Goal: Task Accomplishment & Management: Manage account settings

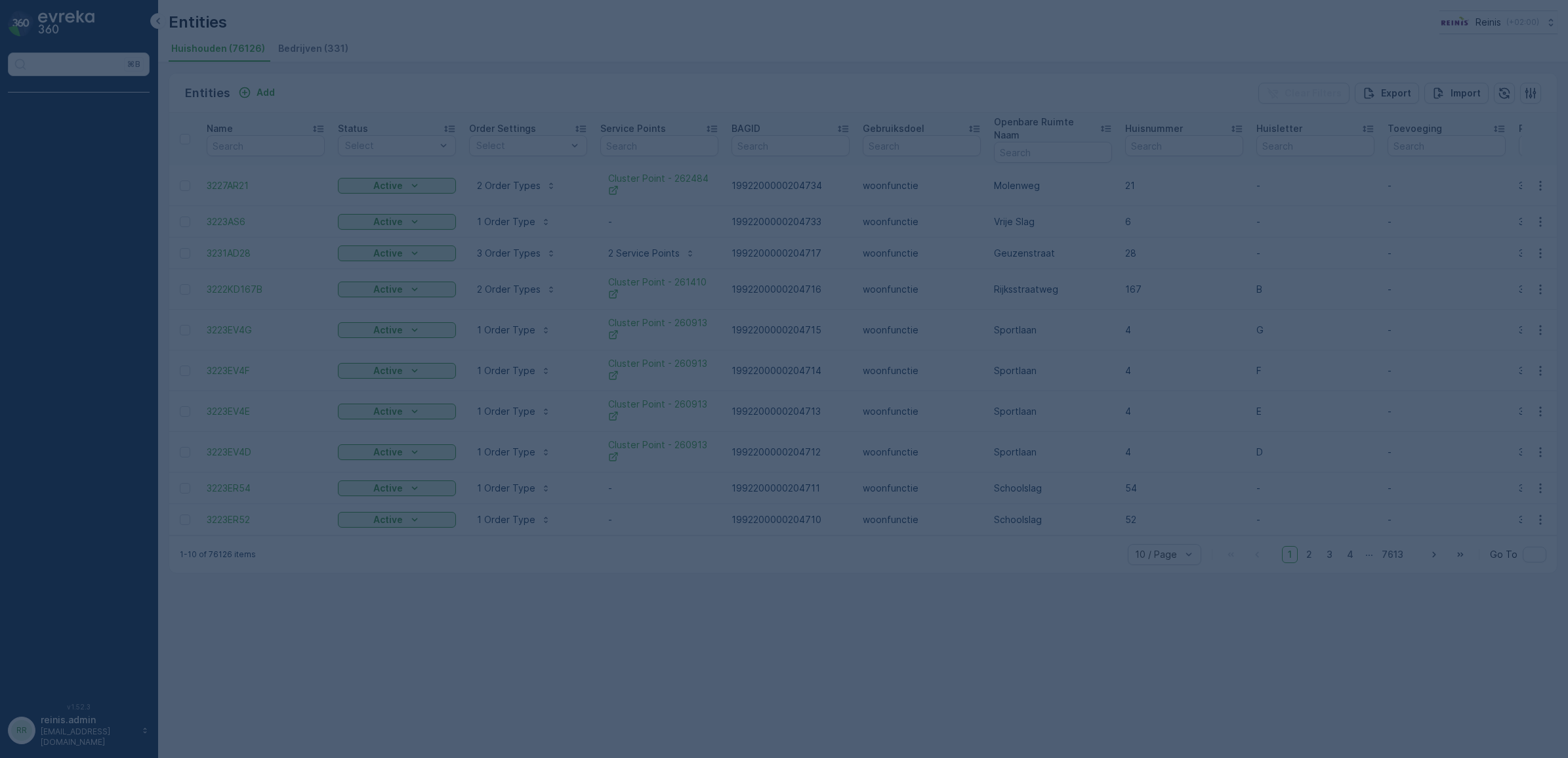
click at [37, 724] on div at bounding box center [784, 379] width 1568 height 758
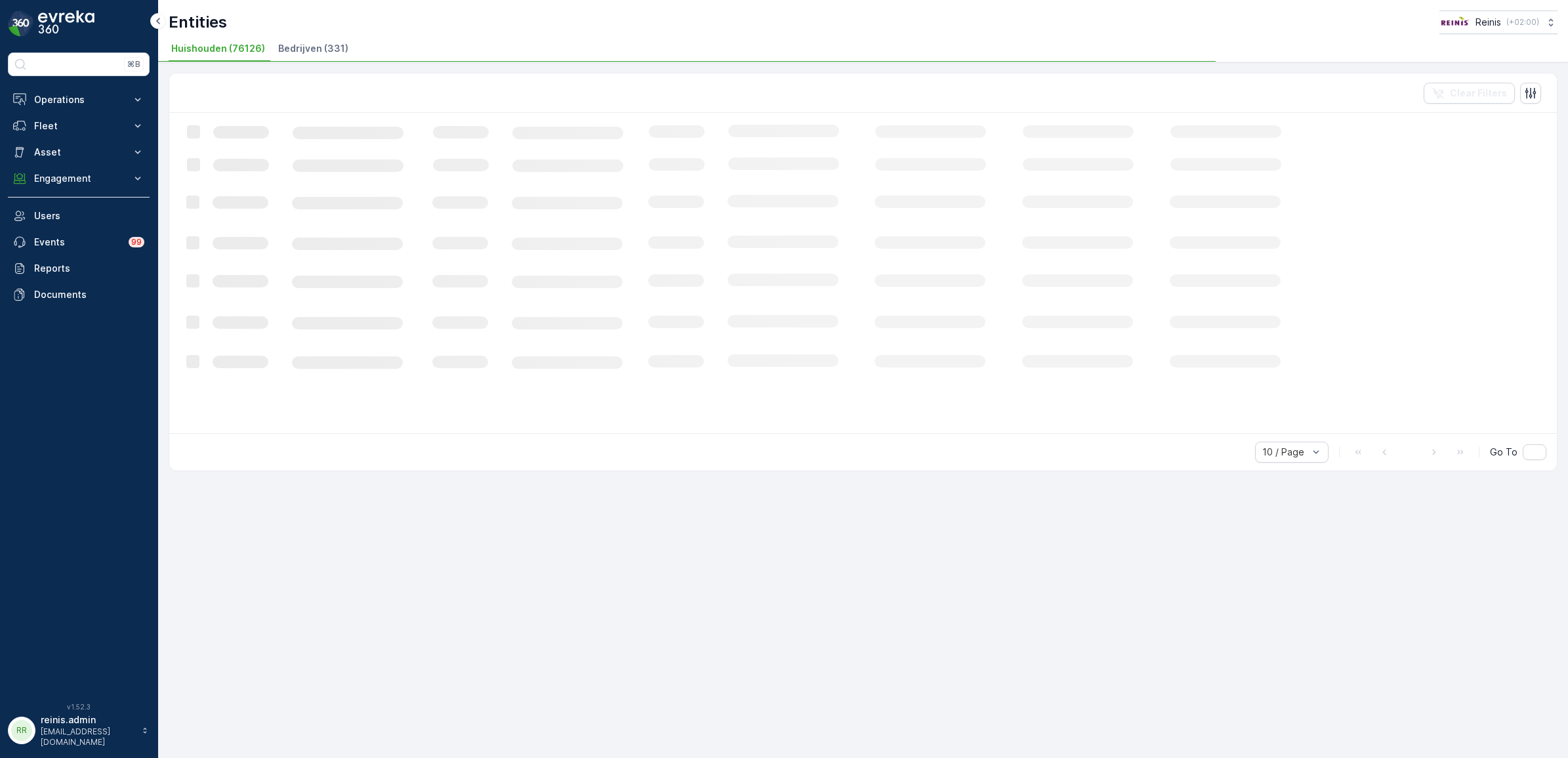
click at [39, 726] on button "RR reinis.admin ontwikkeling@reinis.nl" at bounding box center [78, 730] width 142 height 34
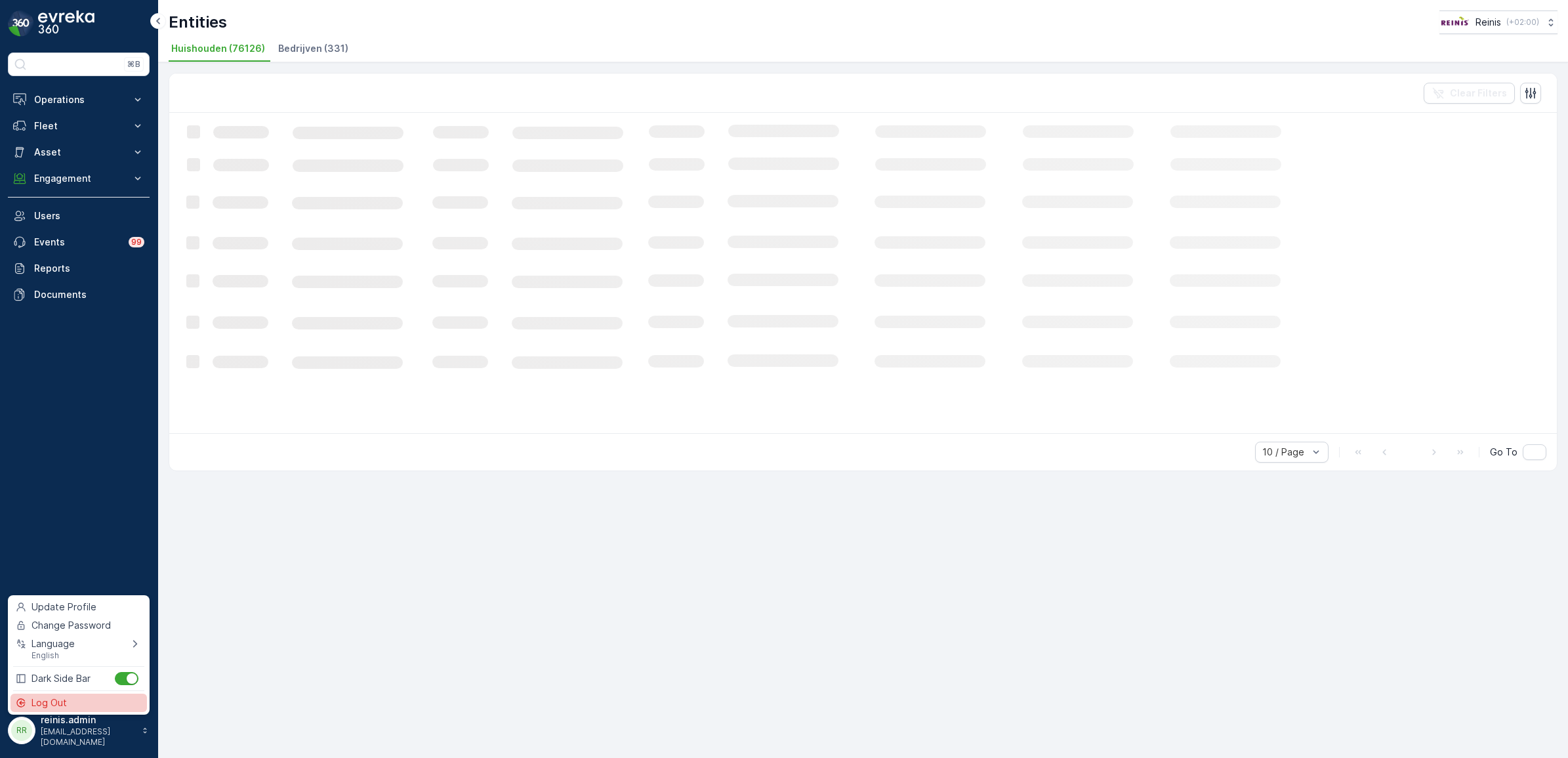
click at [60, 703] on span "Log Out" at bounding box center [49, 703] width 36 height 13
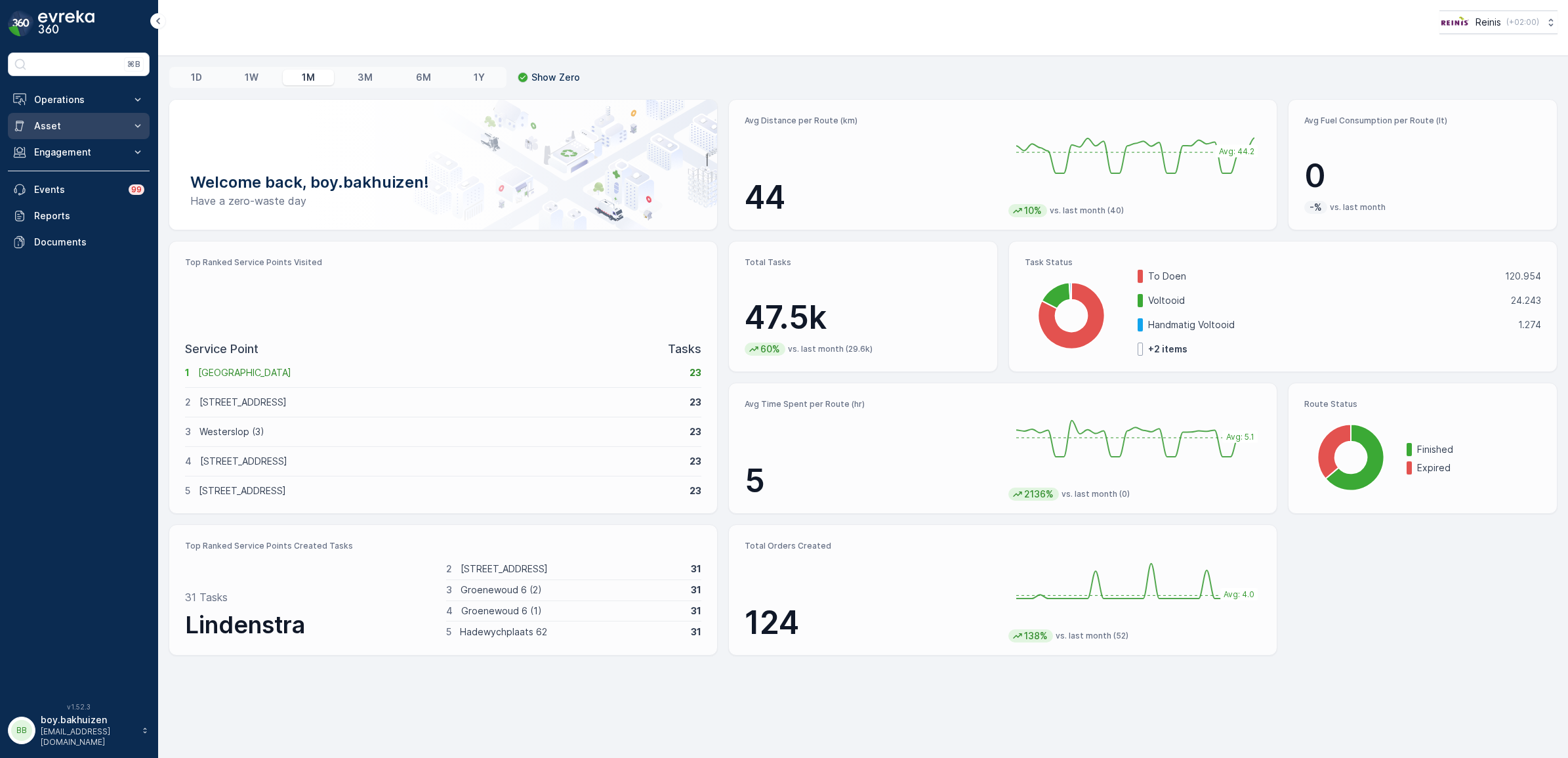
click at [78, 125] on p "Asset" at bounding box center [78, 126] width 89 height 13
click at [73, 152] on link "Assets" at bounding box center [89, 148] width 121 height 18
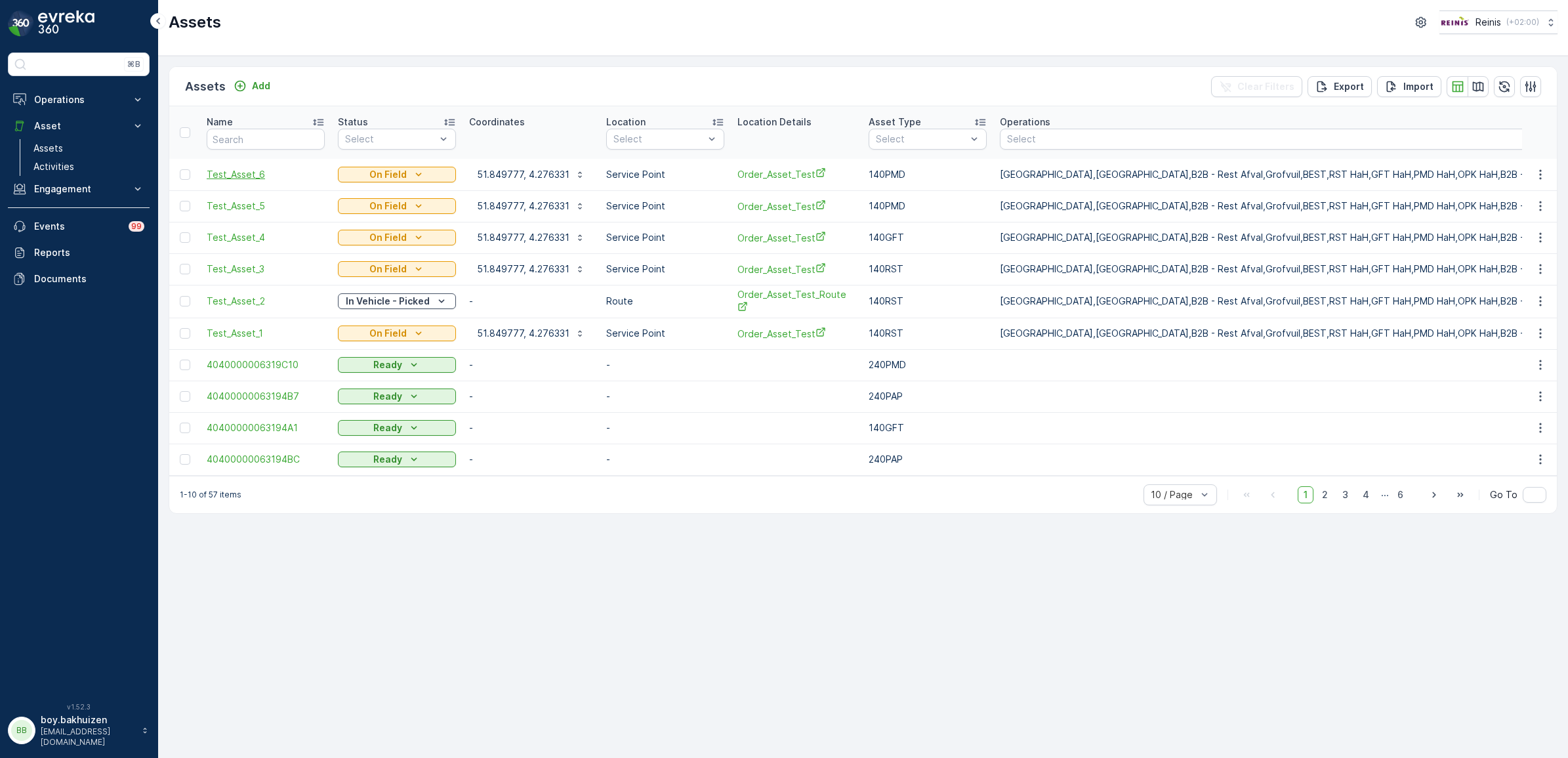
click at [254, 172] on span "Test_Asset_6" at bounding box center [265, 174] width 118 height 13
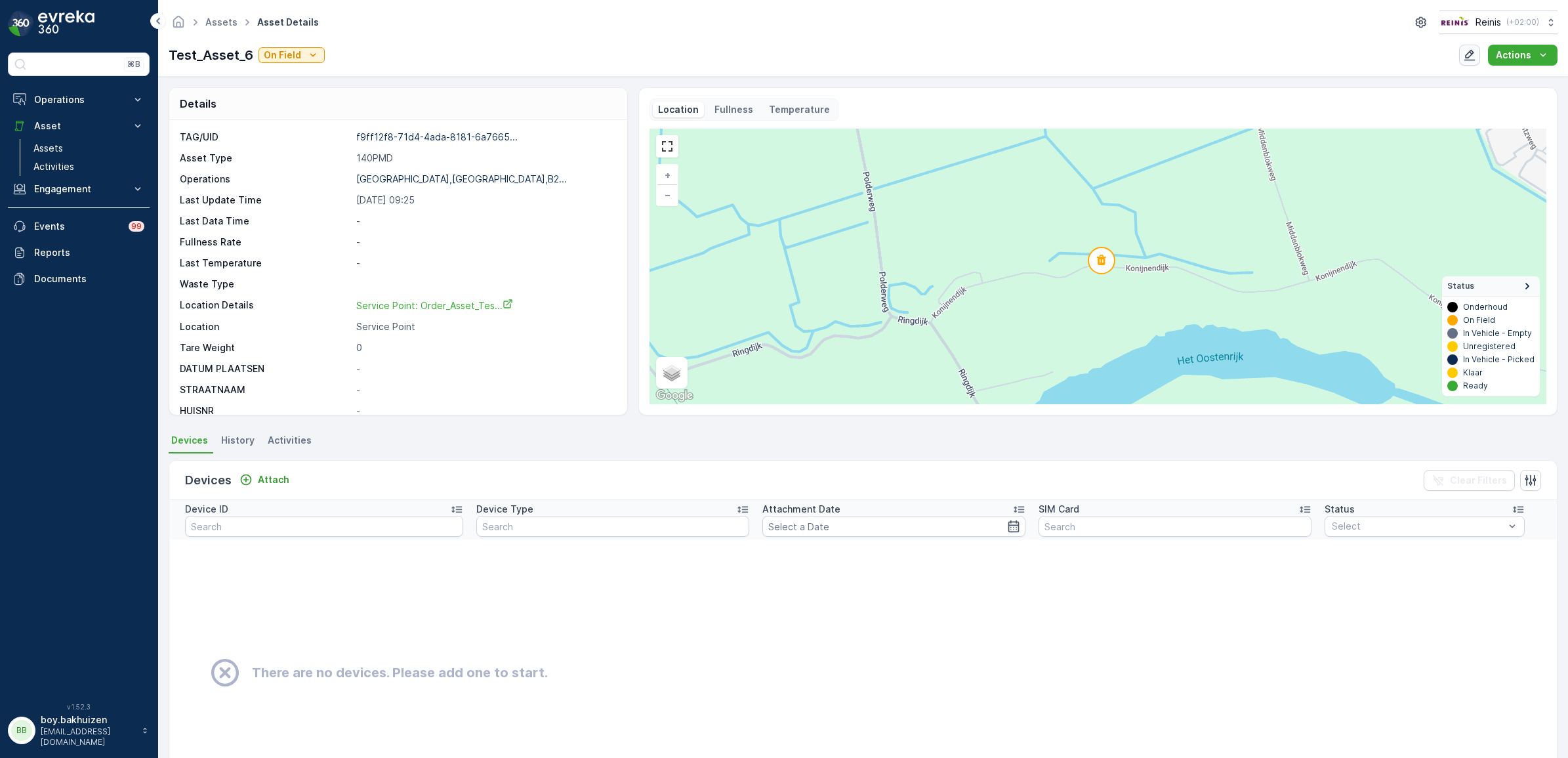
click at [1471, 57] on icon "button" at bounding box center [1470, 55] width 13 height 13
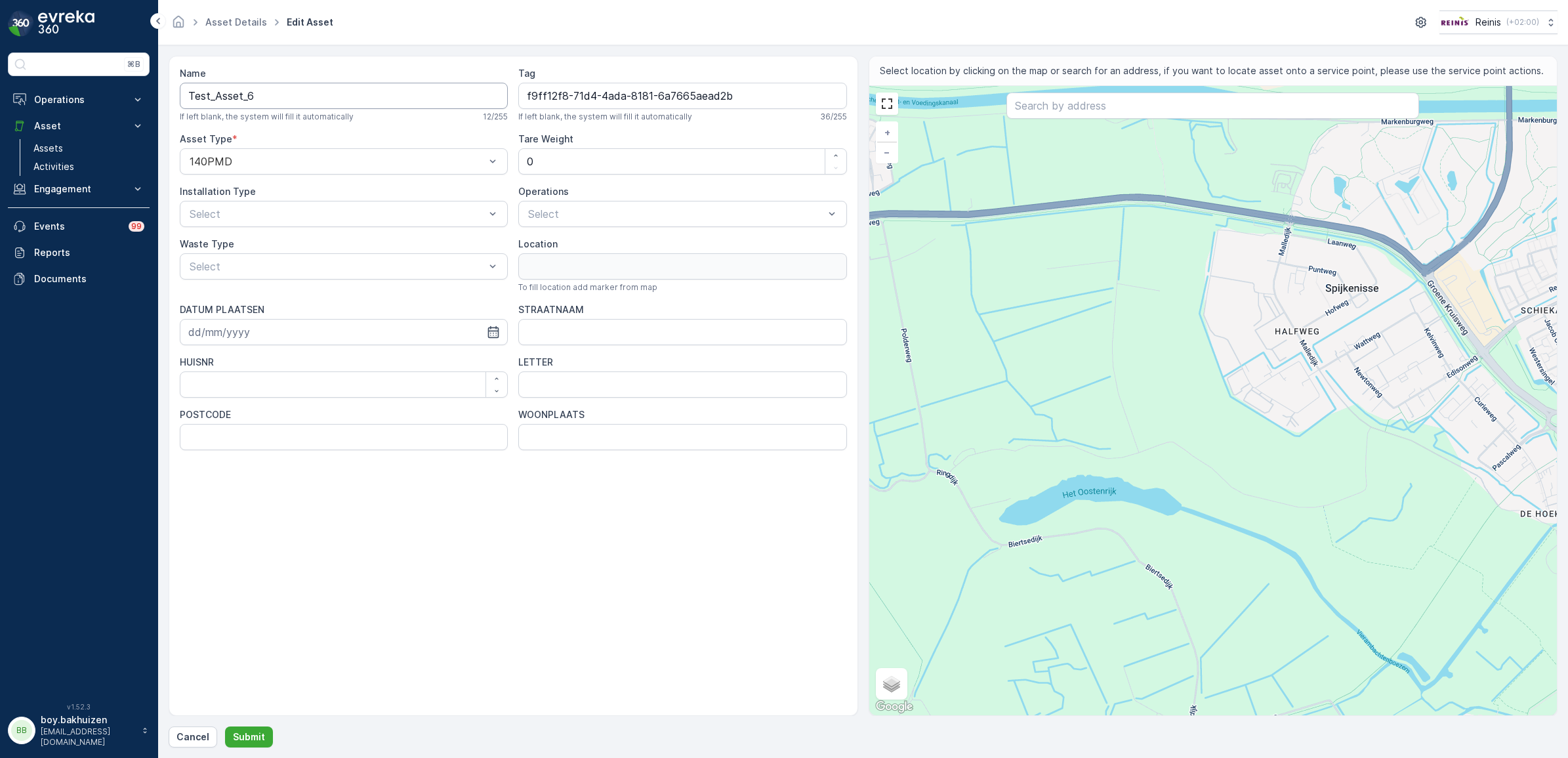
click at [384, 92] on input "Test_Asset_6" at bounding box center [344, 96] width 328 height 26
click at [355, 161] on div at bounding box center [337, 161] width 298 height 12
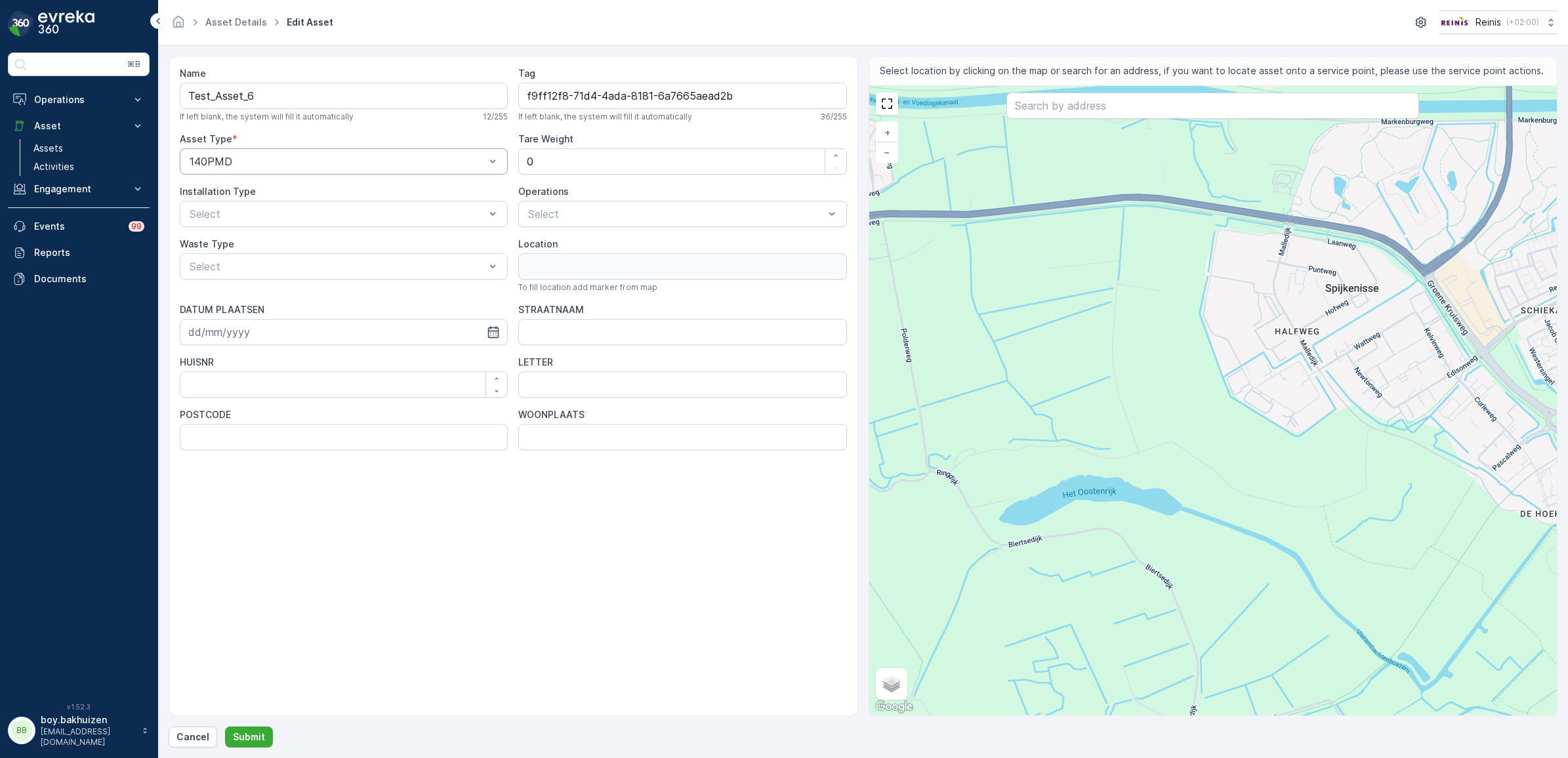
click at [392, 579] on div "Name Test_Asset_6 If left blank, the system will fill it automatically 12 / 255…" at bounding box center [513, 386] width 690 height 660
drag, startPoint x: 84, startPoint y: 141, endPoint x: 925, endPoint y: 67, distance: 844.2
click at [84, 141] on link "Assets" at bounding box center [89, 148] width 121 height 18
click at [238, 16] on span "Asset Details" at bounding box center [236, 23] width 67 height 13
click at [59, 163] on p "Activities" at bounding box center [54, 166] width 41 height 13
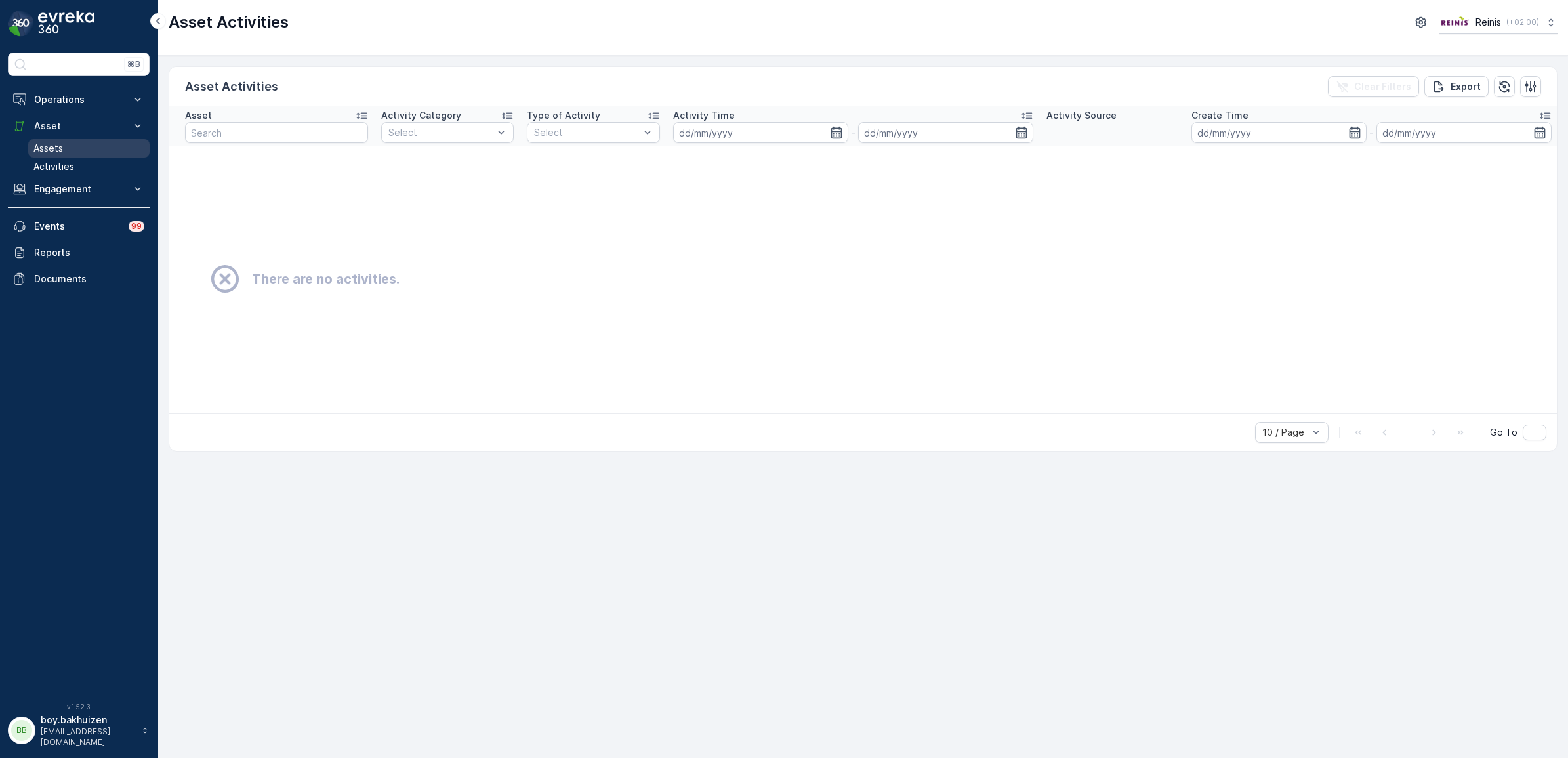
click at [51, 155] on p "Assets" at bounding box center [48, 148] width 30 height 13
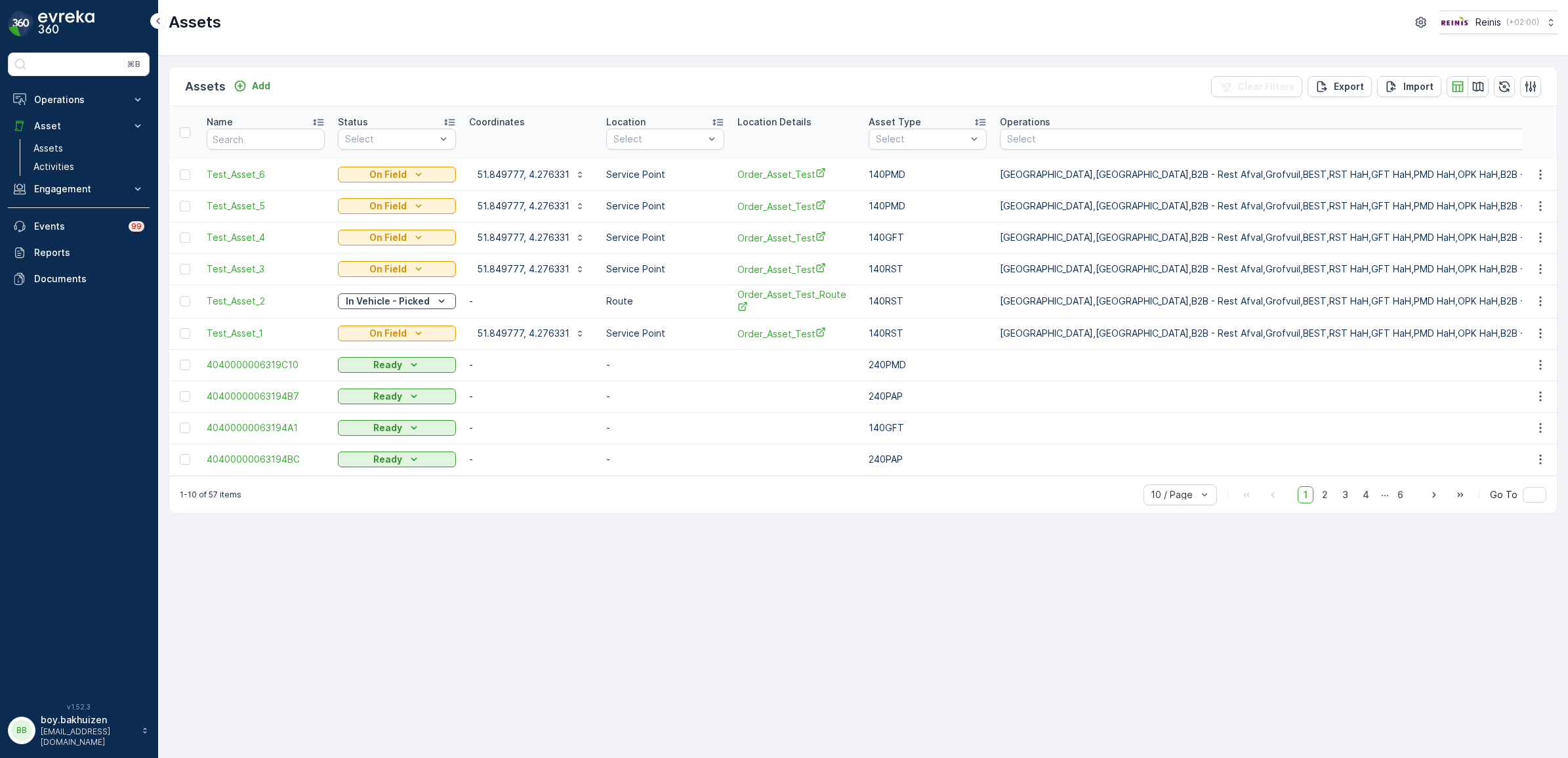
click at [65, 736] on p "bakhuizen@reinis.nl" at bounding box center [88, 737] width 94 height 21
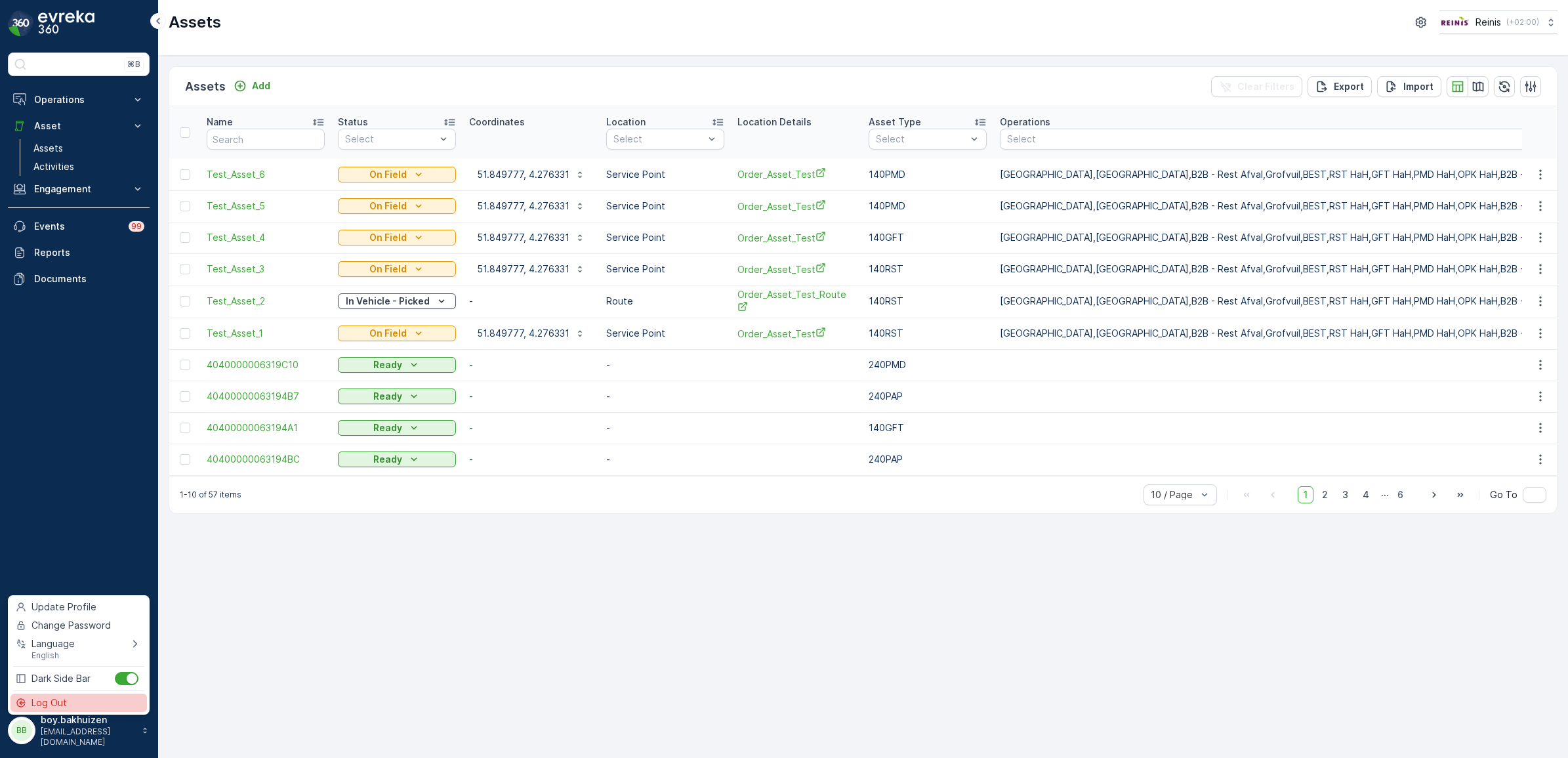
click at [67, 702] on div "Log Out" at bounding box center [78, 702] width 137 height 18
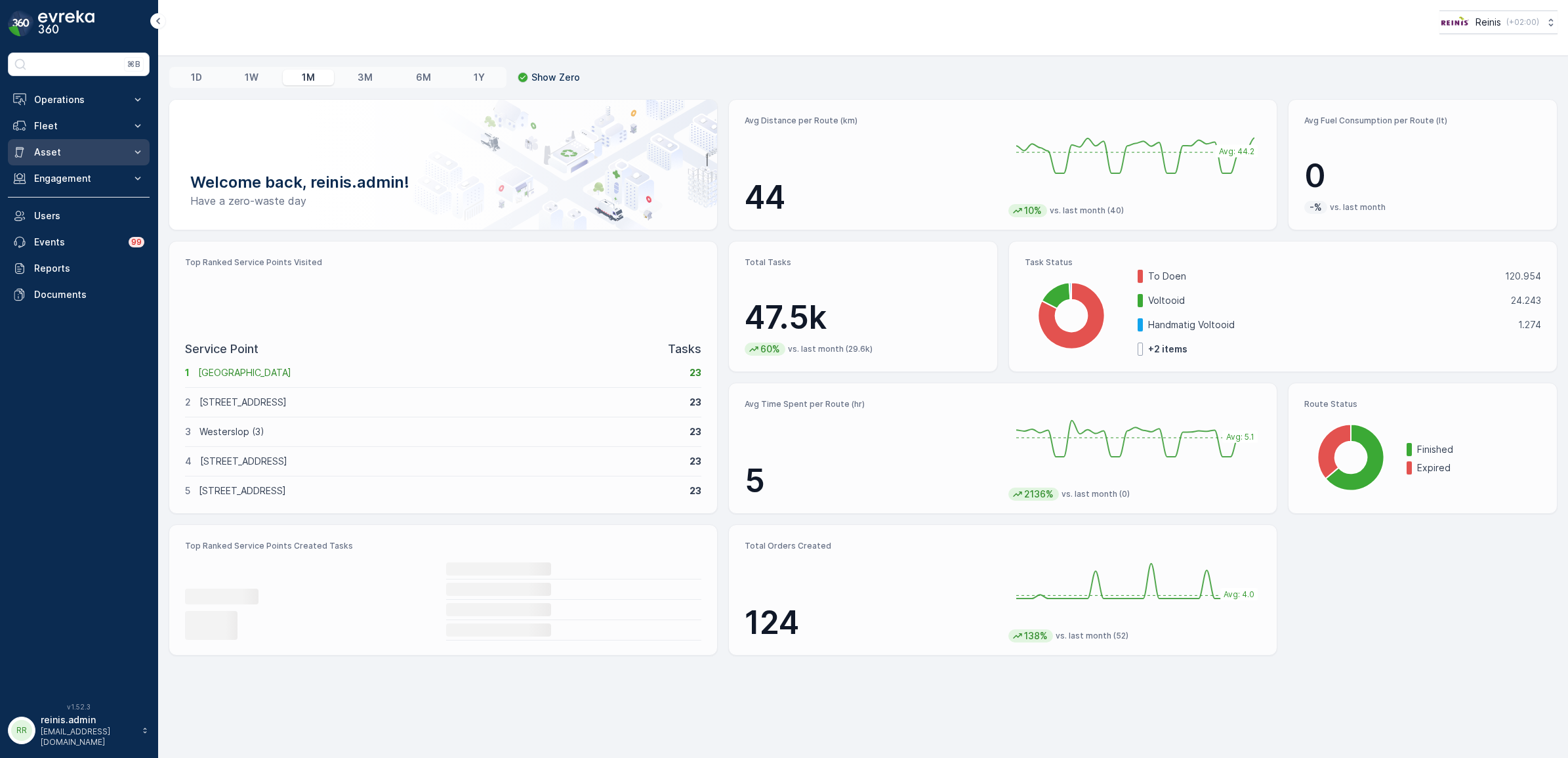
click at [102, 150] on p "Asset" at bounding box center [78, 152] width 89 height 13
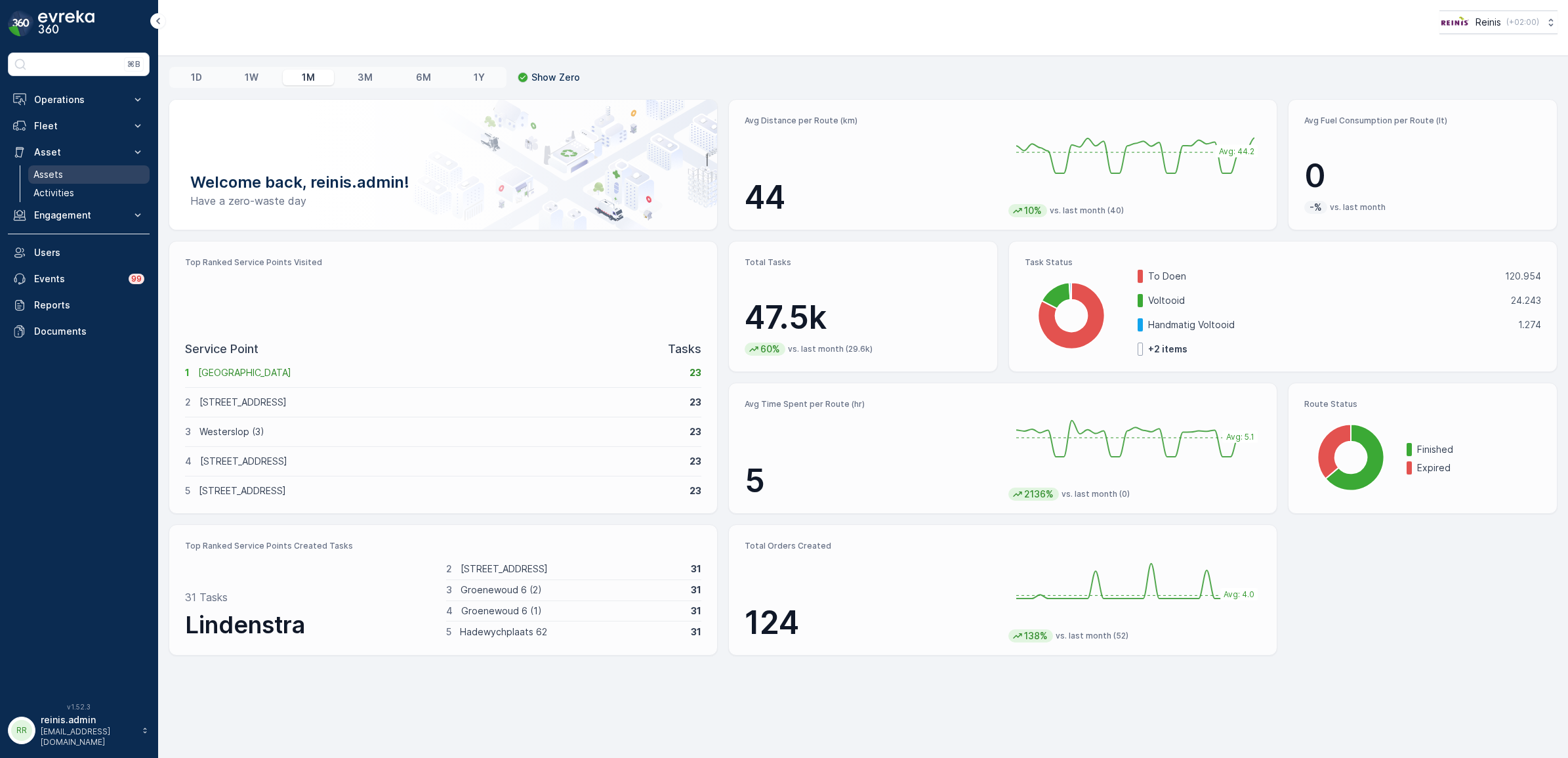
click at [53, 172] on p "Assets" at bounding box center [48, 174] width 30 height 13
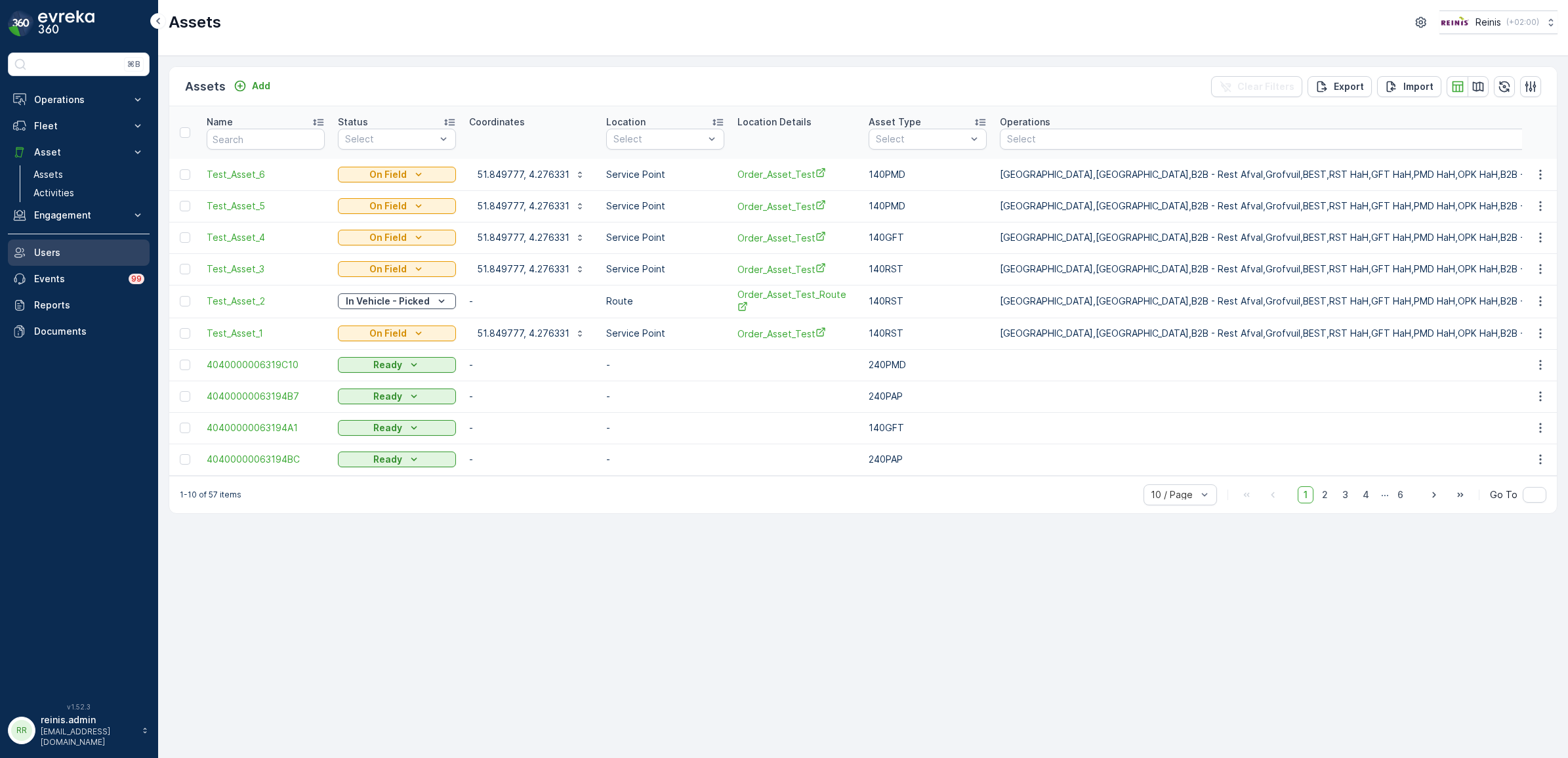
click at [65, 250] on p "Users" at bounding box center [89, 253] width 110 height 13
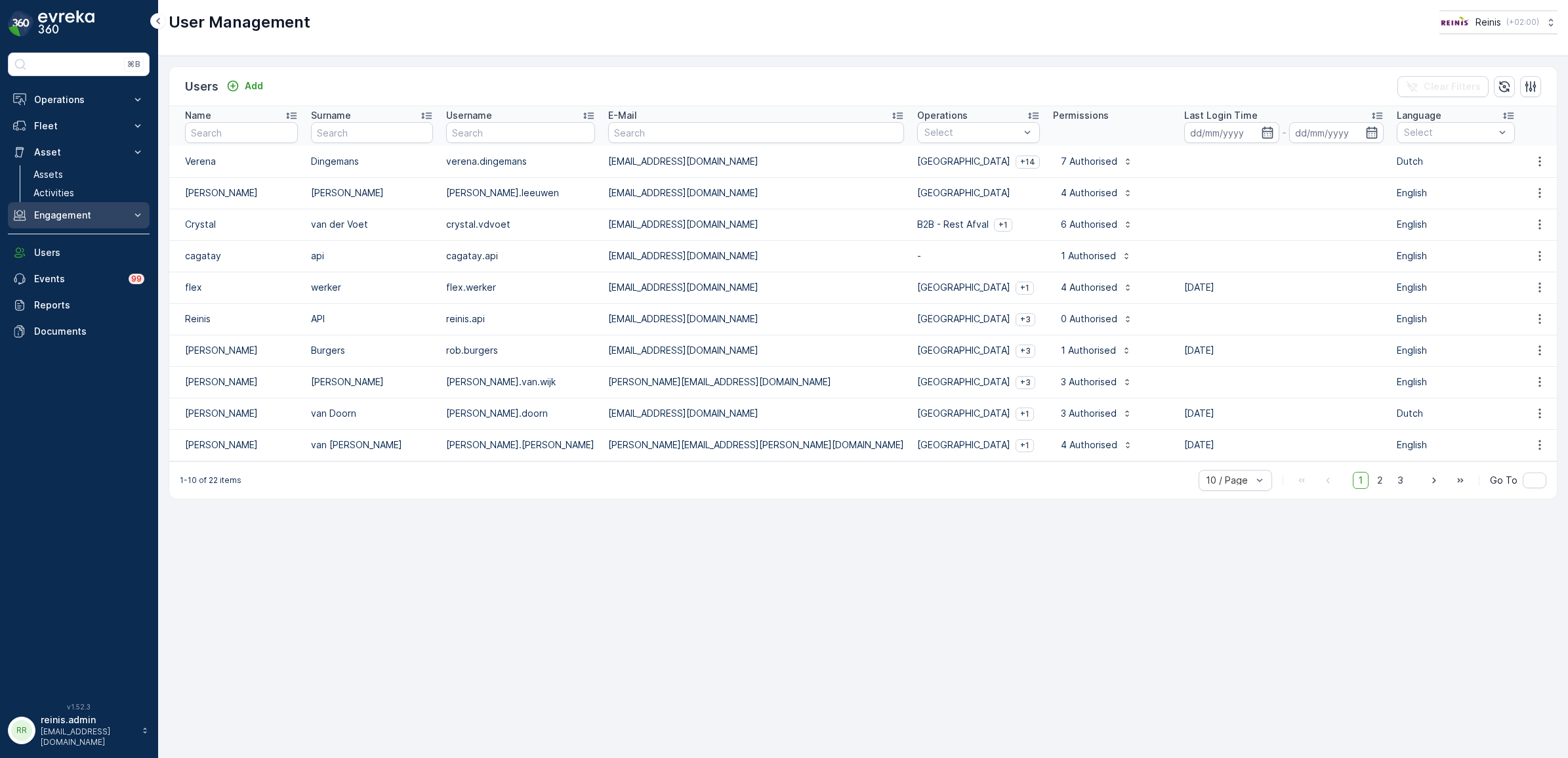
click at [71, 211] on p "Engagement" at bounding box center [78, 215] width 89 height 13
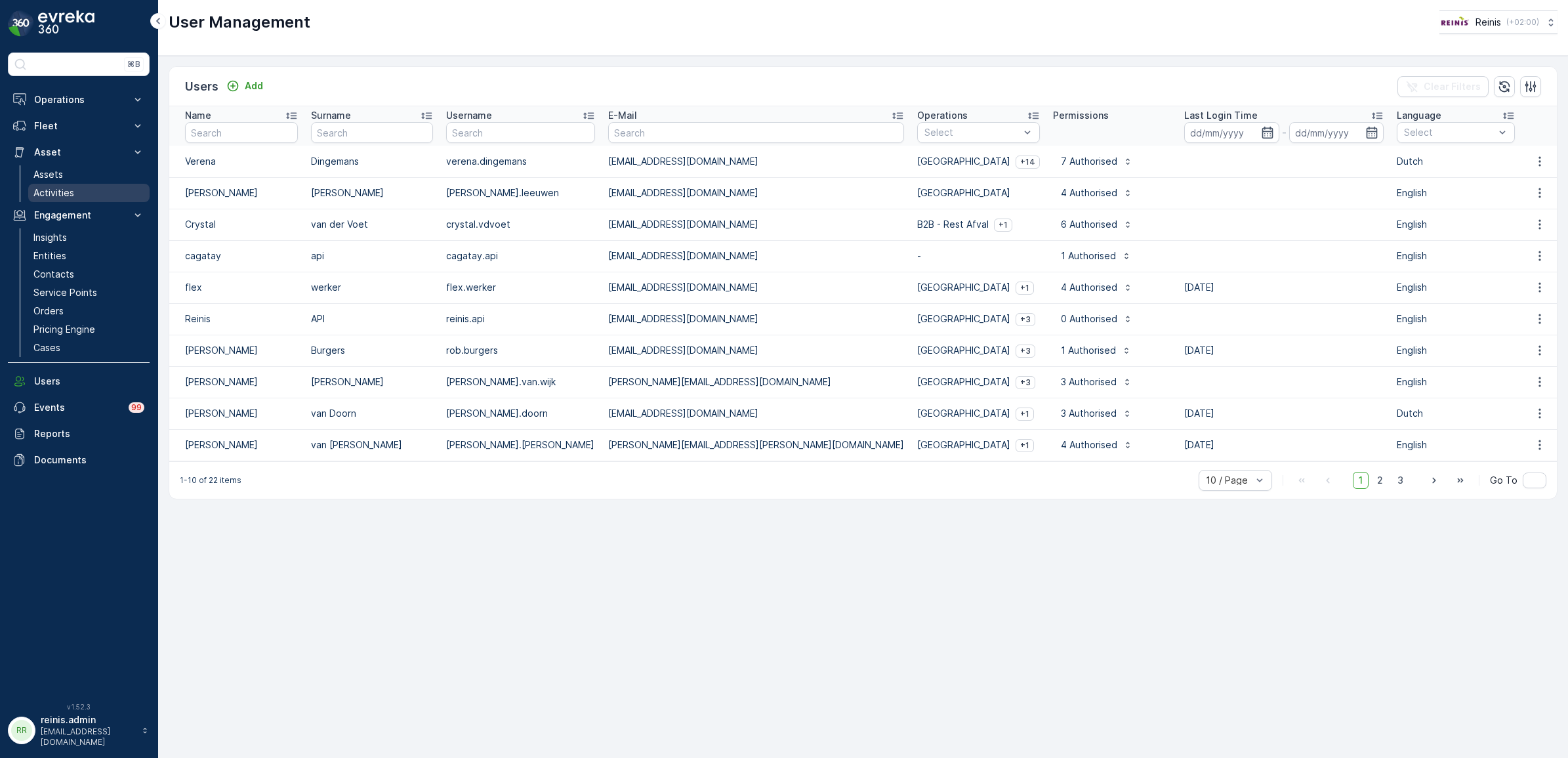
click at [57, 193] on p "Activities" at bounding box center [54, 193] width 41 height 13
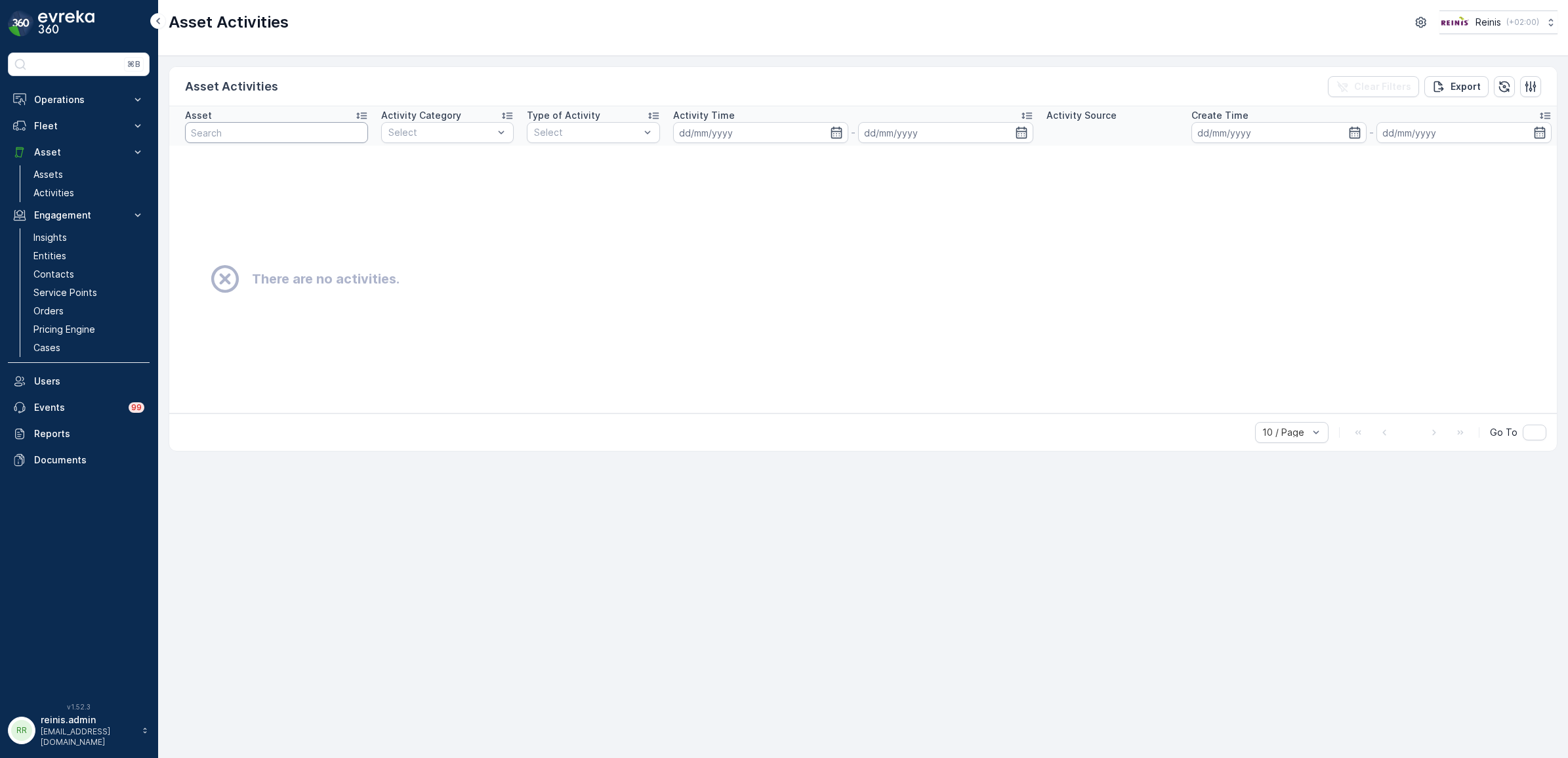
click at [244, 129] on input "text" at bounding box center [277, 132] width 183 height 21
click at [62, 172] on p "Assets" at bounding box center [48, 174] width 30 height 13
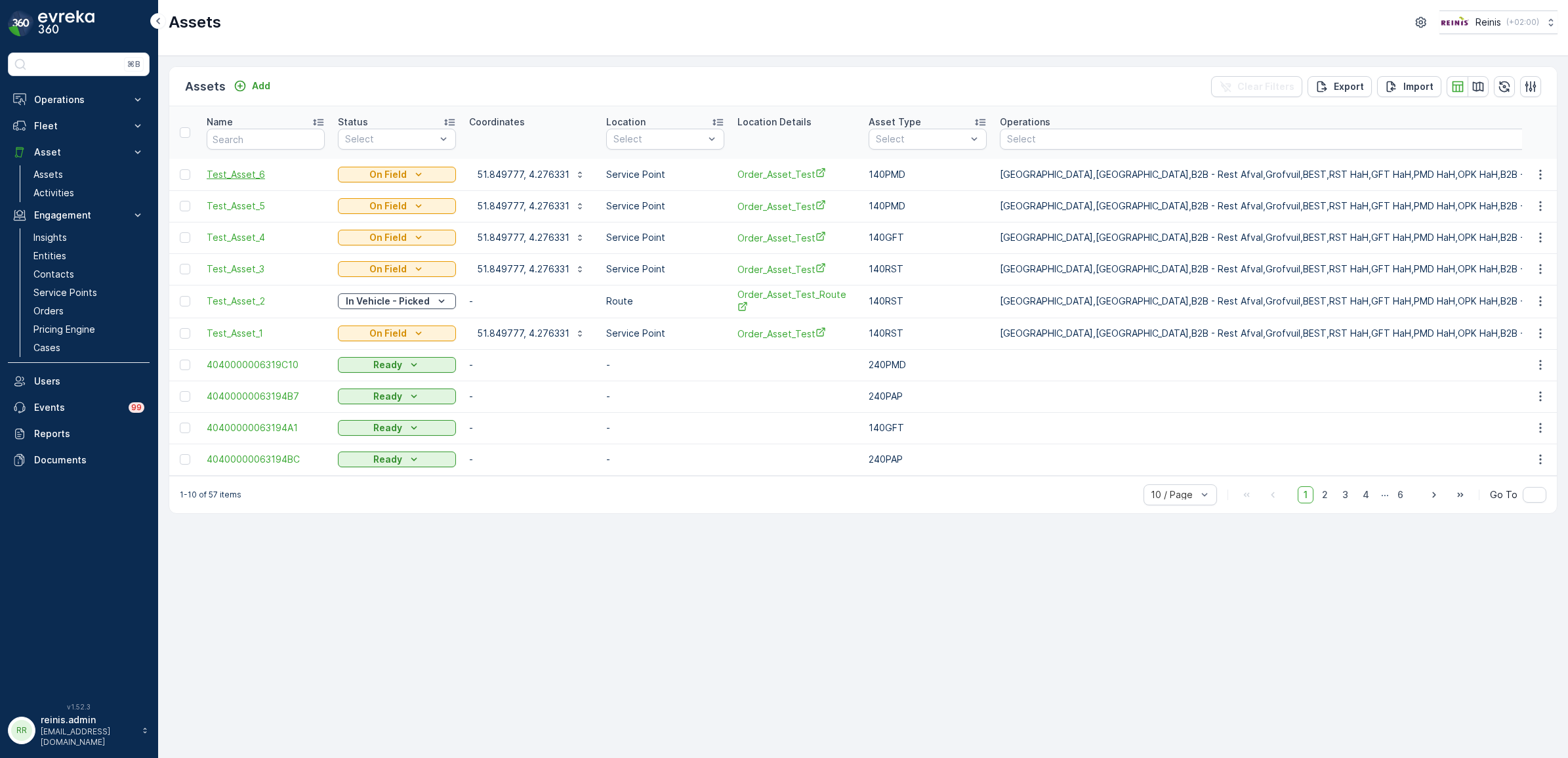
click at [211, 172] on span "Test_Asset_6" at bounding box center [265, 174] width 118 height 13
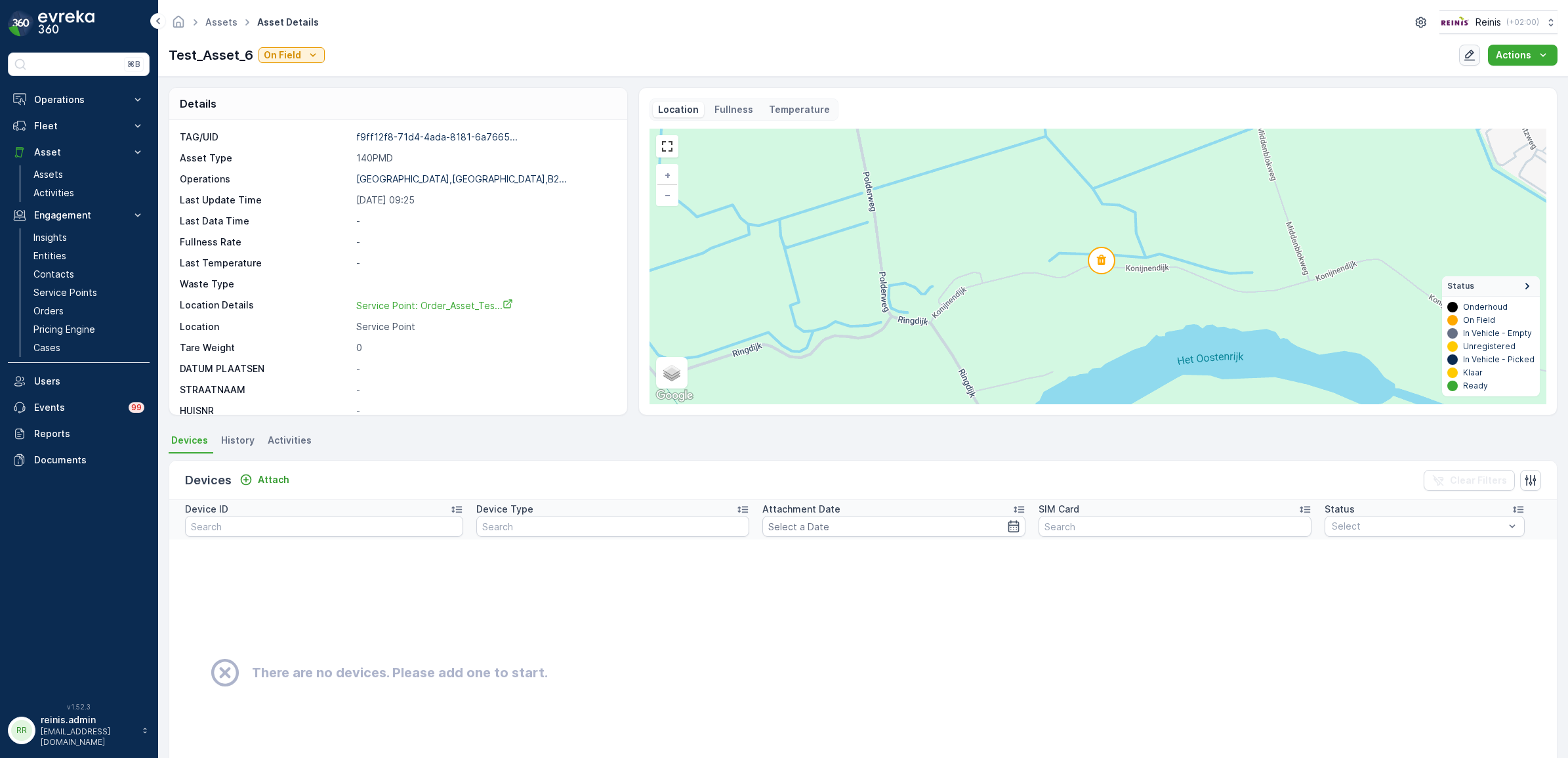
click at [1470, 57] on icon "button" at bounding box center [1470, 55] width 11 height 11
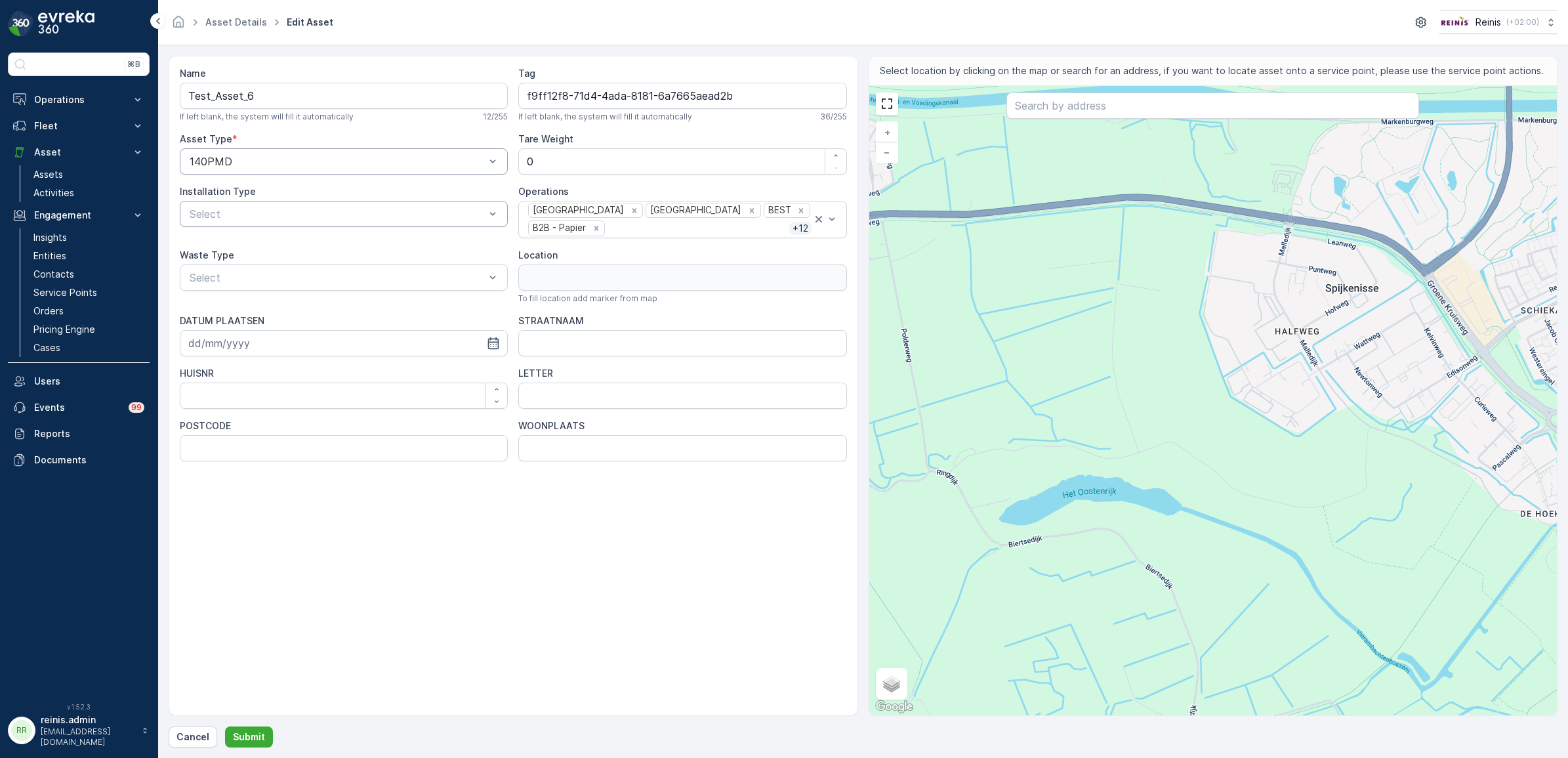
click at [443, 225] on div "Select" at bounding box center [344, 214] width 328 height 26
click at [446, 215] on div at bounding box center [337, 214] width 298 height 12
click at [425, 282] on div at bounding box center [337, 278] width 298 height 12
click at [632, 563] on div "Name Test_Asset_6 If left blank, the system will fill it automatically 12 / 255…" at bounding box center [513, 386] width 690 height 660
click at [485, 572] on div "Name Test_Asset_6 If left blank, the system will fill it automatically 12 / 255…" at bounding box center [513, 386] width 690 height 660
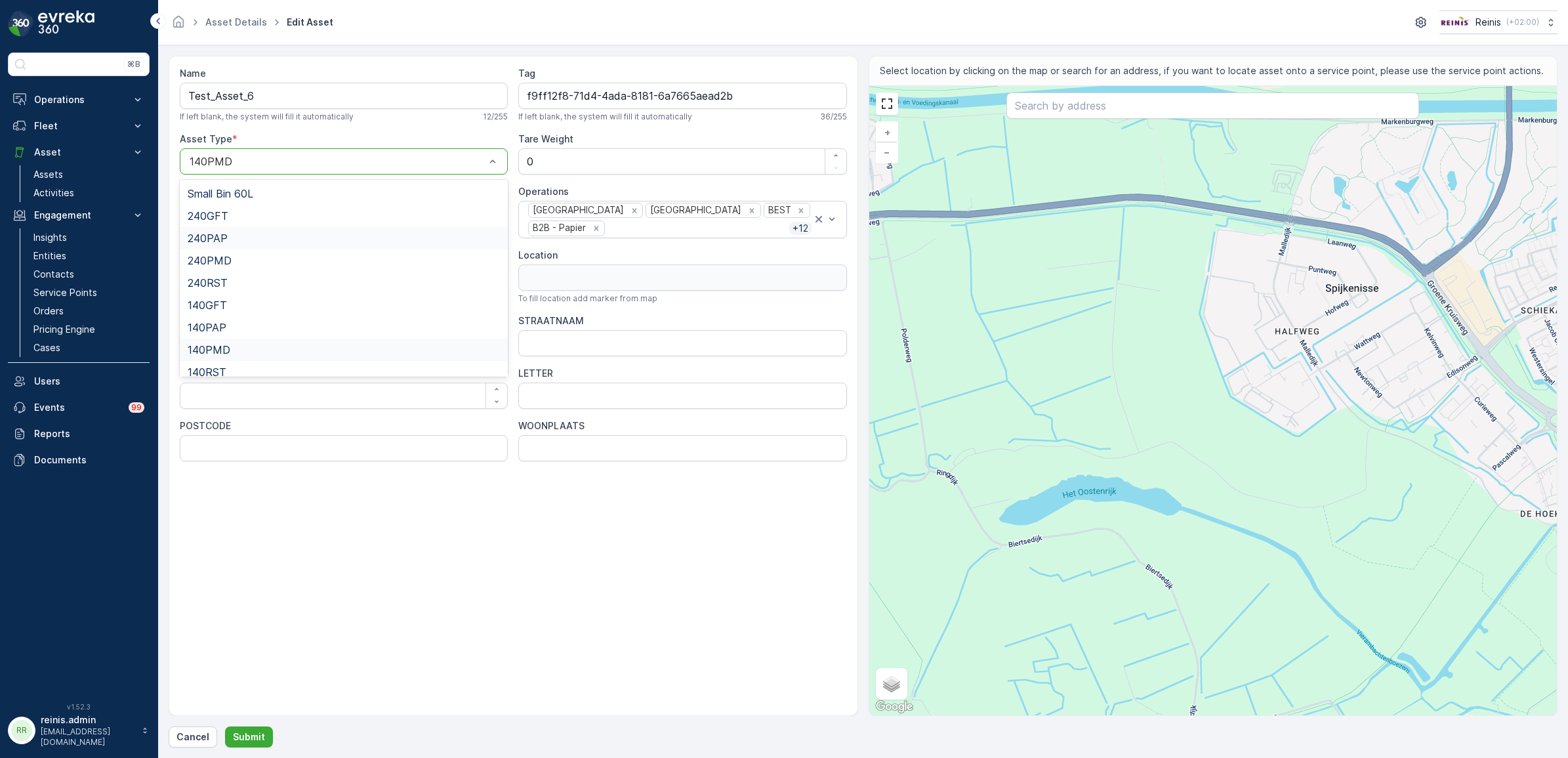
click at [343, 241] on div "240PAP" at bounding box center [344, 238] width 312 height 12
click at [568, 161] on Weight "0" at bounding box center [682, 161] width 328 height 26
drag, startPoint x: 599, startPoint y: 159, endPoint x: 423, endPoint y: 150, distance: 176.2
click at [437, 152] on div "Name Test_Asset_6 If left blank, the system will fill it automatically 12 / 255…" at bounding box center [513, 264] width 667 height 395
click at [627, 206] on div "Remove Prullenbakken" at bounding box center [634, 211] width 15 height 12
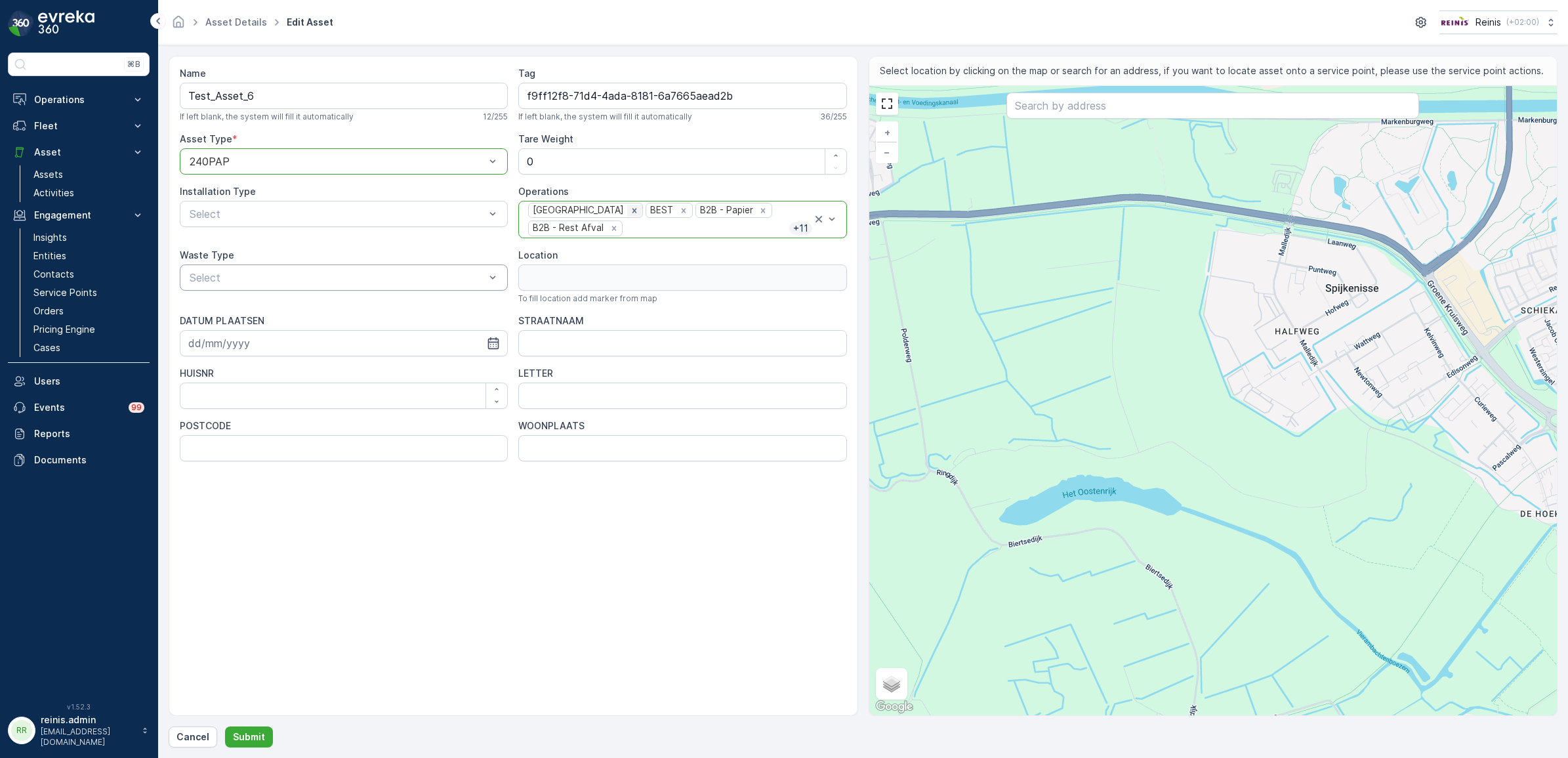
click at [630, 207] on icon "Remove Huis aan Huis" at bounding box center [634, 211] width 9 height 9
click at [567, 209] on icon "Remove BEST" at bounding box center [567, 210] width 4 height 4
click at [692, 207] on icon "Remove B2B - Rest Afval" at bounding box center [693, 211] width 9 height 9
click at [647, 210] on icon "Remove Singel" at bounding box center [648, 210] width 4 height 4
click at [647, 210] on icon "Remove Vegen" at bounding box center [649, 210] width 4 height 4
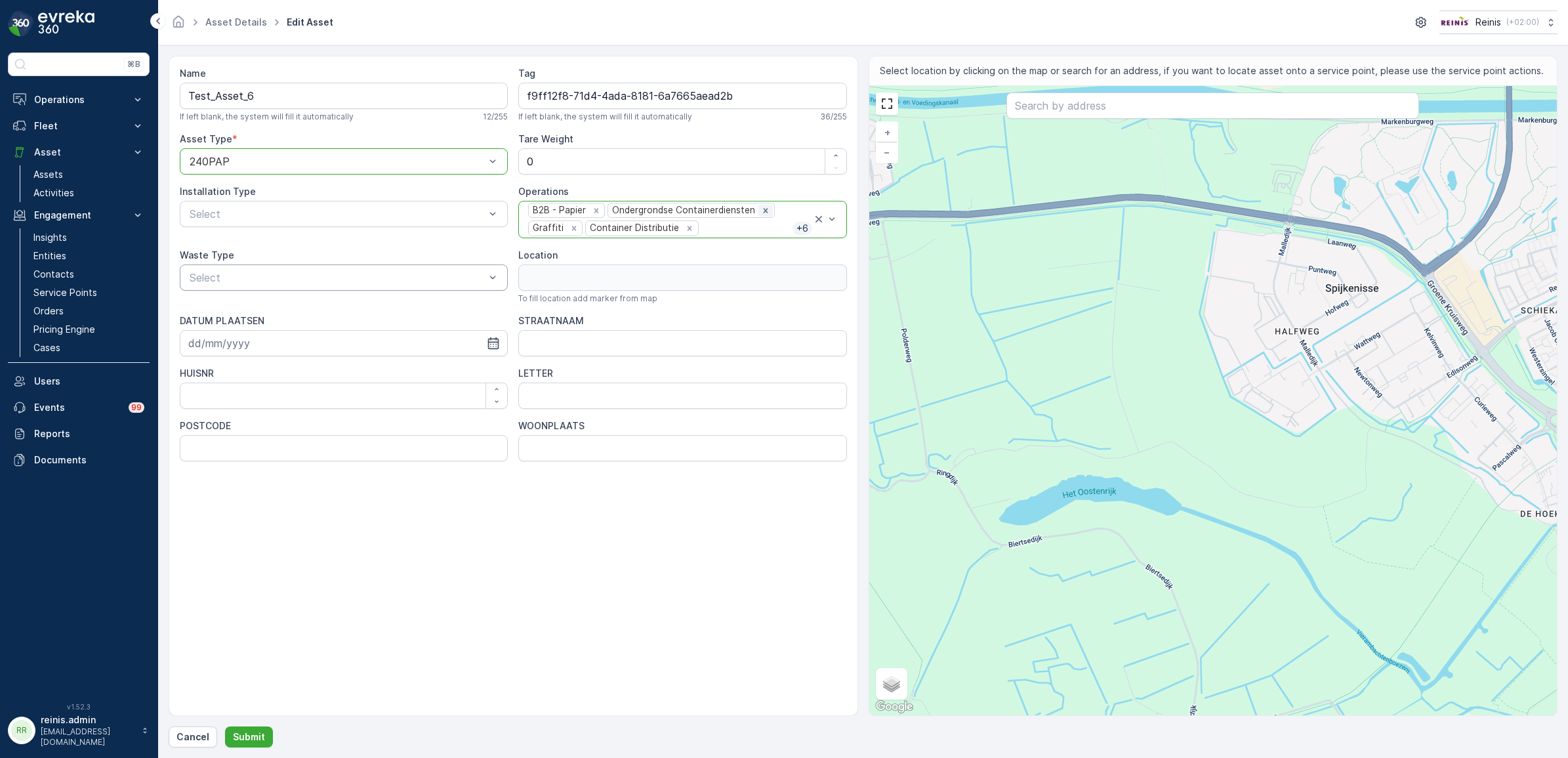
click at [767, 211] on icon "Remove Ondergrondse Containerdiensten" at bounding box center [765, 211] width 9 height 9
click at [649, 208] on icon "Remove Graffiti" at bounding box center [653, 211] width 9 height 9
click at [712, 208] on icon "Remove Container Distributie" at bounding box center [711, 211] width 9 height 9
click at [652, 211] on icon "Remove Grofvuil" at bounding box center [657, 211] width 9 height 9
click at [706, 211] on icon "Remove First line meldingen" at bounding box center [704, 210] width 4 height 4
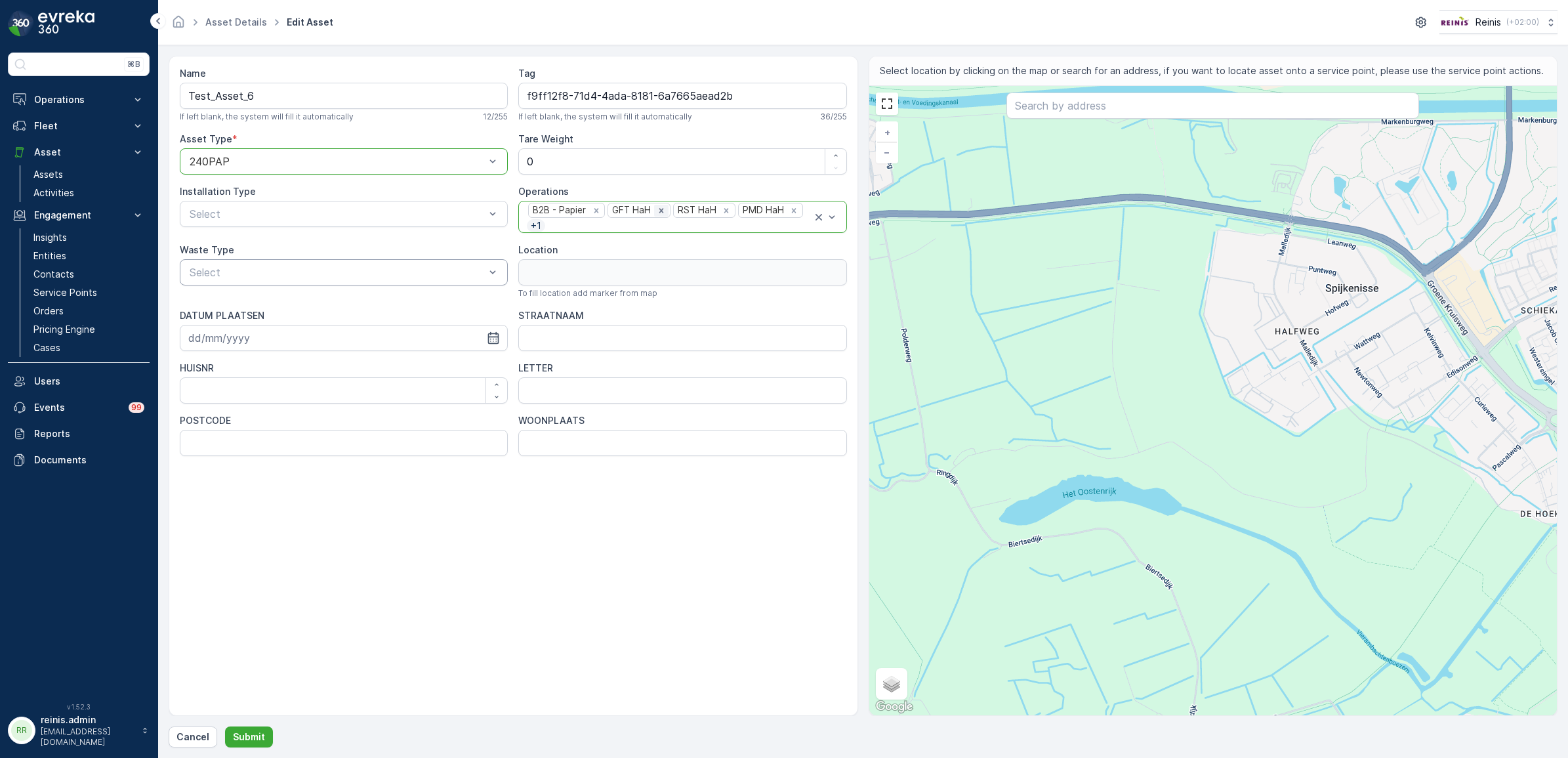
click at [660, 210] on icon "Remove GFT HaH" at bounding box center [662, 210] width 4 height 4
click at [660, 210] on icon "Remove RST HaH" at bounding box center [661, 214] width 9 height 9
click at [660, 210] on icon "Remove PMD HaH" at bounding box center [664, 214] width 9 height 9
click at [660, 212] on icon "Remove OPK HaH" at bounding box center [662, 214] width 4 height 4
click at [288, 260] on div "Select" at bounding box center [344, 267] width 328 height 26
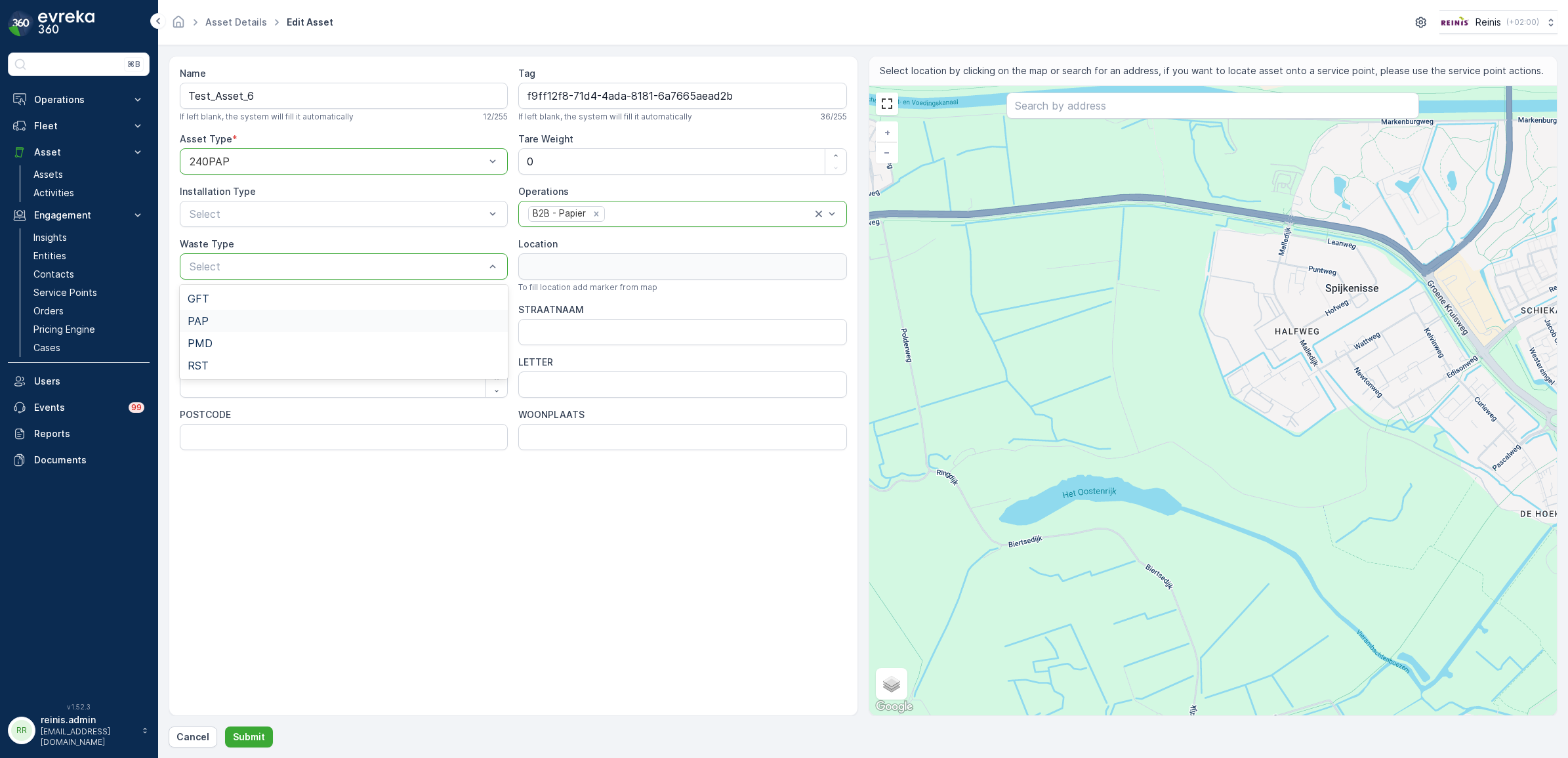
click at [260, 317] on div "PAP" at bounding box center [344, 320] width 312 height 12
click at [461, 549] on div "Name Test_Asset_6 If left blank, the system will fill it automatically 12 / 255…" at bounding box center [513, 386] width 690 height 660
click at [191, 733] on p "Cancel" at bounding box center [193, 737] width 33 height 13
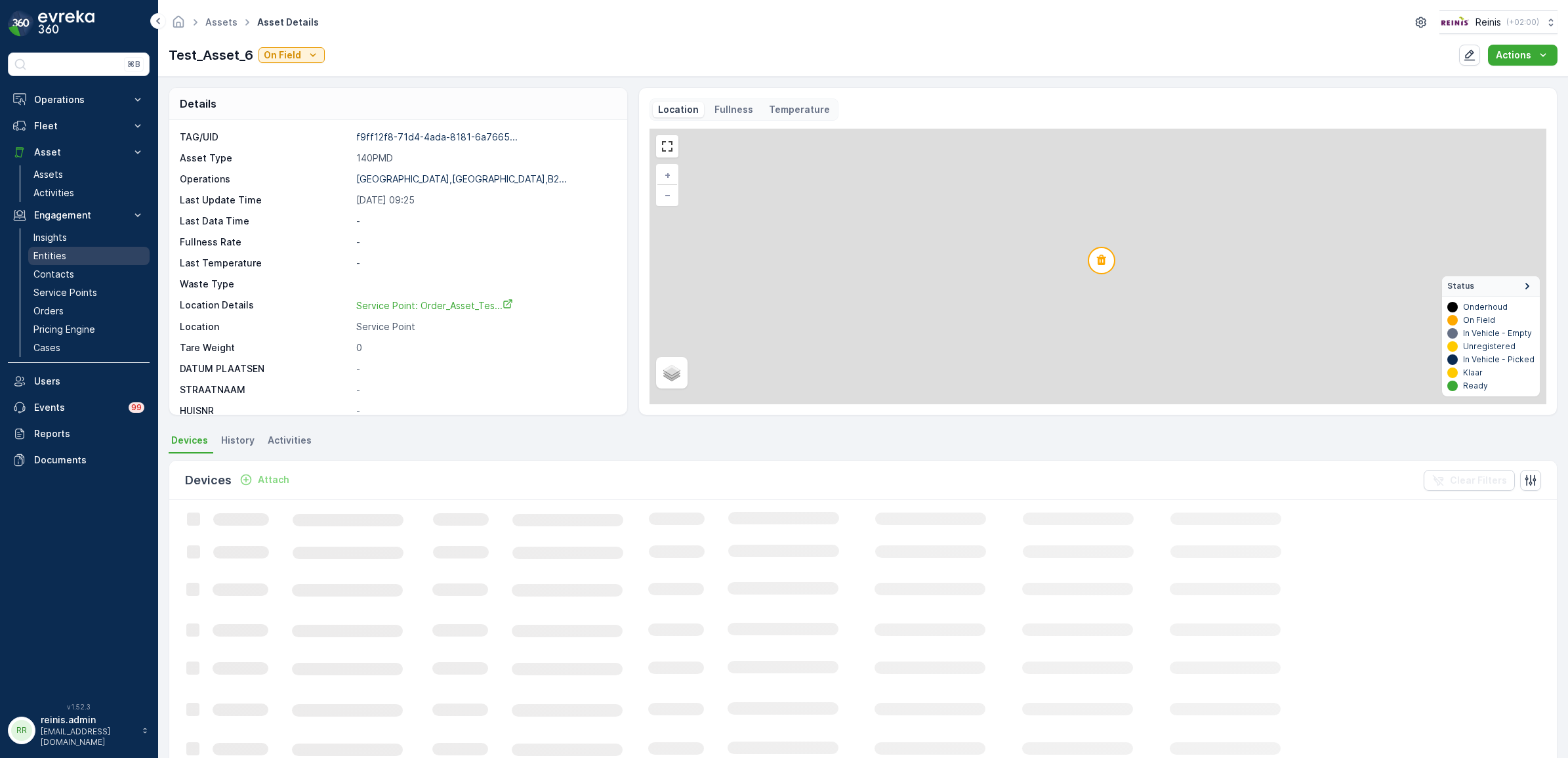
click at [64, 251] on p "Entities" at bounding box center [49, 256] width 33 height 13
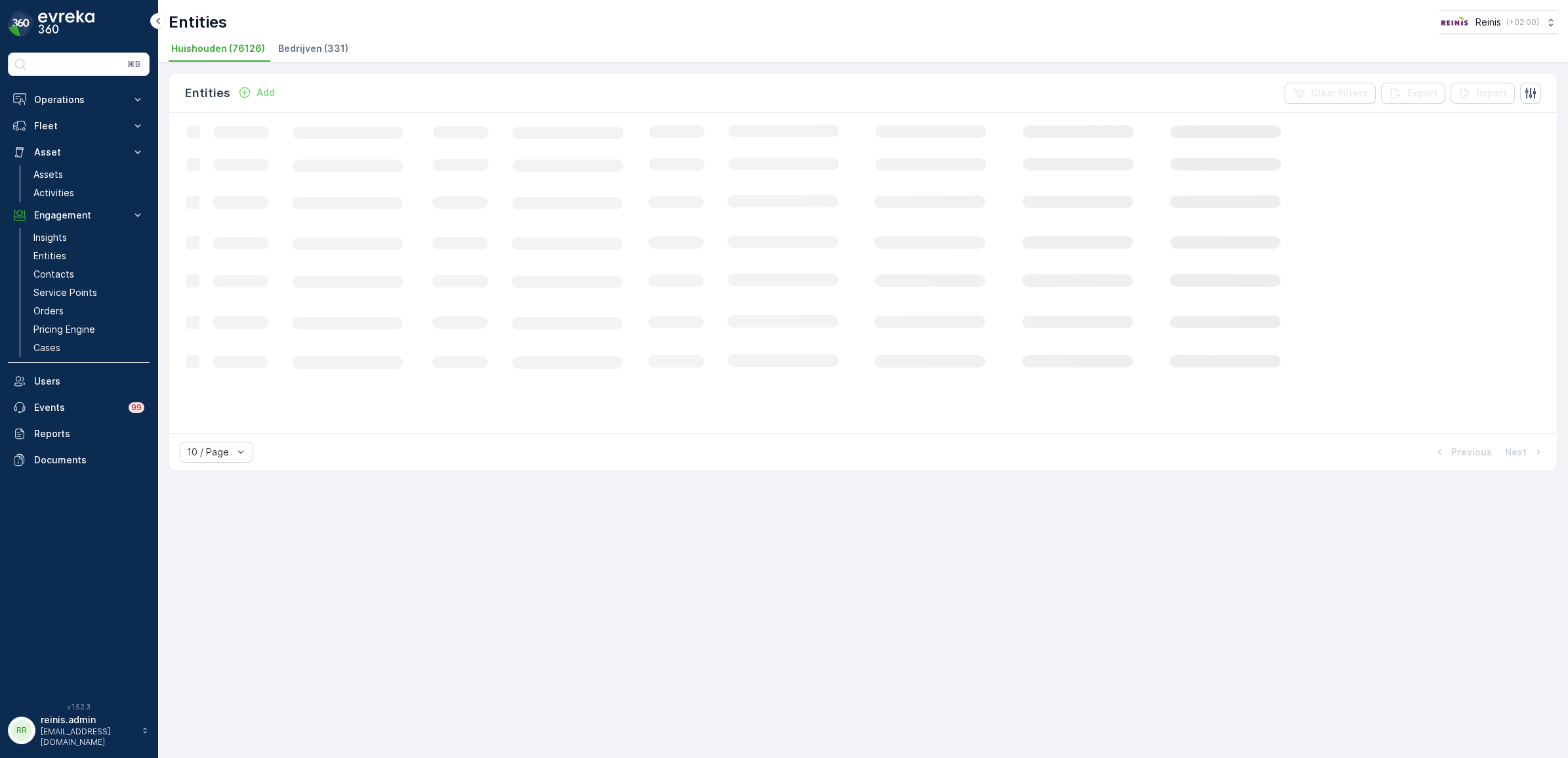
click at [316, 43] on span "Bedrijven (331)" at bounding box center [313, 49] width 70 height 13
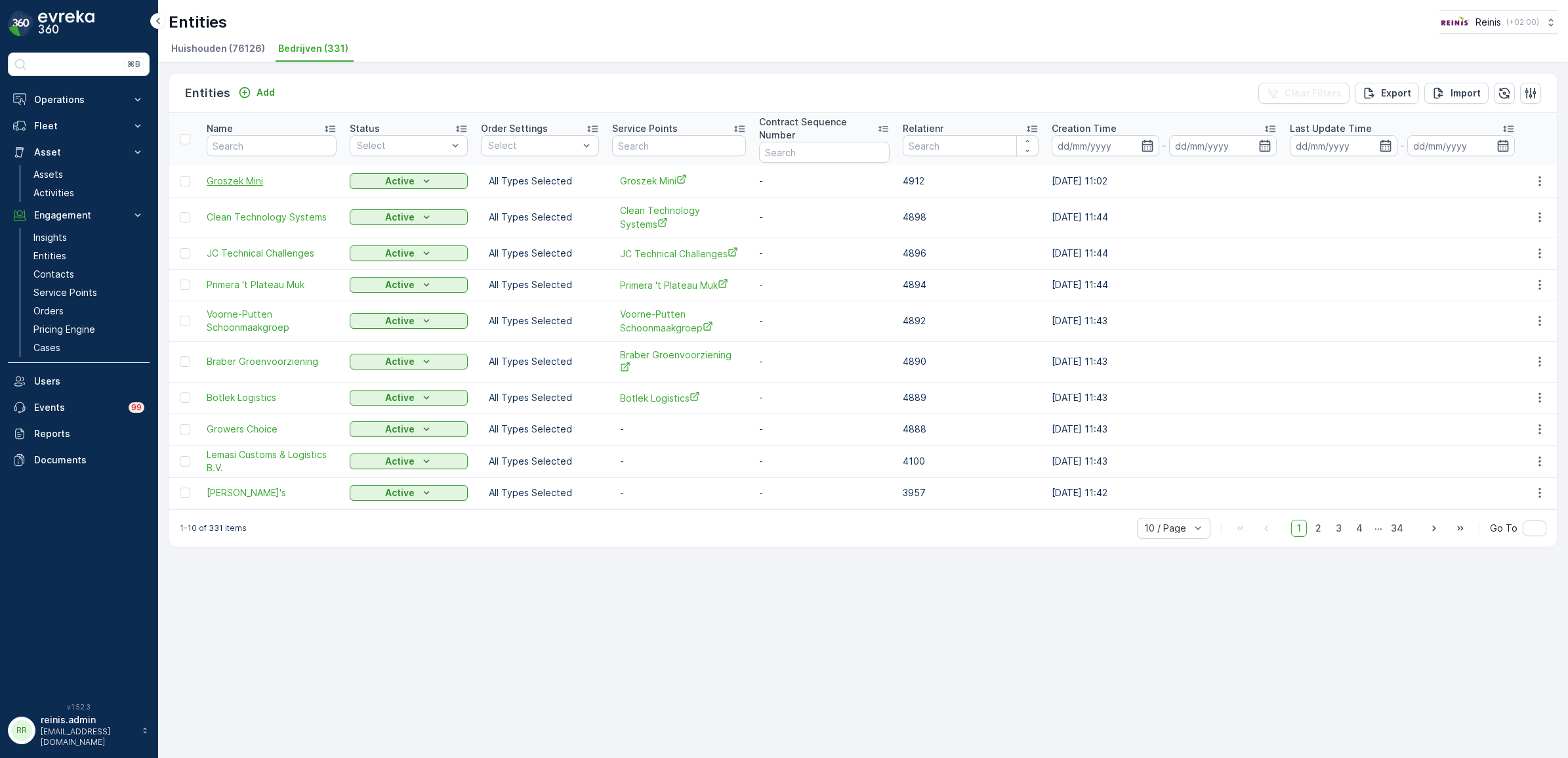
click at [247, 180] on span "Groszek Mini" at bounding box center [271, 181] width 130 height 13
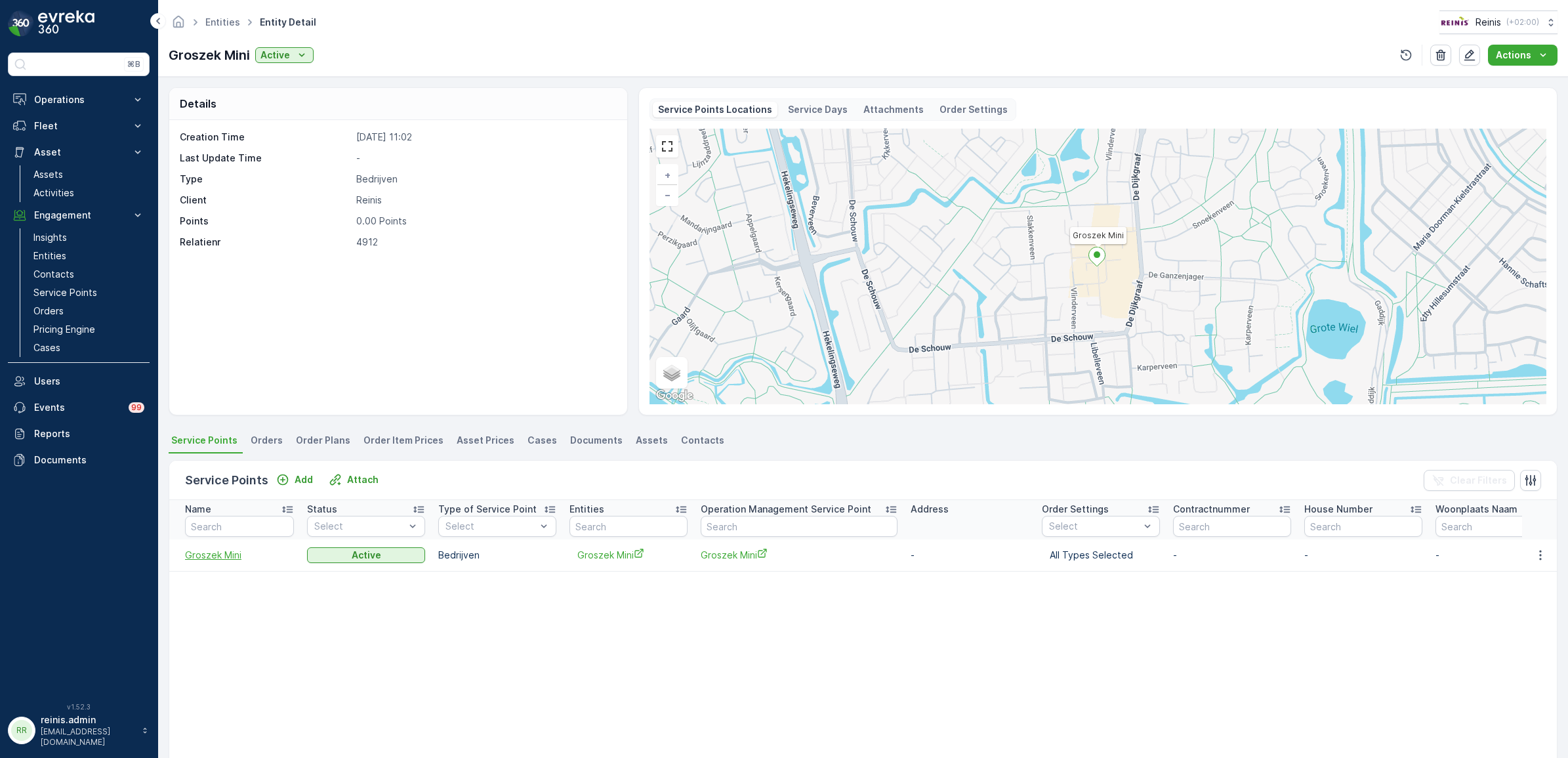
click at [201, 559] on span "Groszek Mini" at bounding box center [240, 555] width 109 height 13
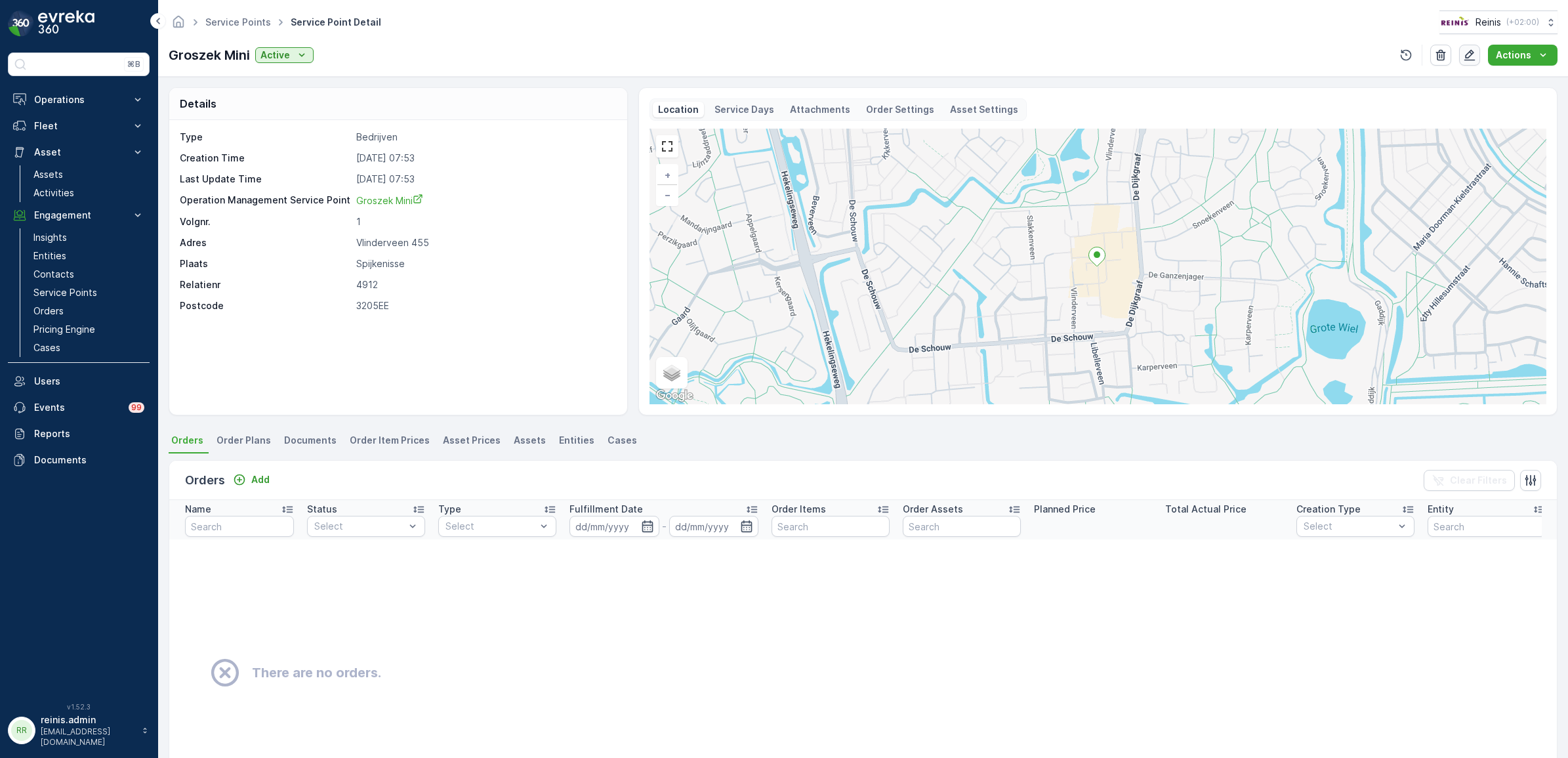
click at [1467, 57] on icon "button" at bounding box center [1470, 55] width 11 height 11
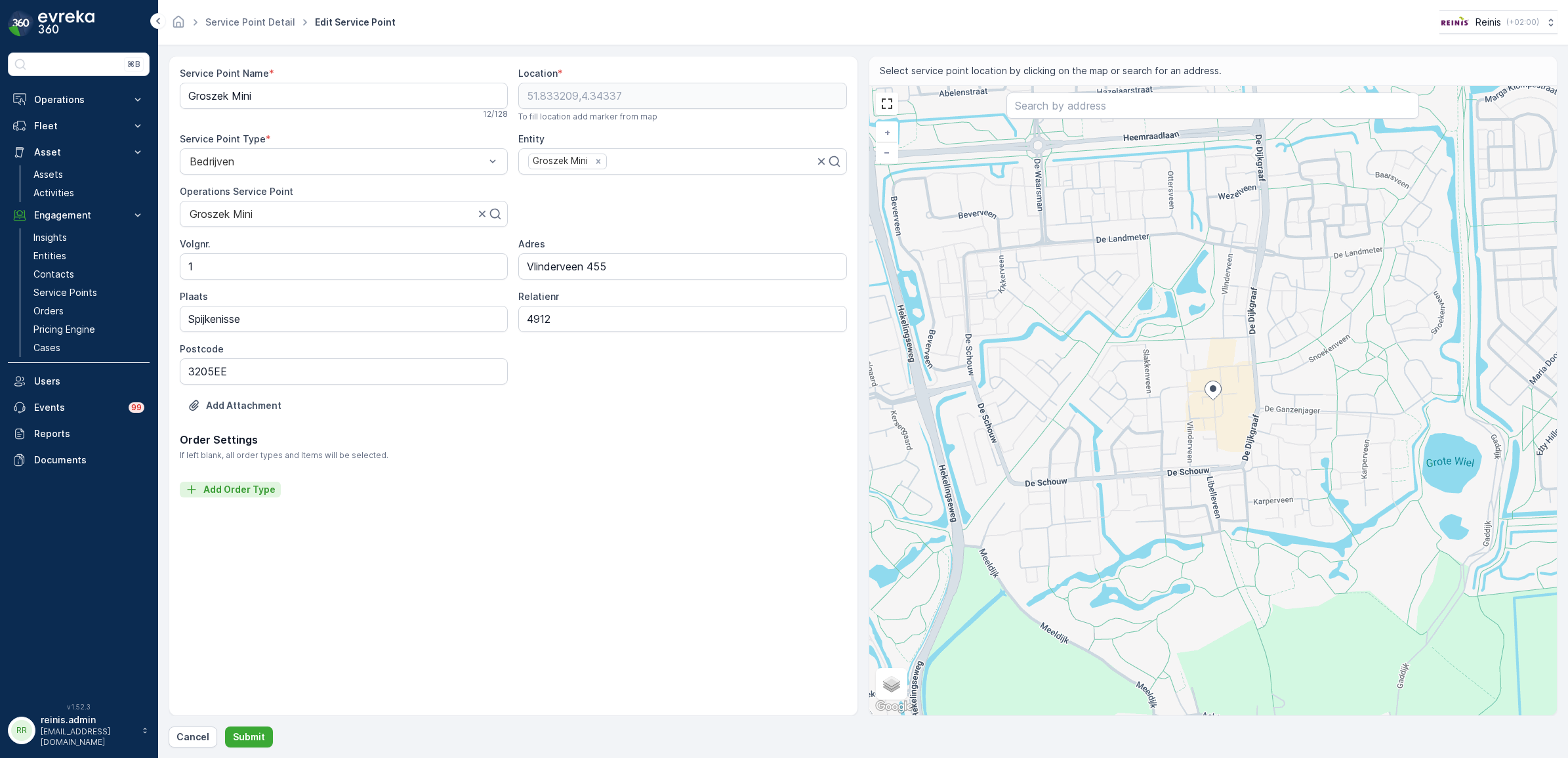
click at [214, 491] on p "Add Order Type" at bounding box center [239, 490] width 72 height 13
click at [302, 510] on div "Select" at bounding box center [344, 500] width 328 height 26
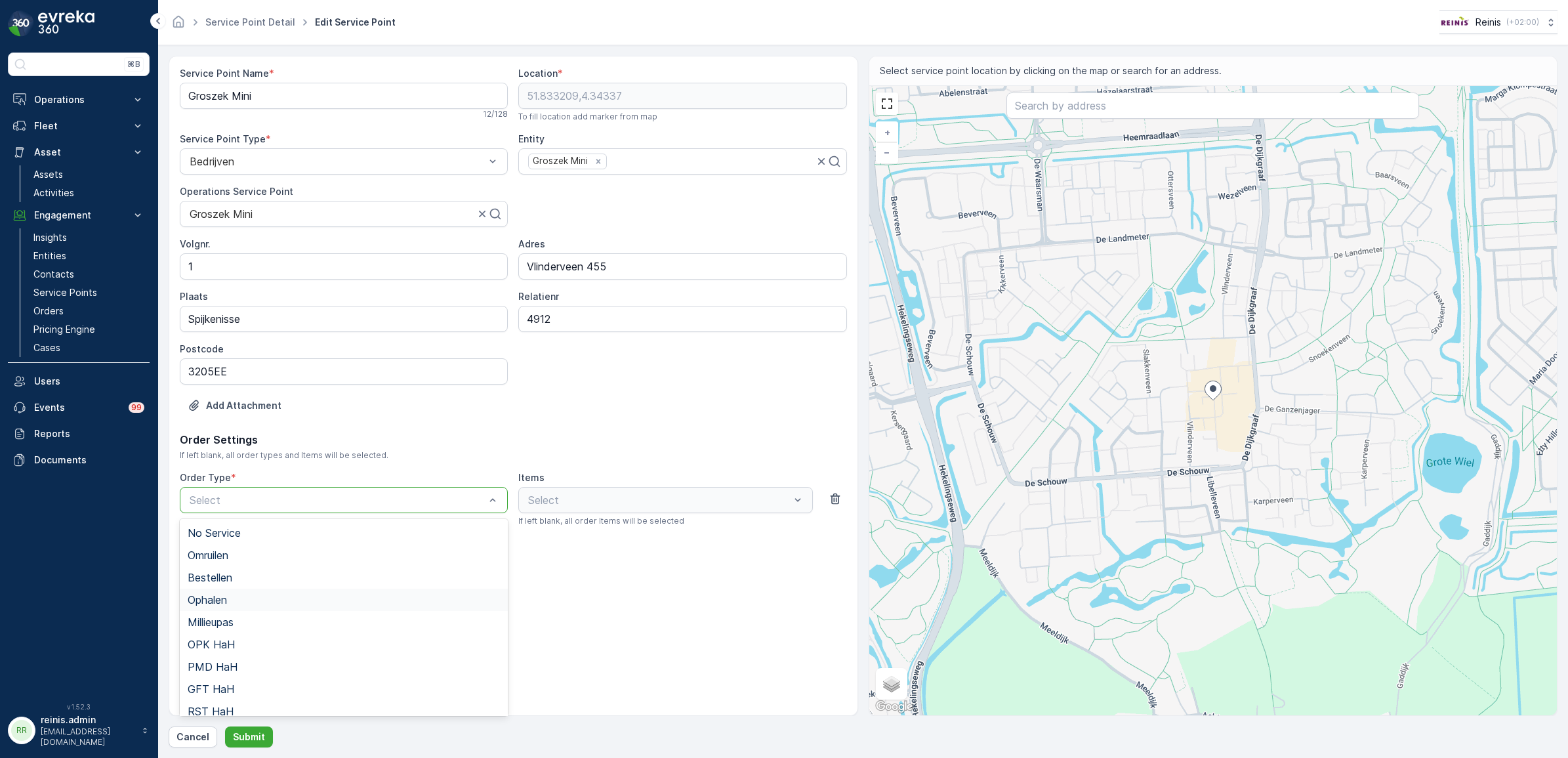
scroll to position [142, 0]
click at [600, 504] on div "Select" at bounding box center [665, 500] width 294 height 26
click at [648, 491] on div "Select" at bounding box center [665, 500] width 294 height 26
click at [440, 512] on div "Select" at bounding box center [344, 500] width 328 height 26
click at [674, 624] on div "Service Point Name * Groszek Mini 12 / 128 Location * 51.833209,4.34337 To fill…" at bounding box center [513, 386] width 690 height 660
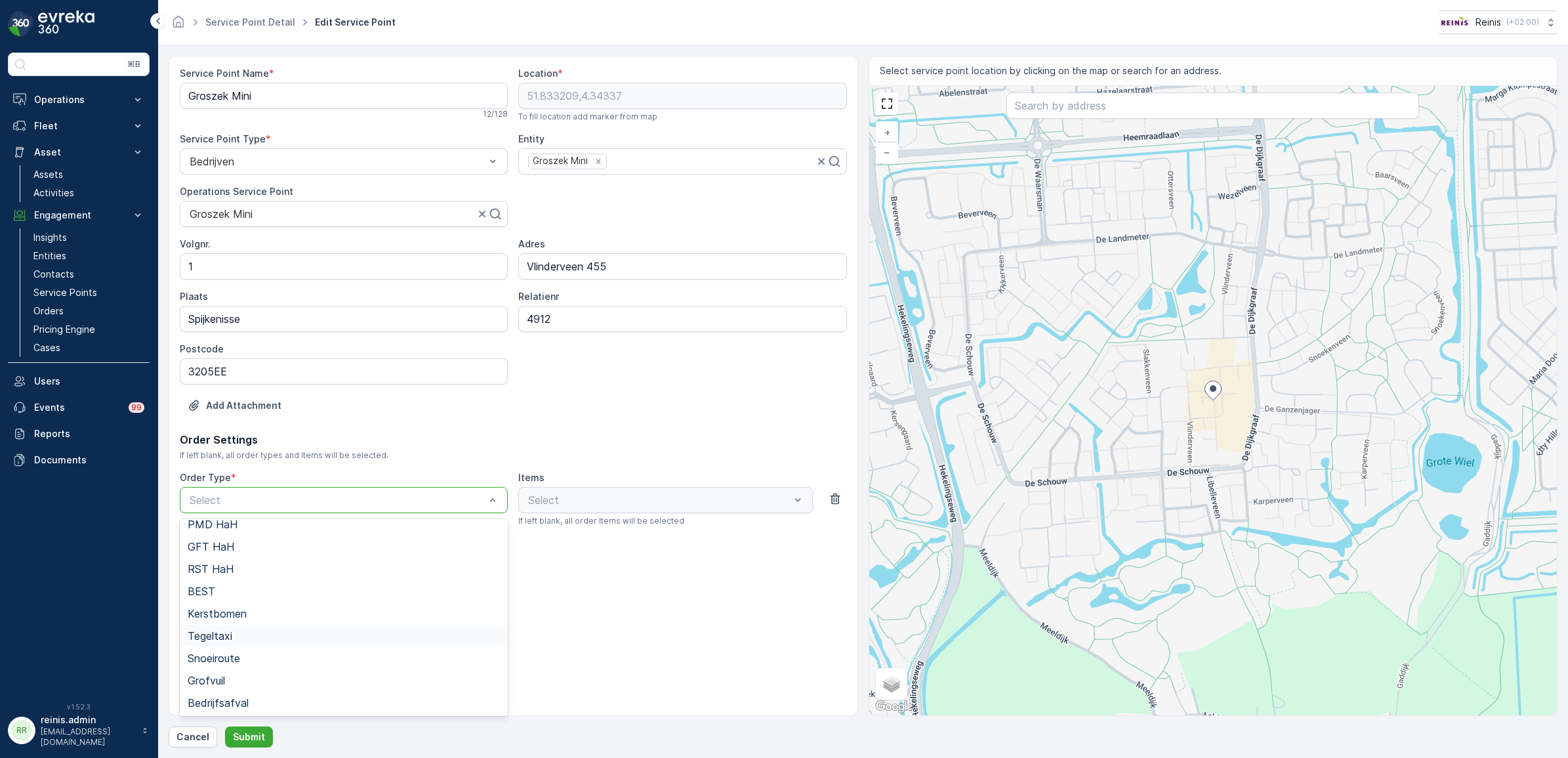
click at [645, 453] on span "If left blank, all order types and Items will be selected." at bounding box center [513, 455] width 667 height 10
drag, startPoint x: 187, startPoint y: 451, endPoint x: 384, endPoint y: 451, distance: 197.0
click at [384, 451] on span "If left blank, all order types and Items will be selected." at bounding box center [513, 455] width 667 height 10
drag, startPoint x: 384, startPoint y: 451, endPoint x: 344, endPoint y: 463, distance: 41.8
click at [344, 463] on div "Order Settings If left blank, all order types and Items will be selected. Order…" at bounding box center [513, 492] width 667 height 121
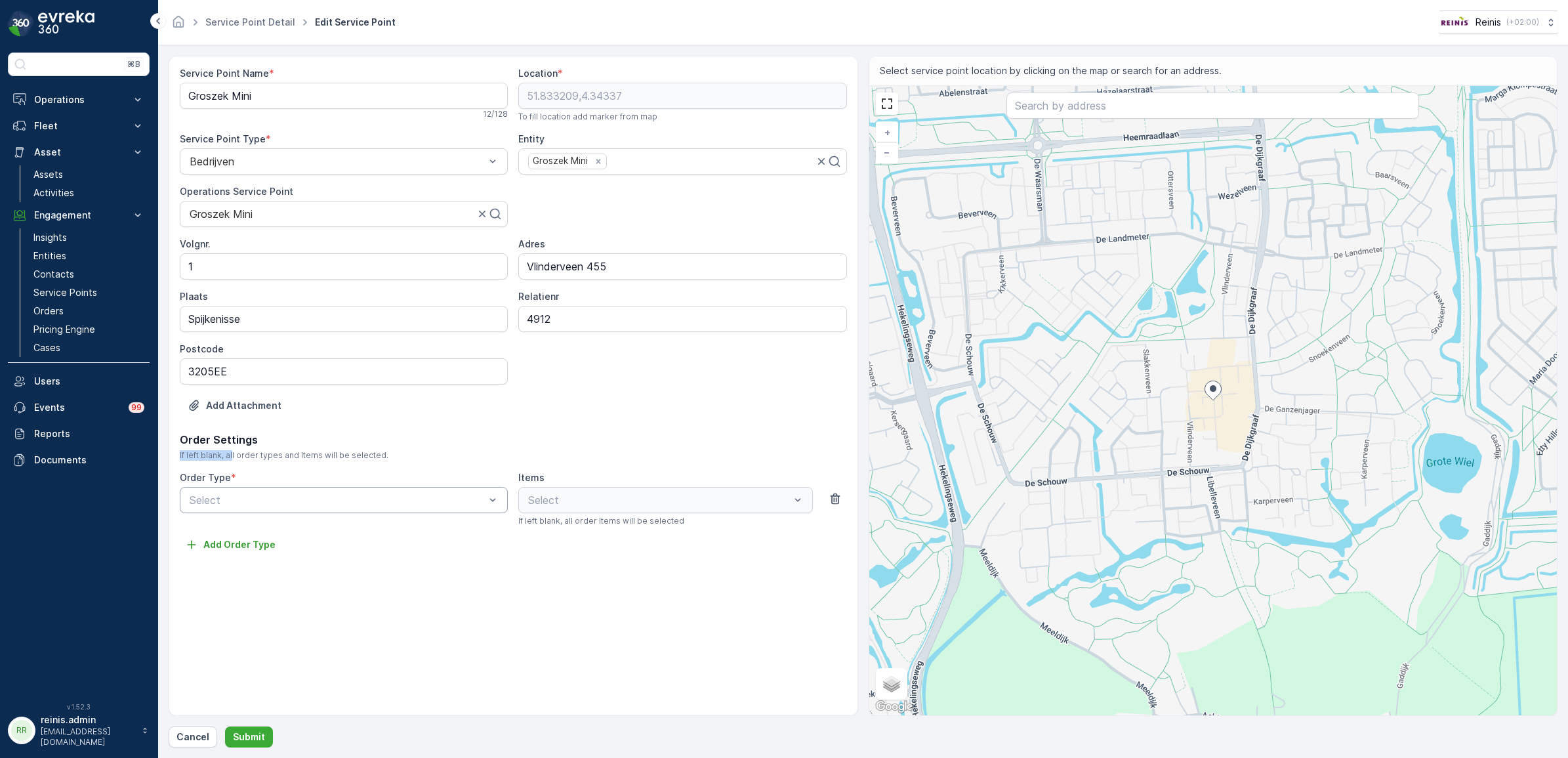
drag, startPoint x: 232, startPoint y: 456, endPoint x: 346, endPoint y: 447, distance: 114.4
click at [346, 447] on div "Order Settings If left blank, all order types and Items will be selected." at bounding box center [513, 446] width 667 height 29
click at [190, 733] on p "Cancel" at bounding box center [193, 737] width 33 height 13
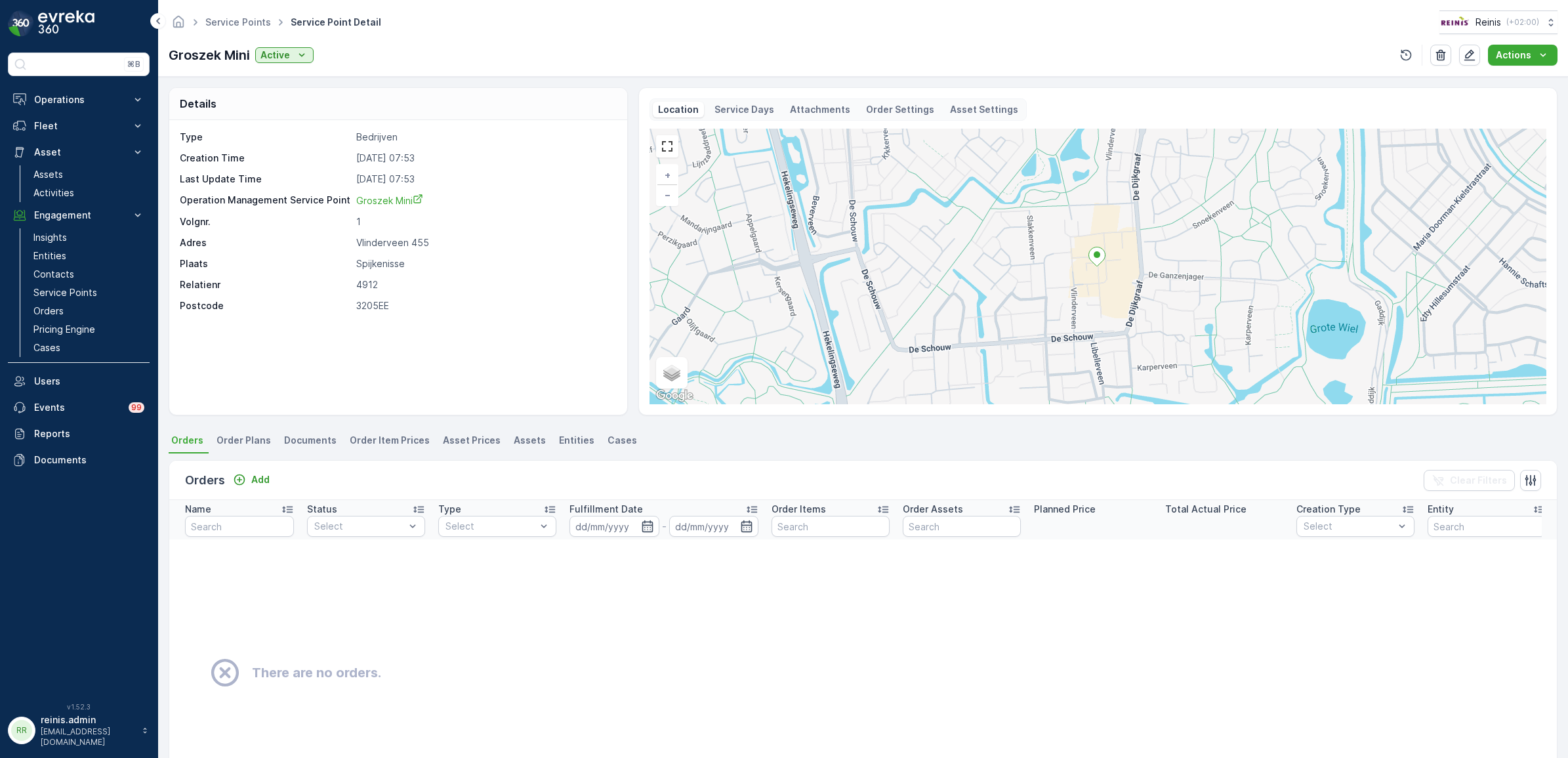
click at [254, 445] on span "Order Plans" at bounding box center [243, 440] width 54 height 13
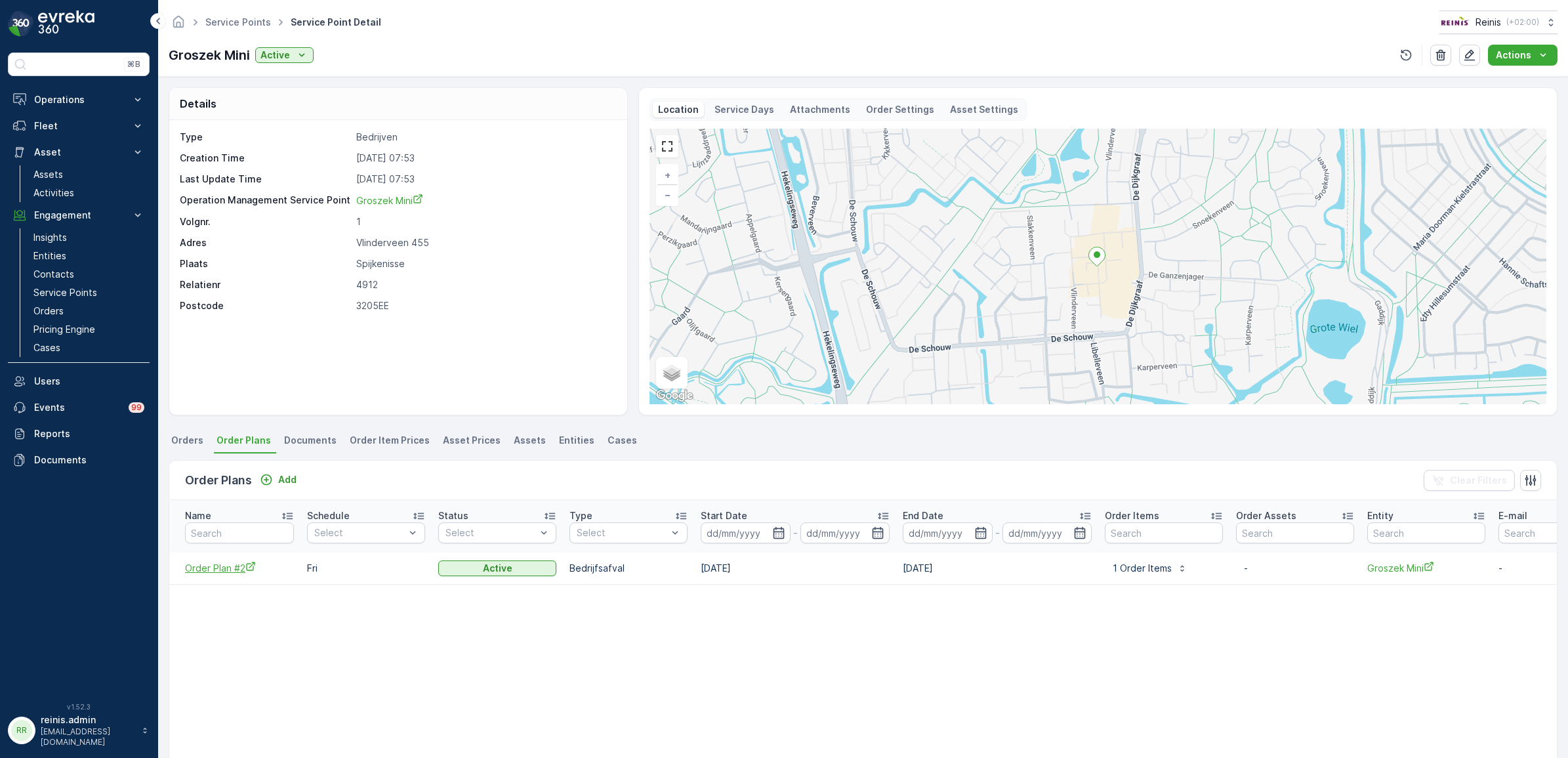
click at [207, 568] on span "Order Plan #2" at bounding box center [240, 568] width 109 height 14
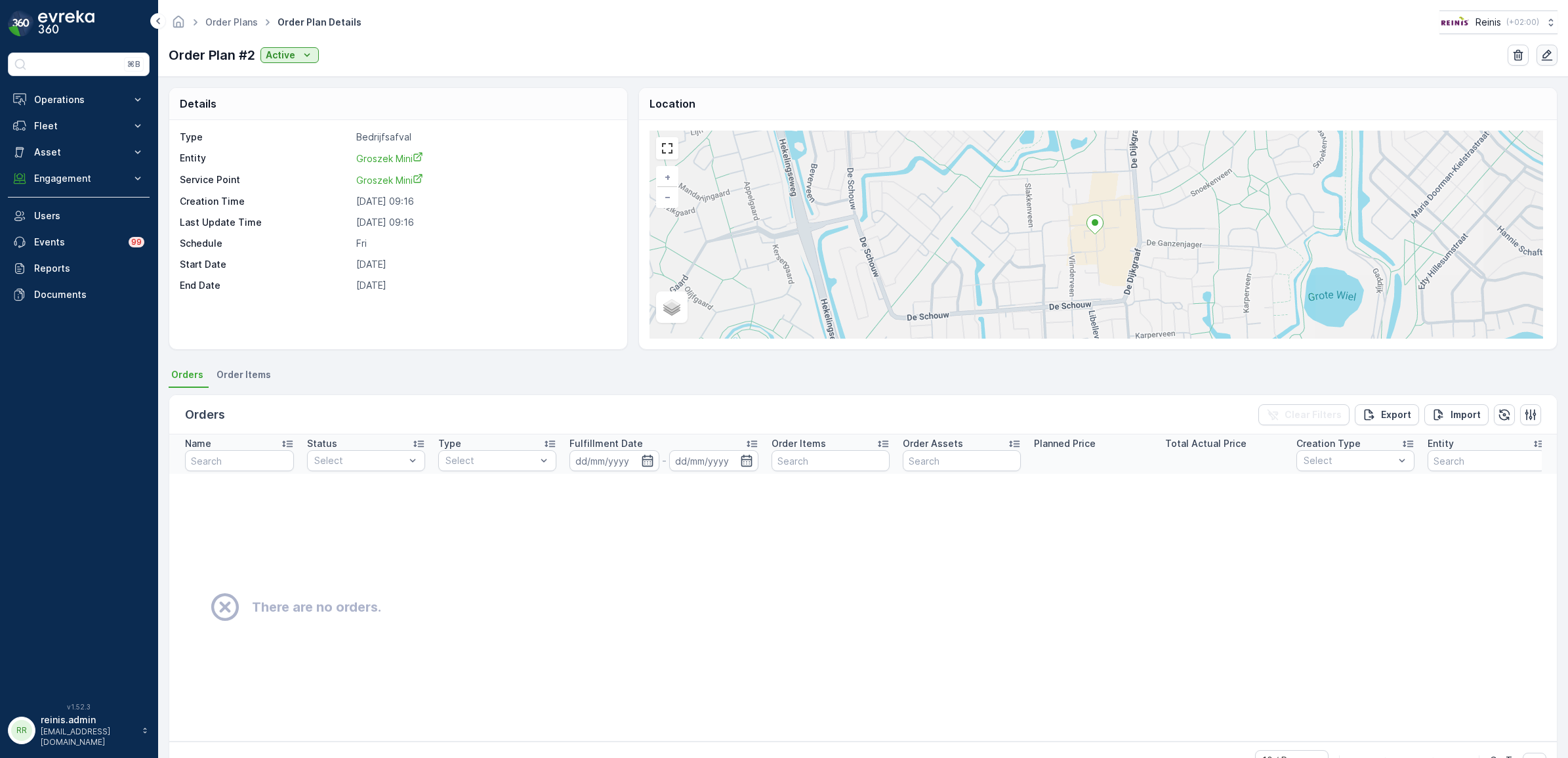
click at [1547, 57] on icon "button" at bounding box center [1547, 55] width 13 height 13
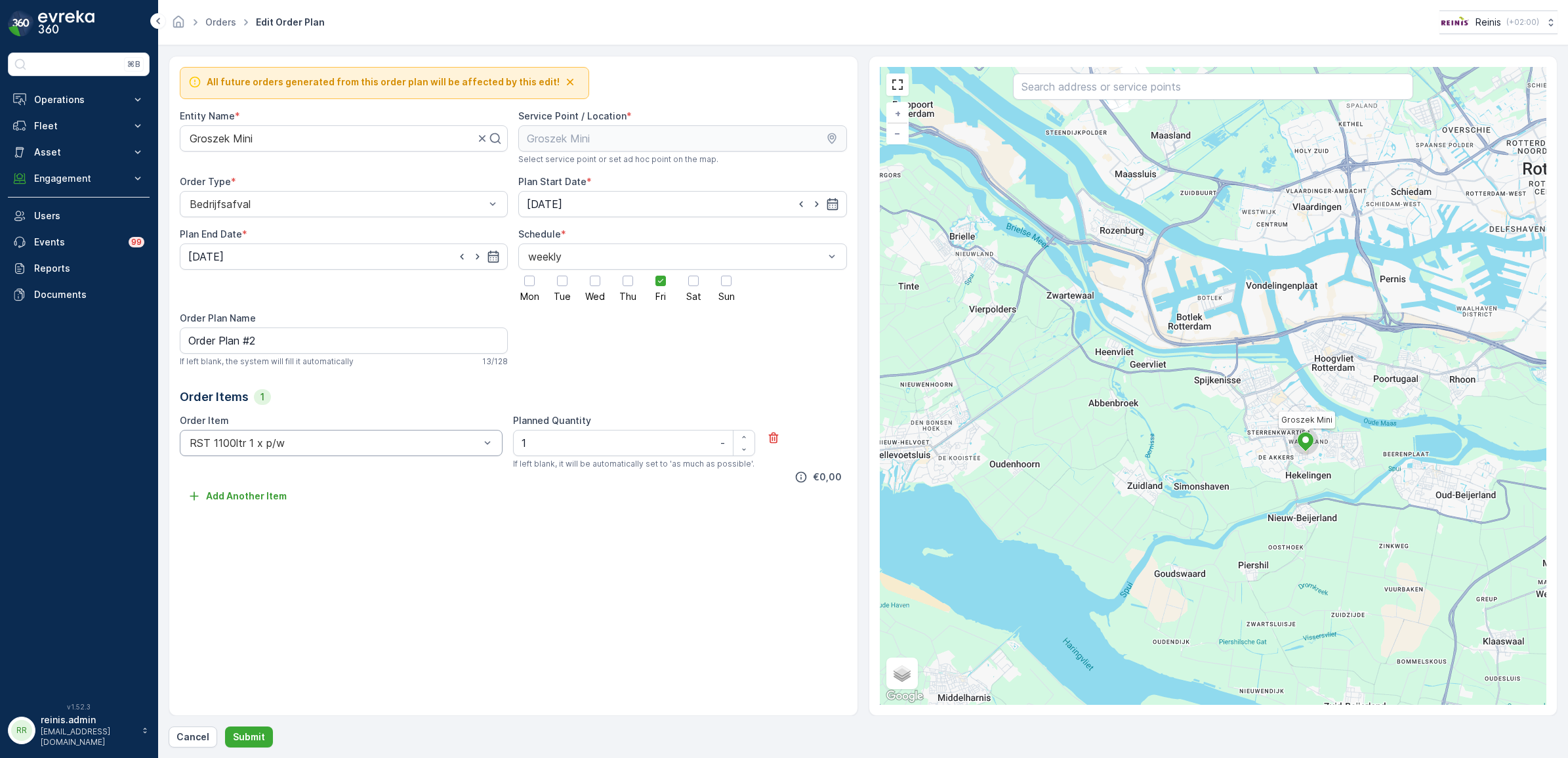
click at [343, 454] on div "RST 1100ltr 1 x p/w" at bounding box center [341, 443] width 323 height 26
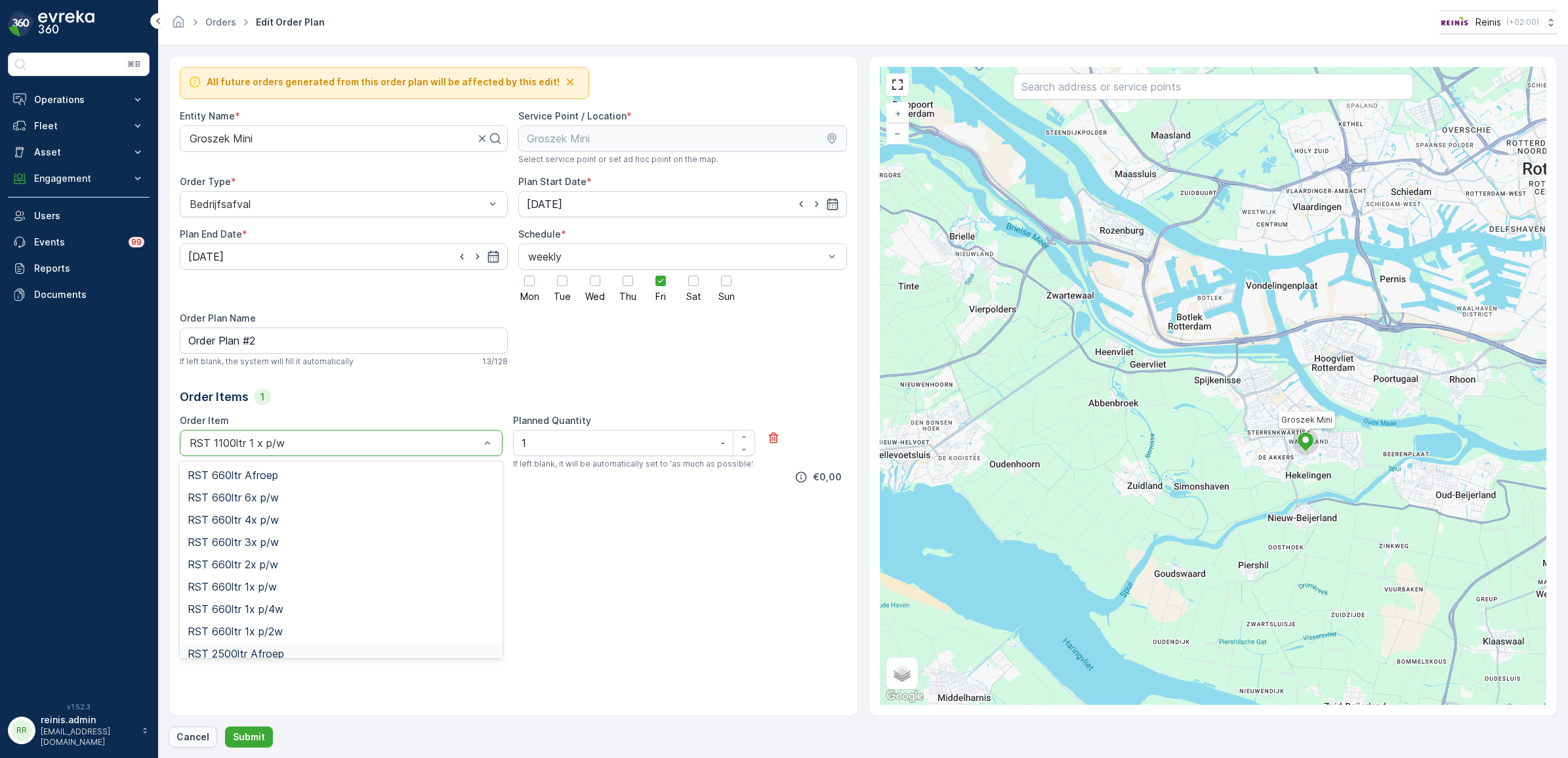
click at [187, 742] on p "Cancel" at bounding box center [193, 737] width 33 height 13
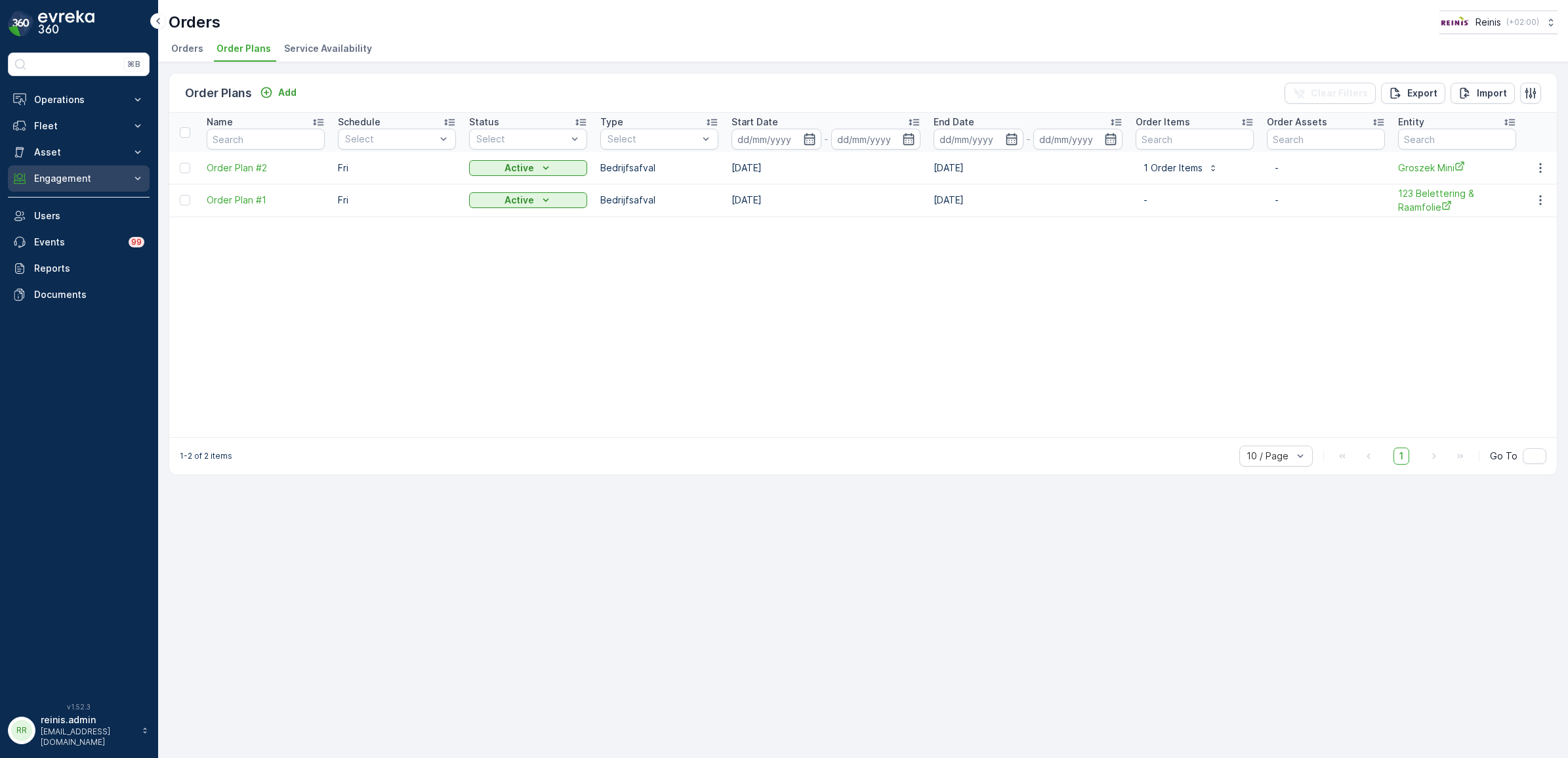
click at [57, 184] on p "Engagement" at bounding box center [78, 179] width 89 height 13
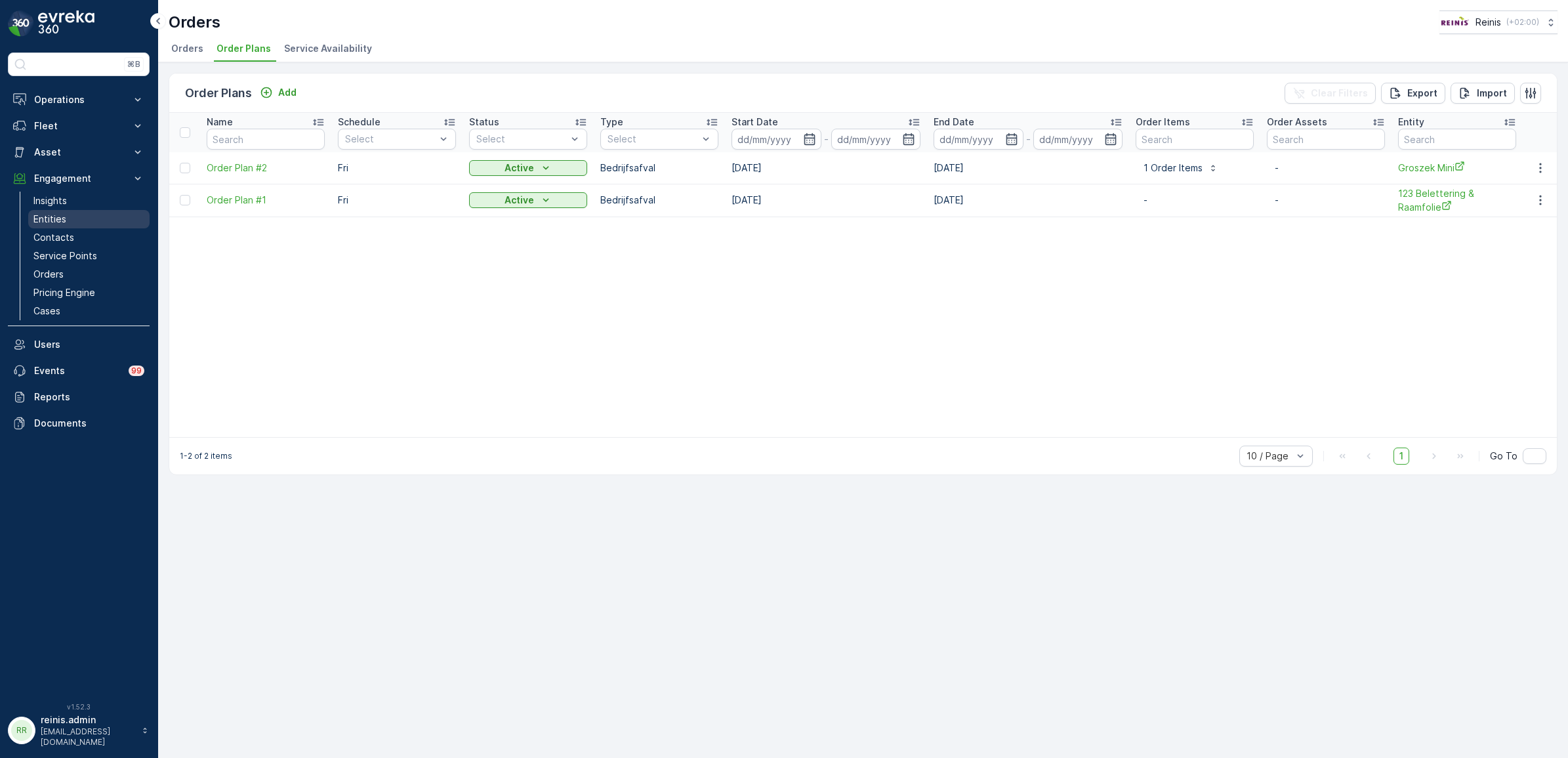
click at [46, 219] on p "Entities" at bounding box center [49, 219] width 33 height 13
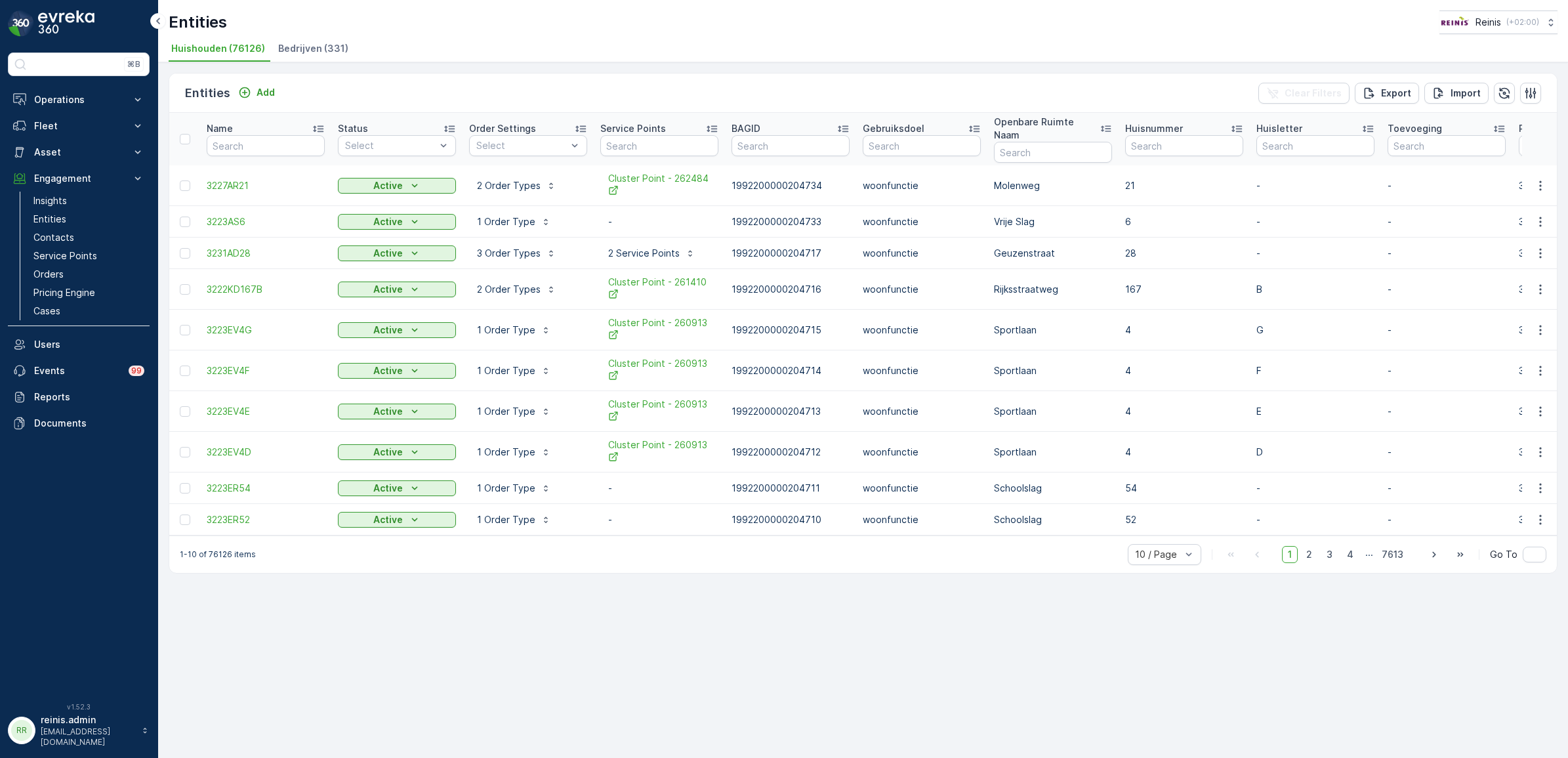
click at [299, 44] on span "Bedrijven (331)" at bounding box center [313, 49] width 70 height 13
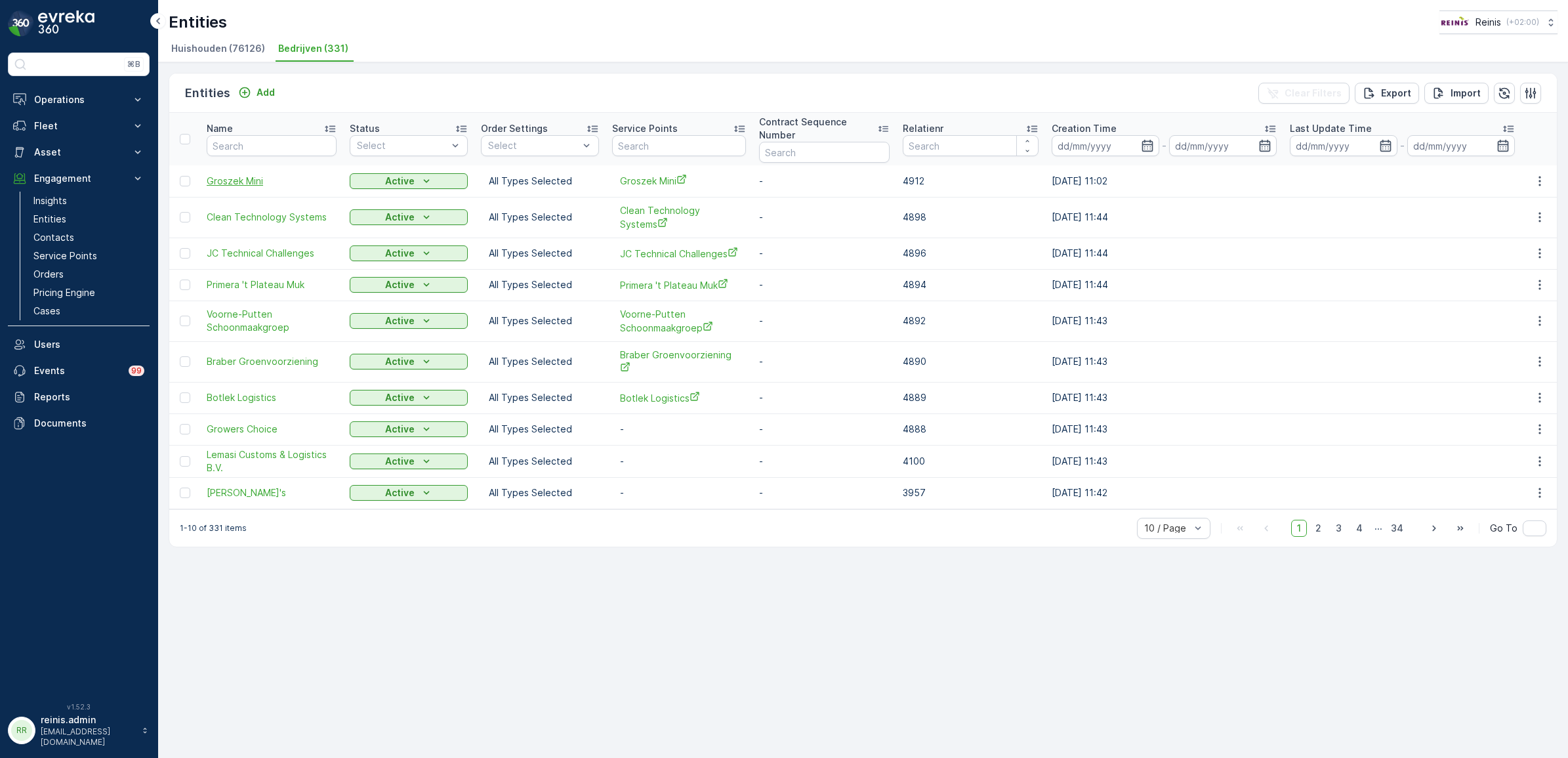
click at [234, 178] on span "Groszek Mini" at bounding box center [271, 181] width 130 height 13
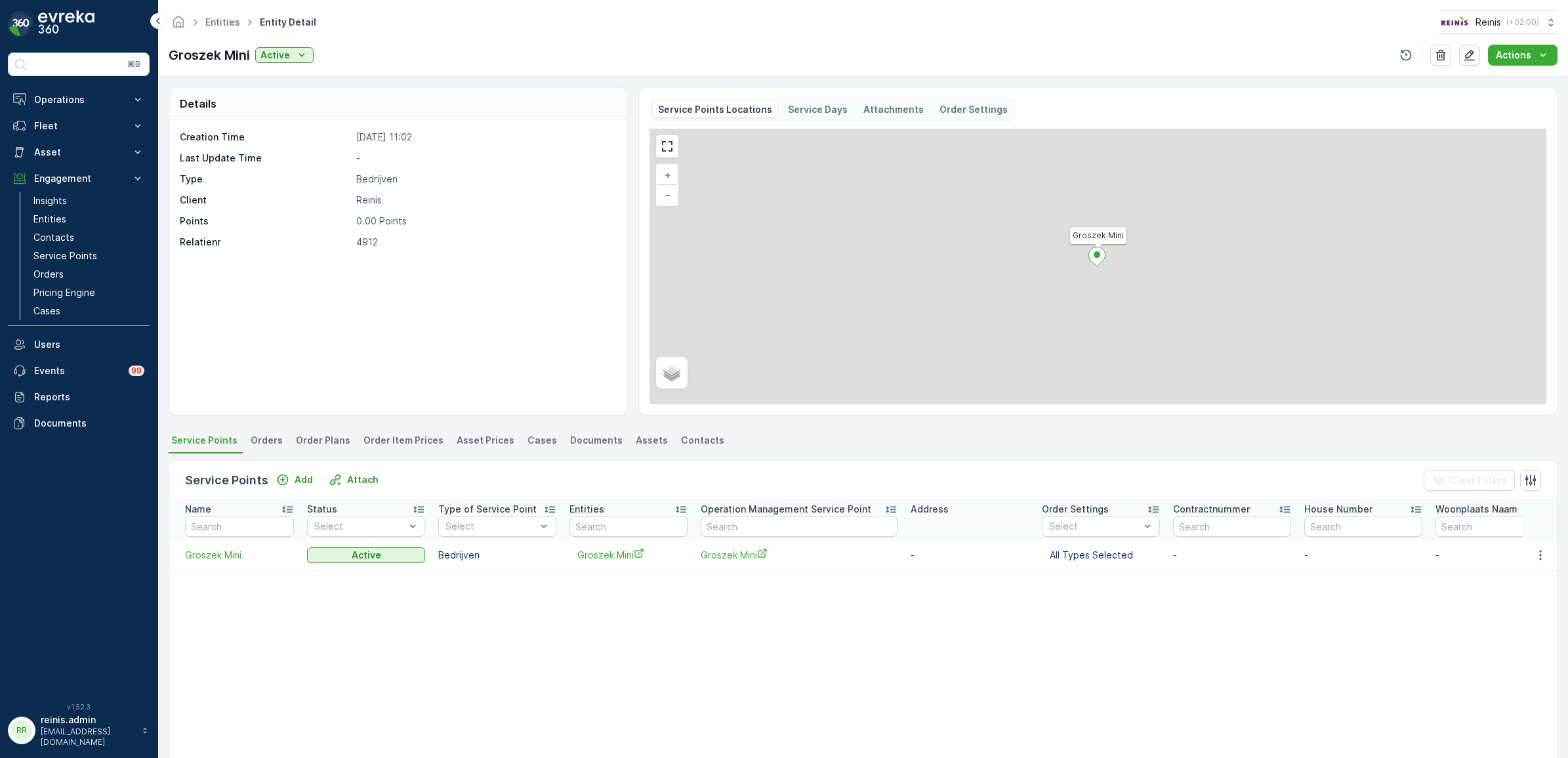
click at [1468, 57] on icon "button" at bounding box center [1470, 55] width 11 height 11
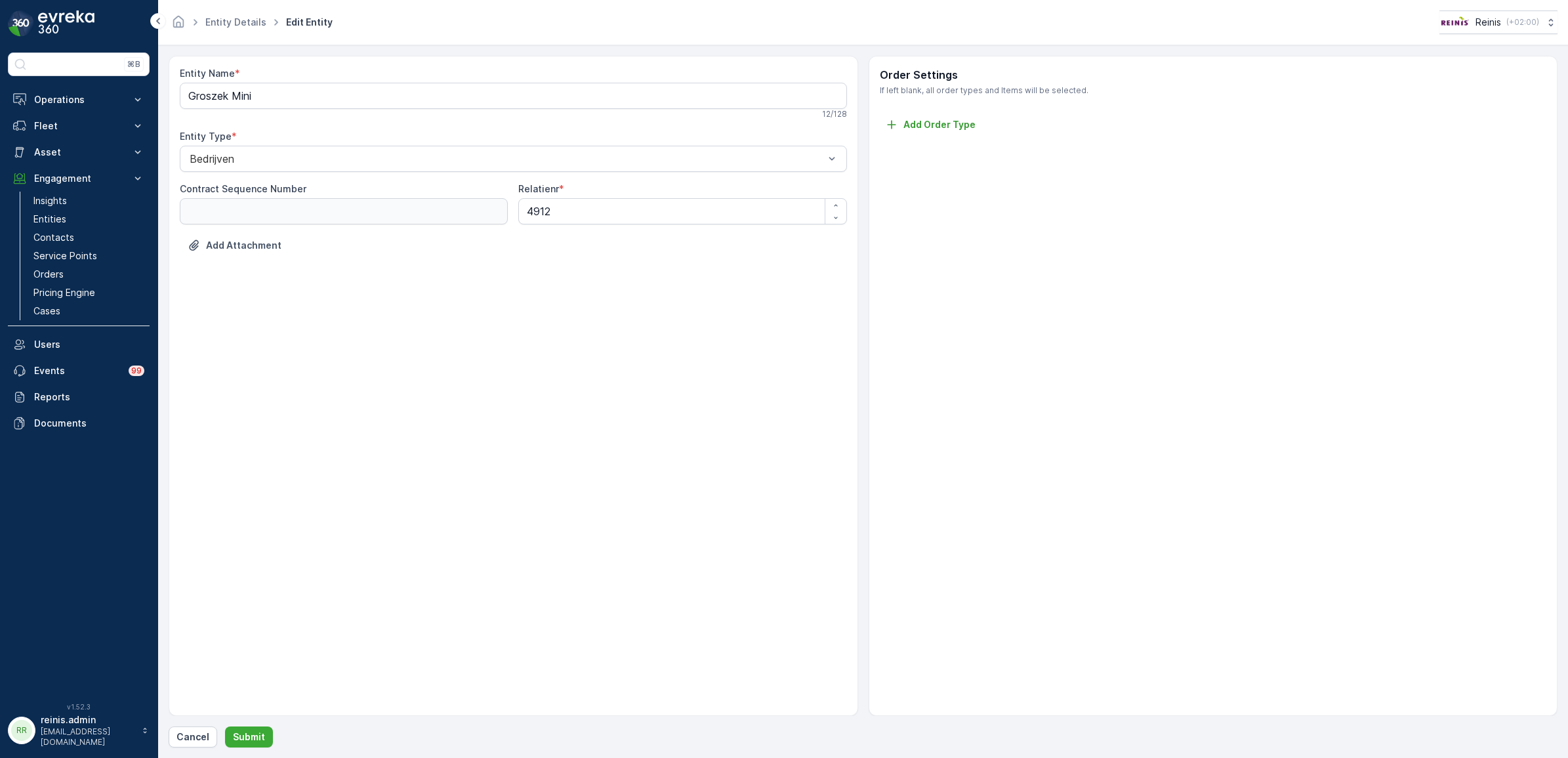
click at [947, 133] on div "Add Order Type" at bounding box center [1213, 125] width 667 height 17
click at [947, 125] on p "Add Order Type" at bounding box center [939, 125] width 72 height 13
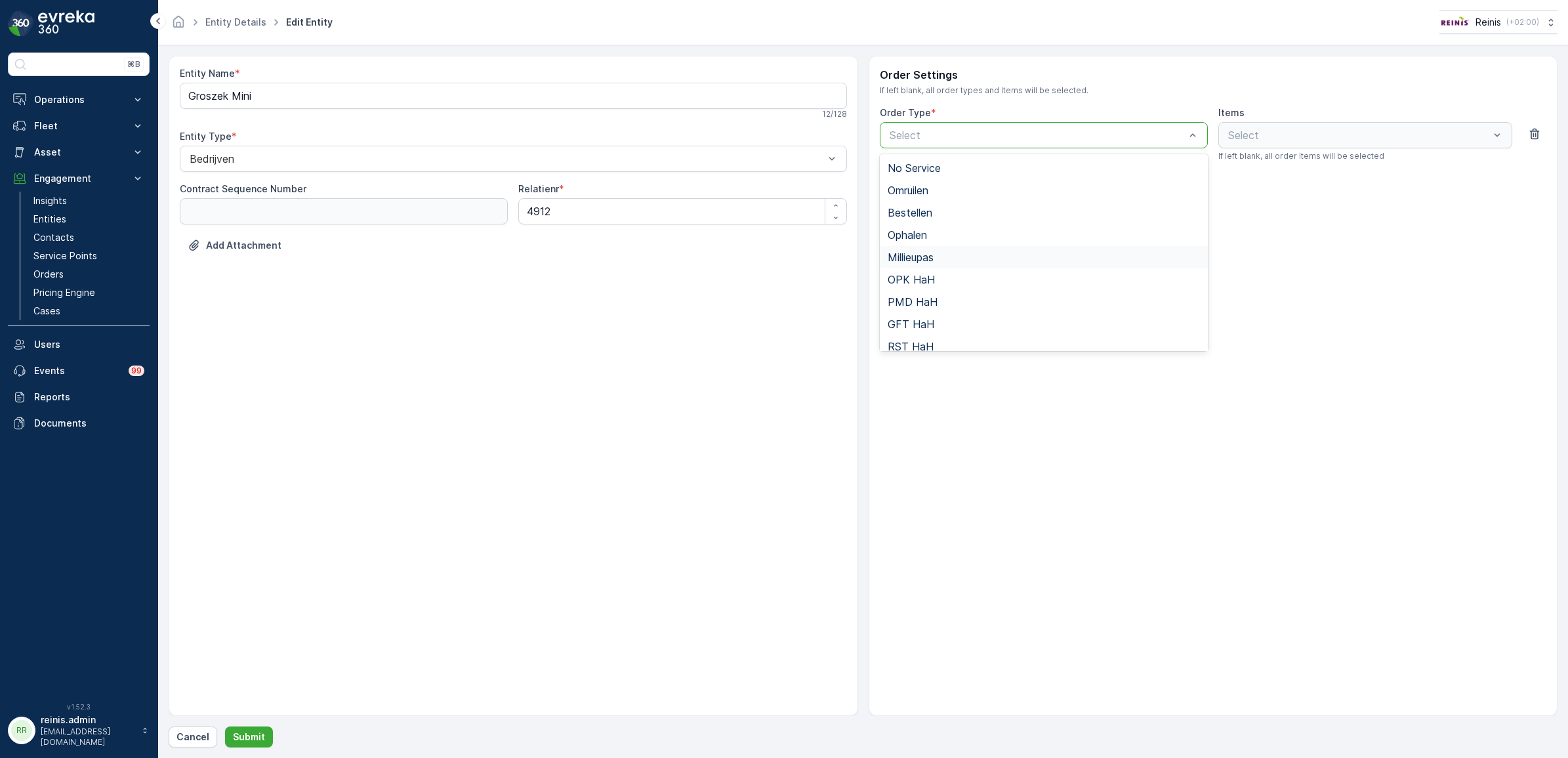
scroll to position [142, 0]
click at [970, 335] on div "Bedrijfsafval" at bounding box center [1044, 338] width 312 height 12
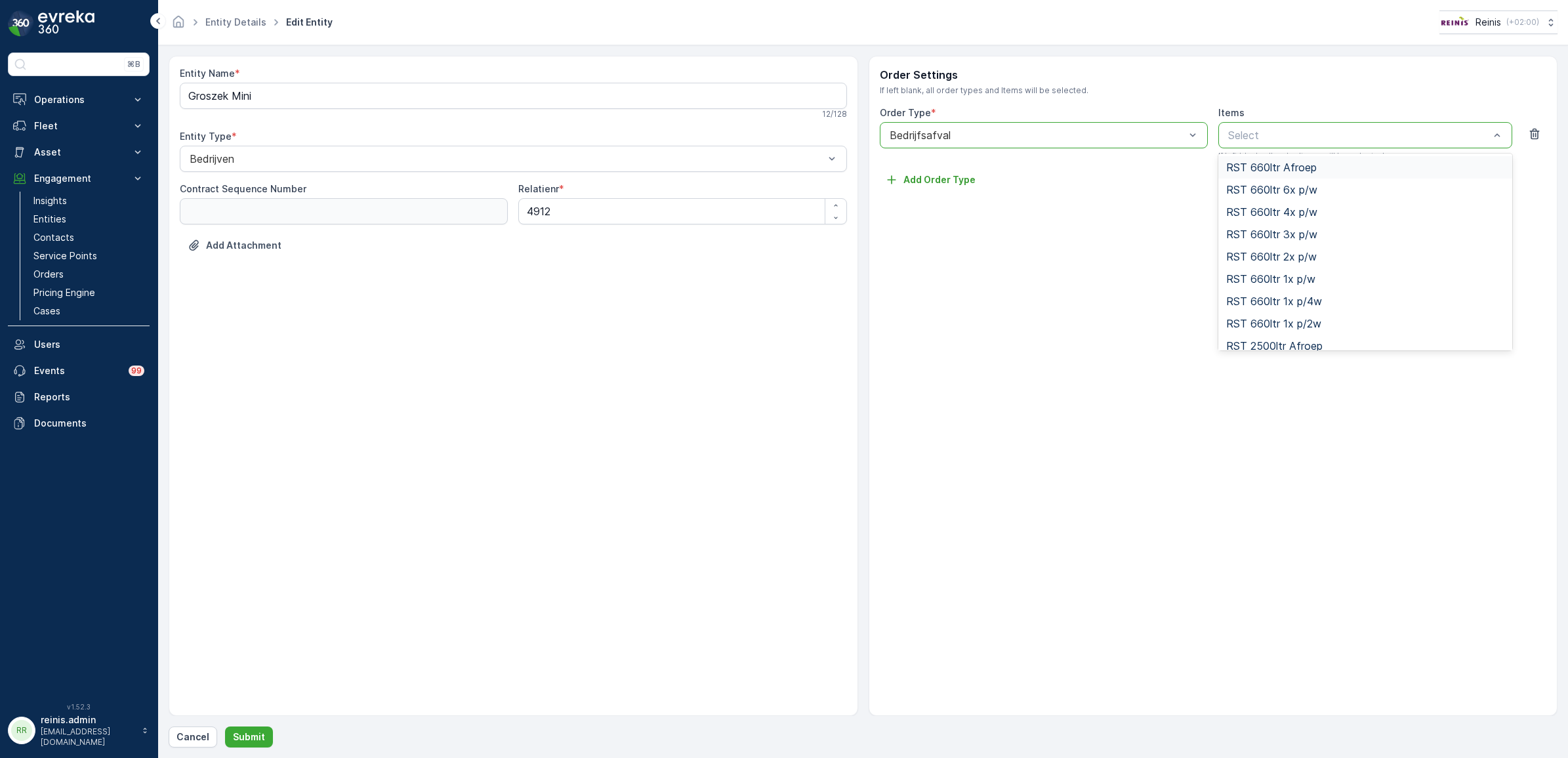
click at [1167, 132] on div at bounding box center [1038, 135] width 298 height 12
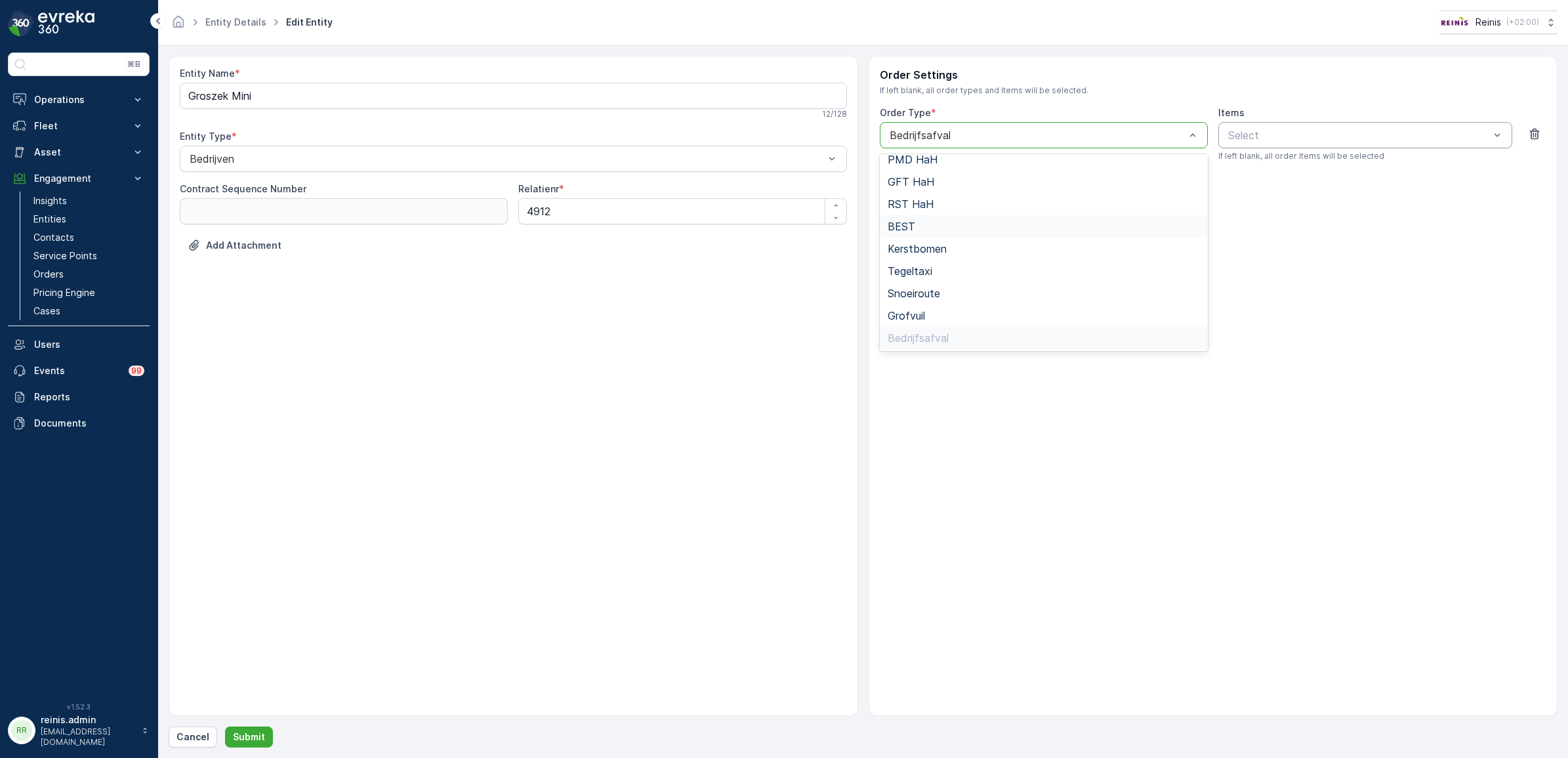
click at [1537, 134] on icon "button" at bounding box center [1535, 134] width 13 height 13
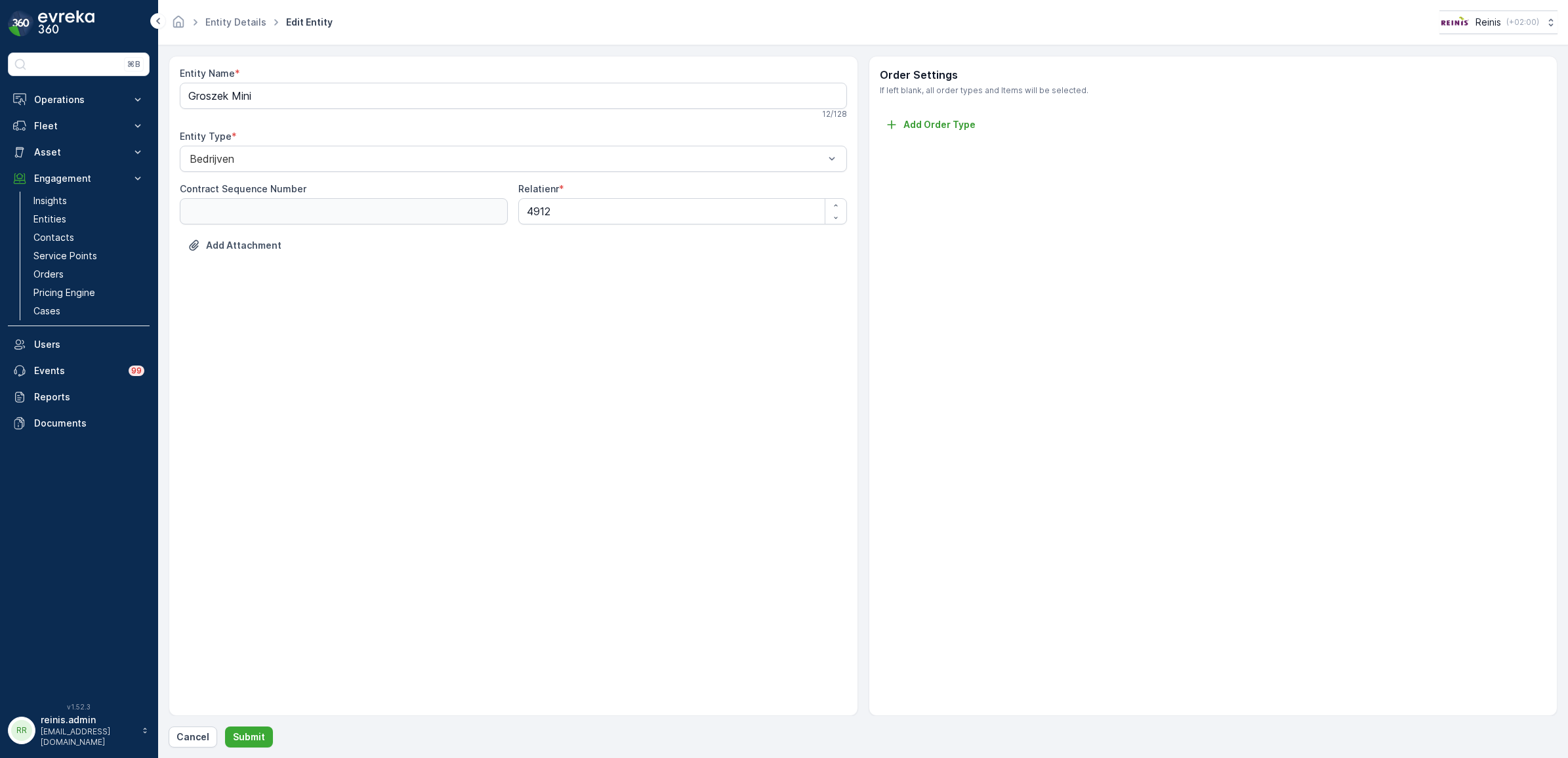
click at [930, 116] on div "Order Settings If left blank, all order types and Items will be selected. Add O…" at bounding box center [1213, 100] width 667 height 66
click at [933, 125] on p "Add Order Type" at bounding box center [939, 125] width 72 height 13
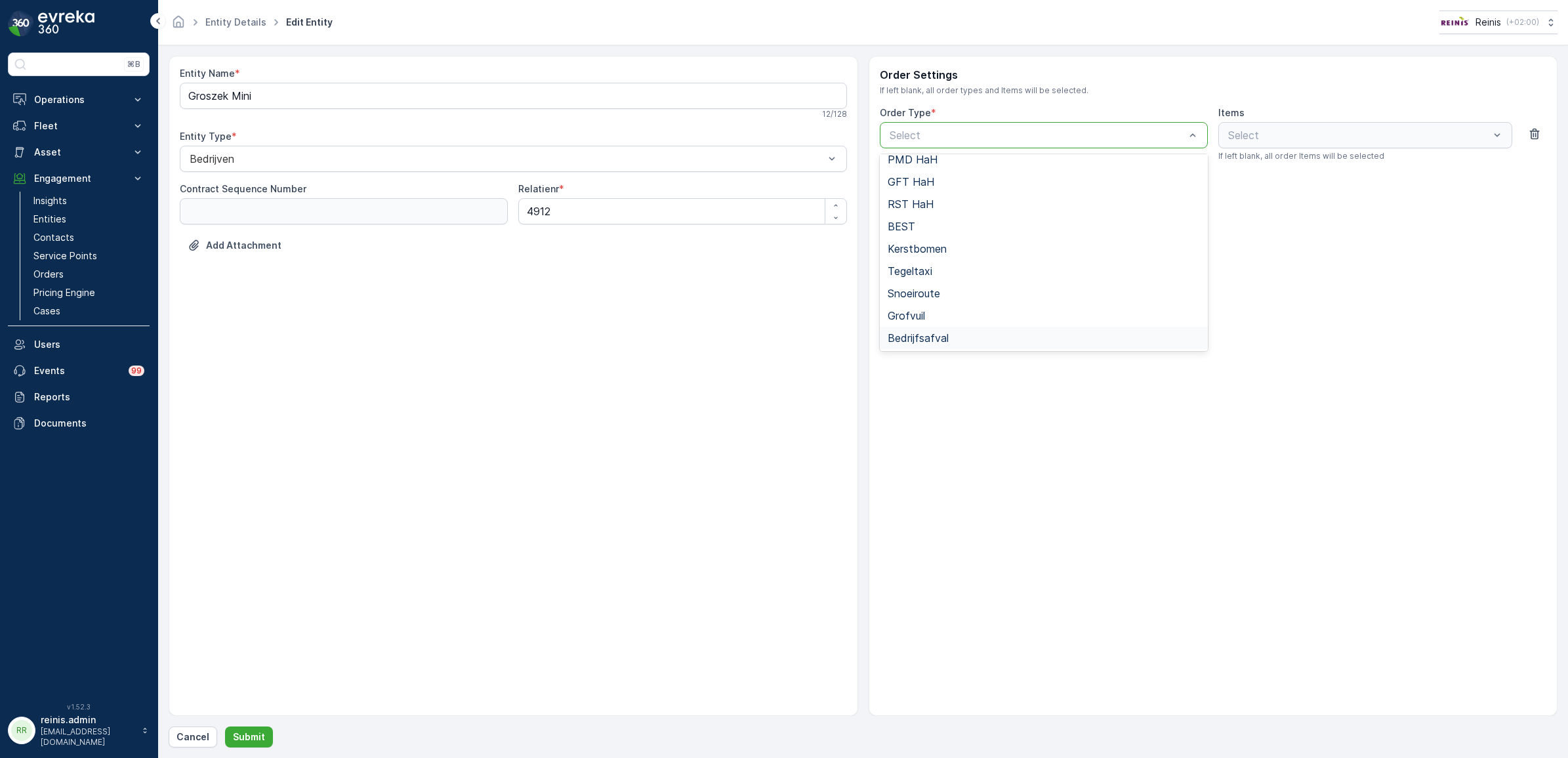
click at [969, 335] on div "Bedrijfsafval" at bounding box center [1044, 338] width 312 height 12
click at [1020, 411] on div "Order Settings If left blank, all order types and Items will be selected. Order…" at bounding box center [1213, 386] width 690 height 660
click at [1353, 121] on div "Items Select If left blank, all order Items will be selected" at bounding box center [1365, 134] width 294 height 55
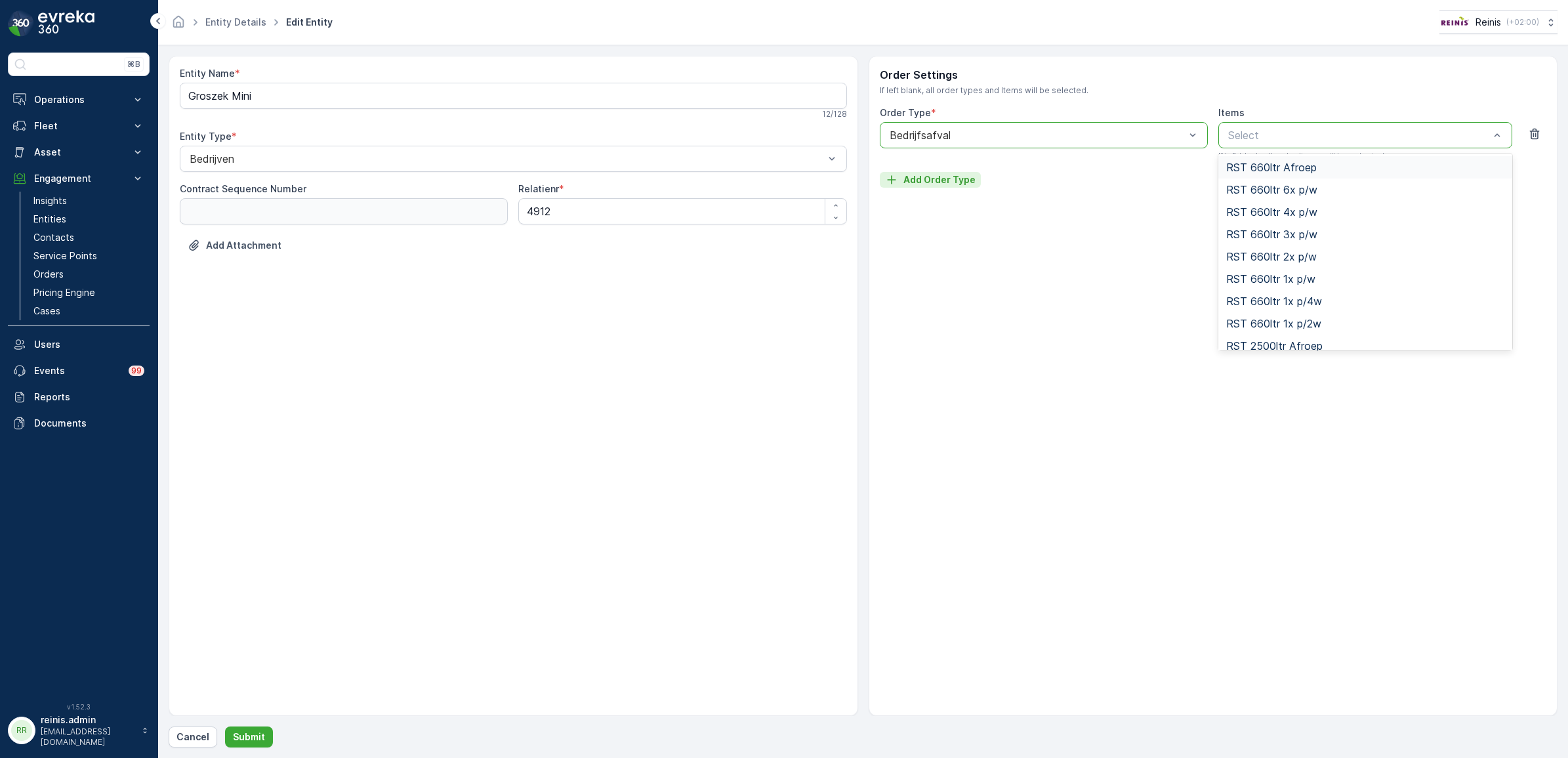
click at [917, 185] on p "Add Order Type" at bounding box center [939, 180] width 72 height 13
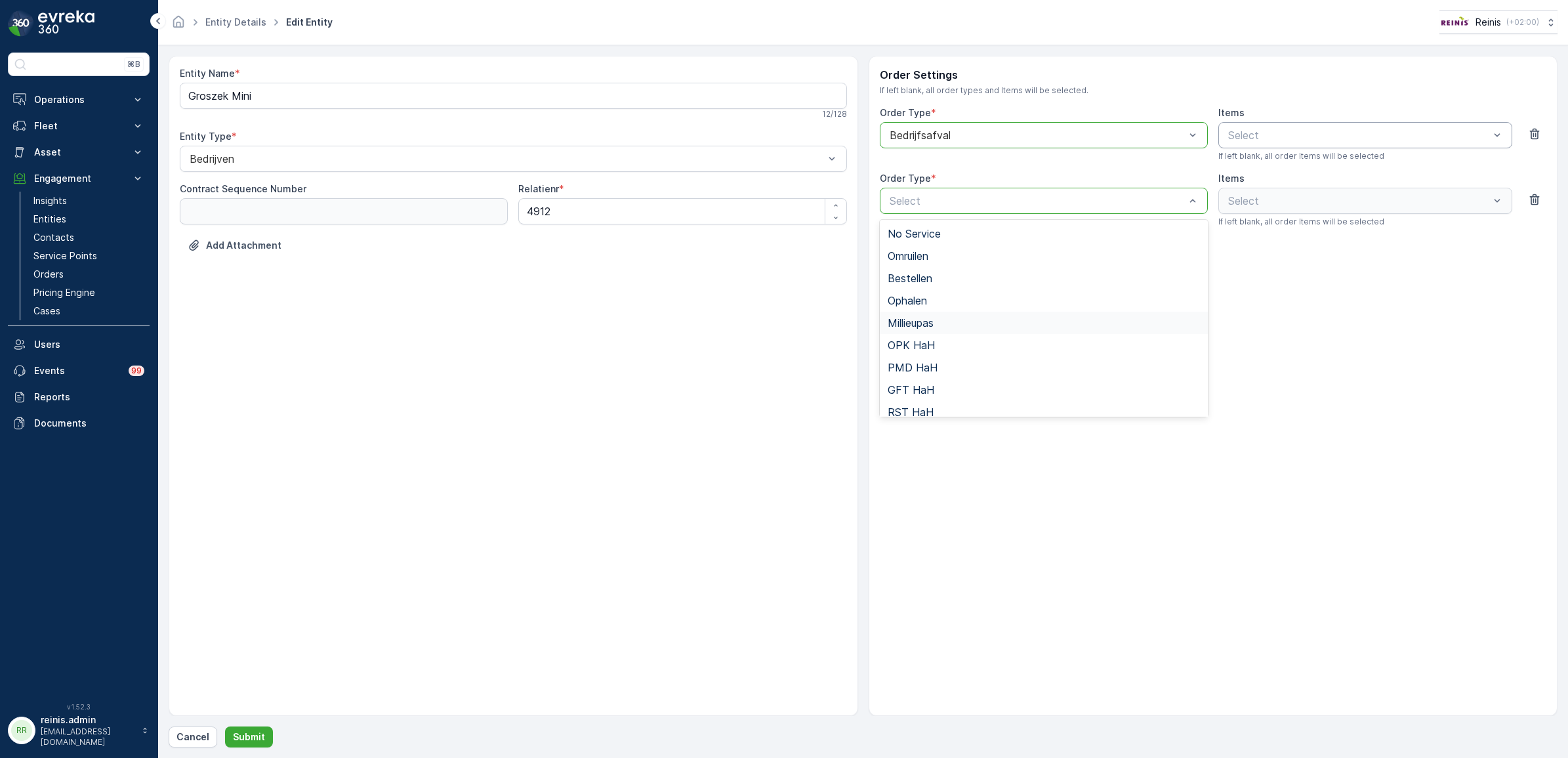
click at [1370, 404] on div "Order Settings If left blank, all order types and Items will be selected. Order…" at bounding box center [1213, 386] width 690 height 660
click at [1537, 194] on icon "button" at bounding box center [1535, 199] width 13 height 13
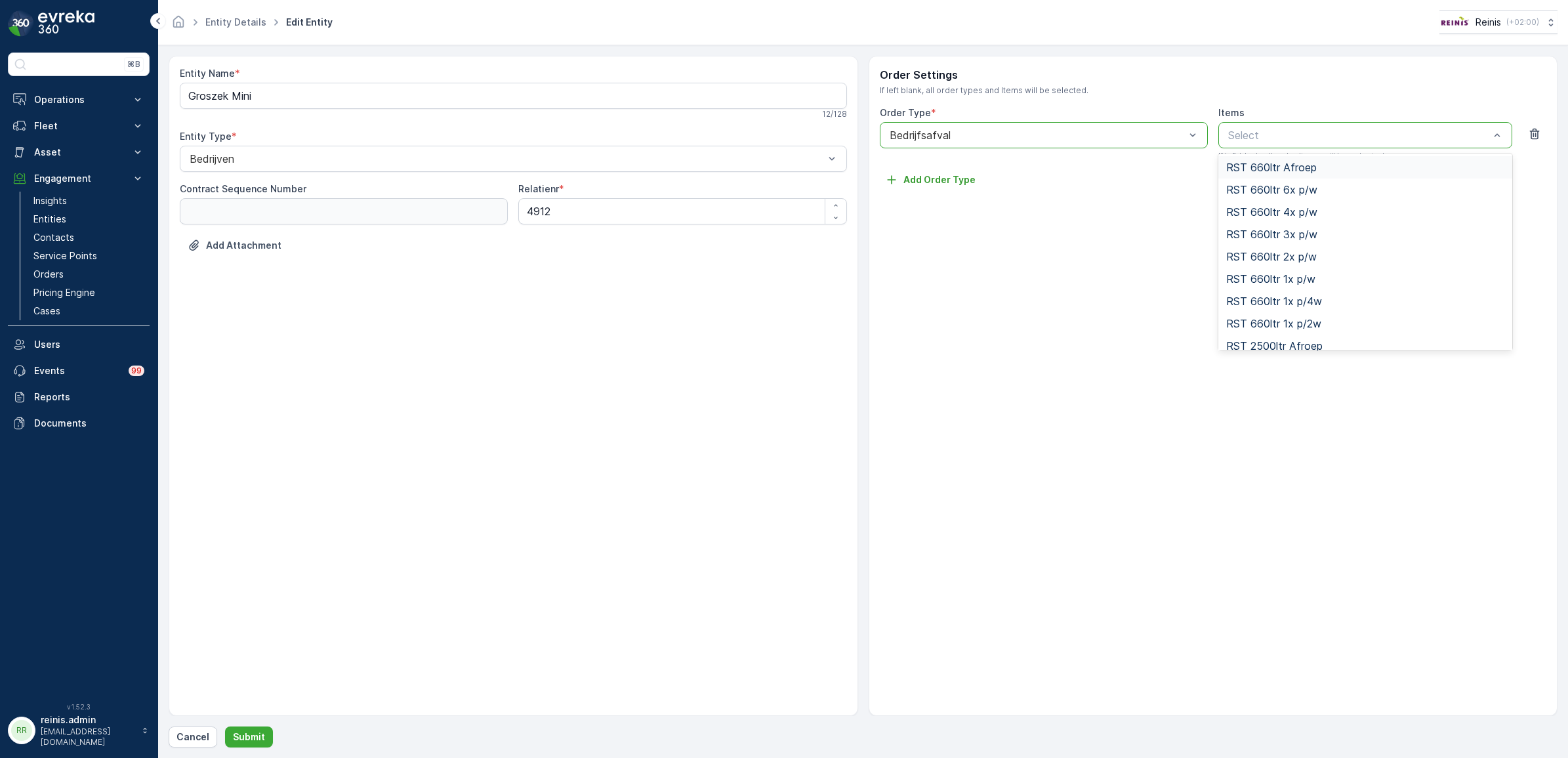
click at [1327, 146] on div "Select" at bounding box center [1365, 135] width 294 height 26
click at [998, 438] on div "Order Settings If left blank, all order types and Items will be selected. Order…" at bounding box center [1213, 386] width 690 height 660
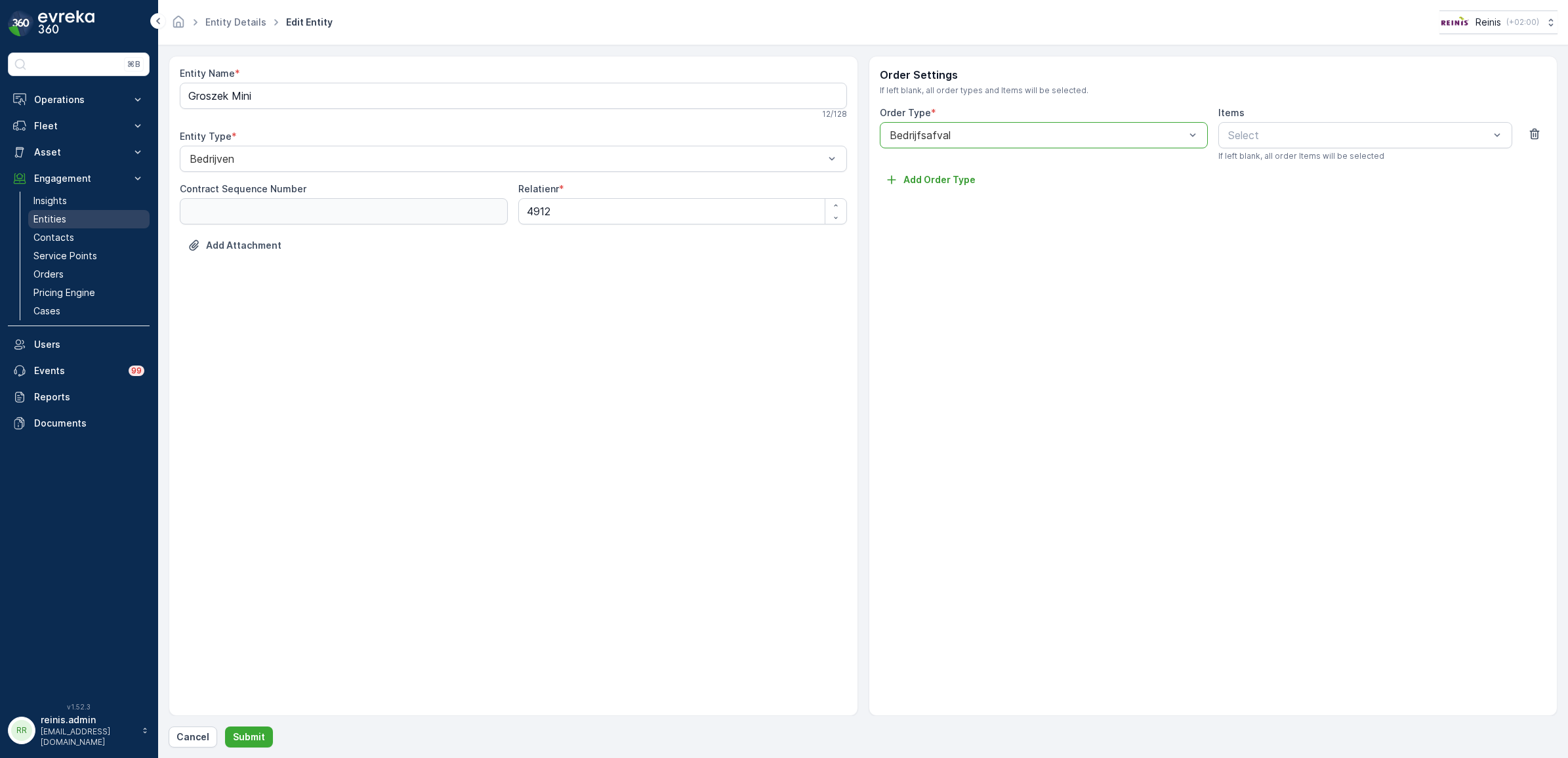
click at [67, 219] on link "Entities" at bounding box center [89, 219] width 121 height 18
click at [195, 739] on p "Cancel" at bounding box center [193, 737] width 33 height 13
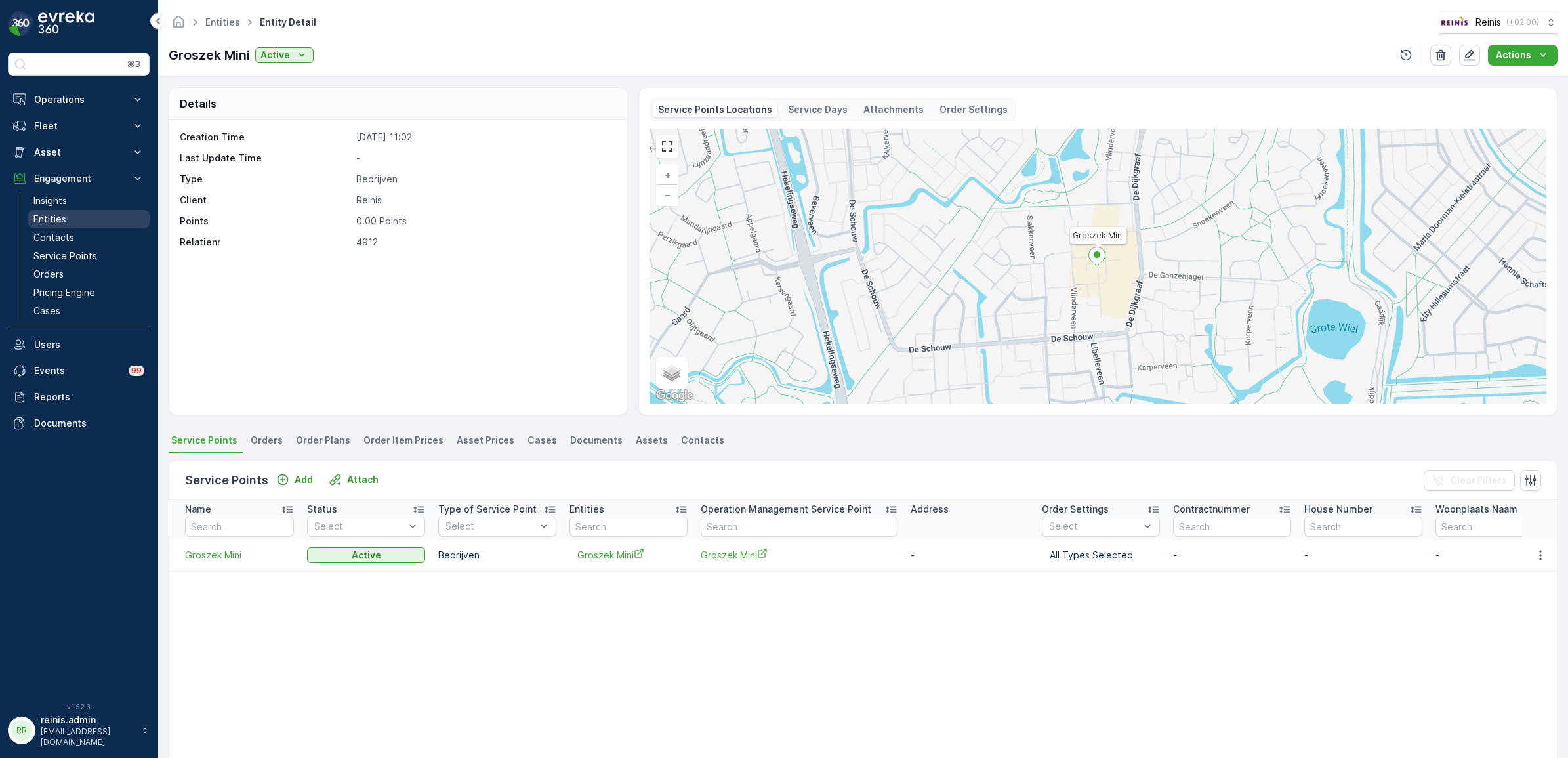
click at [48, 220] on p "Entities" at bounding box center [49, 219] width 33 height 13
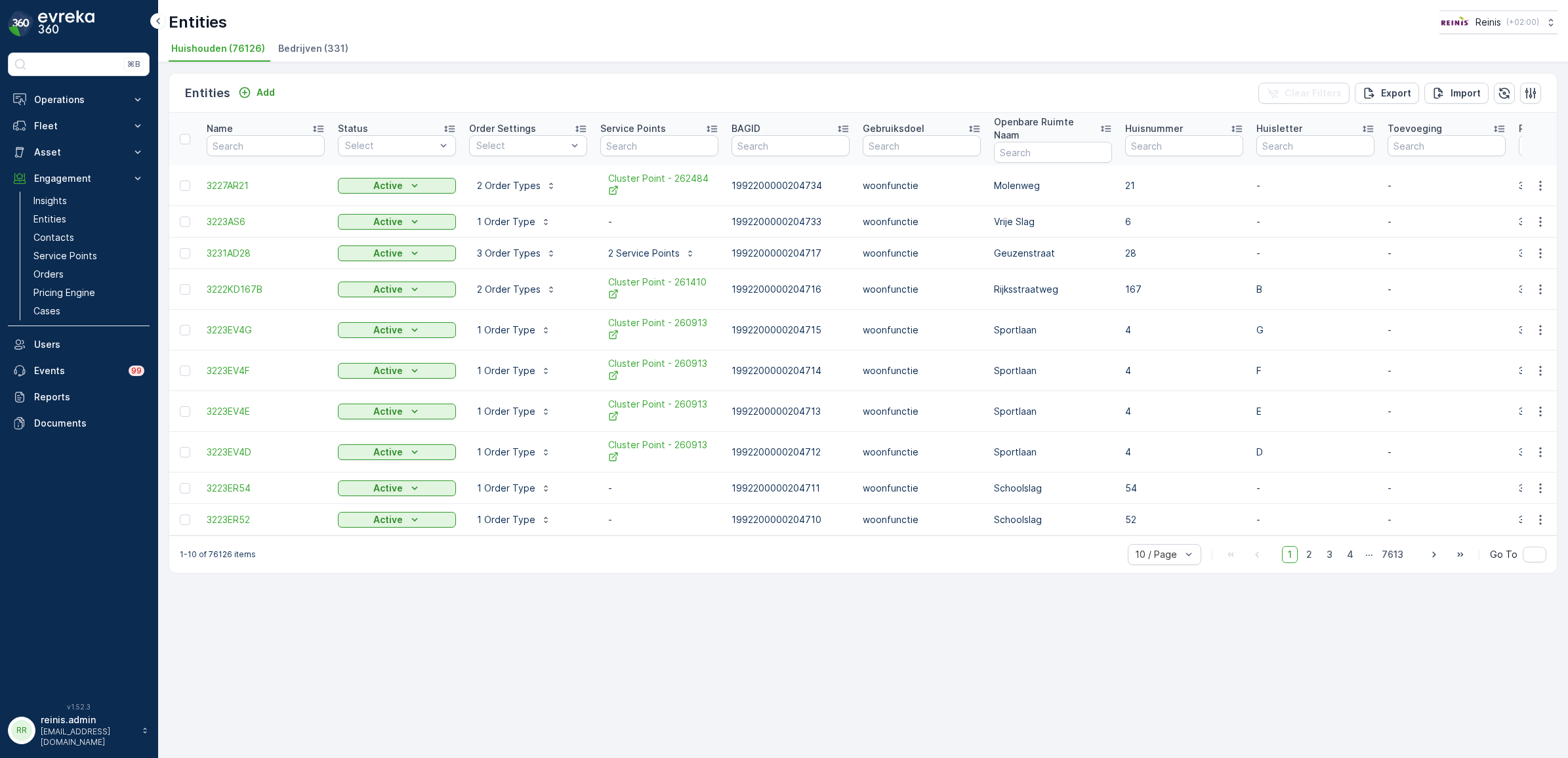
click at [294, 54] on span "Bedrijven (331)" at bounding box center [313, 49] width 70 height 13
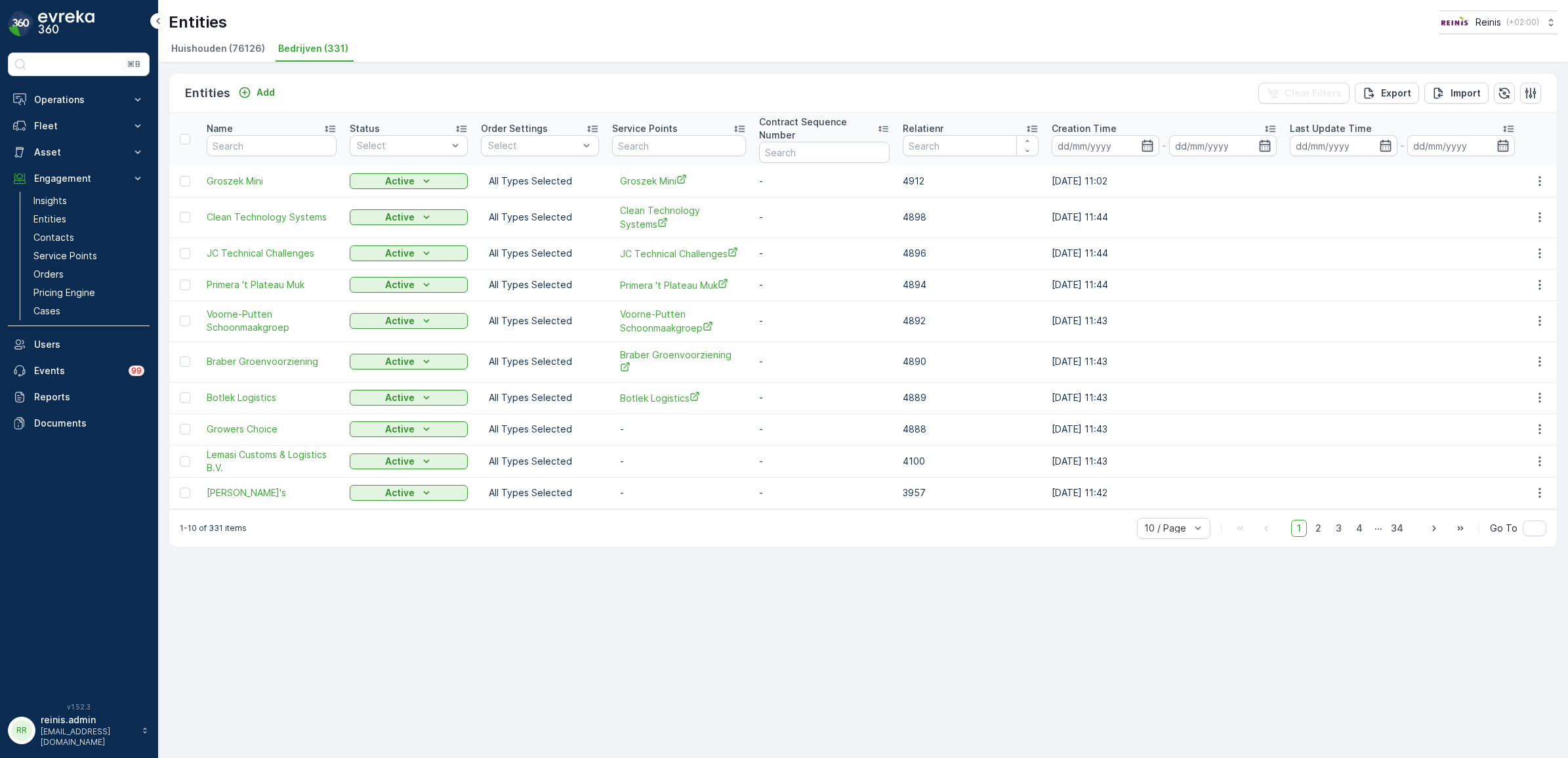
click at [218, 53] on span "Huishouden (76126)" at bounding box center [218, 49] width 94 height 13
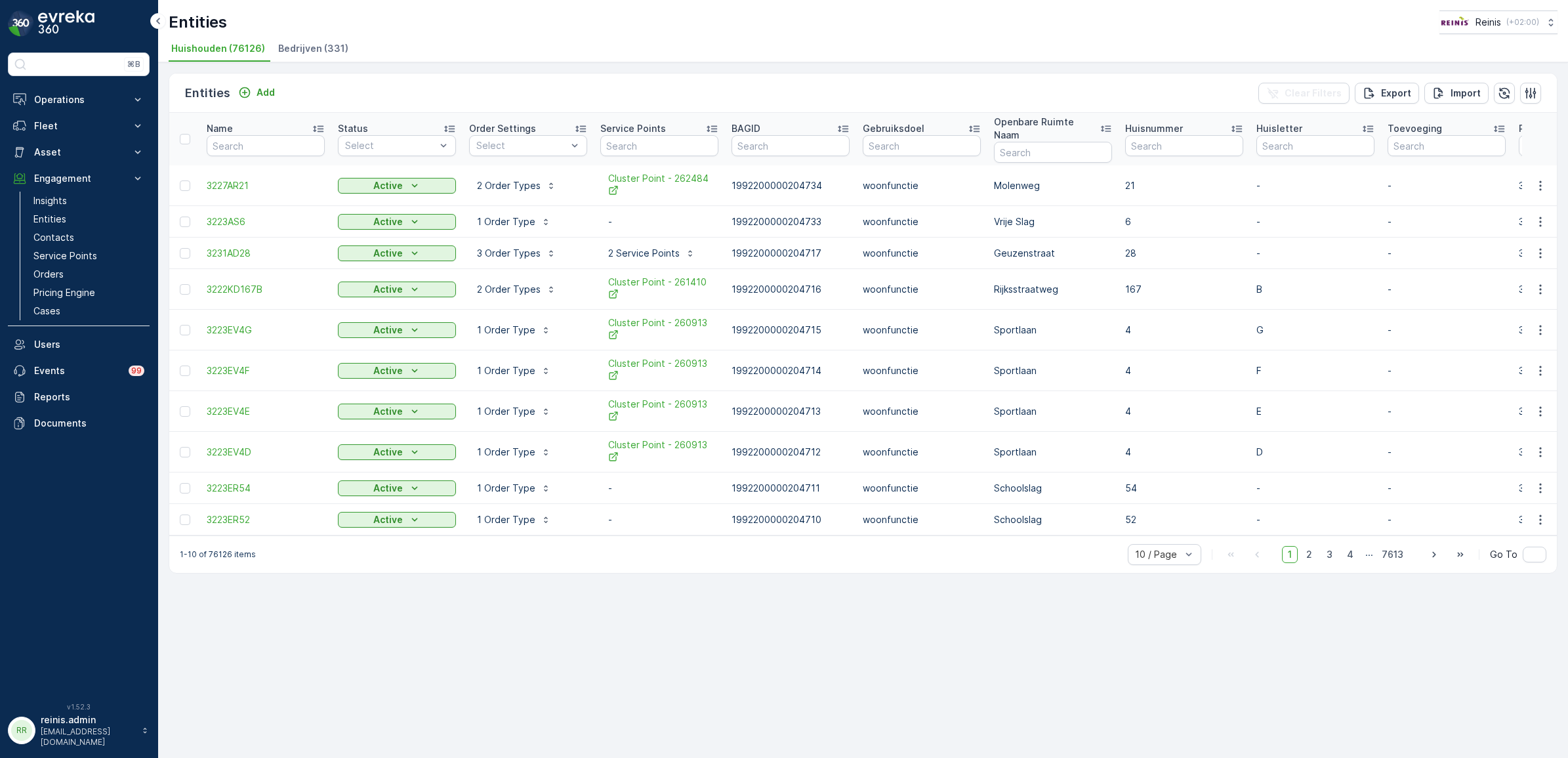
click at [296, 44] on span "Bedrijven (331)" at bounding box center [313, 49] width 70 height 13
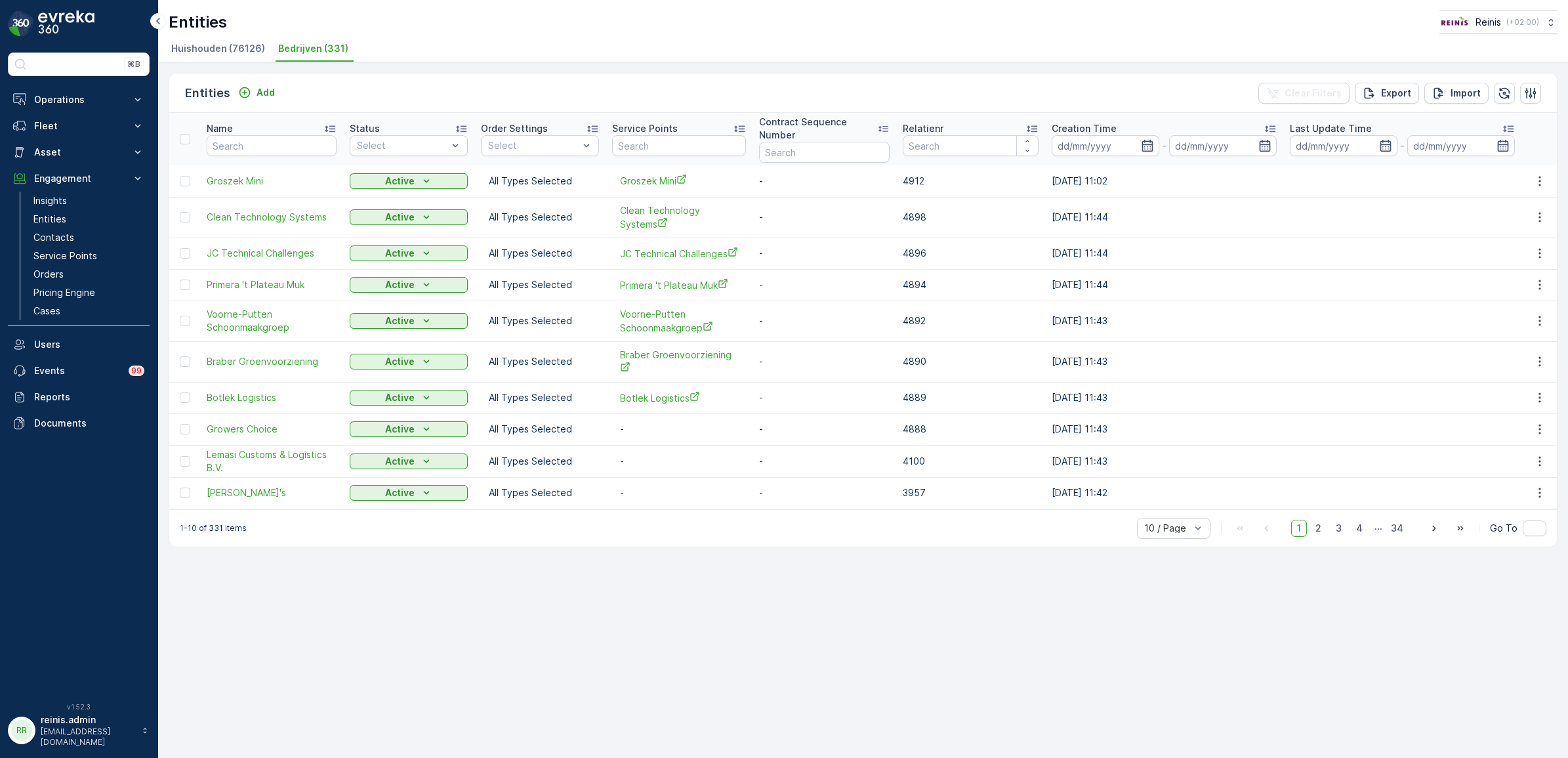
click at [233, 51] on span "Huishouden (76126)" at bounding box center [218, 49] width 94 height 13
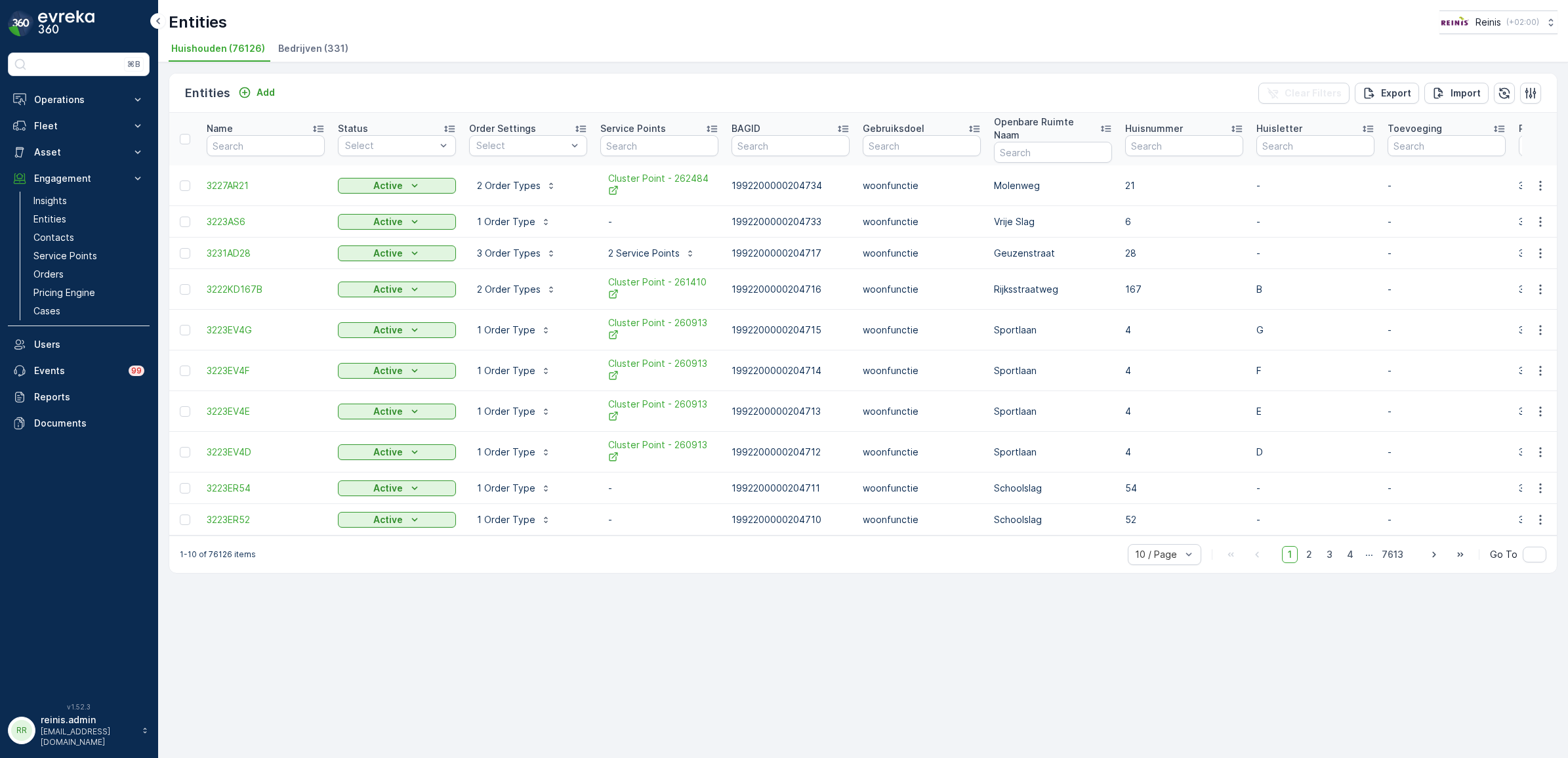
click at [301, 54] on span "Bedrijven (331)" at bounding box center [313, 49] width 70 height 13
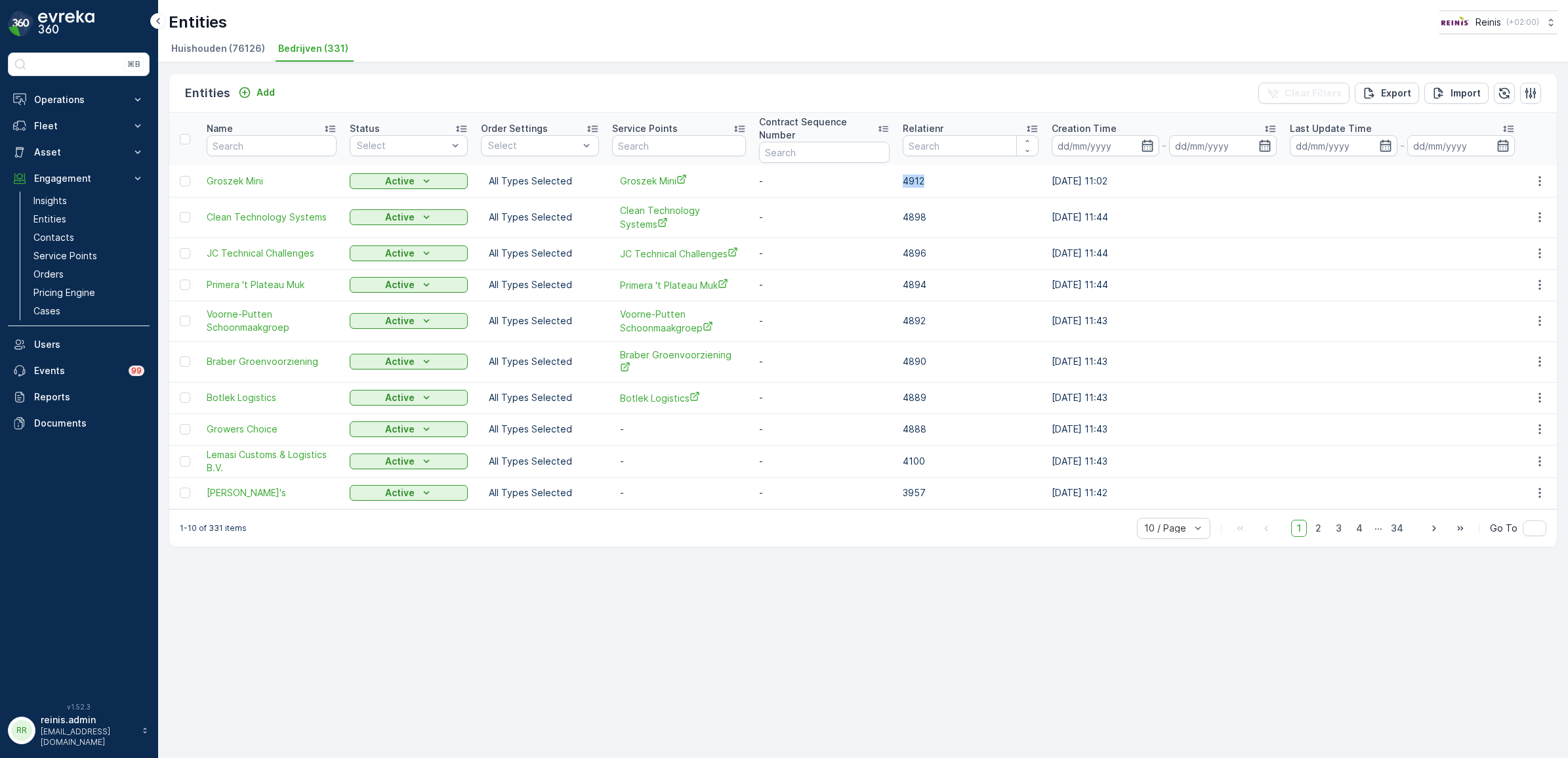
drag, startPoint x: 930, startPoint y: 180, endPoint x: 893, endPoint y: 180, distance: 37.0
click at [893, 180] on tr "Groszek Mini Active All Types Selected Groszek Mini - 4912 24.09.2025 11:02" at bounding box center [863, 181] width 1388 height 31
click at [215, 174] on span "Groszek Mini" at bounding box center [271, 181] width 130 height 13
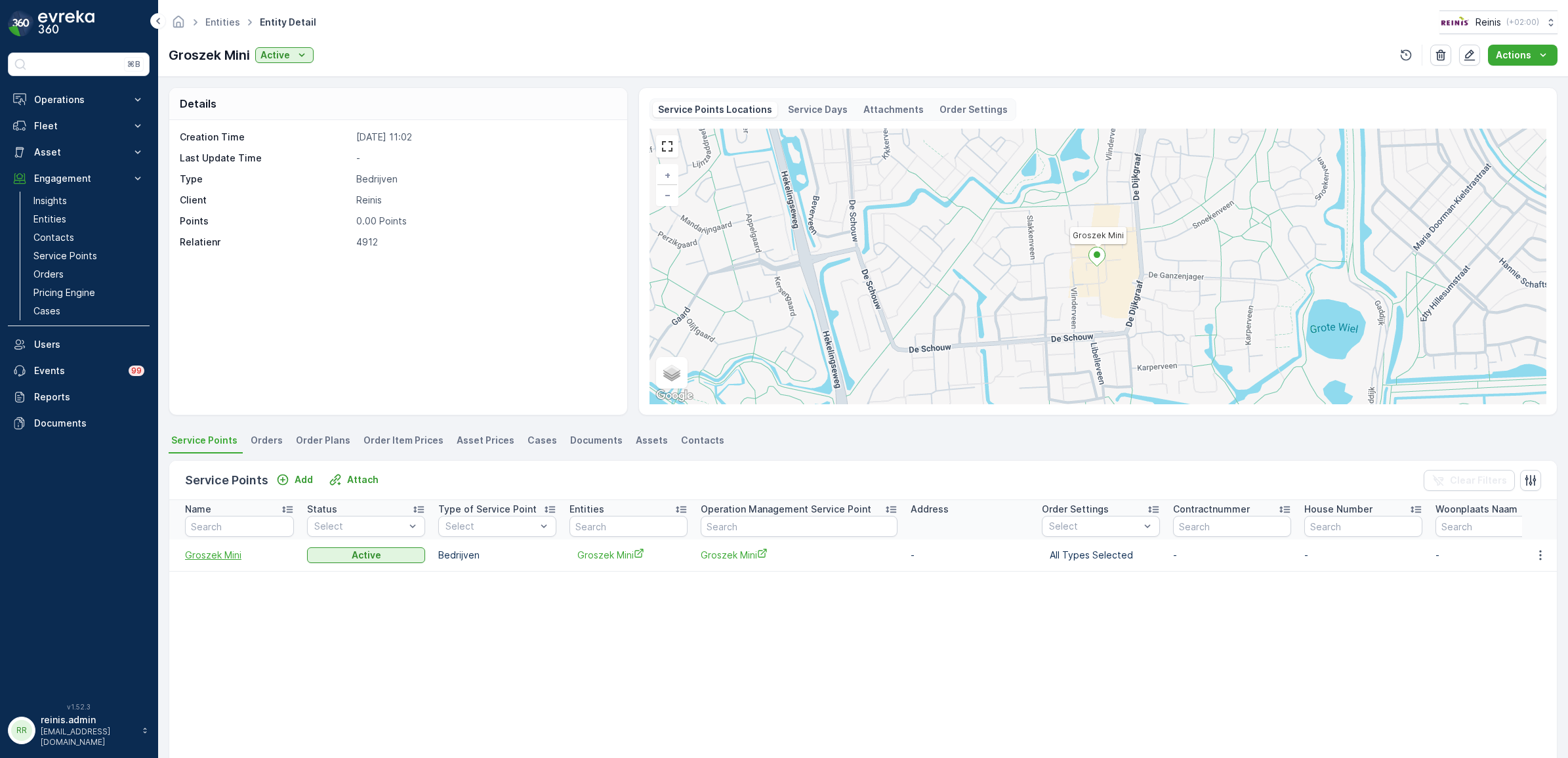
click at [211, 557] on span "Groszek Mini" at bounding box center [240, 555] width 109 height 13
click at [202, 555] on span "Groszek Mini" at bounding box center [240, 555] width 109 height 13
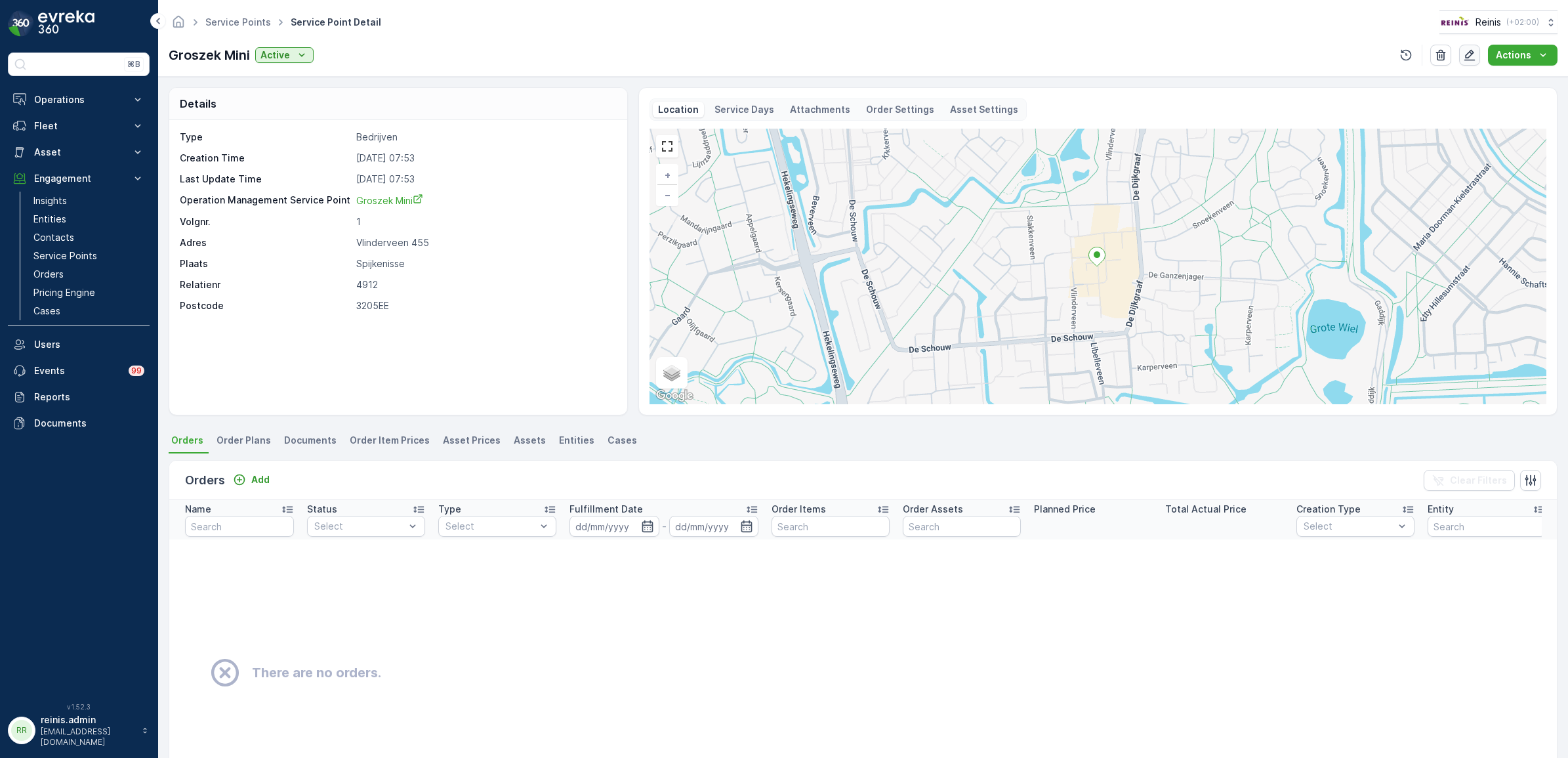
click at [1474, 64] on button "button" at bounding box center [1469, 55] width 21 height 21
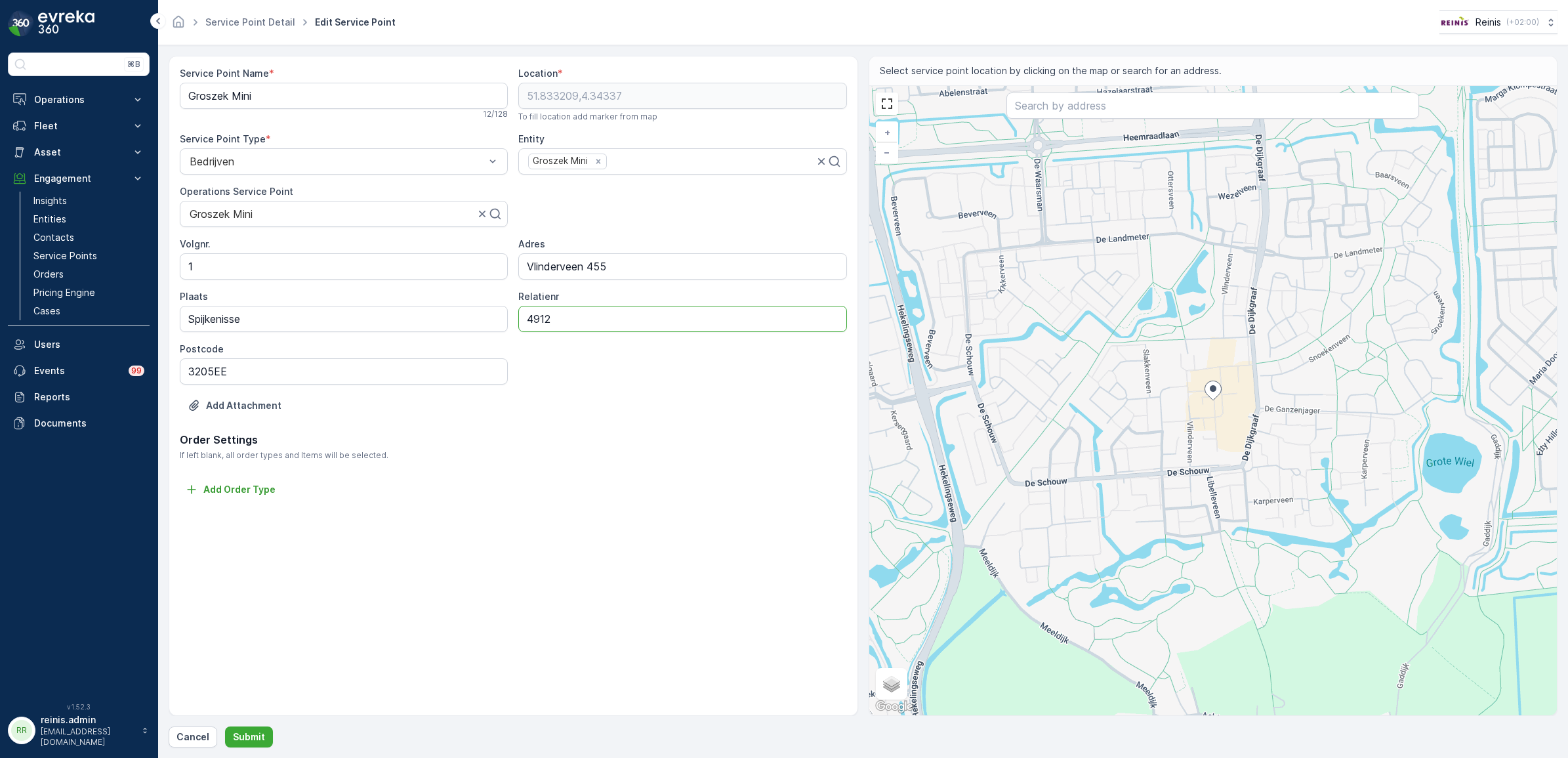
drag, startPoint x: 556, startPoint y: 320, endPoint x: 507, endPoint y: 317, distance: 49.1
click at [507, 317] on div "Volgnr. 1 Adres Vlinderveen 455 Plaats Spijkenisse Relatienr 4912 Postcode 3205…" at bounding box center [513, 311] width 667 height 147
click at [695, 504] on div "Service Point Name * Groszek Mini 12 / 128 Location * 51.833209,4.34337 To fill…" at bounding box center [513, 386] width 690 height 660
drag, startPoint x: 575, startPoint y: 315, endPoint x: 447, endPoint y: 365, distance: 137.4
click at [422, 306] on div "Volgnr. 1 Adres Vlinderveen 455 Plaats Spijkenisse Relatienr 4824 Postcode 3205…" at bounding box center [513, 311] width 667 height 147
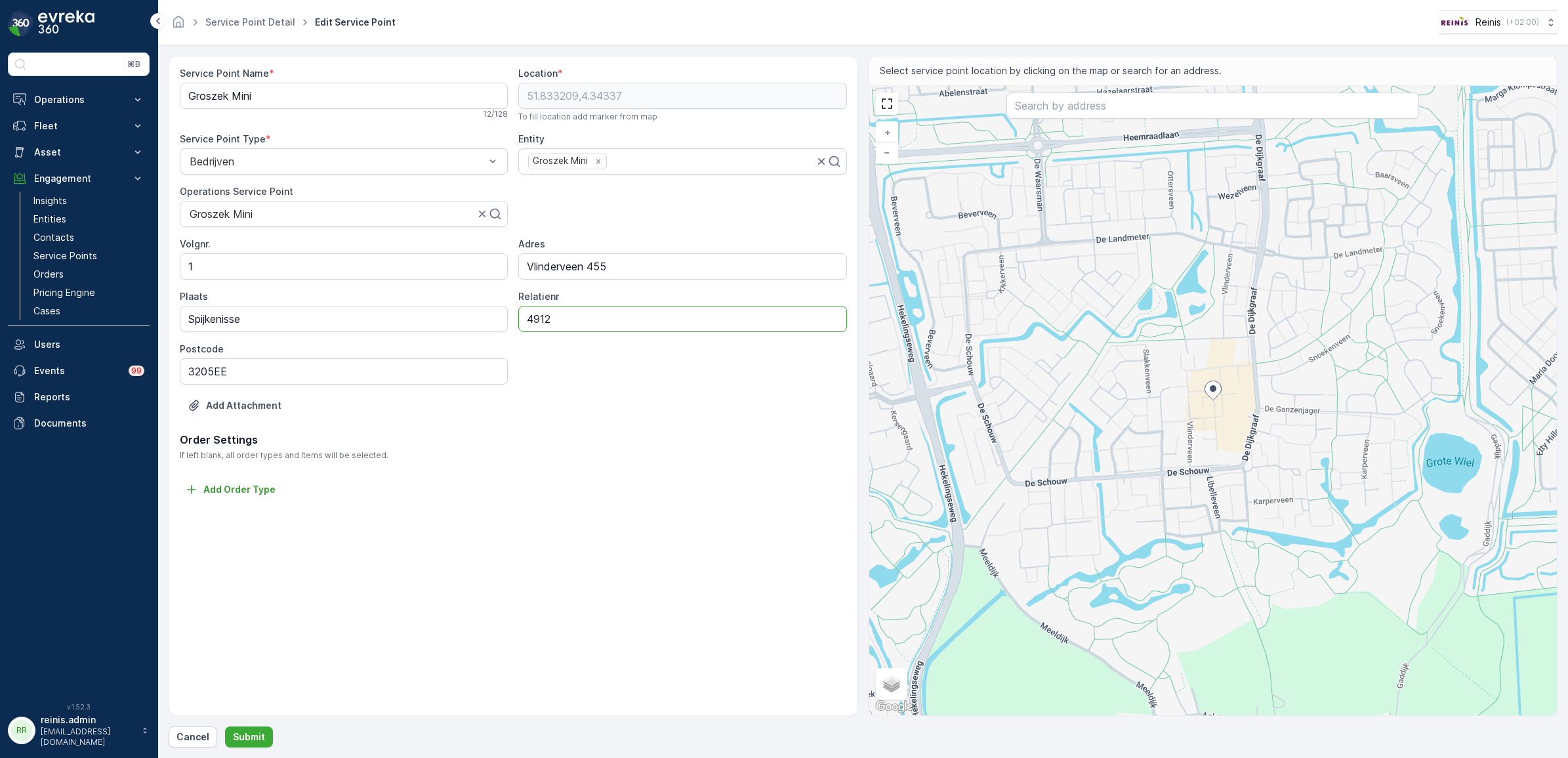
click at [740, 529] on div "Service Point Name * Groszek Mini 12 / 128 Location * 51.833209,4.34337 To fill…" at bounding box center [513, 386] width 690 height 660
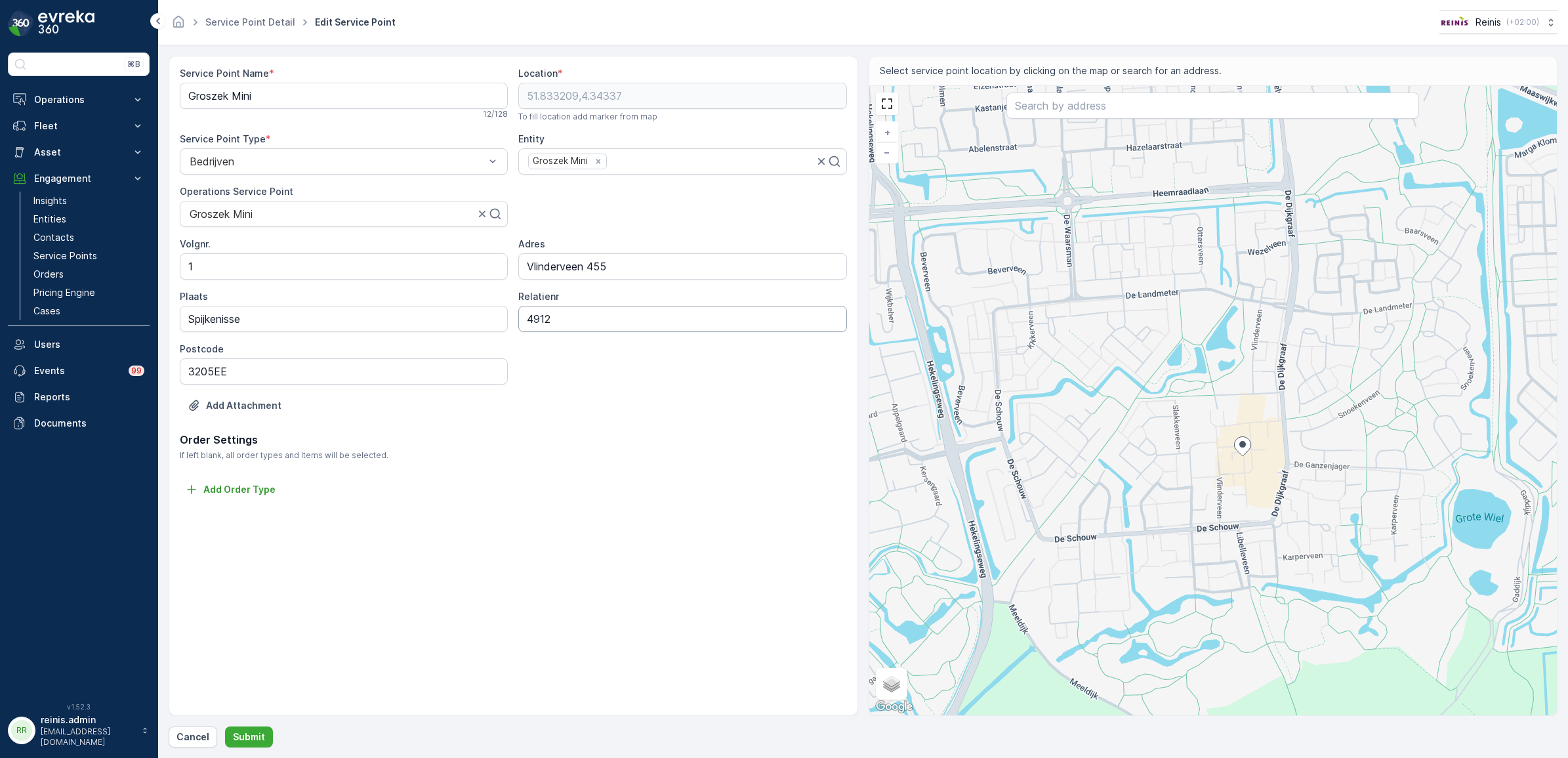
click at [581, 323] on input "4912" at bounding box center [682, 319] width 328 height 26
type input "4912"
click at [602, 575] on div "Service Point Name * Groszek Mini 12 / 128 Location * 51.833209,4.34337 To fill…" at bounding box center [513, 386] width 690 height 660
click at [694, 158] on div at bounding box center [711, 161] width 206 height 12
click at [643, 438] on p "Order Settings" at bounding box center [513, 440] width 667 height 16
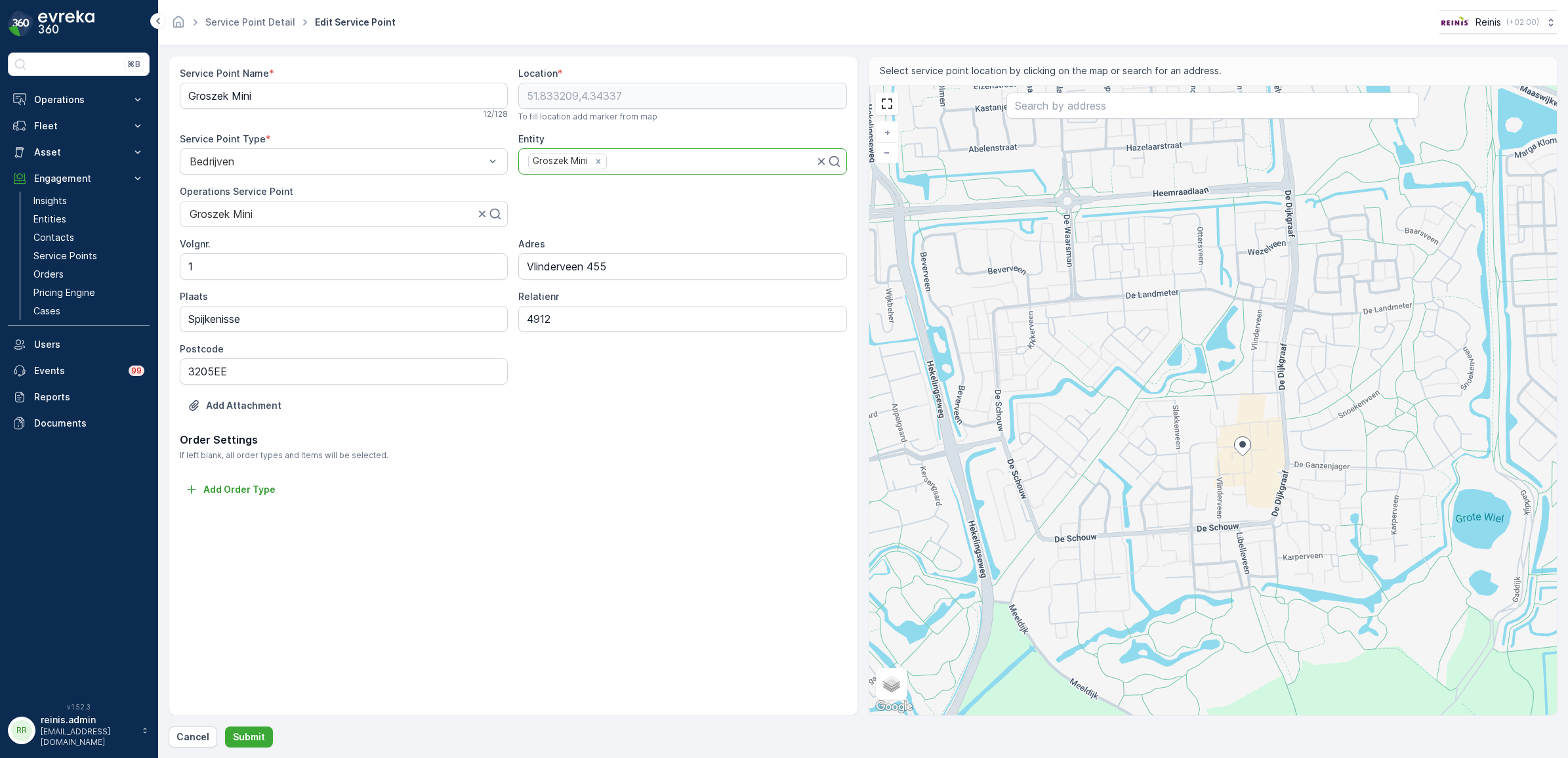
click at [643, 438] on p "Order Settings" at bounding box center [513, 440] width 667 height 16
click at [235, 492] on p "Add Order Type" at bounding box center [239, 490] width 72 height 13
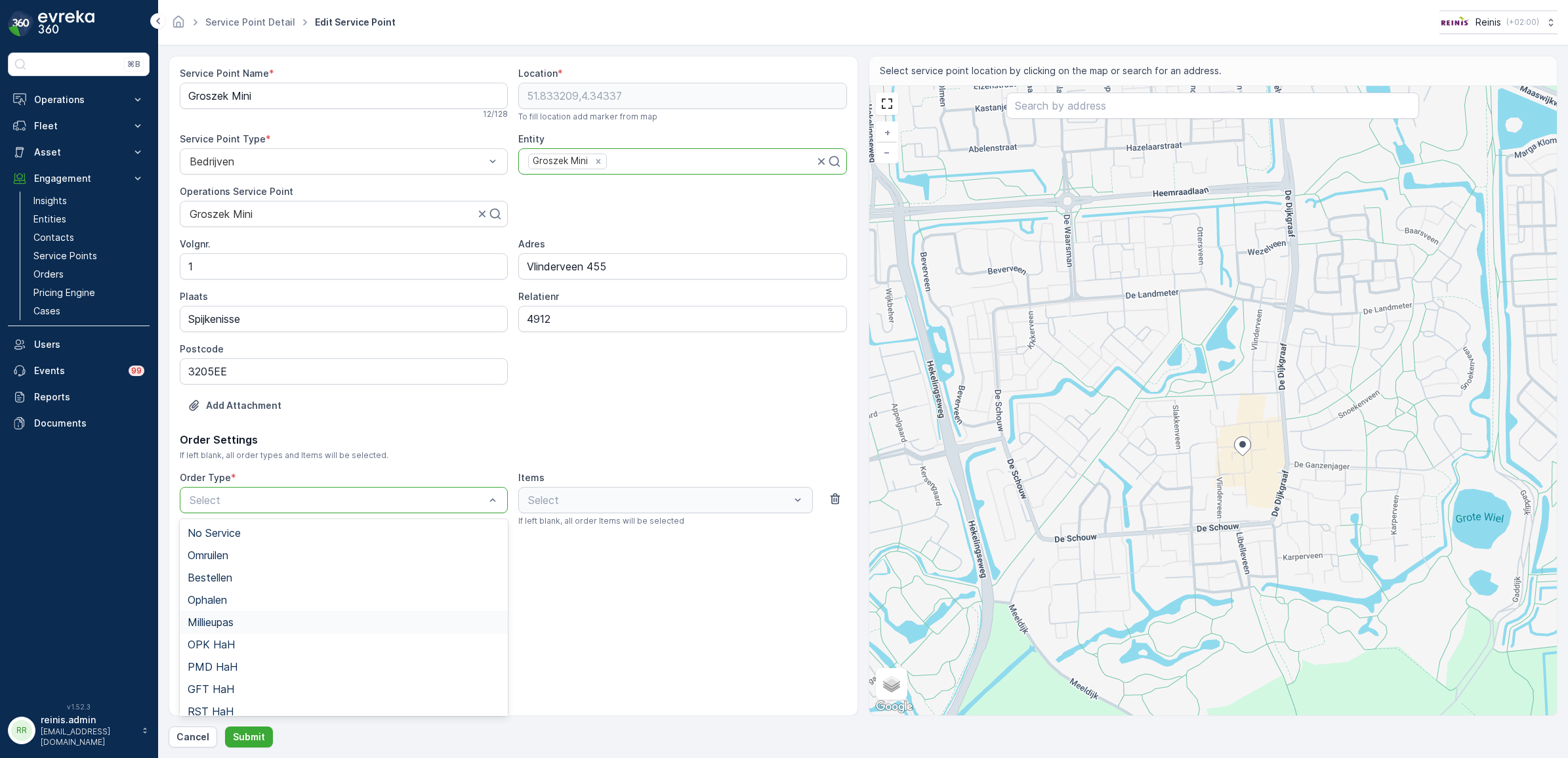
click at [604, 615] on div "Service Point Name * Groszek Mini 12 / 128 Location * 51.833209,4.34337 To fill…" at bounding box center [513, 386] width 690 height 660
click at [634, 511] on div "Select" at bounding box center [665, 500] width 294 height 26
click at [396, 491] on div "Select" at bounding box center [344, 500] width 328 height 26
click at [278, 697] on div "Bedrijfsafval" at bounding box center [344, 703] width 312 height 12
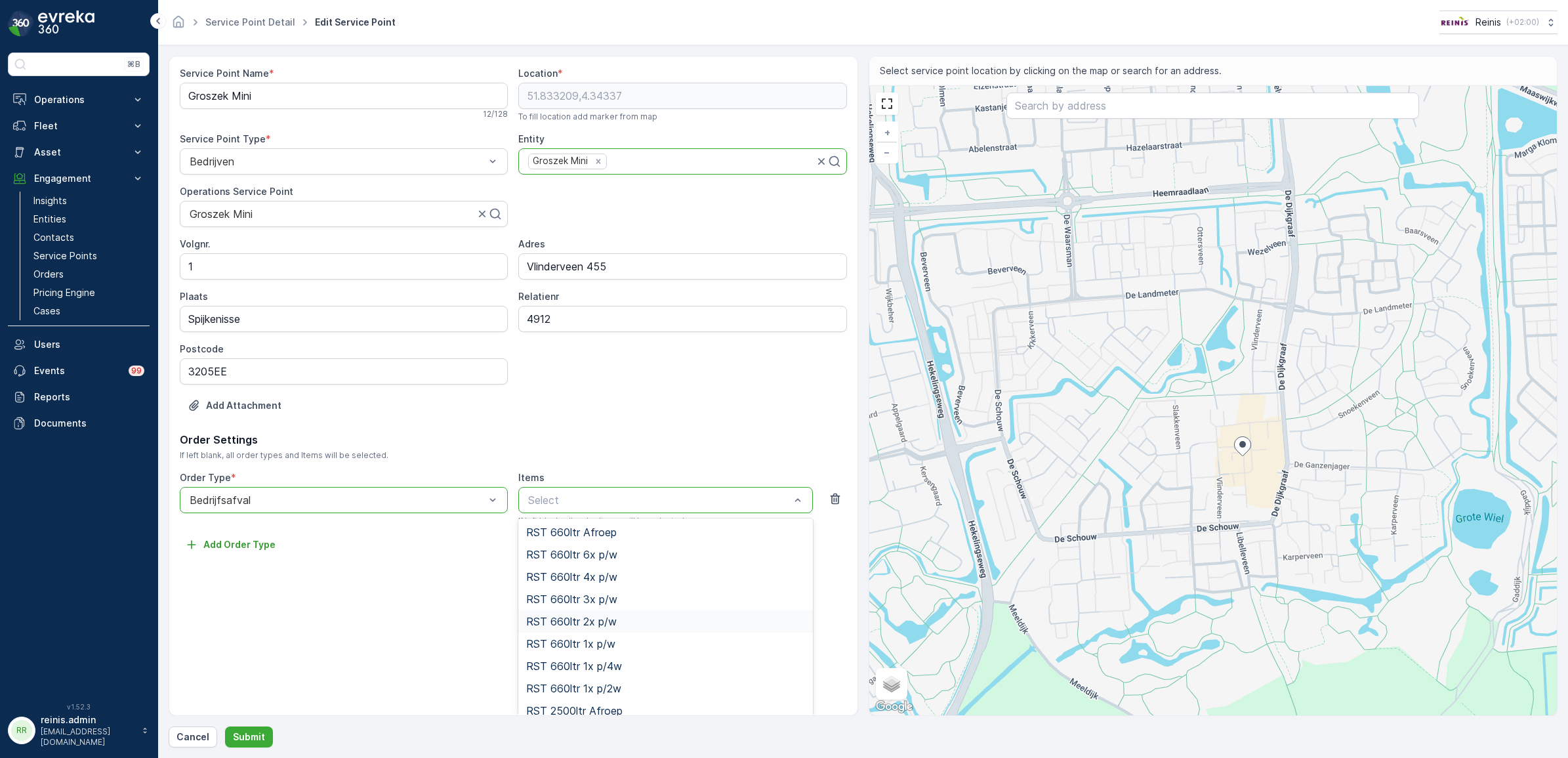
click at [342, 655] on div "Service Point Name * Groszek Mini 12 / 128 Location * 51.833209,4.34337 To fill…" at bounding box center [513, 386] width 690 height 660
click at [398, 673] on div "Service Point Name * Groszek Mini 12 / 128 Location * 51.833209,4.34337 To fill…" at bounding box center [513, 386] width 690 height 660
click at [40, 149] on p "Asset" at bounding box center [78, 152] width 89 height 13
click at [197, 739] on p "Cancel" at bounding box center [193, 737] width 33 height 13
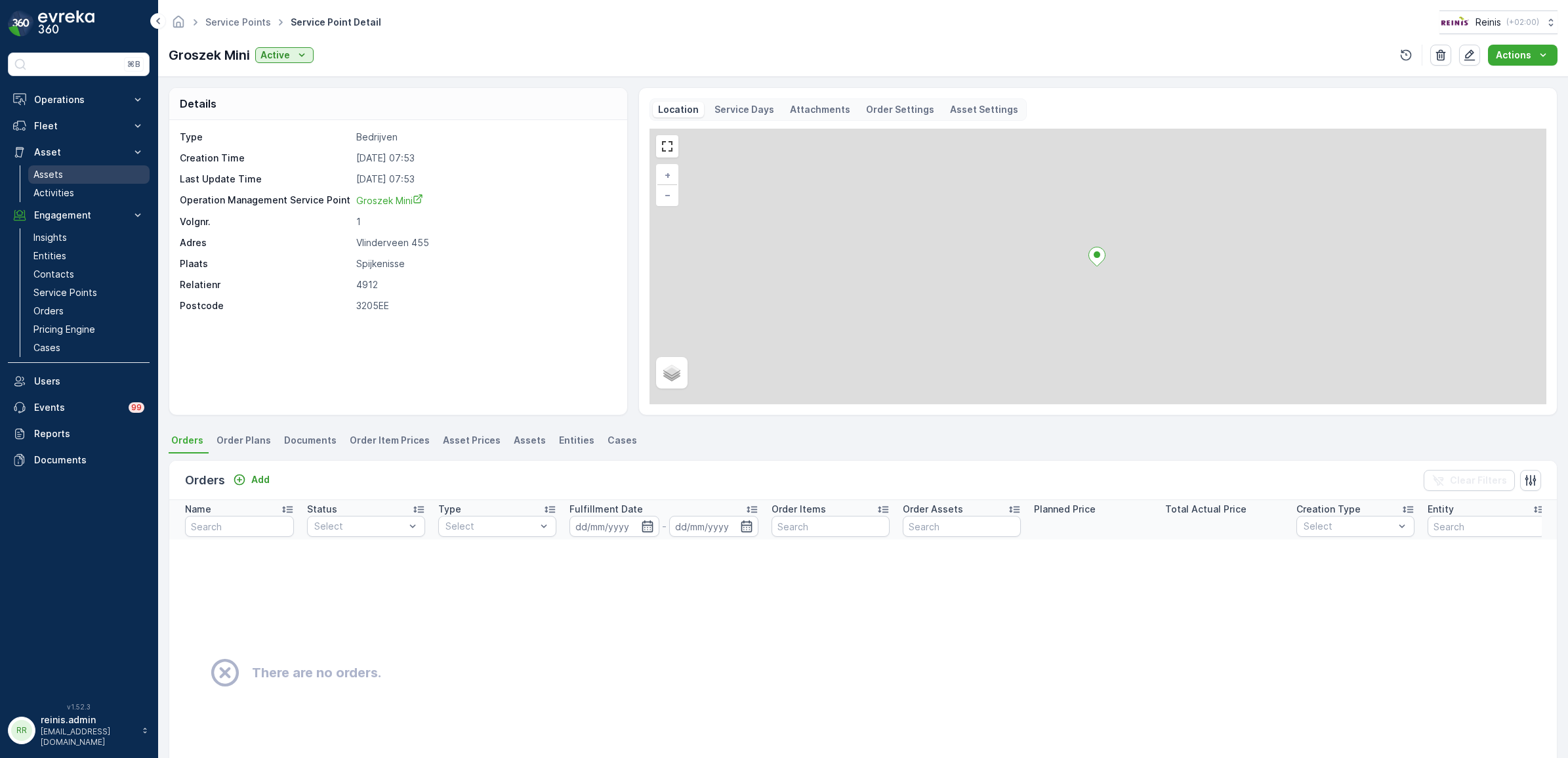
click at [63, 172] on link "Assets" at bounding box center [89, 174] width 121 height 18
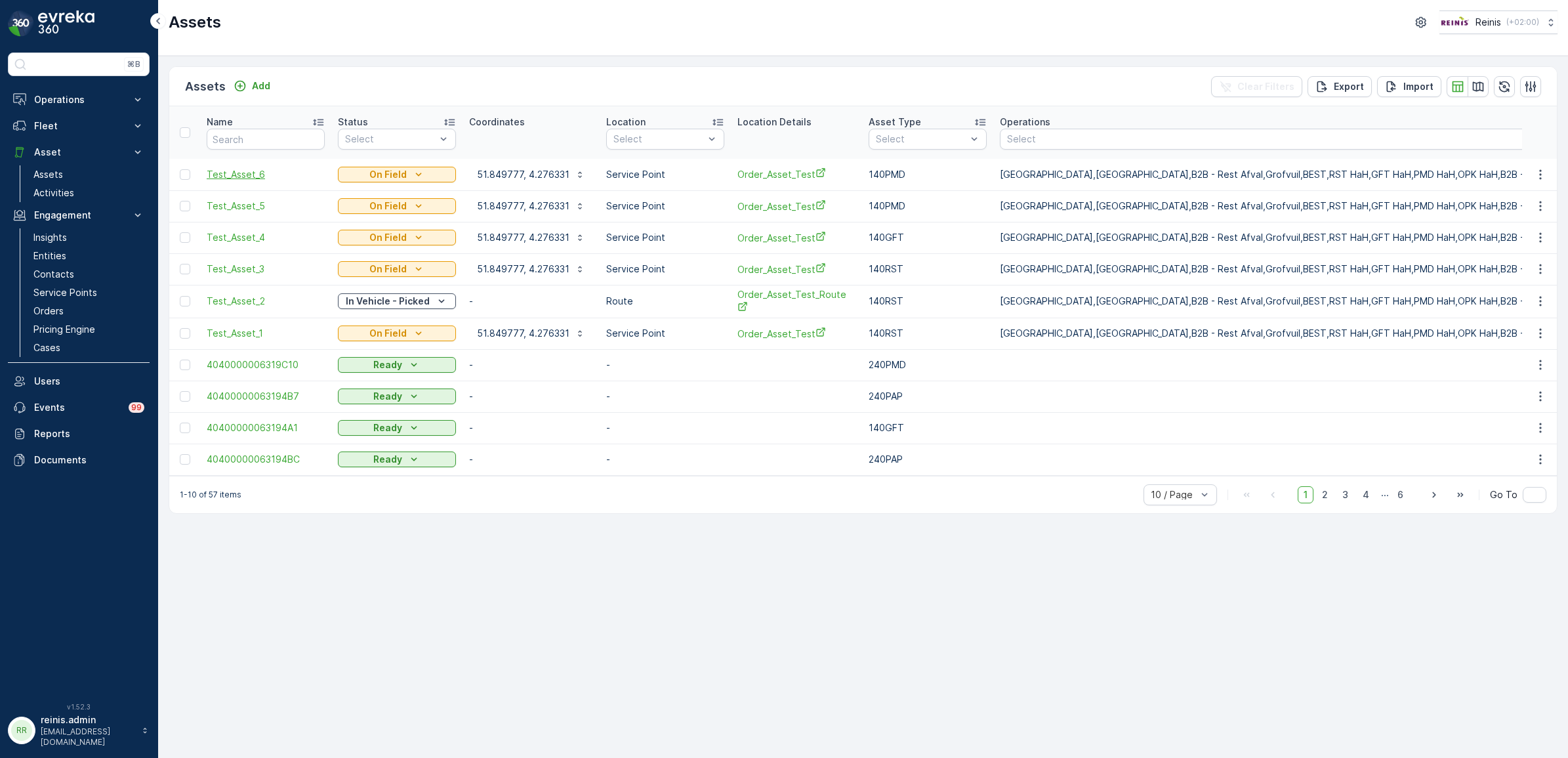
click at [247, 172] on span "Test_Asset_6" at bounding box center [265, 174] width 118 height 13
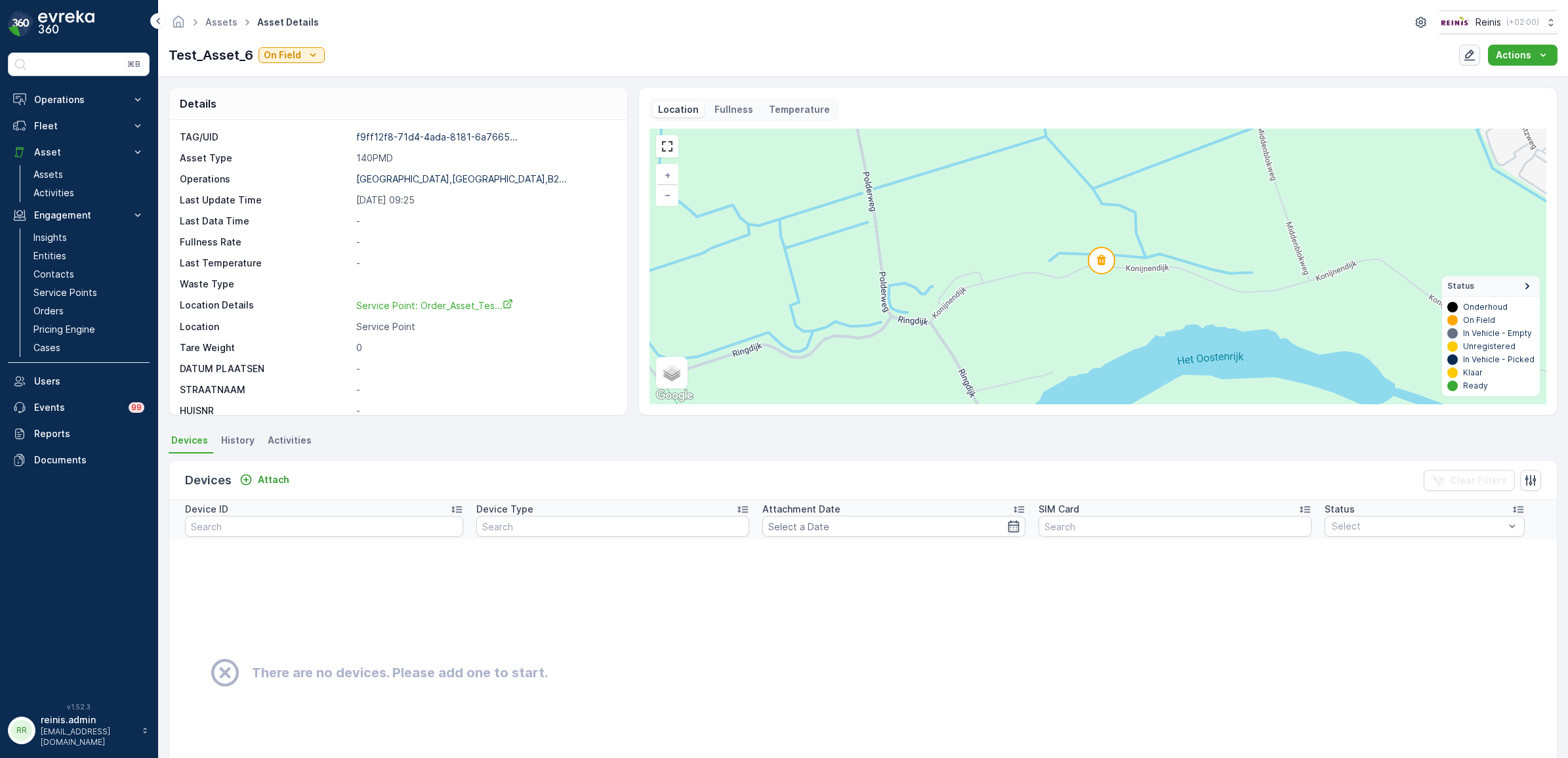
click at [1476, 51] on icon "button" at bounding box center [1470, 55] width 13 height 13
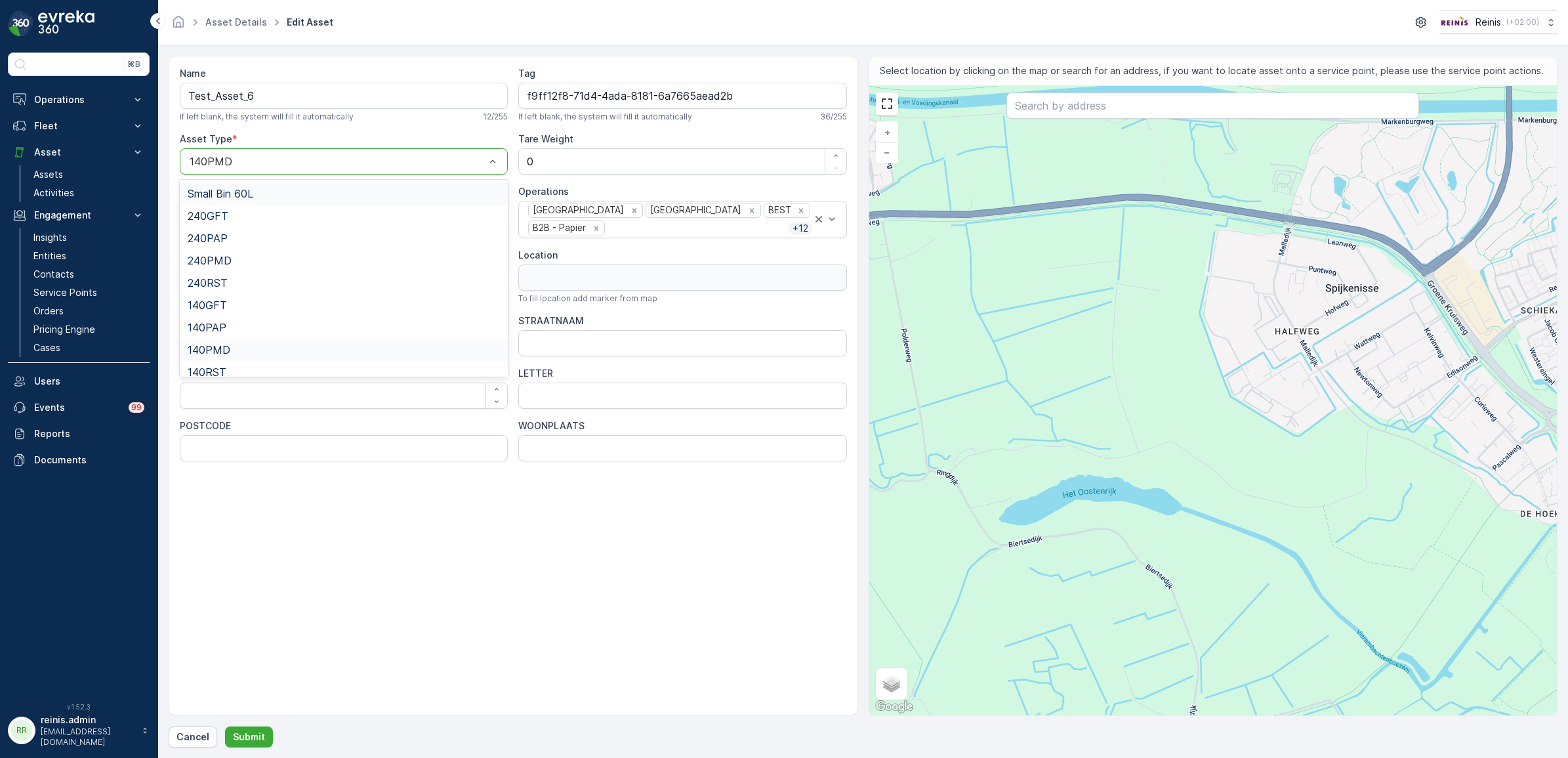
click at [405, 172] on div "140PMD" at bounding box center [344, 161] width 328 height 26
click at [405, 641] on div "Name Test_Asset_6 If left blank, the system will fill it automatically 12 / 255…" at bounding box center [513, 386] width 690 height 660
click at [185, 735] on p "Cancel" at bounding box center [193, 737] width 33 height 13
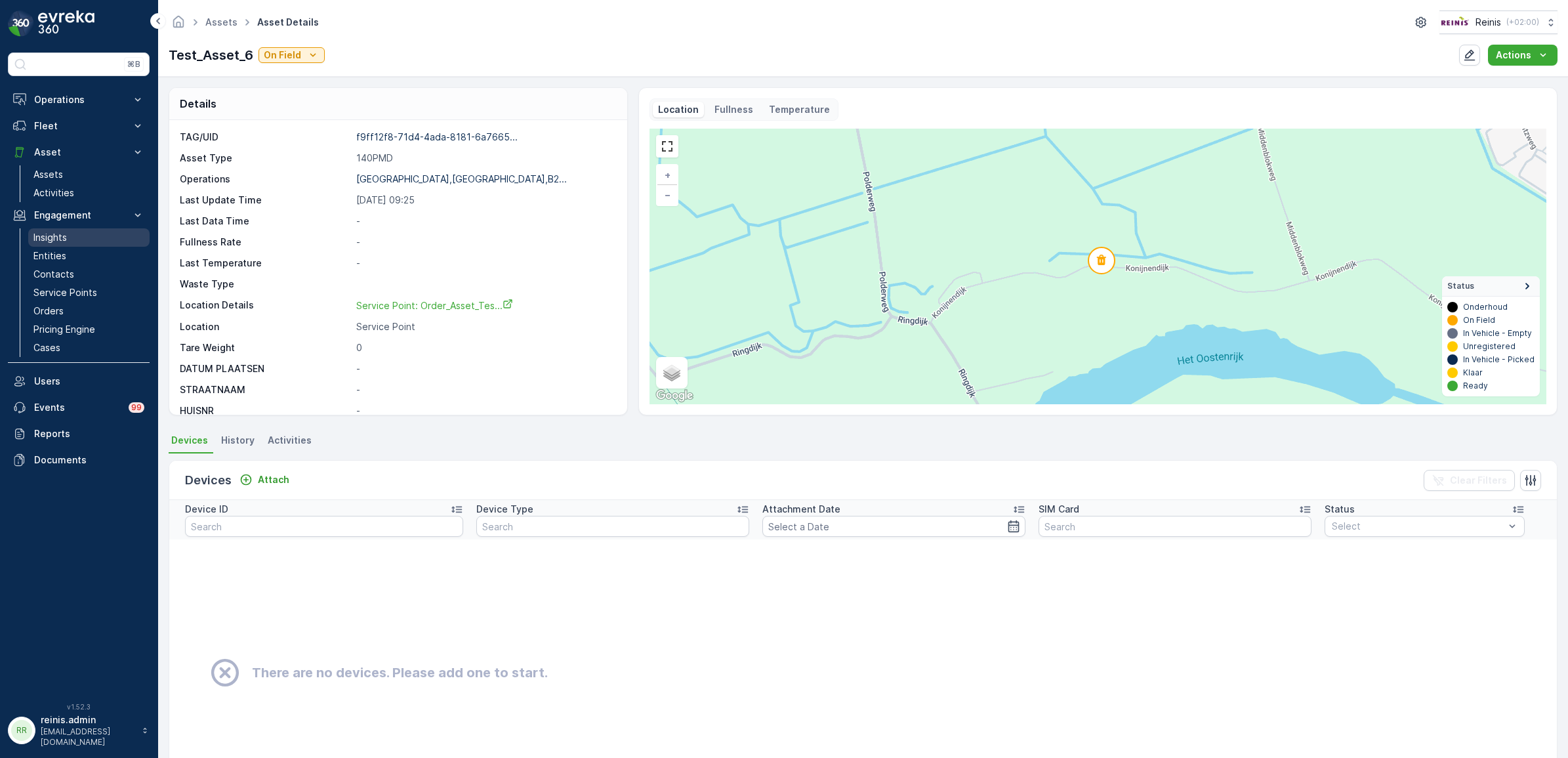
drag, startPoint x: 53, startPoint y: 257, endPoint x: 73, endPoint y: 243, distance: 24.4
click at [53, 257] on p "Entities" at bounding box center [49, 256] width 33 height 13
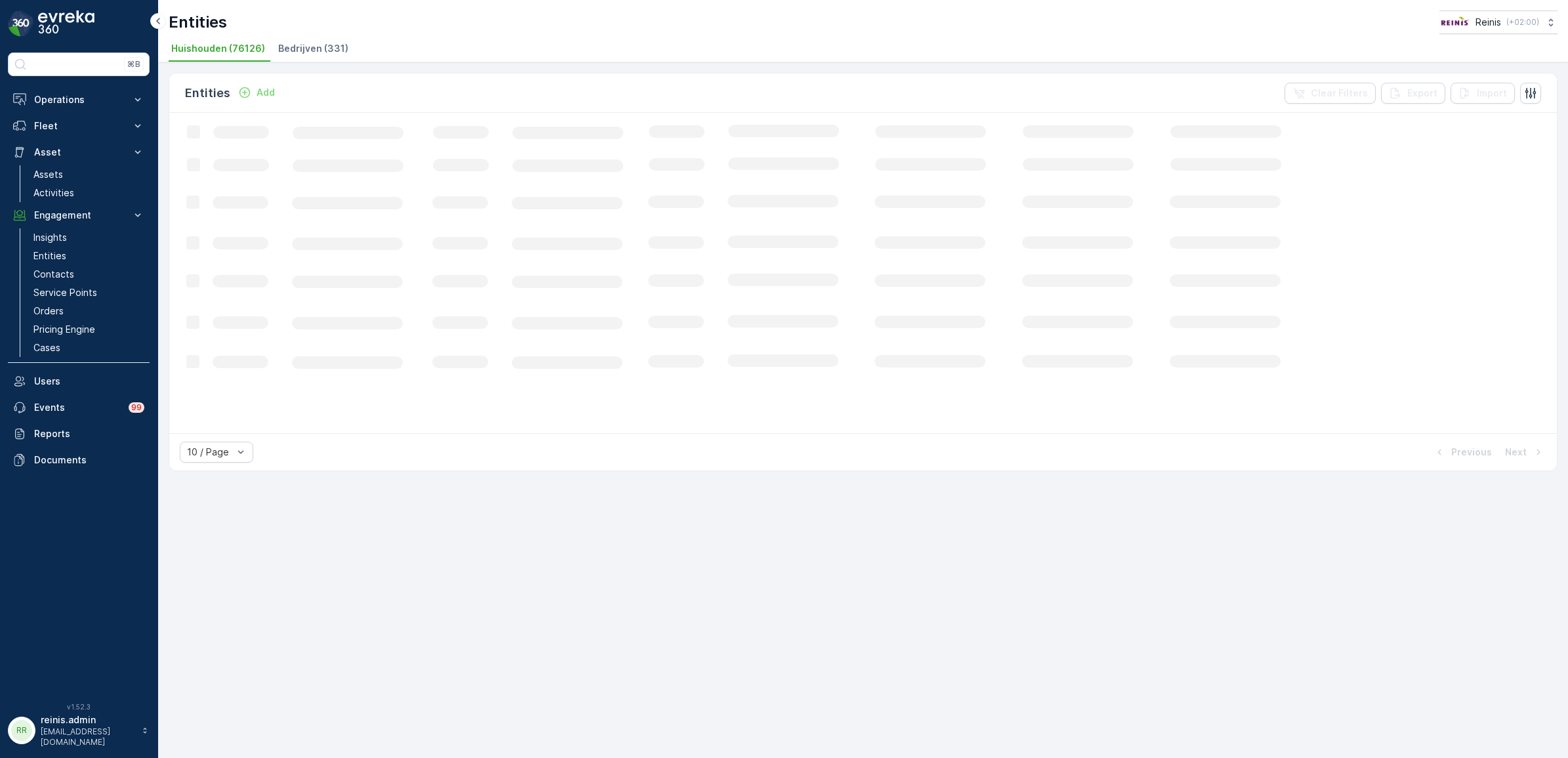
click at [330, 49] on span "Bedrijven (331)" at bounding box center [313, 49] width 70 height 13
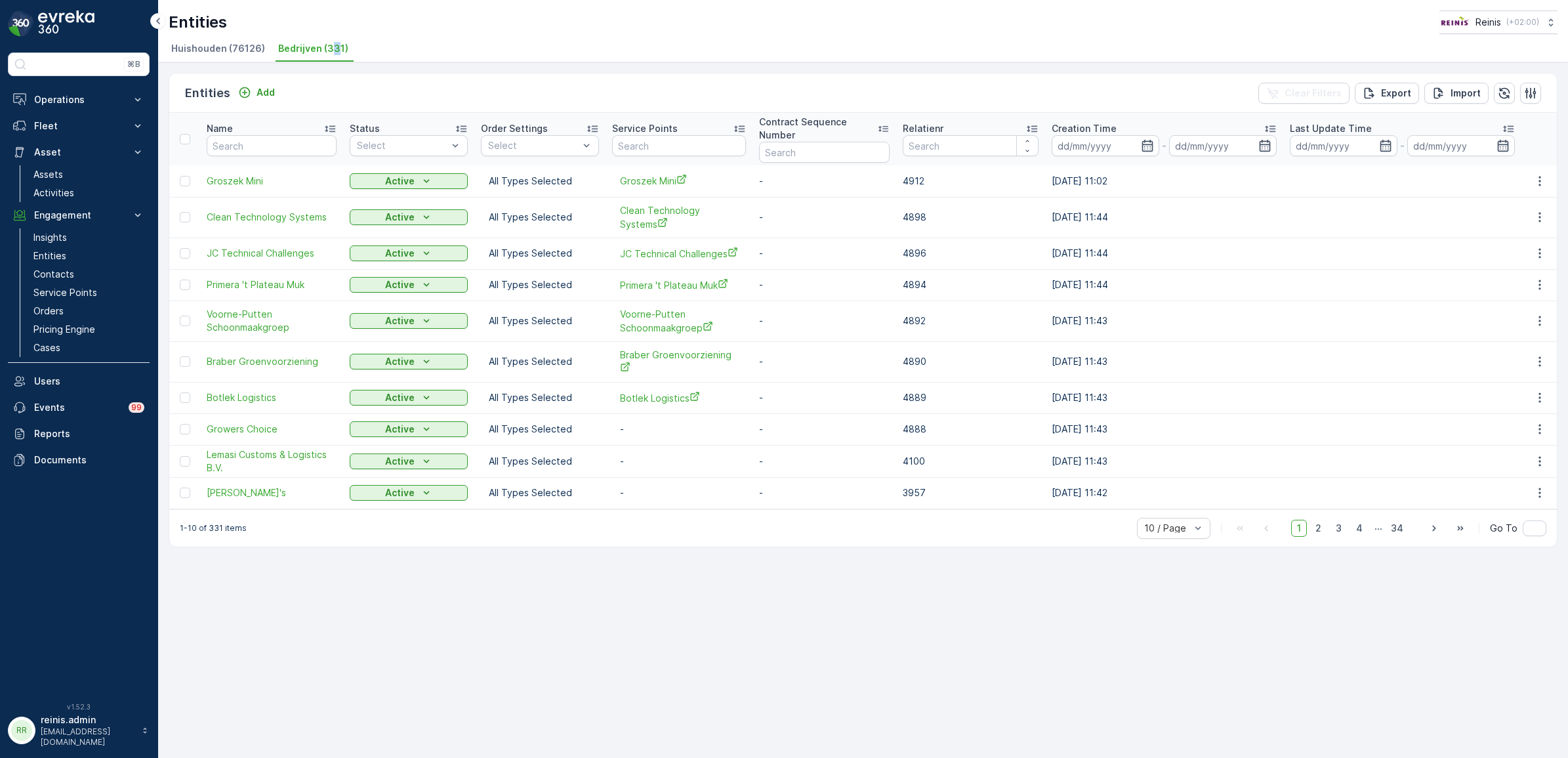
click at [630, 605] on div "Entities Add Clear Filters Export Import Name Status Select Order Settings Sele…" at bounding box center [863, 410] width 1410 height 695
click at [1460, 86] on p "Import" at bounding box center [1466, 93] width 31 height 13
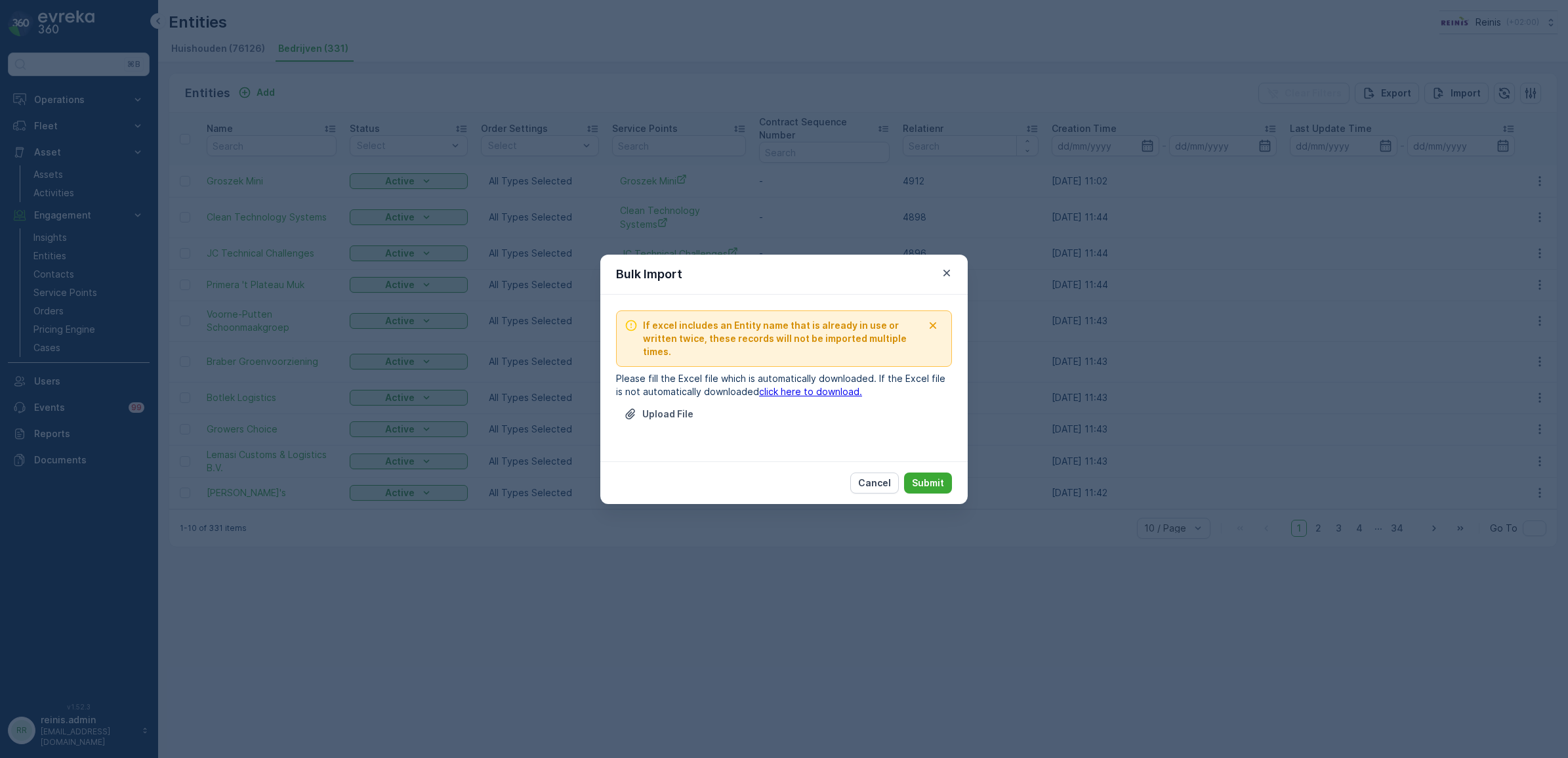
click at [772, 389] on link "click here to download." at bounding box center [811, 391] width 103 height 11
click at [883, 483] on p "Cancel" at bounding box center [874, 483] width 33 height 13
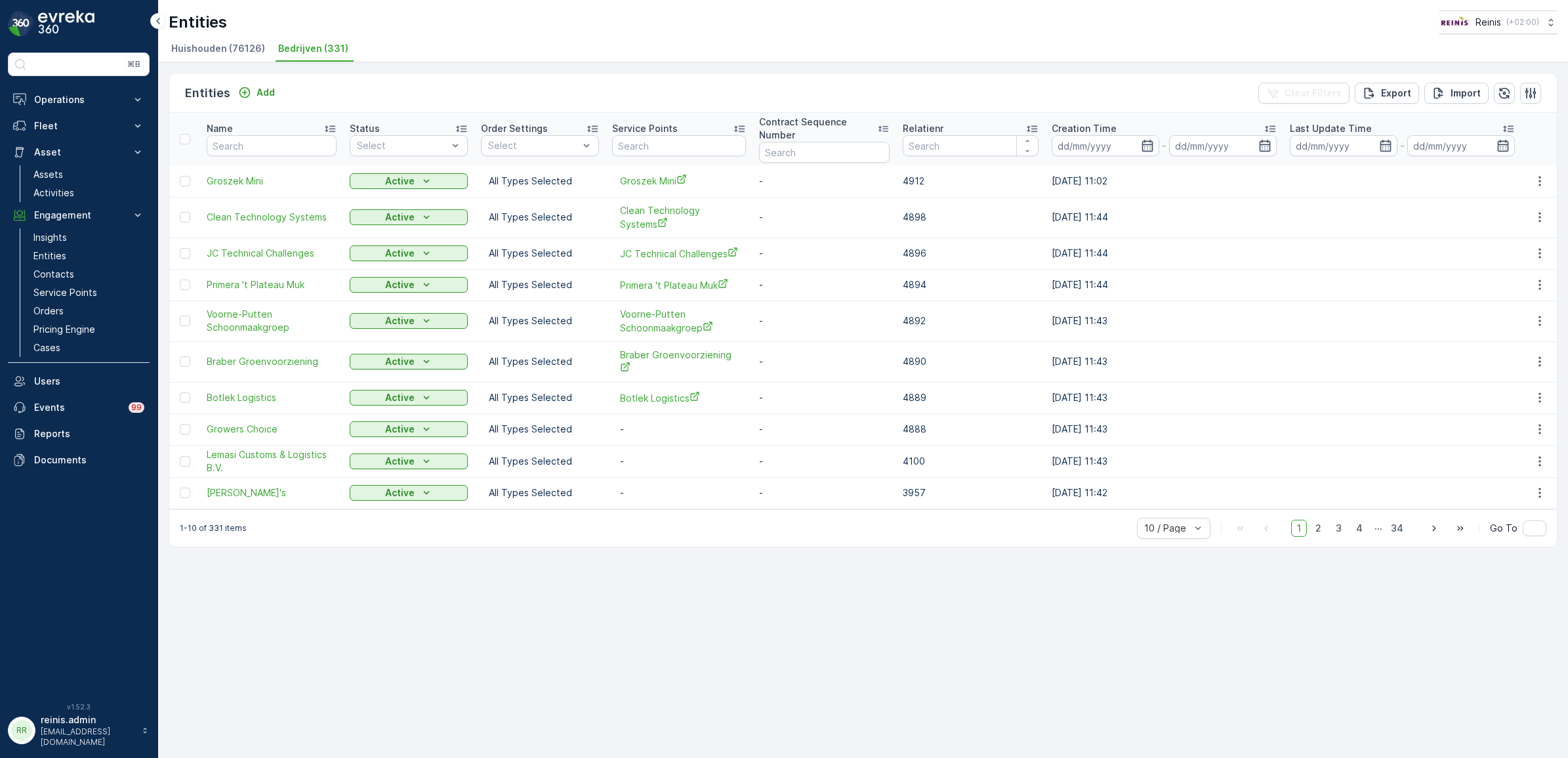
drag, startPoint x: 1431, startPoint y: 7, endPoint x: 942, endPoint y: 610, distance: 776.4
click at [942, 610] on div "Entities Add Clear Filters Export Import Name Status Select Order Settings Sele…" at bounding box center [863, 410] width 1410 height 695
click at [1298, 585] on div "Entities Add Clear Filters Export Import Name Status Select Order Settings Sele…" at bounding box center [863, 410] width 1410 height 695
click at [51, 172] on p "Assets" at bounding box center [48, 174] width 30 height 13
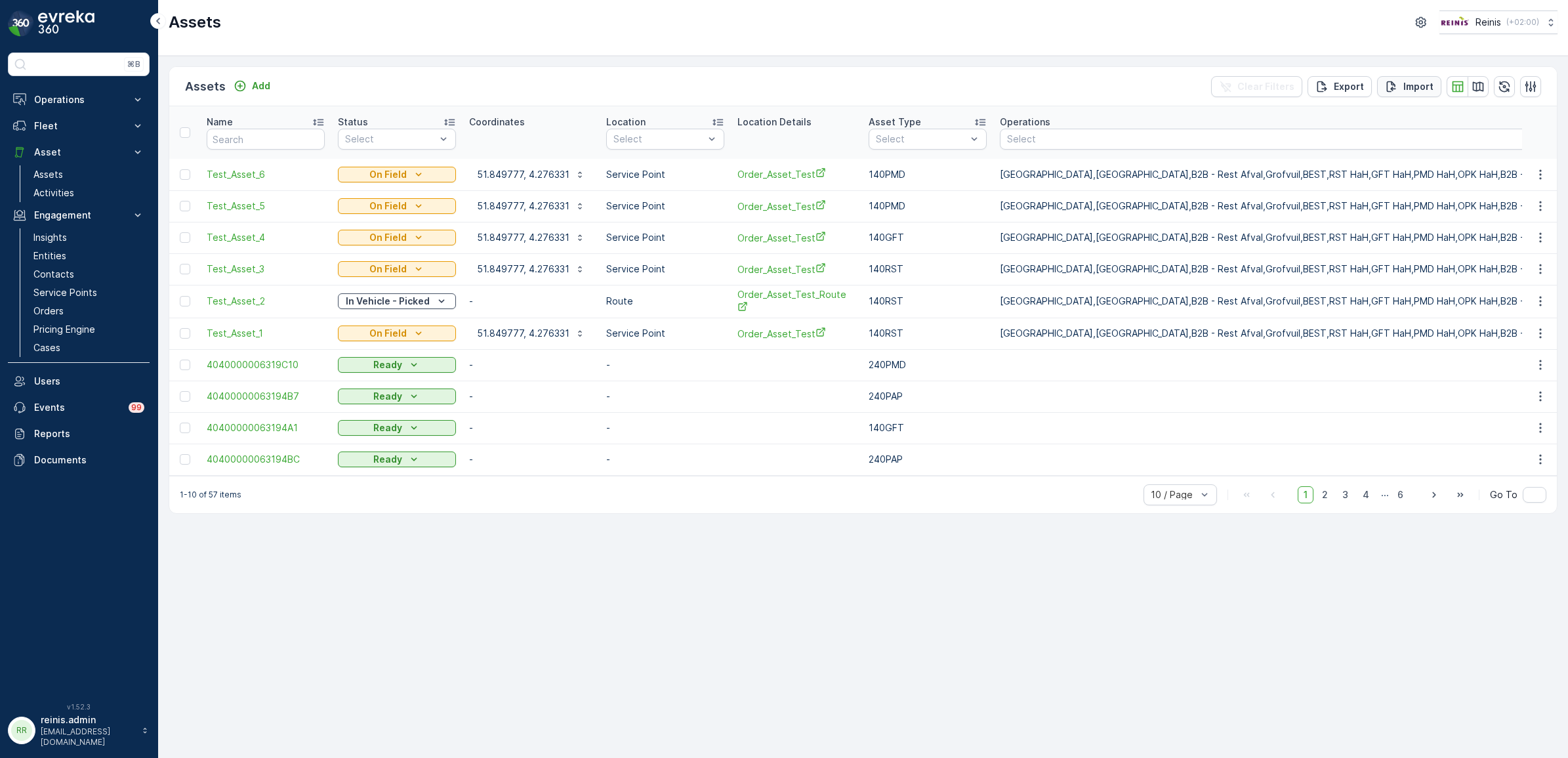
click at [1409, 85] on p "Import" at bounding box center [1419, 86] width 31 height 13
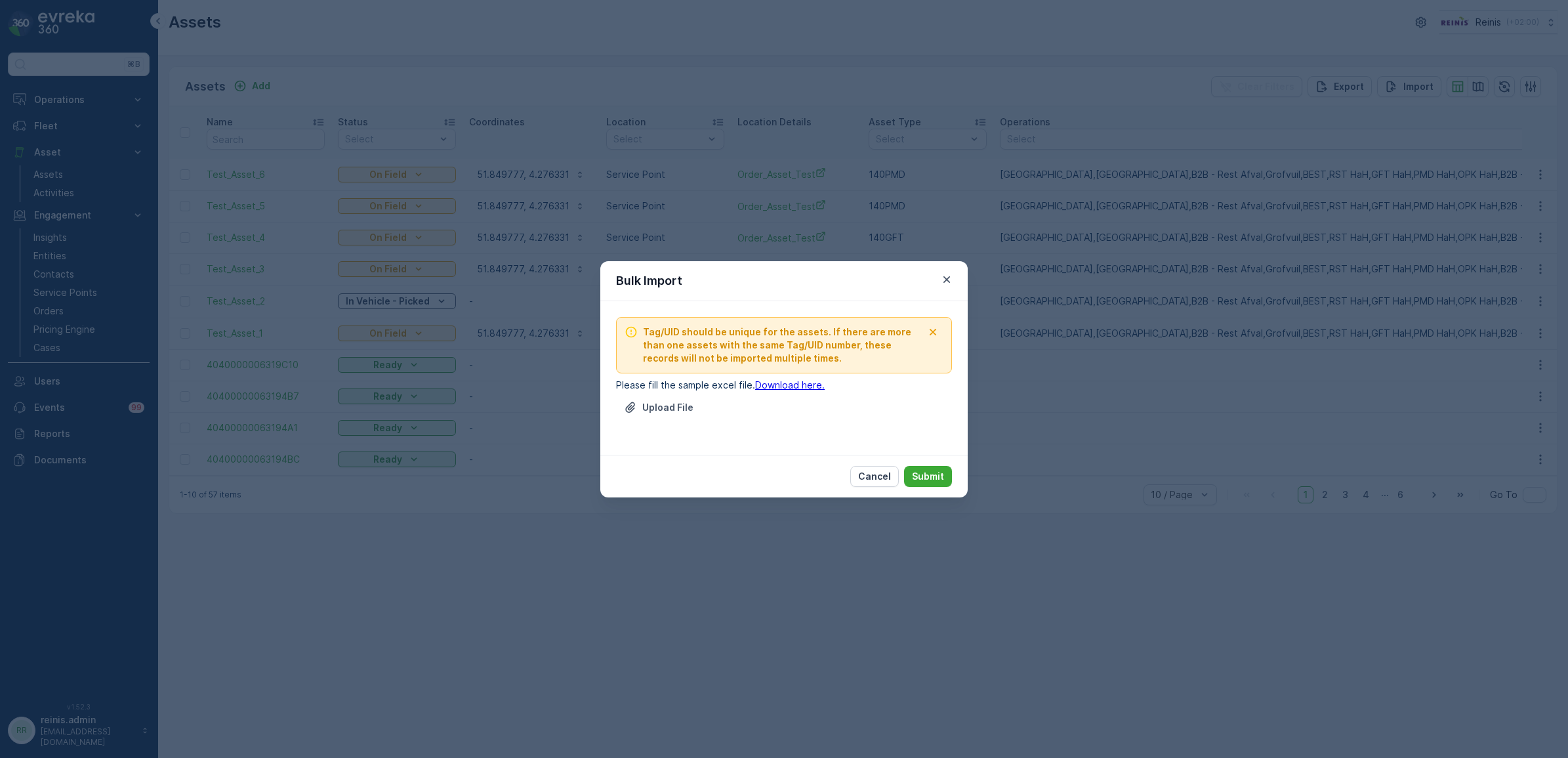
click at [785, 384] on link "Download here." at bounding box center [790, 384] width 70 height 11
drag, startPoint x: 881, startPoint y: 474, endPoint x: 1326, endPoint y: 619, distance: 468.0
click at [881, 474] on p "Cancel" at bounding box center [874, 477] width 33 height 13
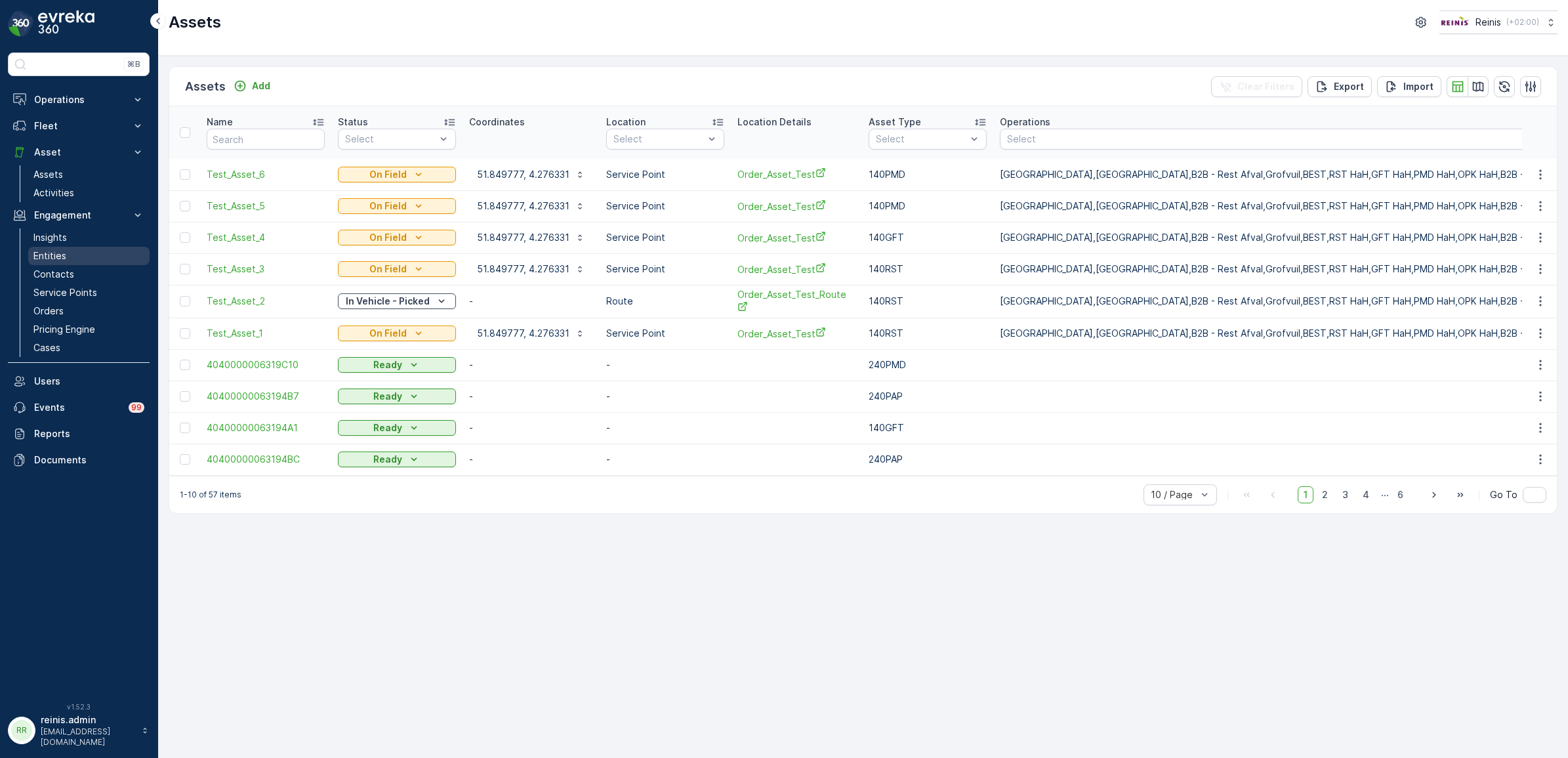
click at [54, 258] on p "Entities" at bounding box center [49, 256] width 33 height 13
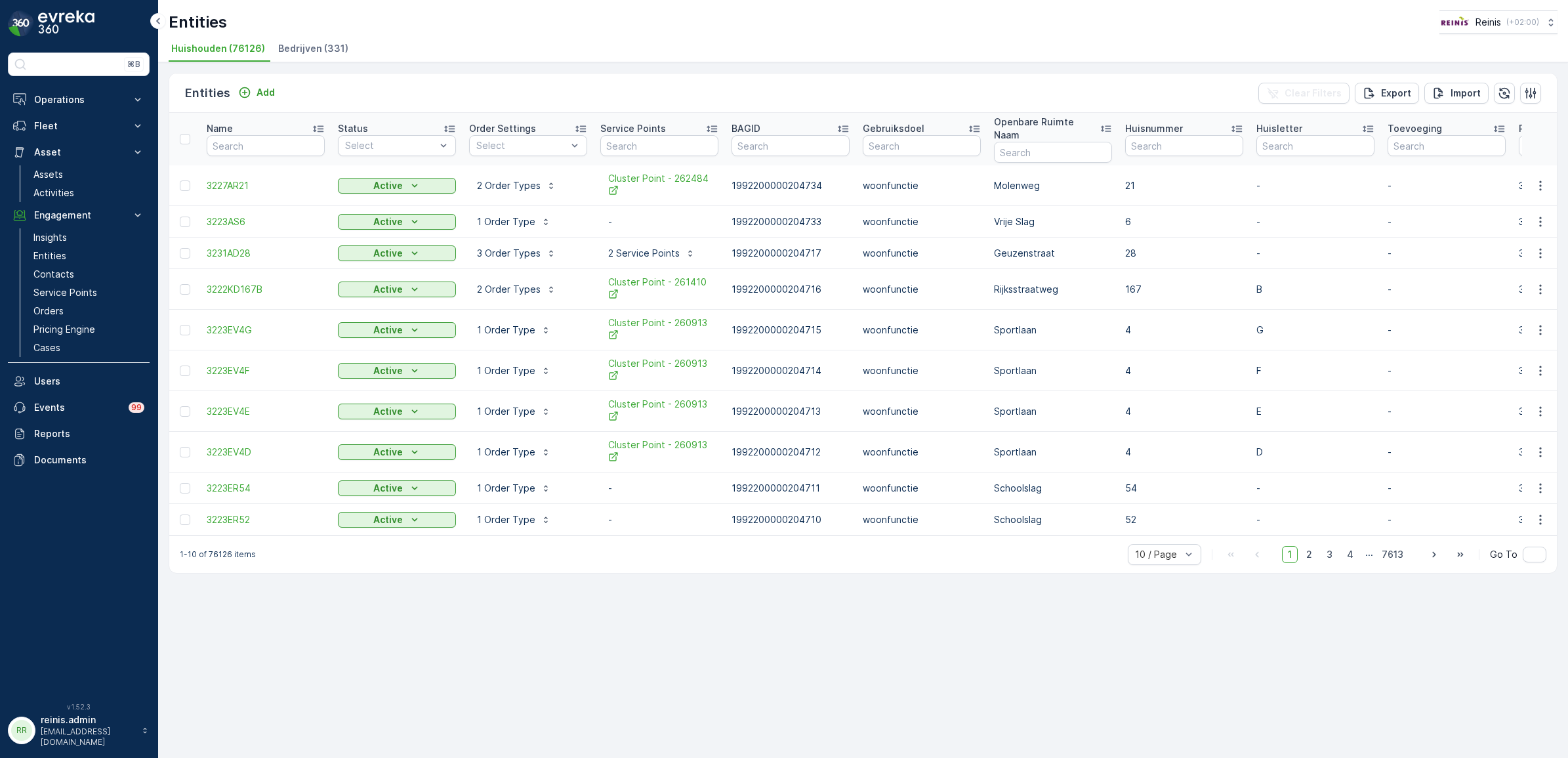
click at [315, 44] on span "Bedrijven (331)" at bounding box center [313, 49] width 70 height 13
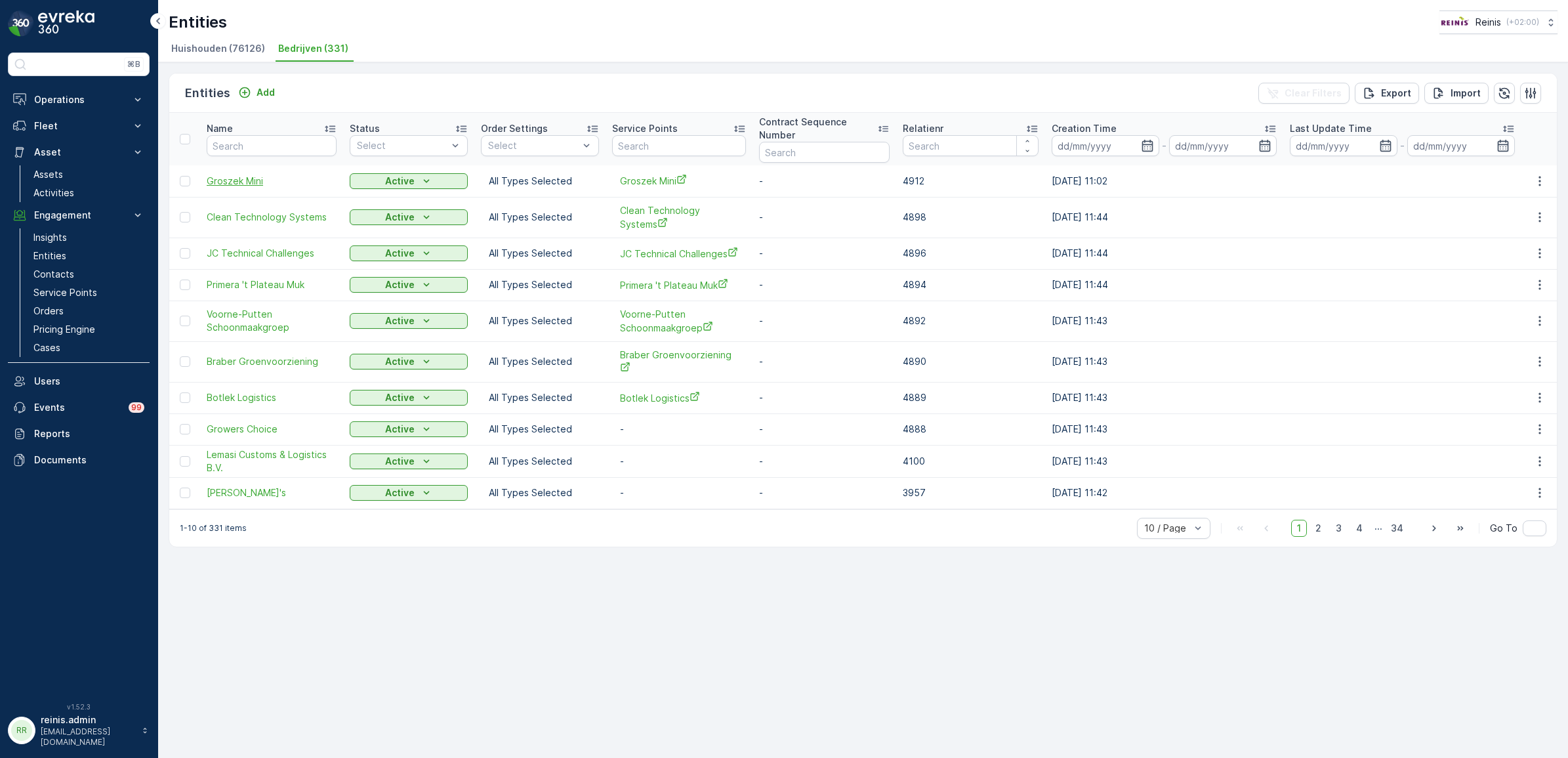
click at [235, 181] on span "Groszek Mini" at bounding box center [271, 181] width 130 height 13
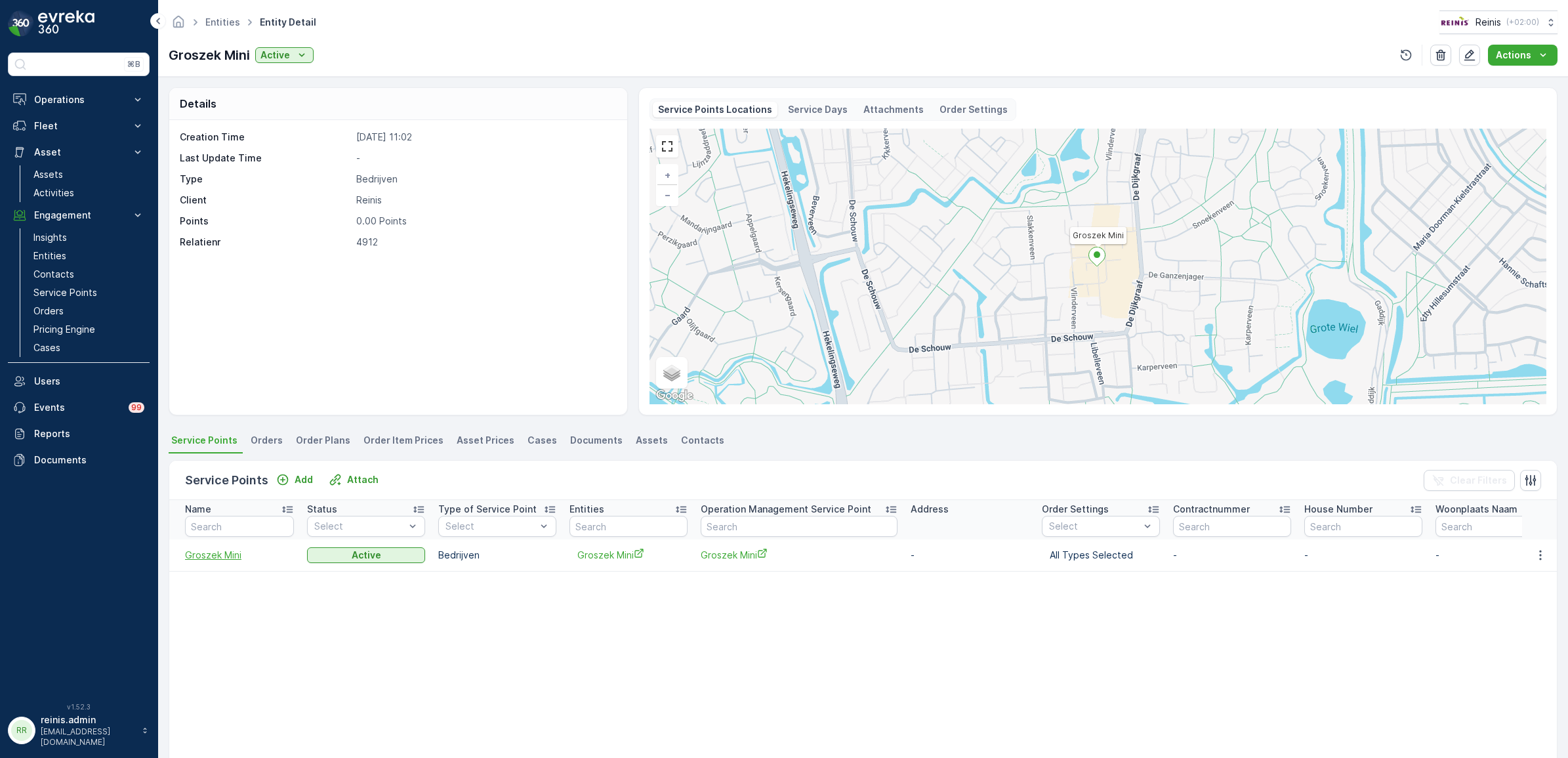
click at [202, 555] on span "Groszek Mini" at bounding box center [240, 555] width 109 height 13
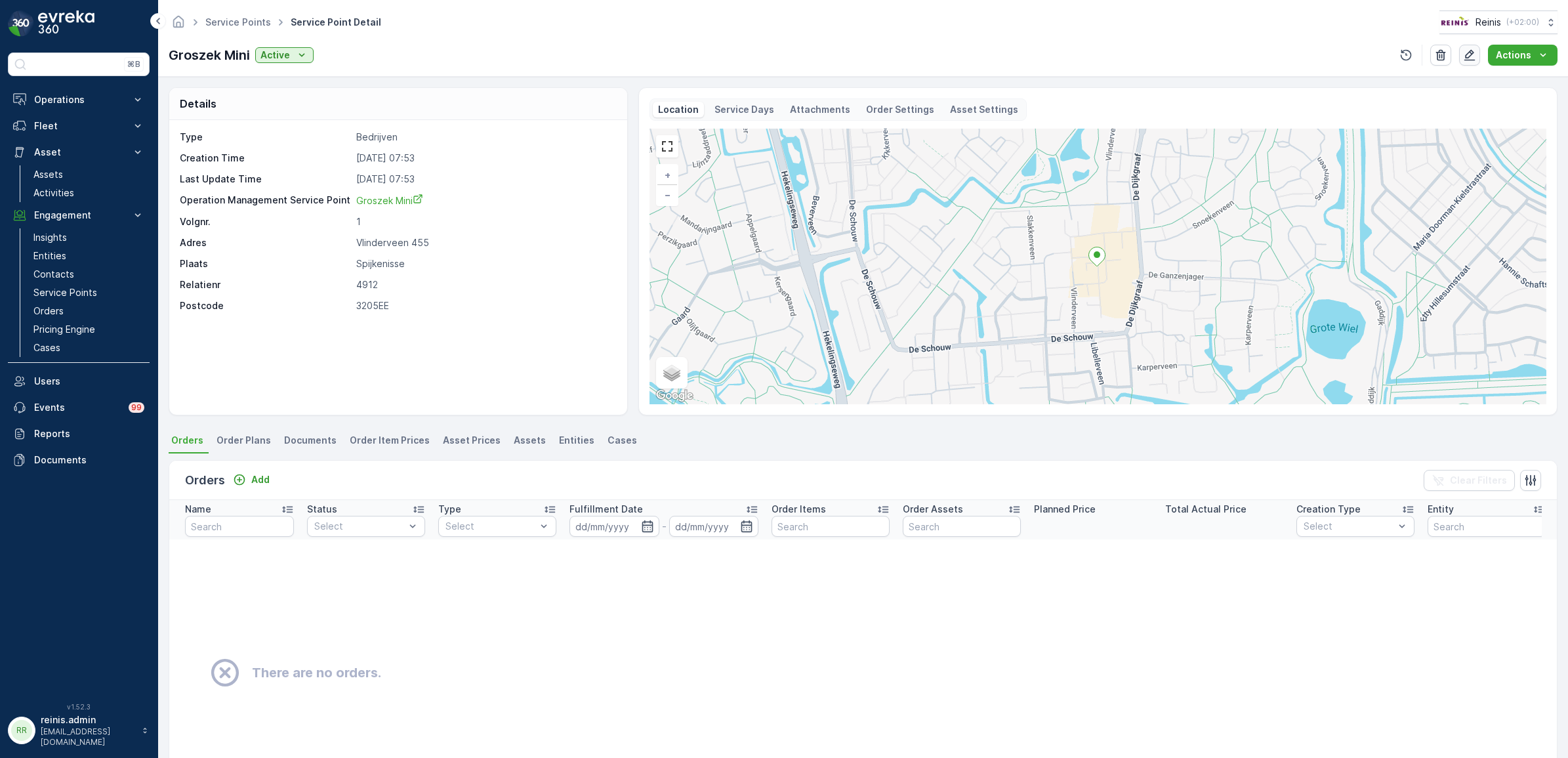
click at [1471, 59] on icon "button" at bounding box center [1470, 55] width 13 height 13
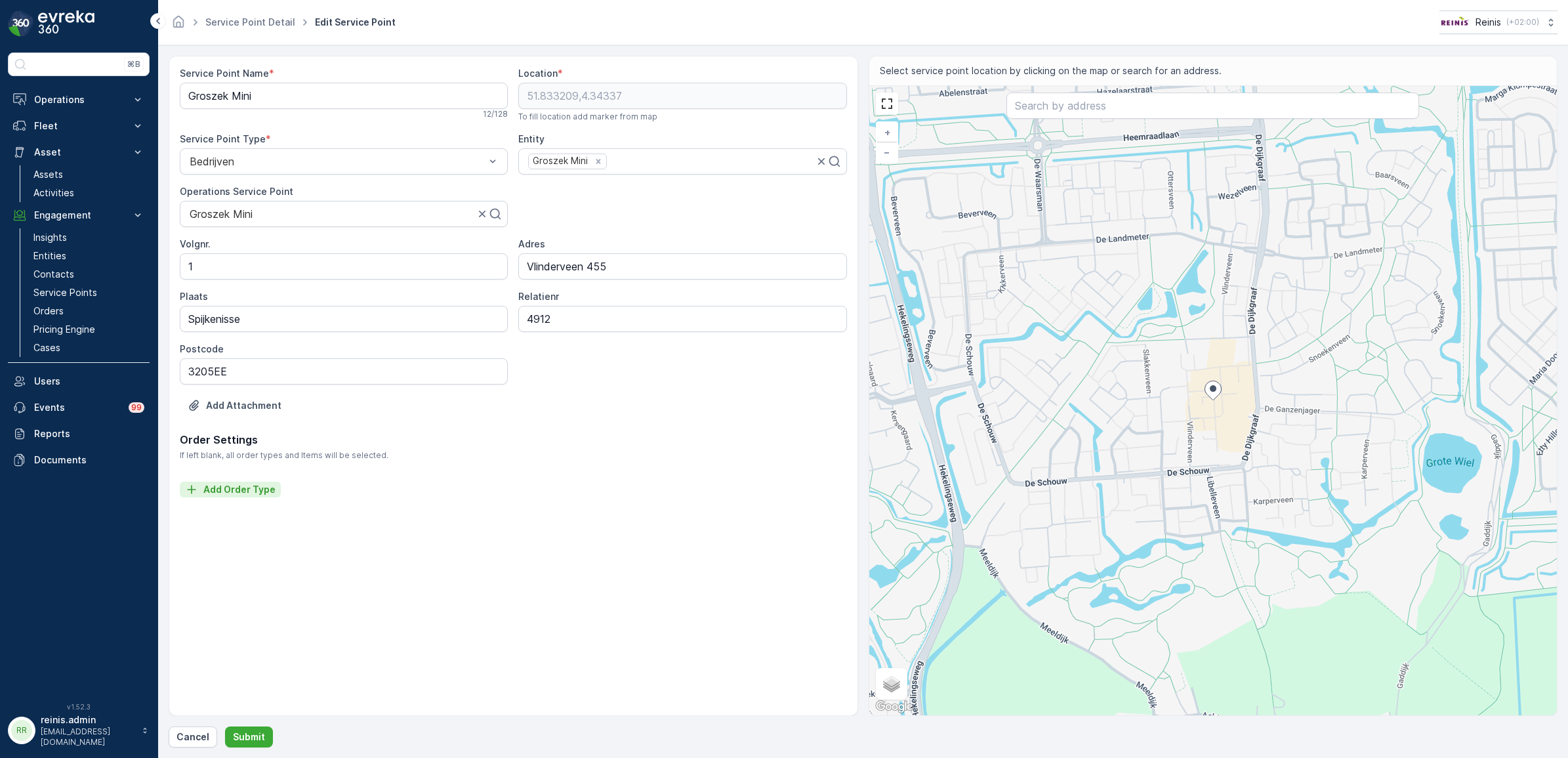
click at [234, 491] on p "Add Order Type" at bounding box center [239, 490] width 72 height 13
click at [223, 20] on link "Service Point Detail" at bounding box center [251, 22] width 90 height 11
click at [63, 257] on p "Entities" at bounding box center [49, 256] width 33 height 13
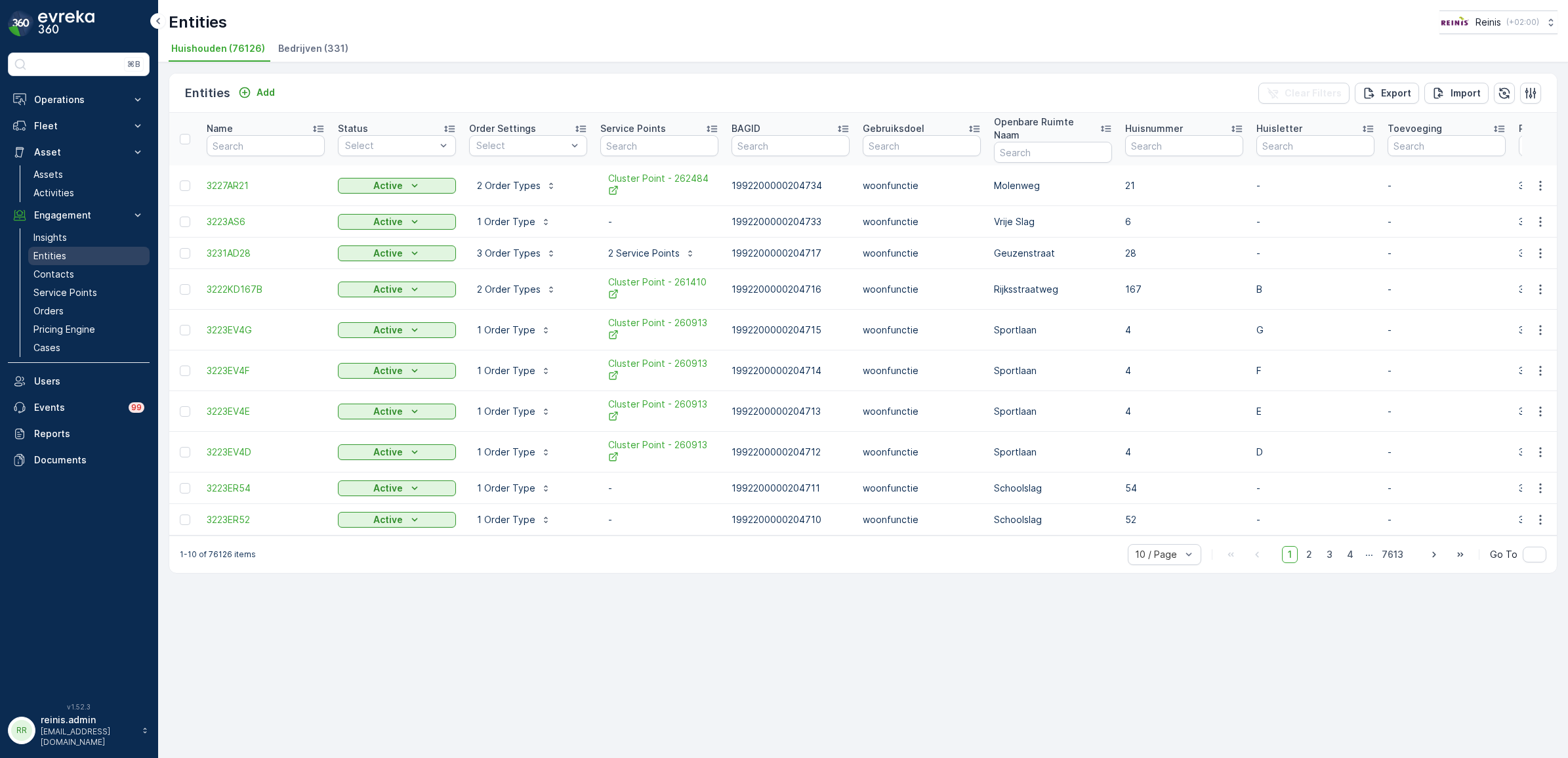
click at [54, 250] on p "Entities" at bounding box center [49, 256] width 33 height 13
click at [293, 44] on span "Bedrijven (331)" at bounding box center [313, 49] width 70 height 13
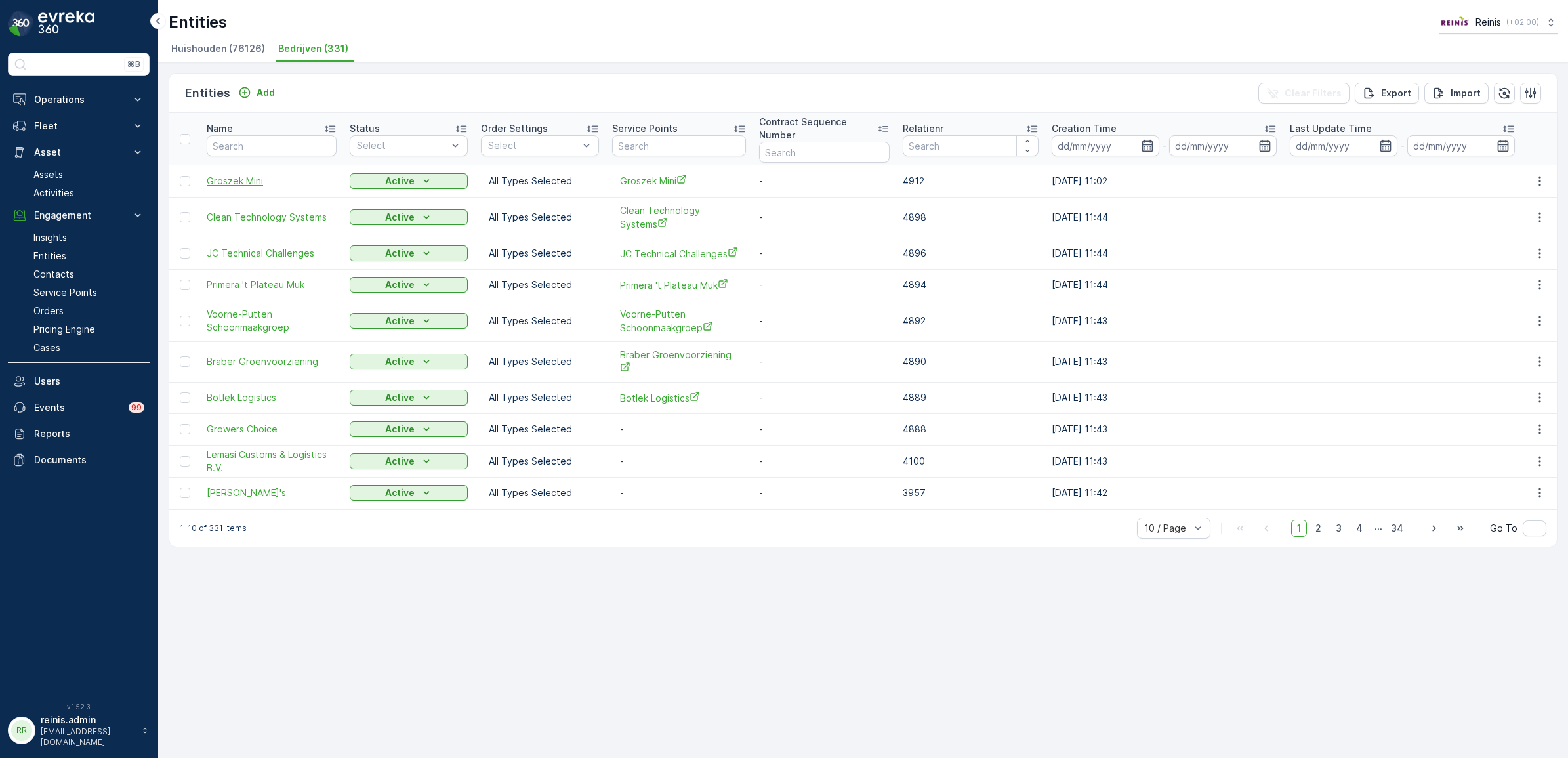
click at [238, 182] on span "Groszek Mini" at bounding box center [271, 181] width 130 height 13
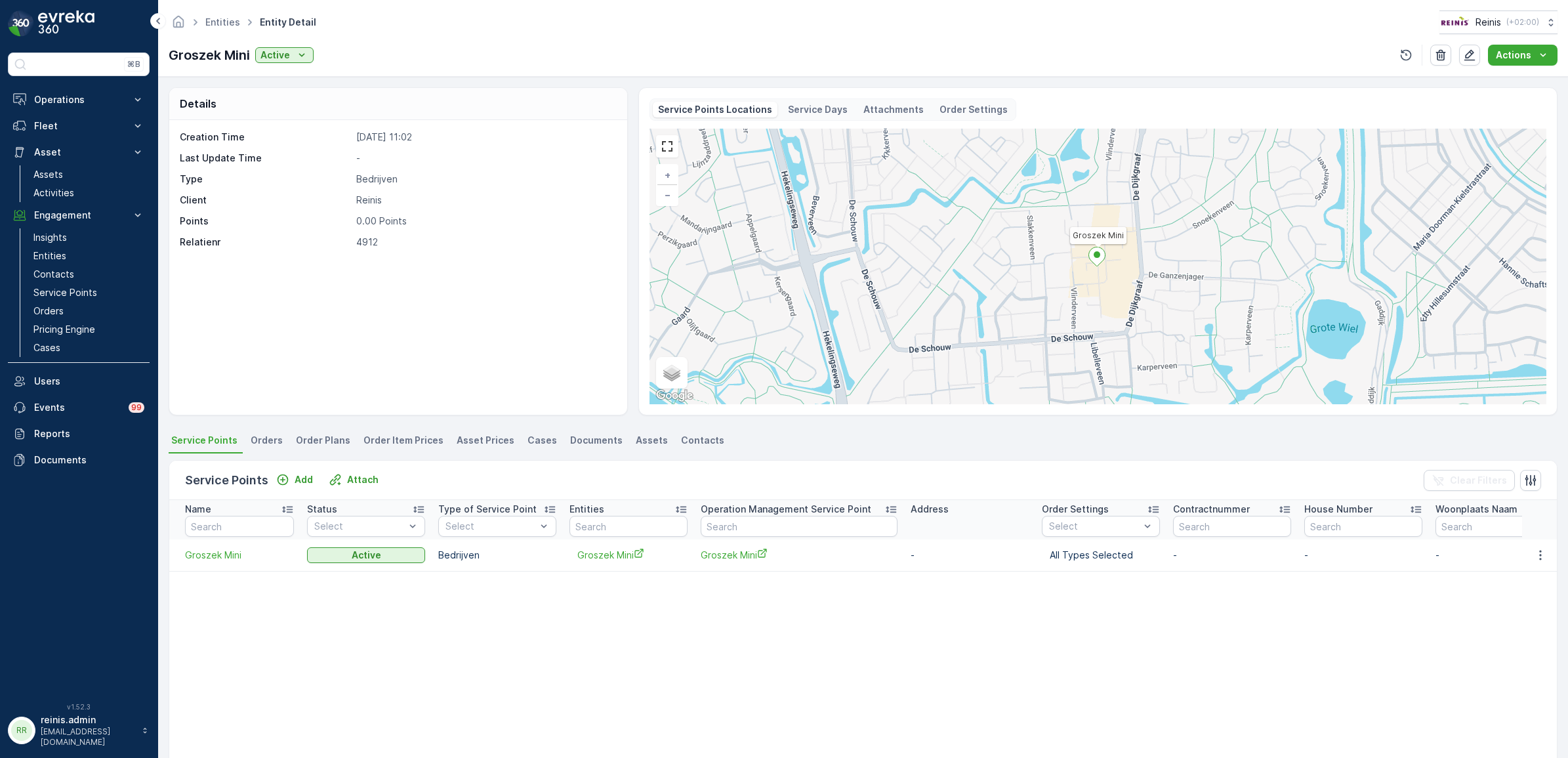
click at [492, 442] on span "Asset Prices" at bounding box center [485, 440] width 57 height 13
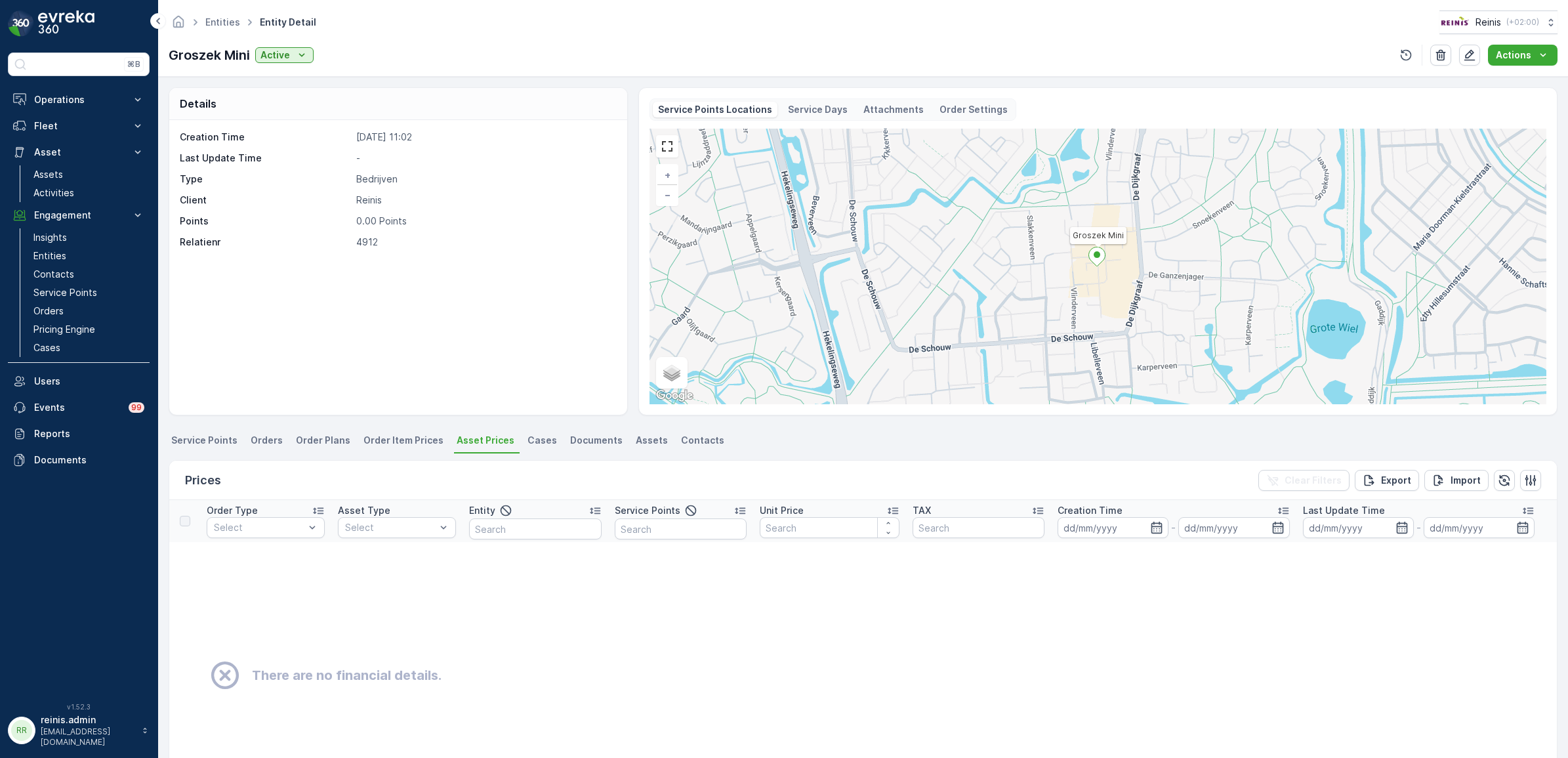
click at [639, 442] on span "Assets" at bounding box center [652, 440] width 32 height 13
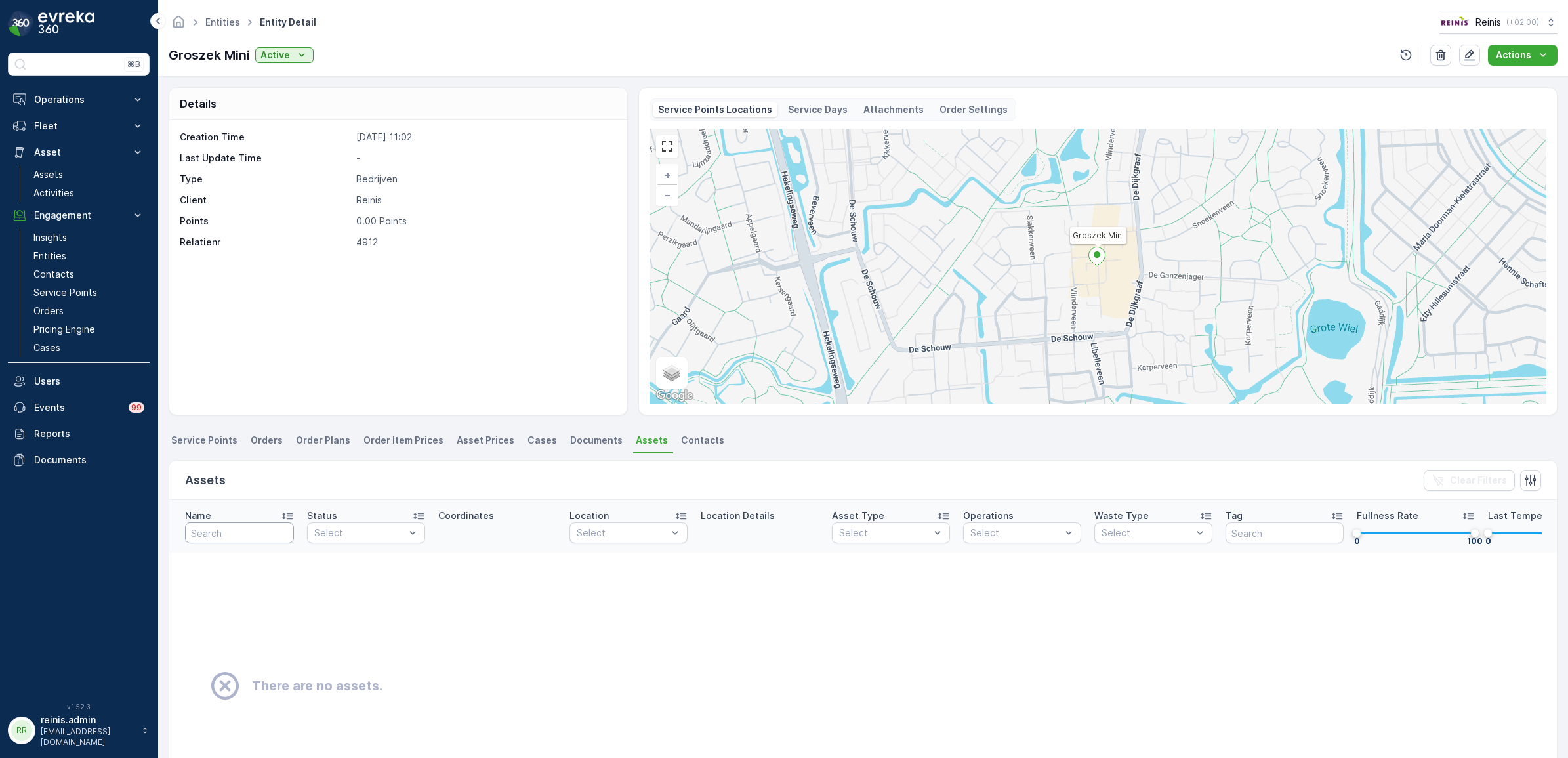
click at [253, 536] on input "text" at bounding box center [240, 533] width 109 height 21
click at [267, 480] on div "Assets Clear Filters" at bounding box center [863, 480] width 1388 height 39
click at [210, 446] on span "Service Points" at bounding box center [204, 440] width 66 height 13
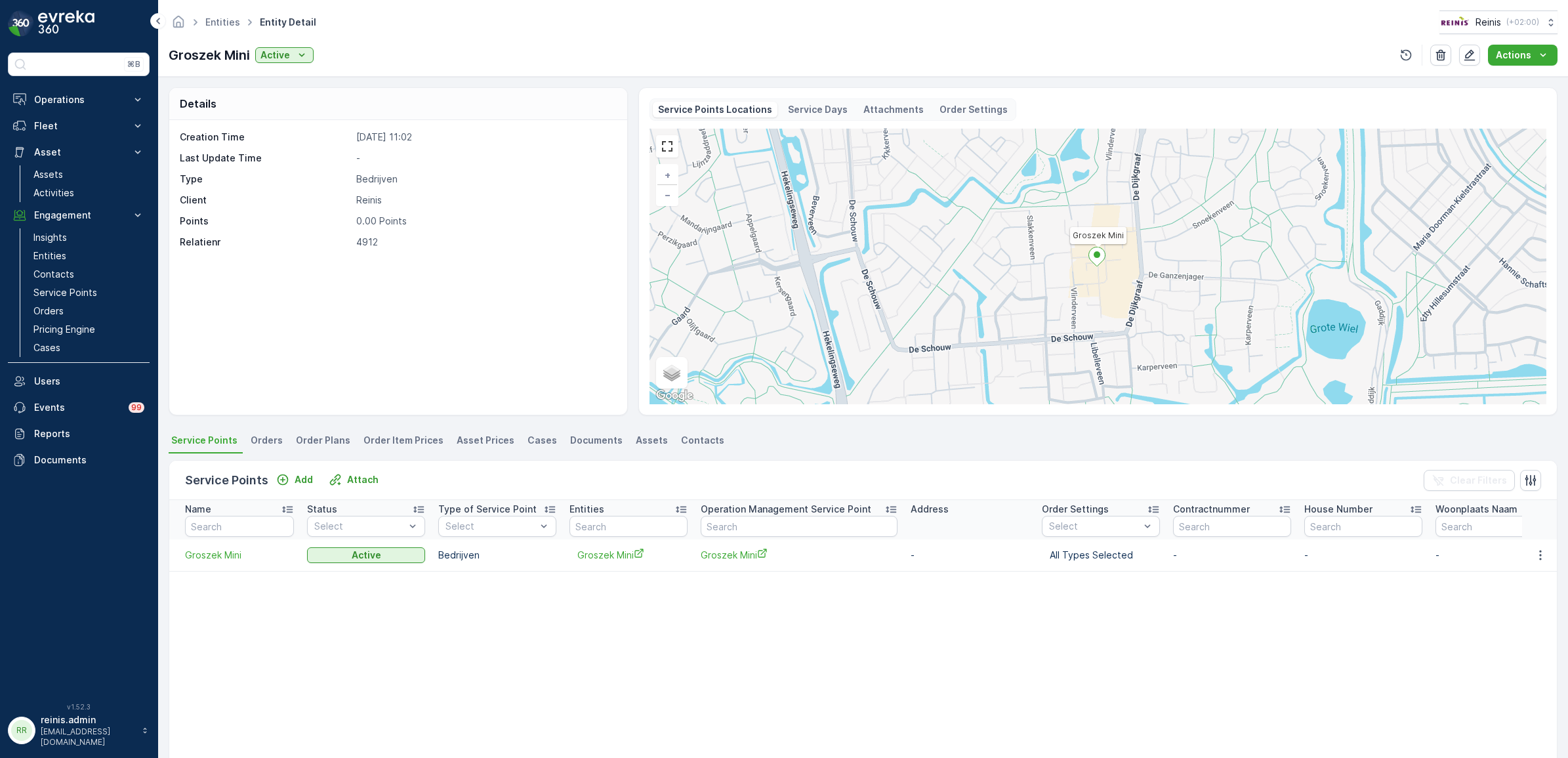
click at [636, 446] on span "Assets" at bounding box center [652, 440] width 32 height 13
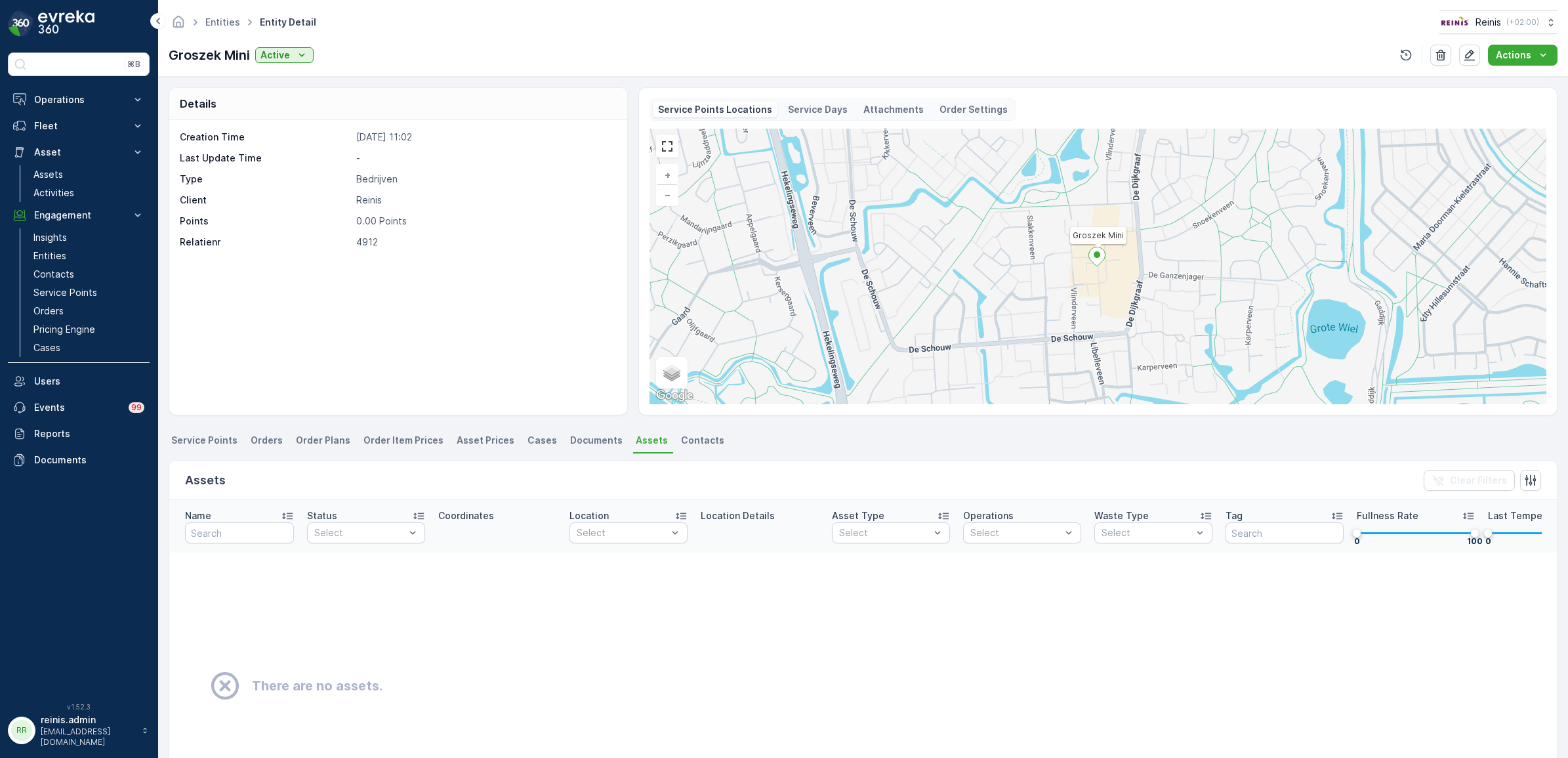
click at [256, 483] on div "Assets Clear Filters" at bounding box center [863, 480] width 1388 height 39
click at [250, 530] on input "text" at bounding box center [240, 533] width 109 height 21
type input "140"
drag, startPoint x: 214, startPoint y: 535, endPoint x: 166, endPoint y: 527, distance: 48.7
click at [166, 527] on div "Details Creation Time 24.09.2025 11:02 Last Update Time - Type Bedrijven Client…" at bounding box center [863, 417] width 1410 height 681
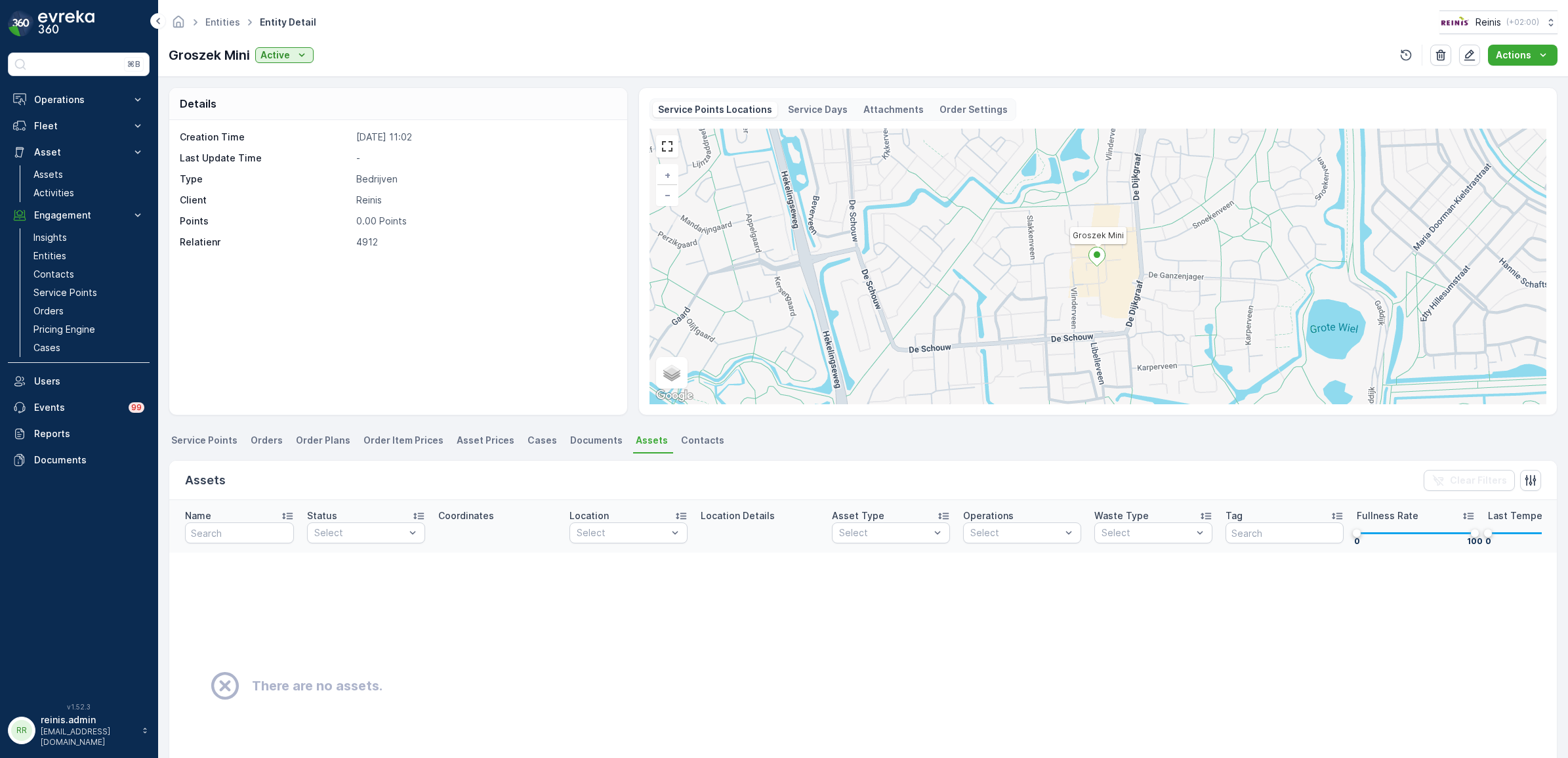
click at [464, 440] on span "Asset Prices" at bounding box center [485, 440] width 57 height 13
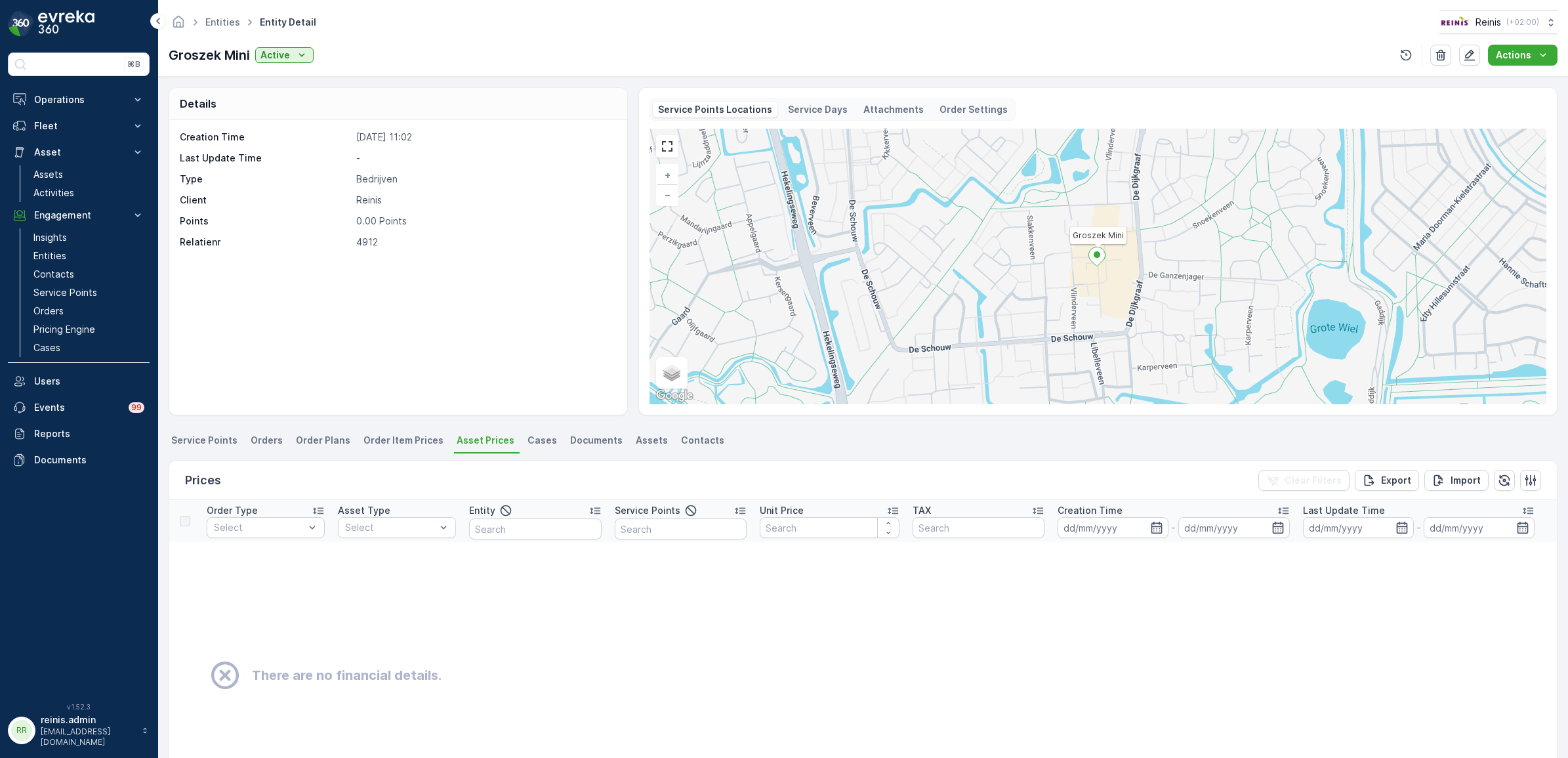
click at [305, 442] on span "Order Plans" at bounding box center [323, 440] width 54 height 13
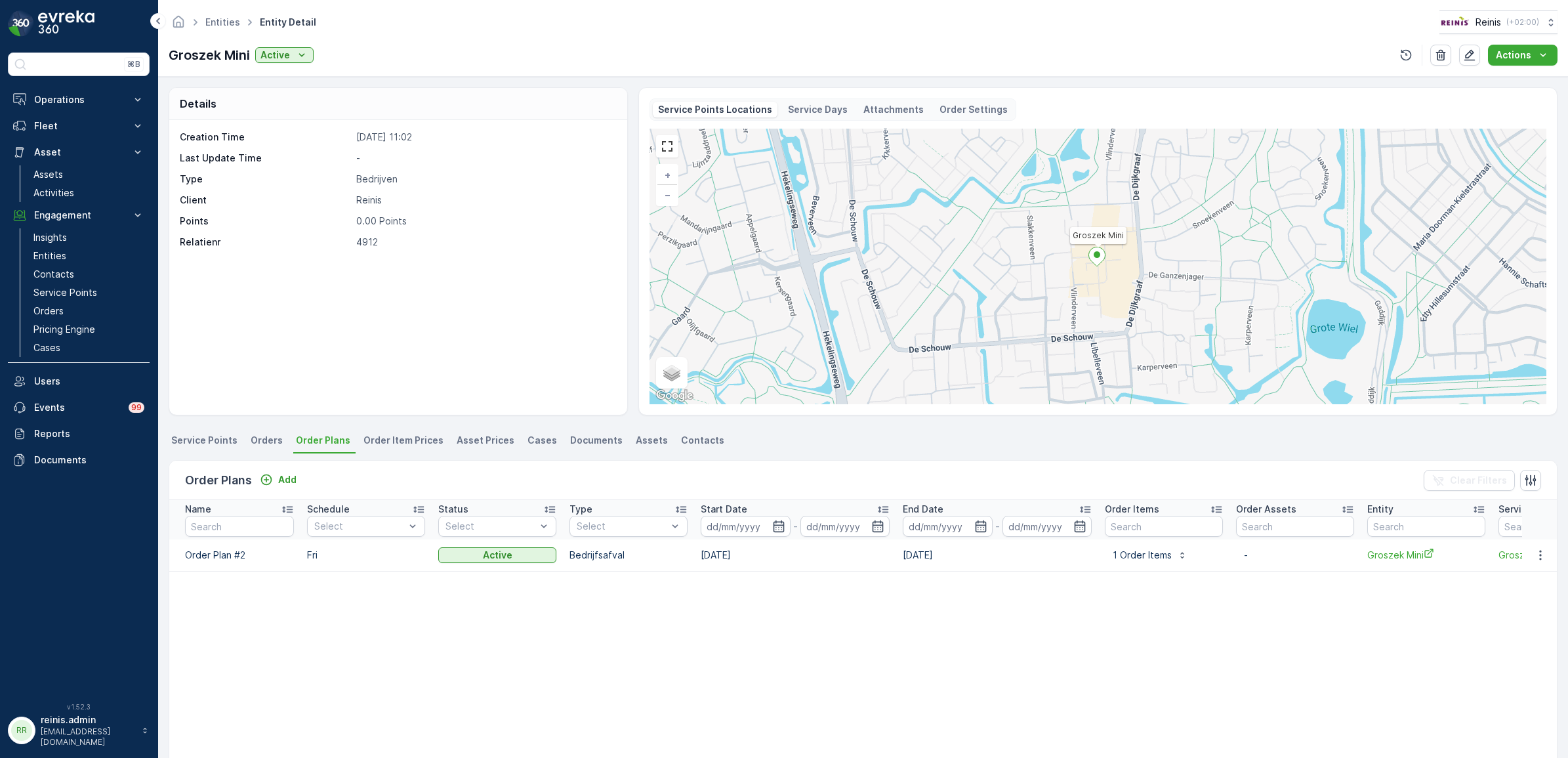
click at [397, 443] on span "Order Item Prices" at bounding box center [403, 440] width 80 height 13
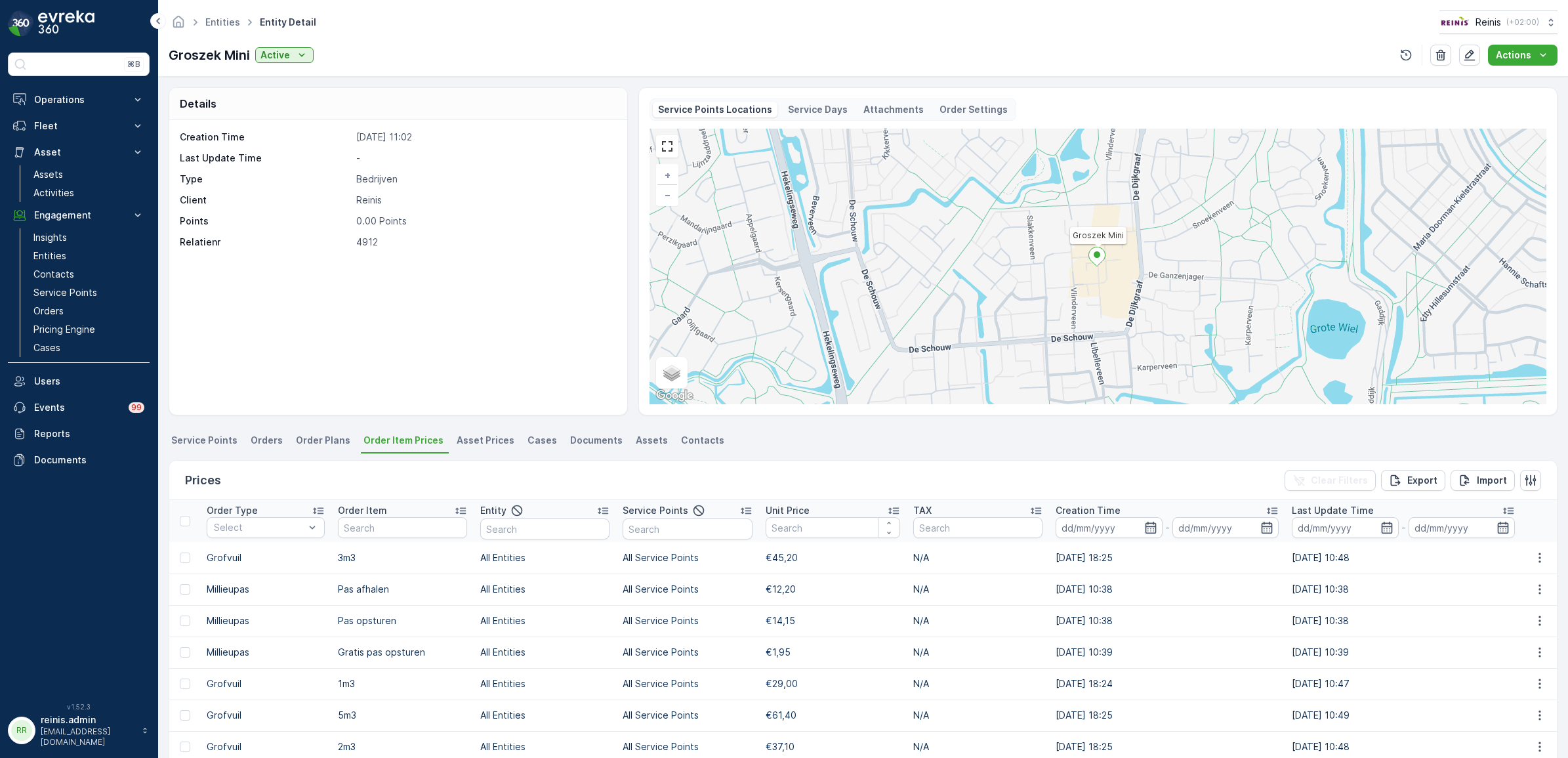
click at [472, 438] on span "Asset Prices" at bounding box center [485, 440] width 57 height 13
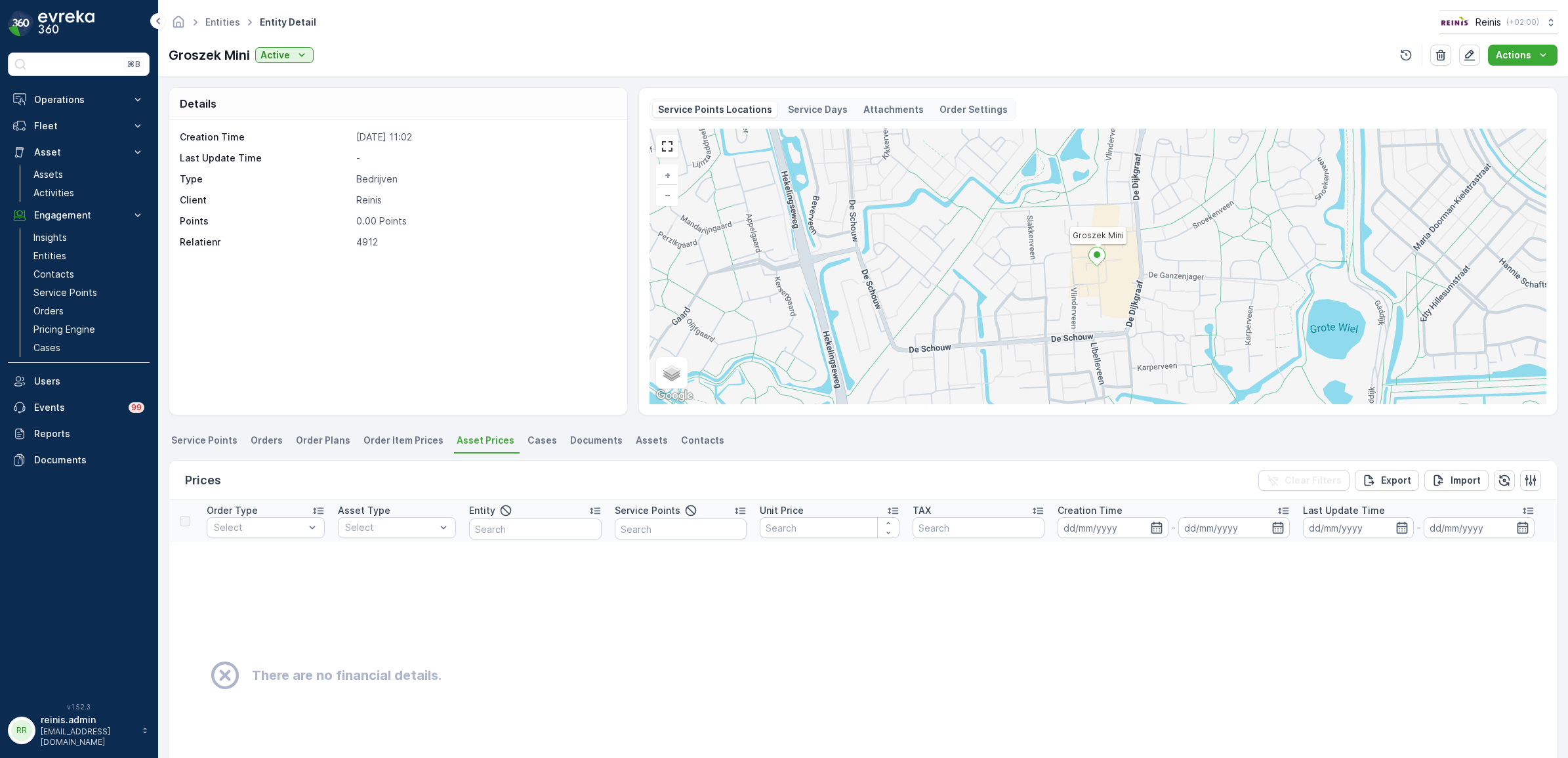
click at [315, 438] on span "Order Plans" at bounding box center [323, 440] width 54 height 13
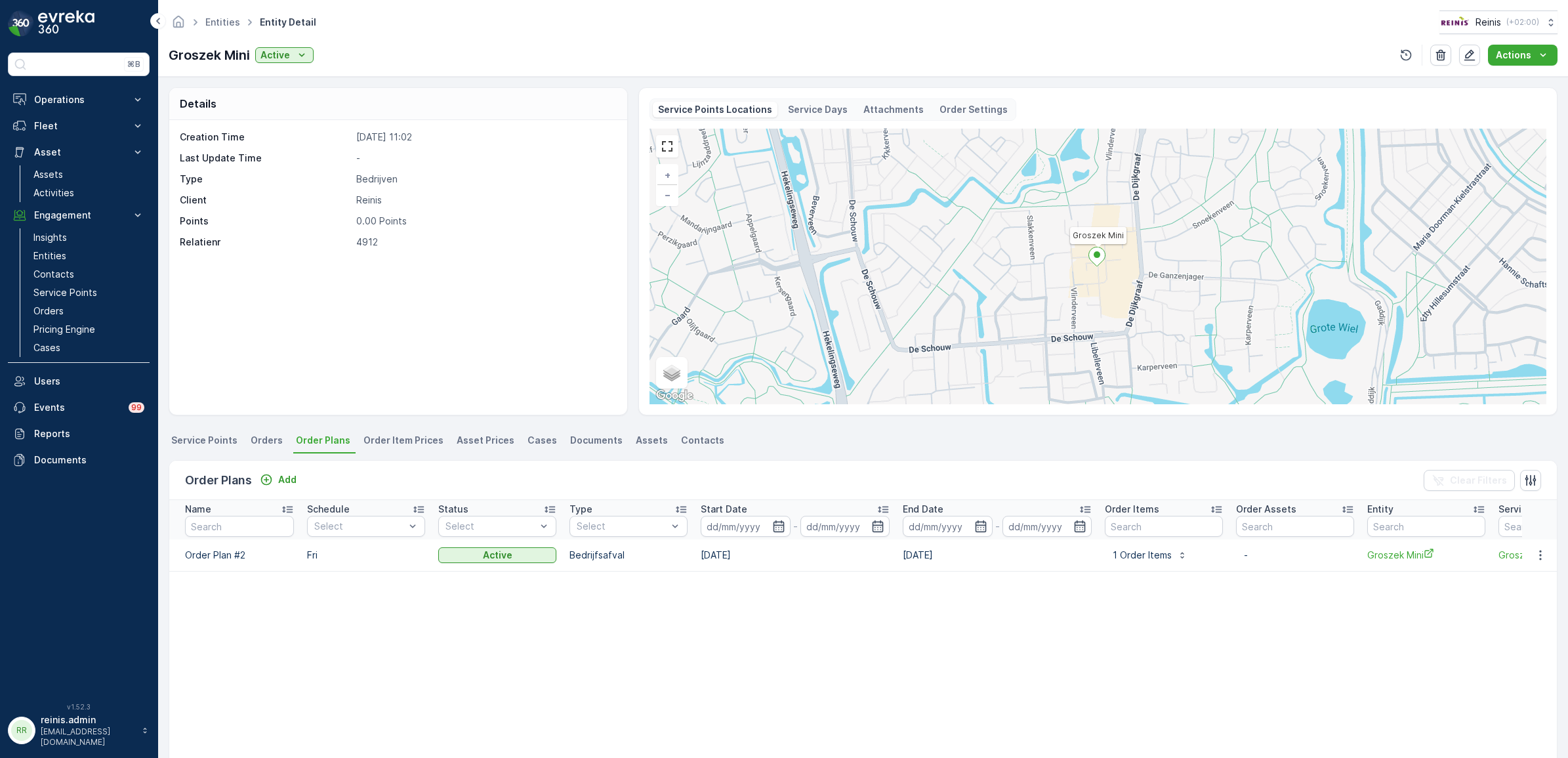
click at [193, 552] on p "Order Plan #2" at bounding box center [240, 555] width 109 height 13
click at [210, 561] on p "Order Plan #2" at bounding box center [240, 555] width 109 height 13
click at [212, 559] on p "Order Plan #2" at bounding box center [240, 555] width 109 height 13
click at [1534, 561] on icon "button" at bounding box center [1540, 555] width 13 height 13
click at [1512, 576] on span "See more details" at bounding box center [1521, 575] width 75 height 13
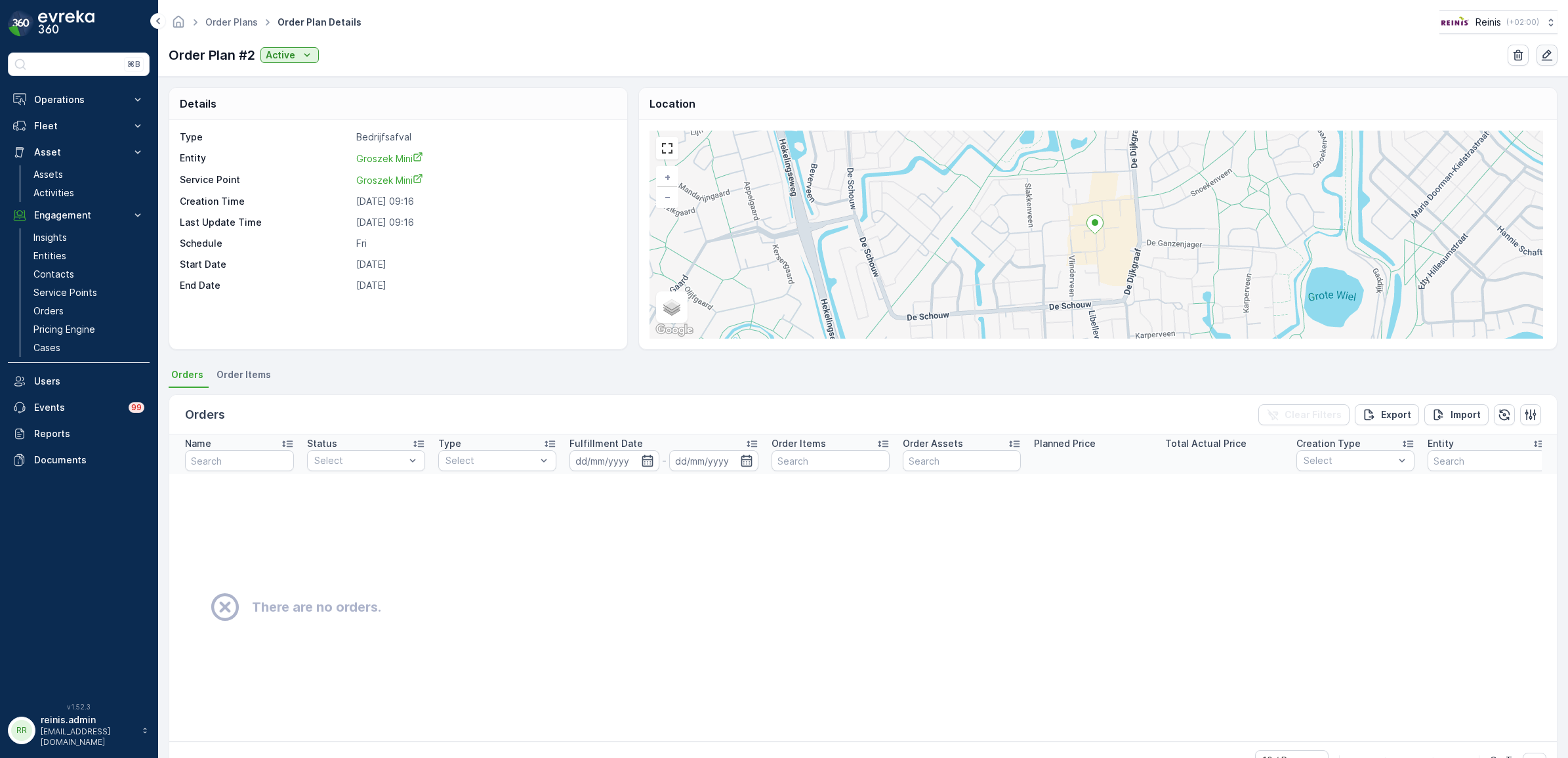
click at [1552, 57] on icon "button" at bounding box center [1547, 55] width 13 height 13
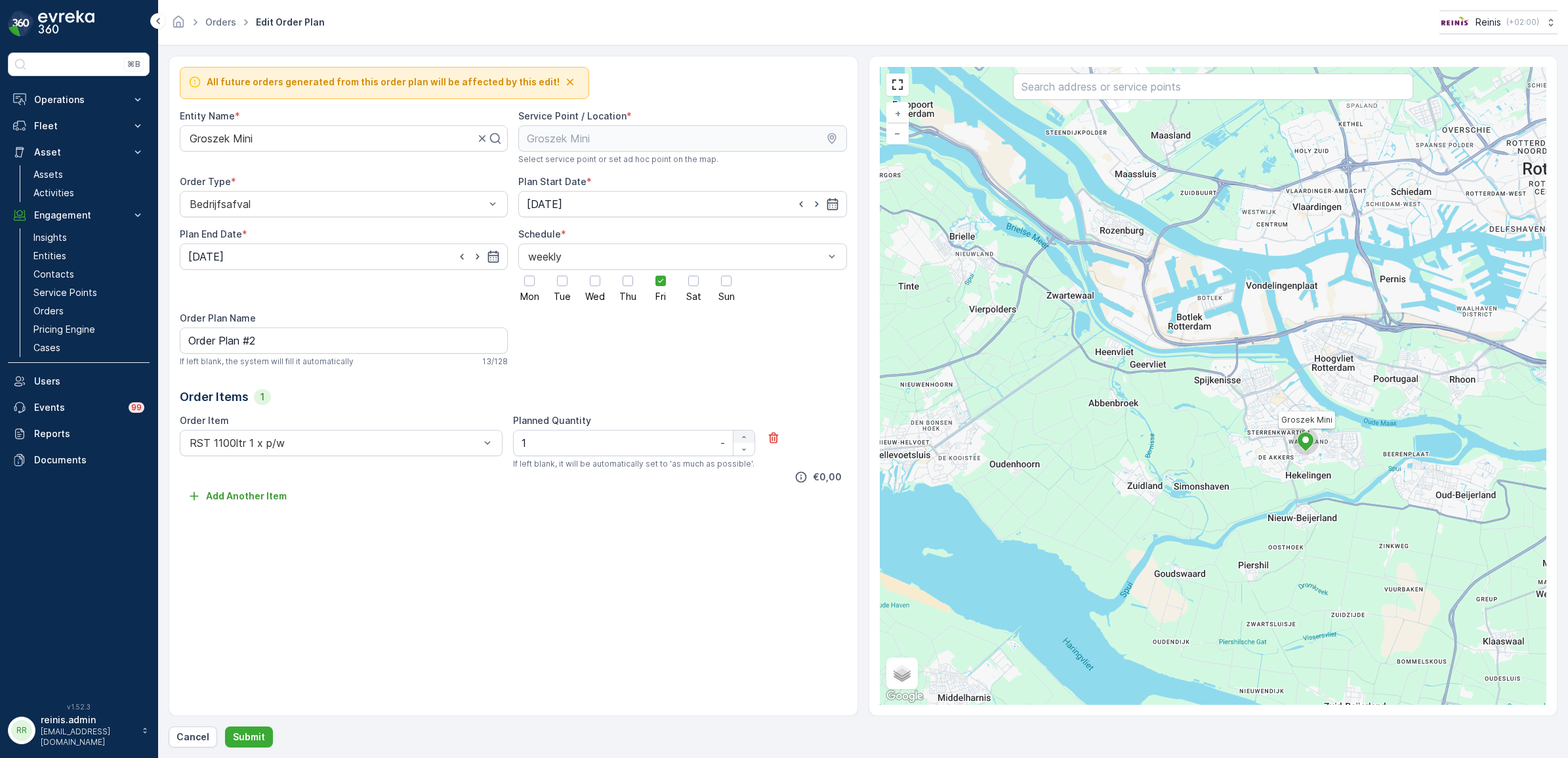
click at [736, 438] on div "button" at bounding box center [744, 437] width 21 height 8
click at [738, 437] on div "button" at bounding box center [744, 437] width 21 height 8
click at [743, 453] on icon "button" at bounding box center [744, 449] width 8 height 8
type Quantity "1"
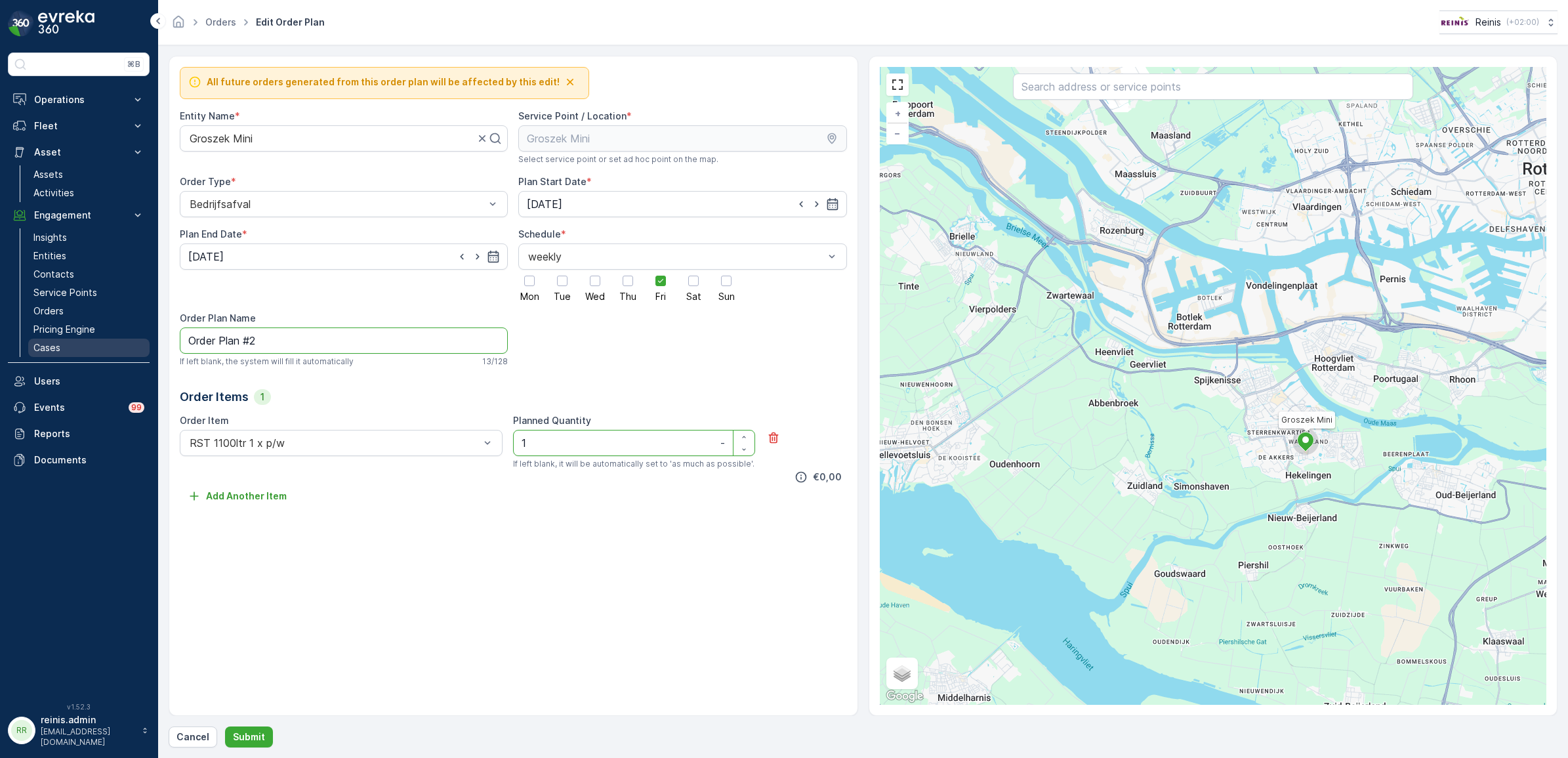
drag, startPoint x: 304, startPoint y: 342, endPoint x: 132, endPoint y: 348, distance: 172.1
click at [135, 346] on div "⌘B Operations Insights Planning Routes & Tasks Cockpit Settings Fleet Live Trac…" at bounding box center [784, 379] width 1568 height 758
type Name "4198 - RST 1100ltr 1 x p/w"
click at [388, 557] on div "All future orders generated from this order plan will be affected by this edit!…" at bounding box center [513, 386] width 690 height 660
click at [247, 733] on p "Submit" at bounding box center [249, 737] width 32 height 13
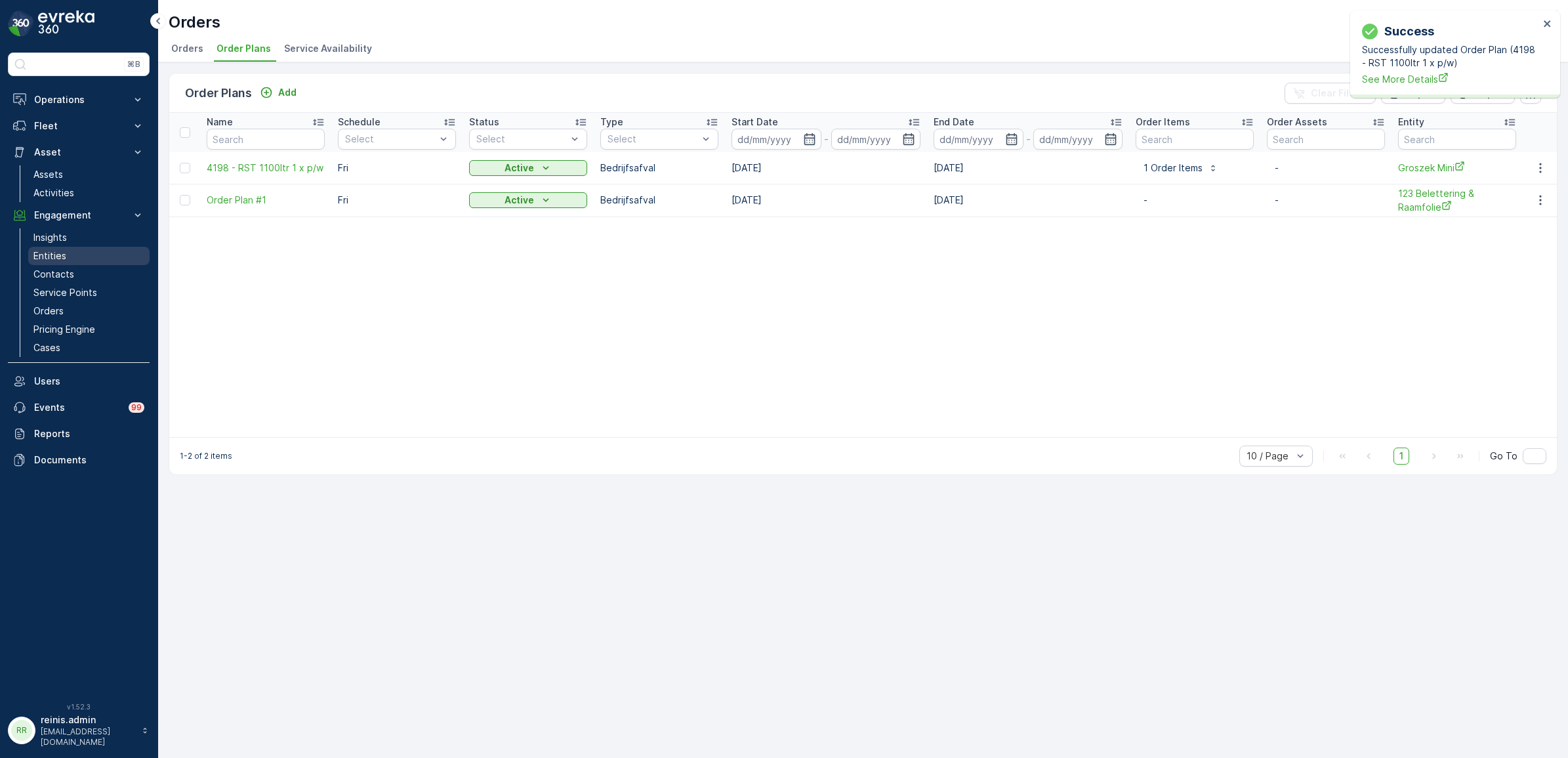
click at [56, 256] on p "Entities" at bounding box center [49, 256] width 33 height 13
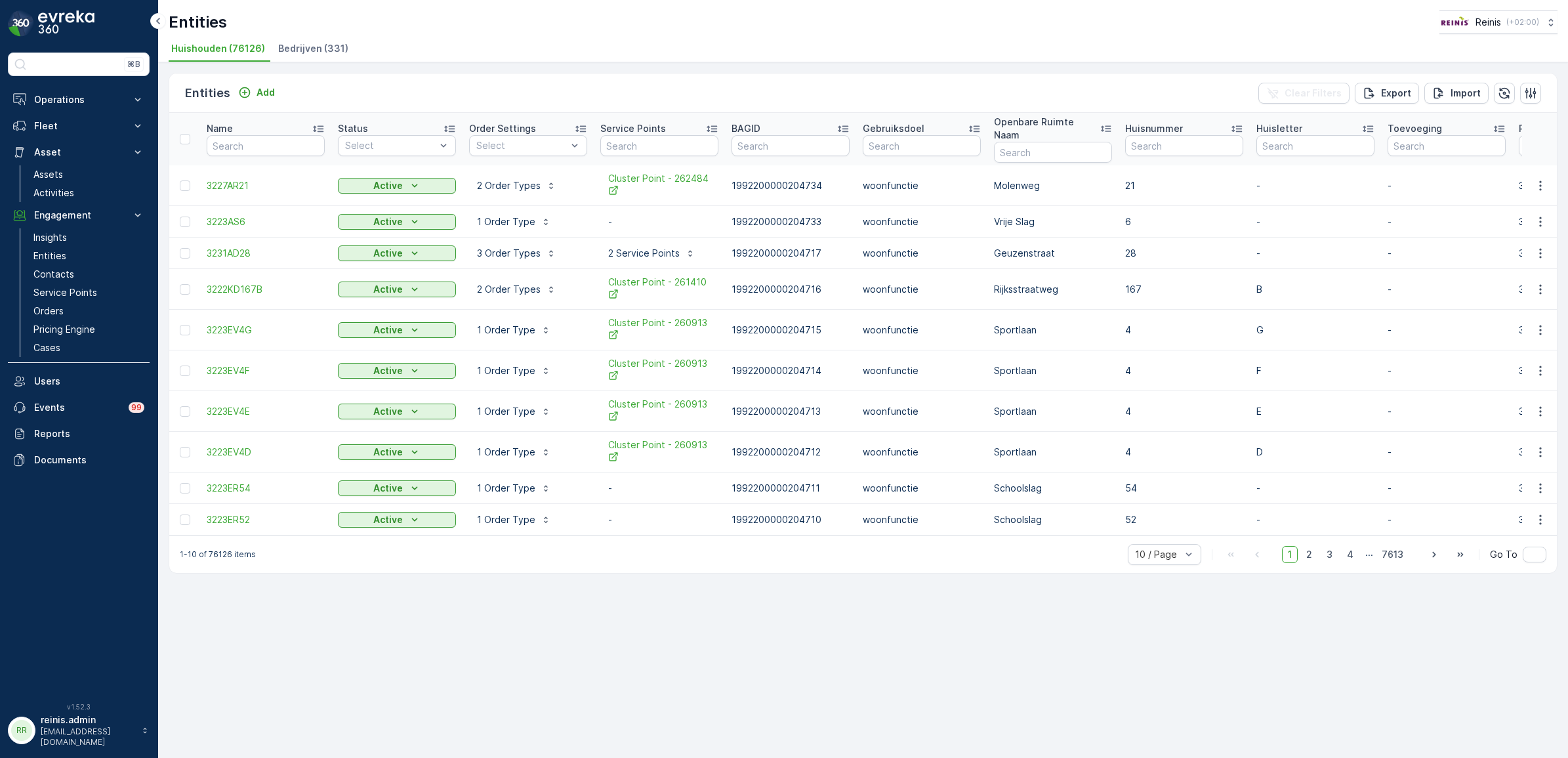
click at [317, 47] on span "Bedrijven (331)" at bounding box center [313, 49] width 70 height 13
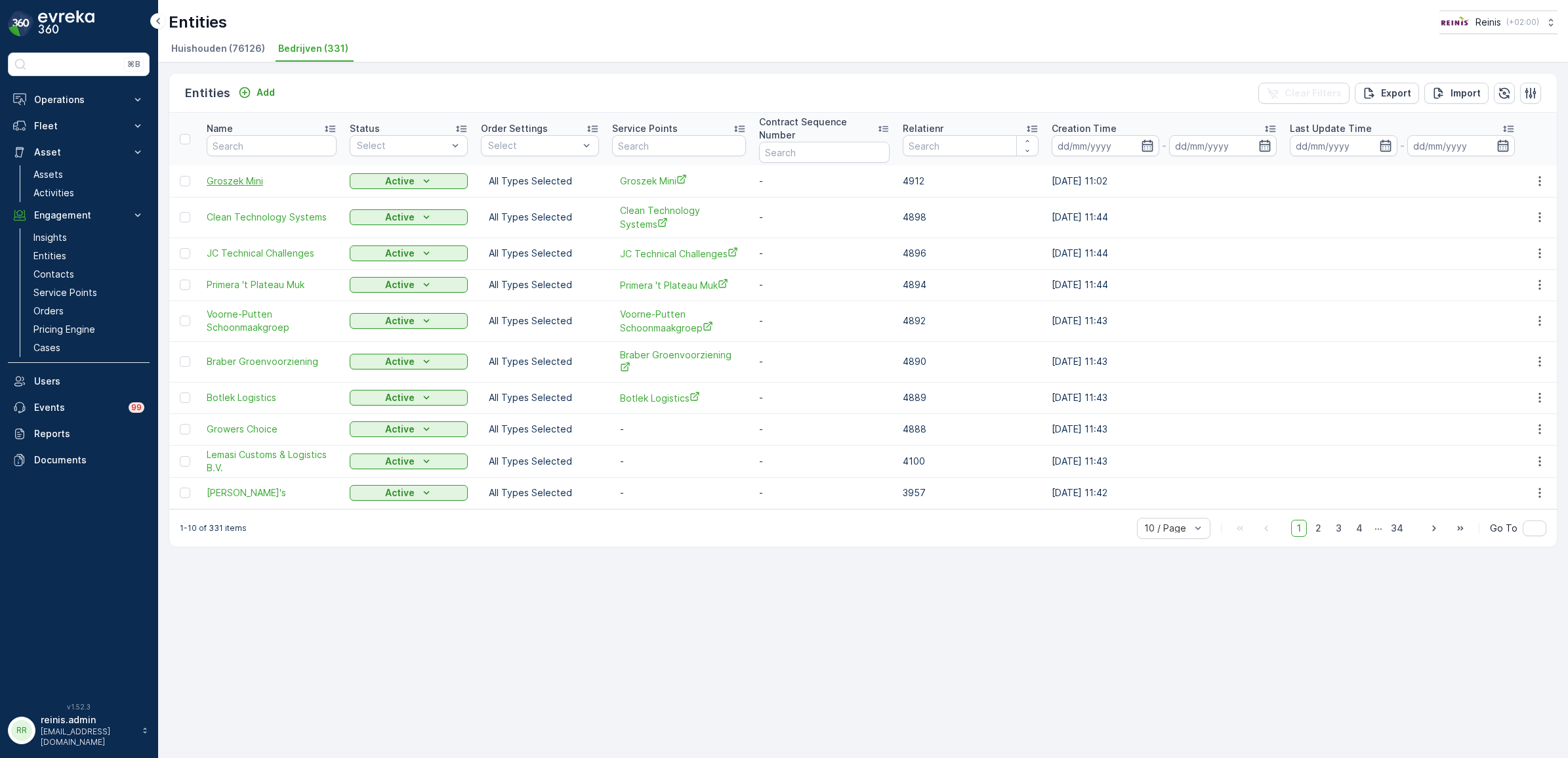
click at [256, 185] on span "Groszek Mini" at bounding box center [271, 181] width 130 height 13
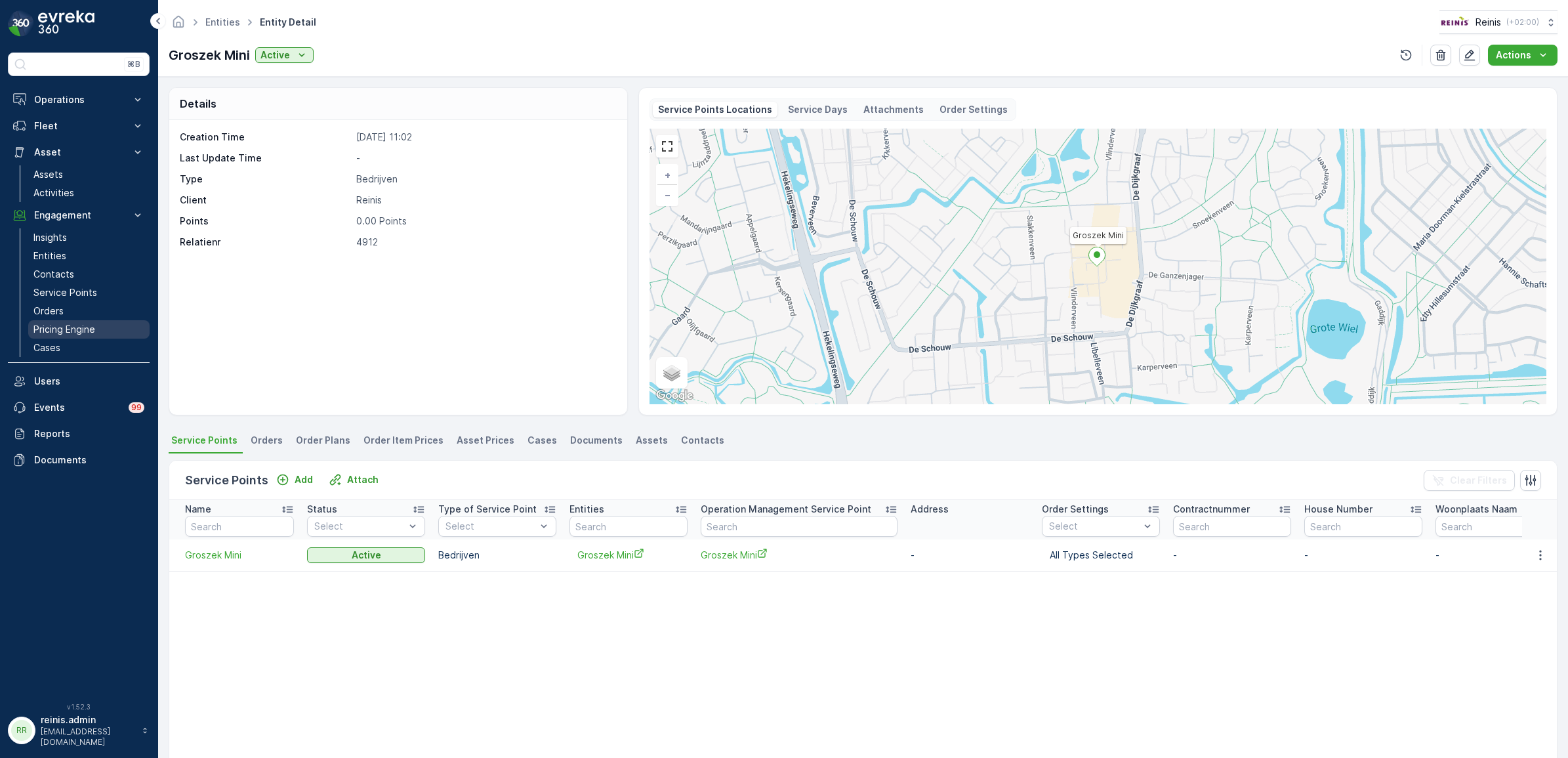
click at [67, 329] on p "Pricing Engine" at bounding box center [64, 329] width 62 height 13
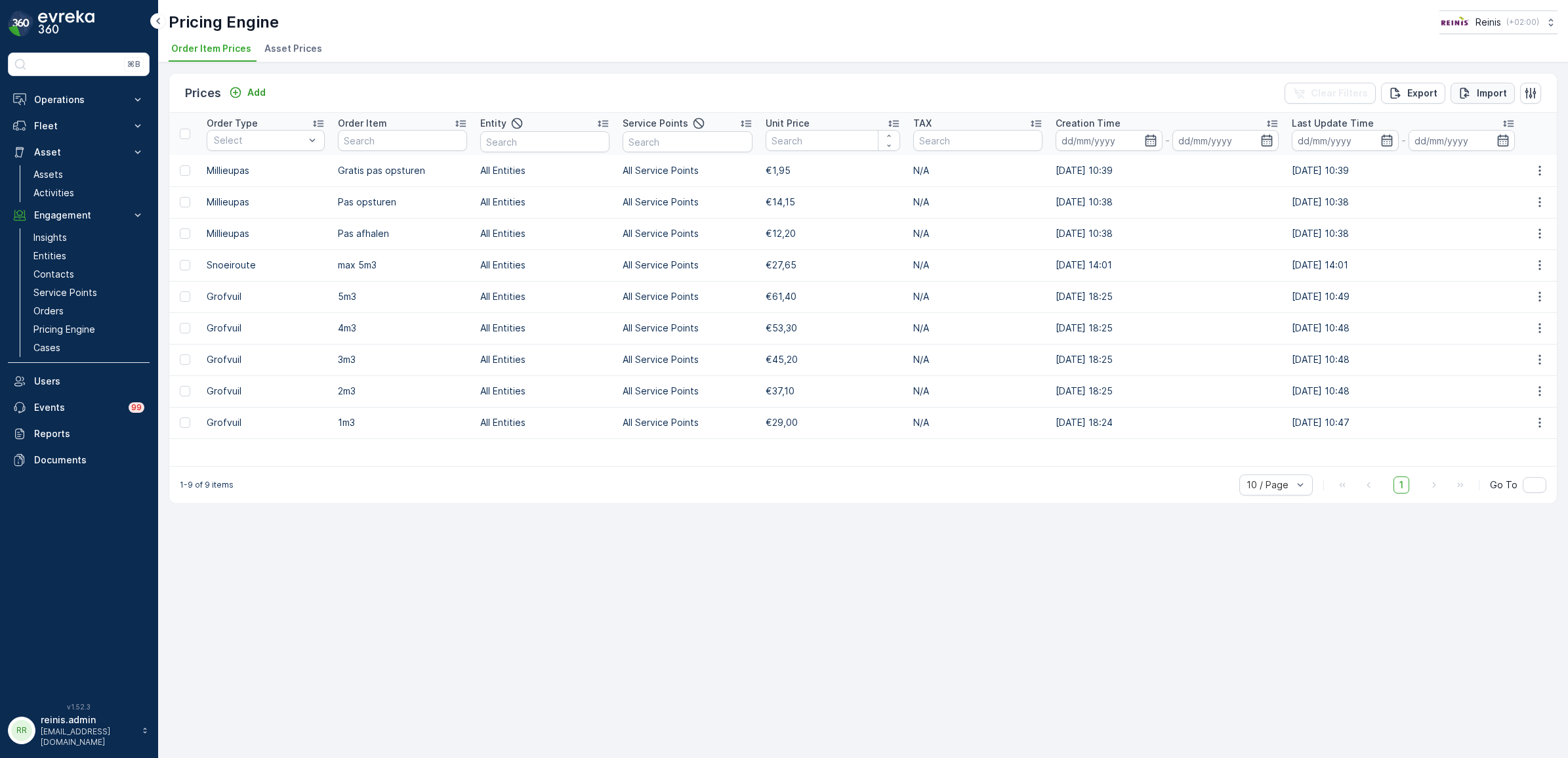
click at [1481, 89] on p "Import" at bounding box center [1492, 93] width 31 height 13
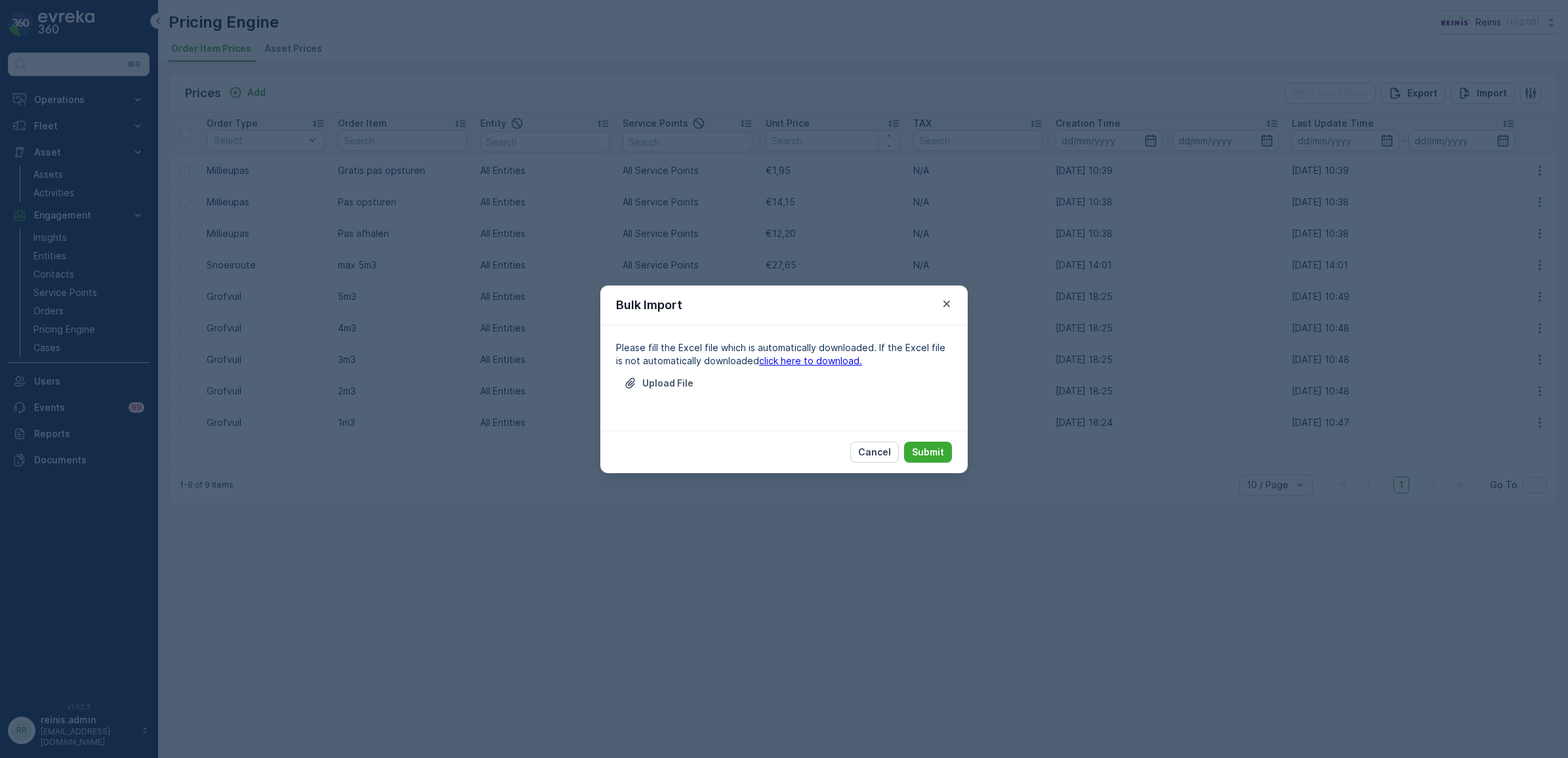
click at [835, 361] on link "click here to download." at bounding box center [811, 360] width 103 height 11
click at [878, 448] on p "Cancel" at bounding box center [874, 452] width 33 height 13
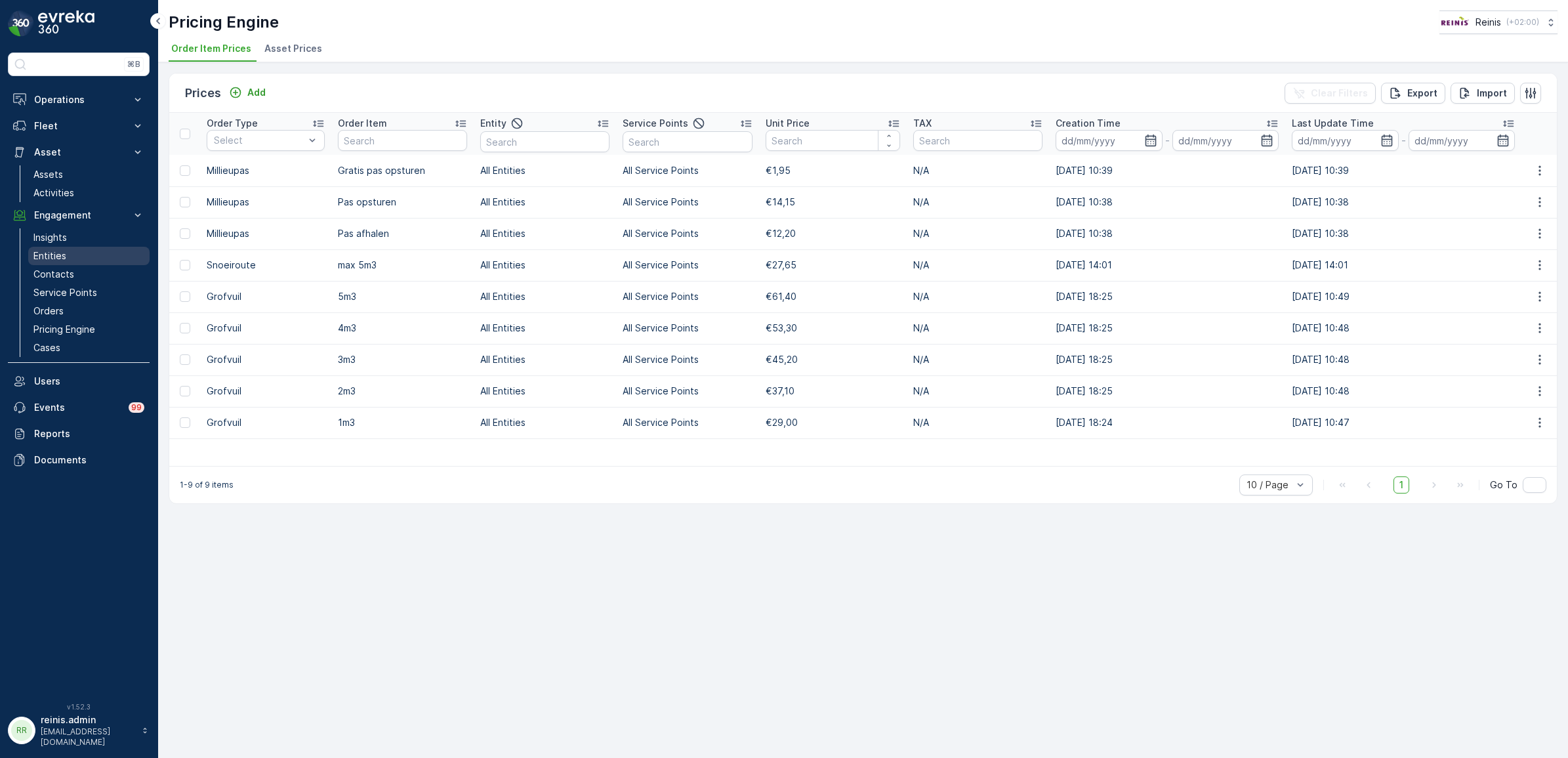
click at [54, 251] on p "Entities" at bounding box center [49, 256] width 33 height 13
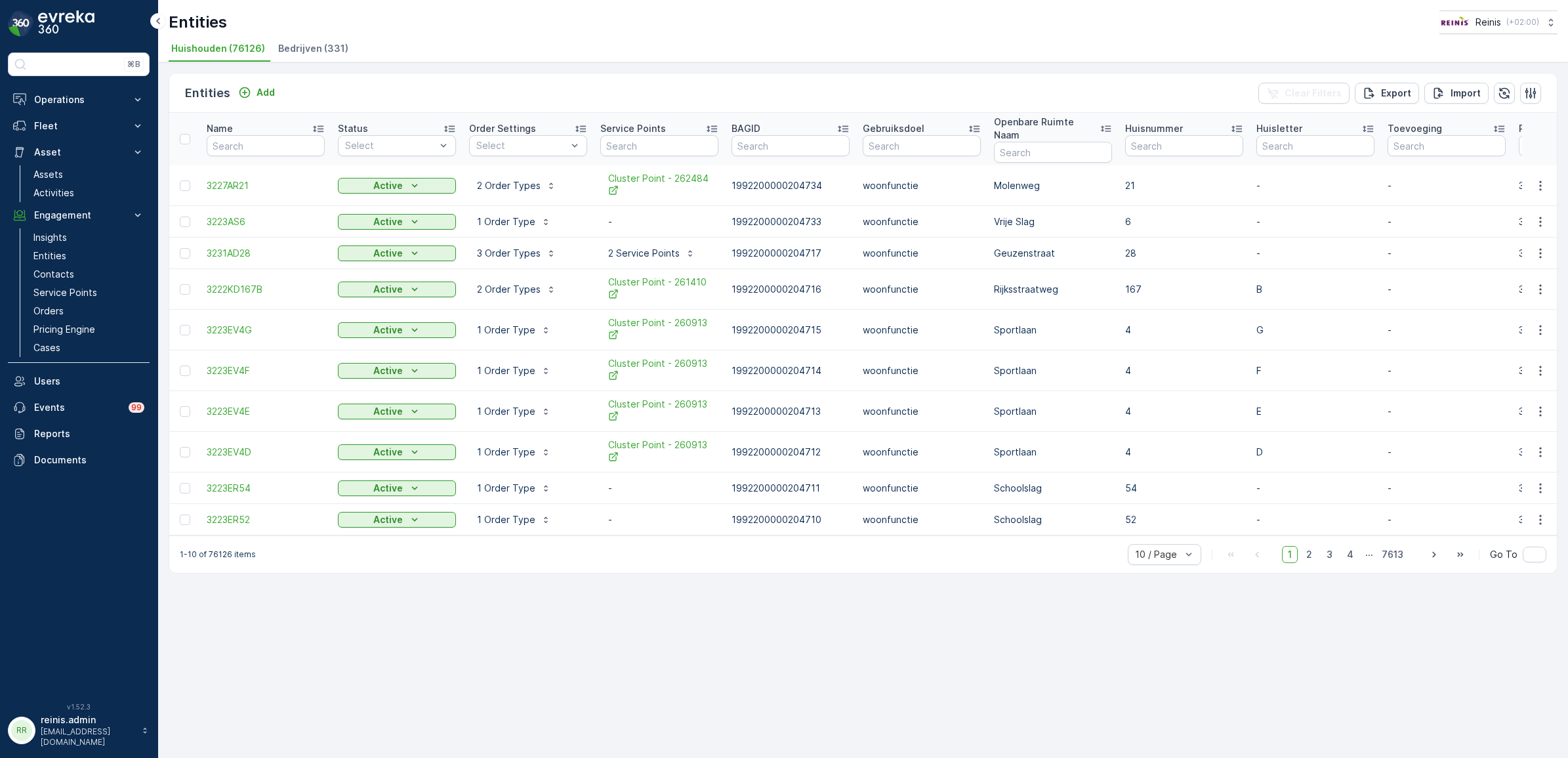
click at [295, 37] on div "Entities Reinis ( +02:00 ) Huishouden (76126) Bedrijven (331)" at bounding box center [863, 31] width 1410 height 63
click at [294, 46] on span "Bedrijven (331)" at bounding box center [313, 49] width 70 height 13
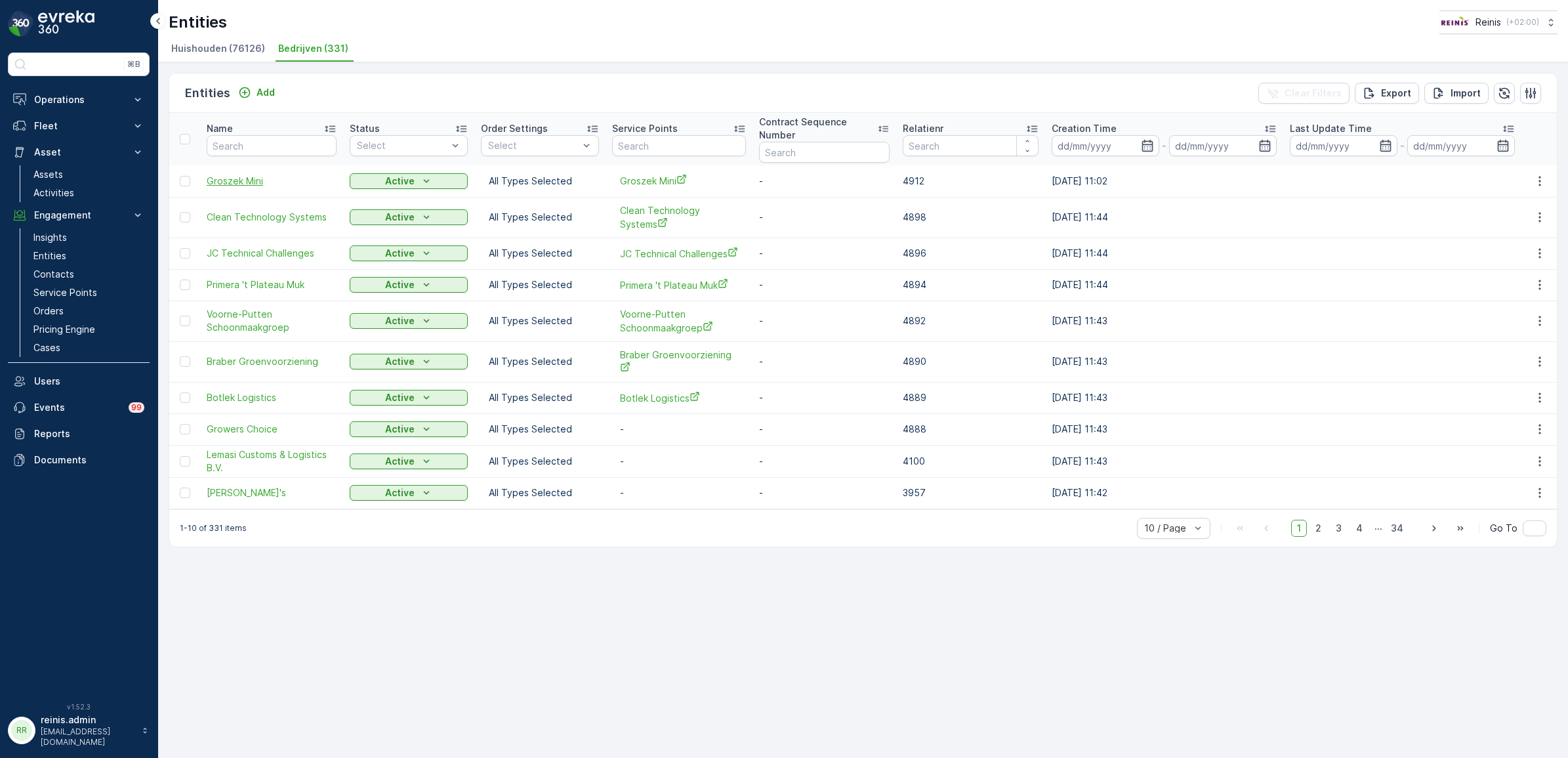
click at [230, 181] on span "Groszek Mini" at bounding box center [271, 181] width 130 height 13
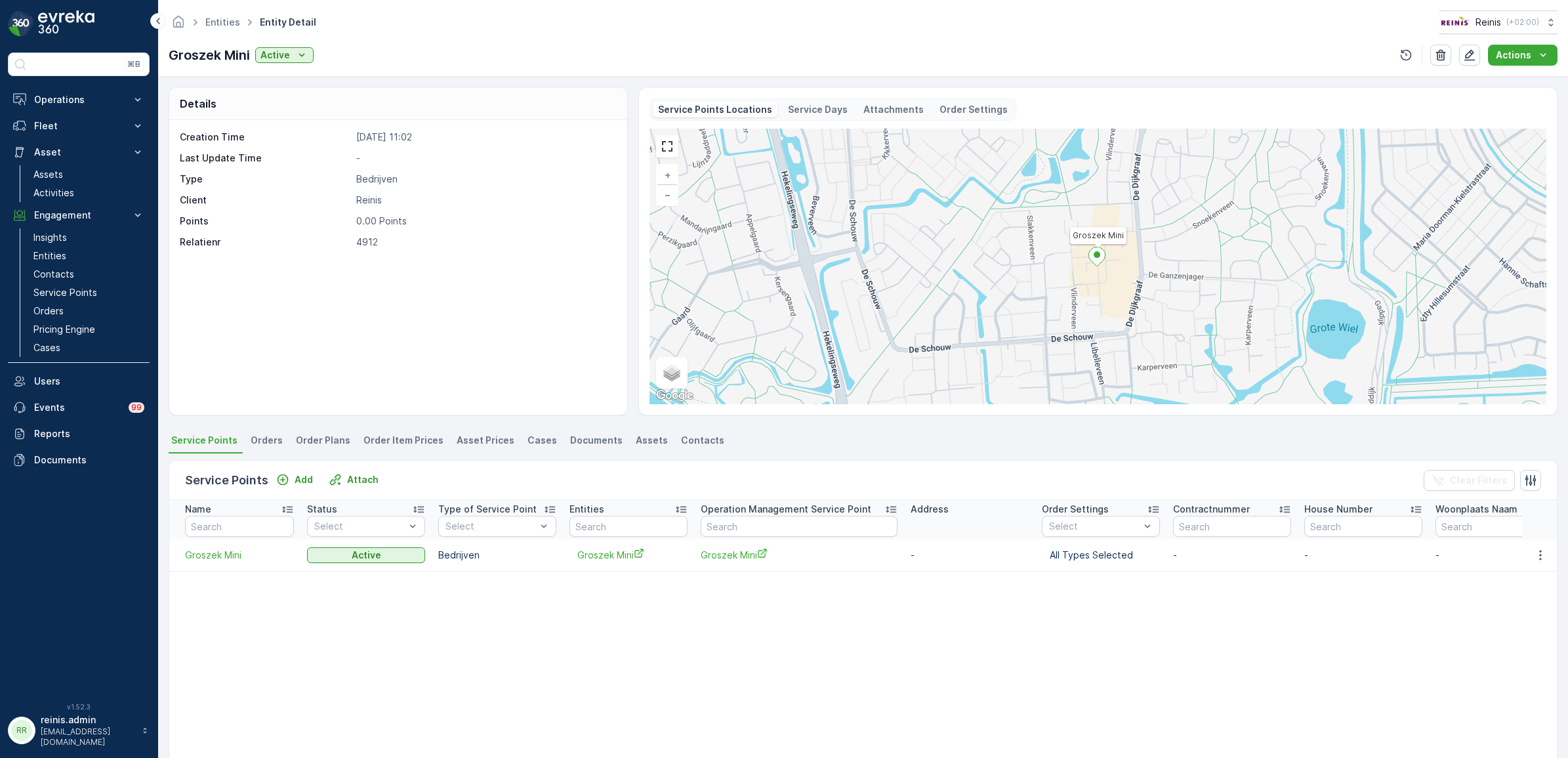
click at [296, 443] on span "Order Plans" at bounding box center [323, 440] width 54 height 13
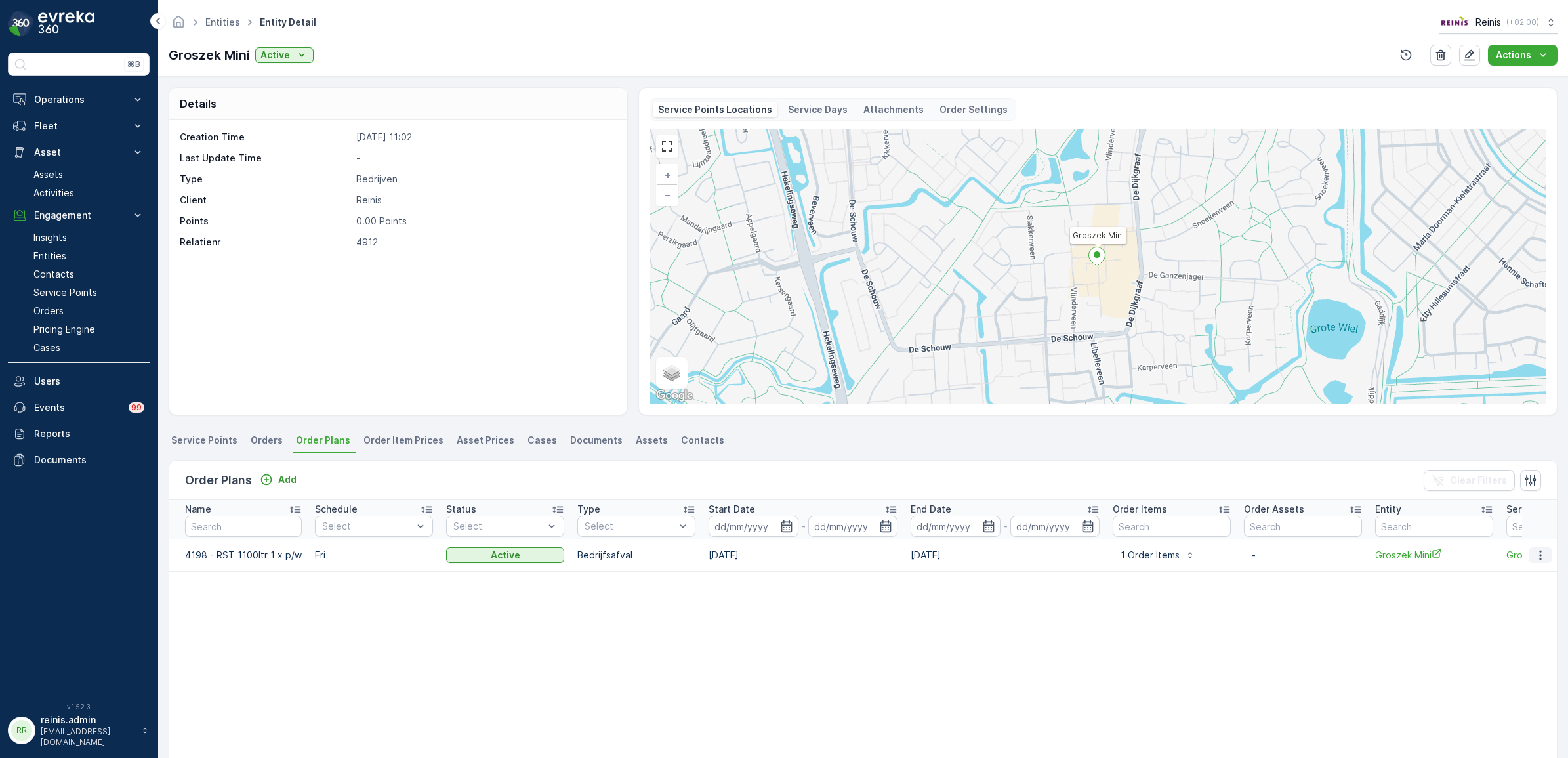
click at [1532, 562] on button "button" at bounding box center [1540, 555] width 24 height 16
click at [1503, 572] on span "See more details" at bounding box center [1521, 575] width 75 height 13
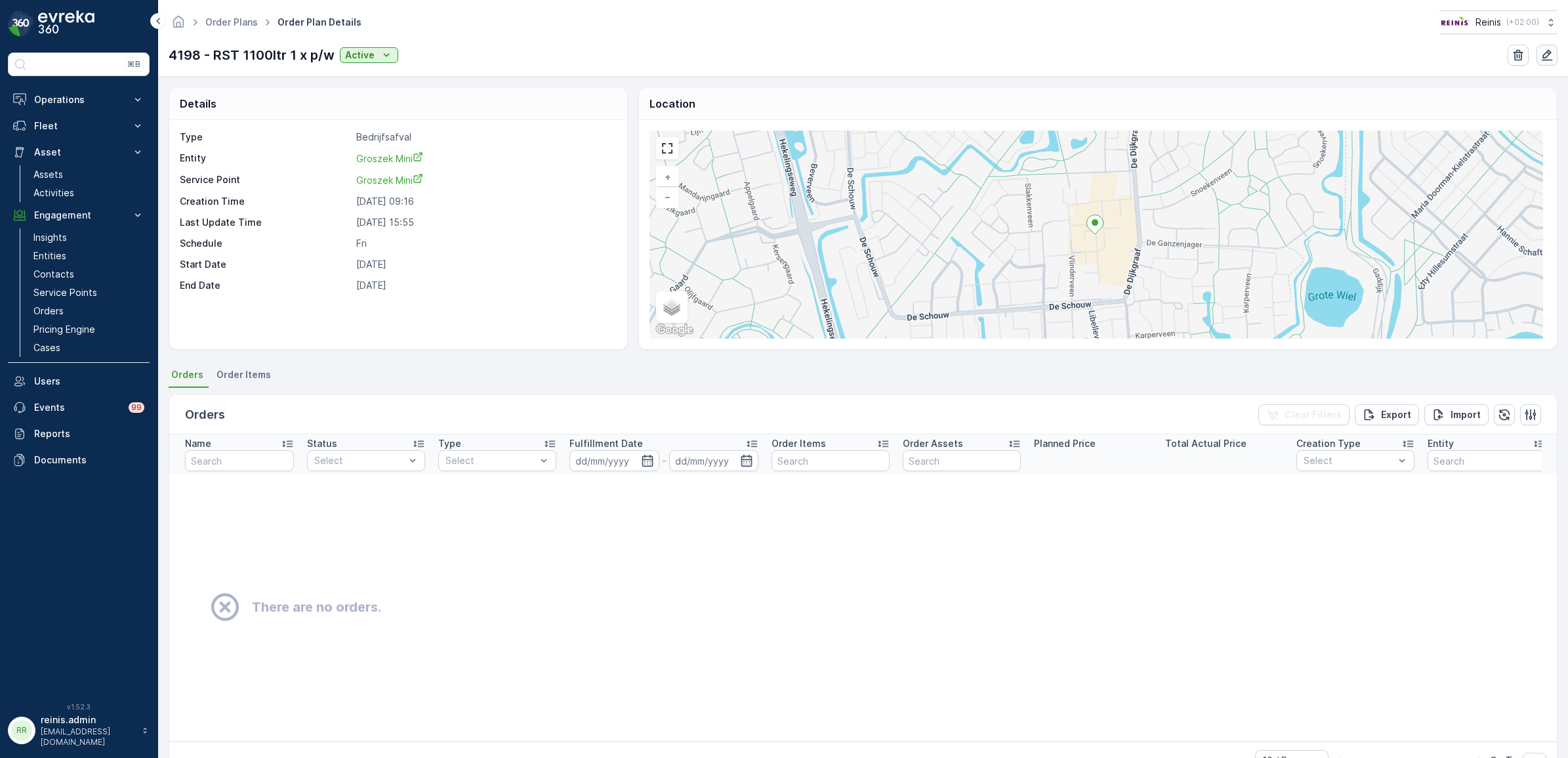
click at [1545, 56] on icon "button" at bounding box center [1547, 55] width 13 height 13
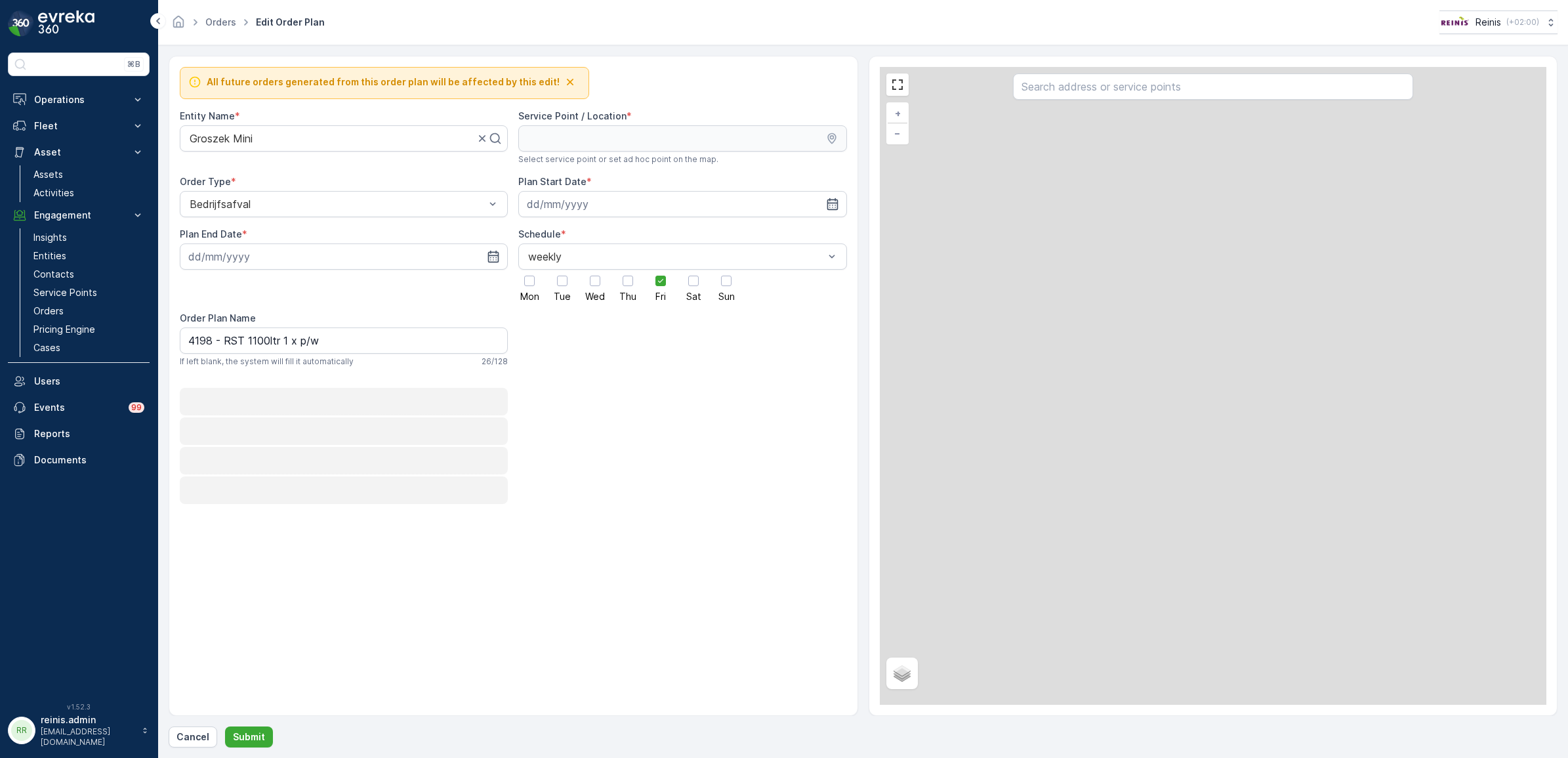
type input "[DATE]"
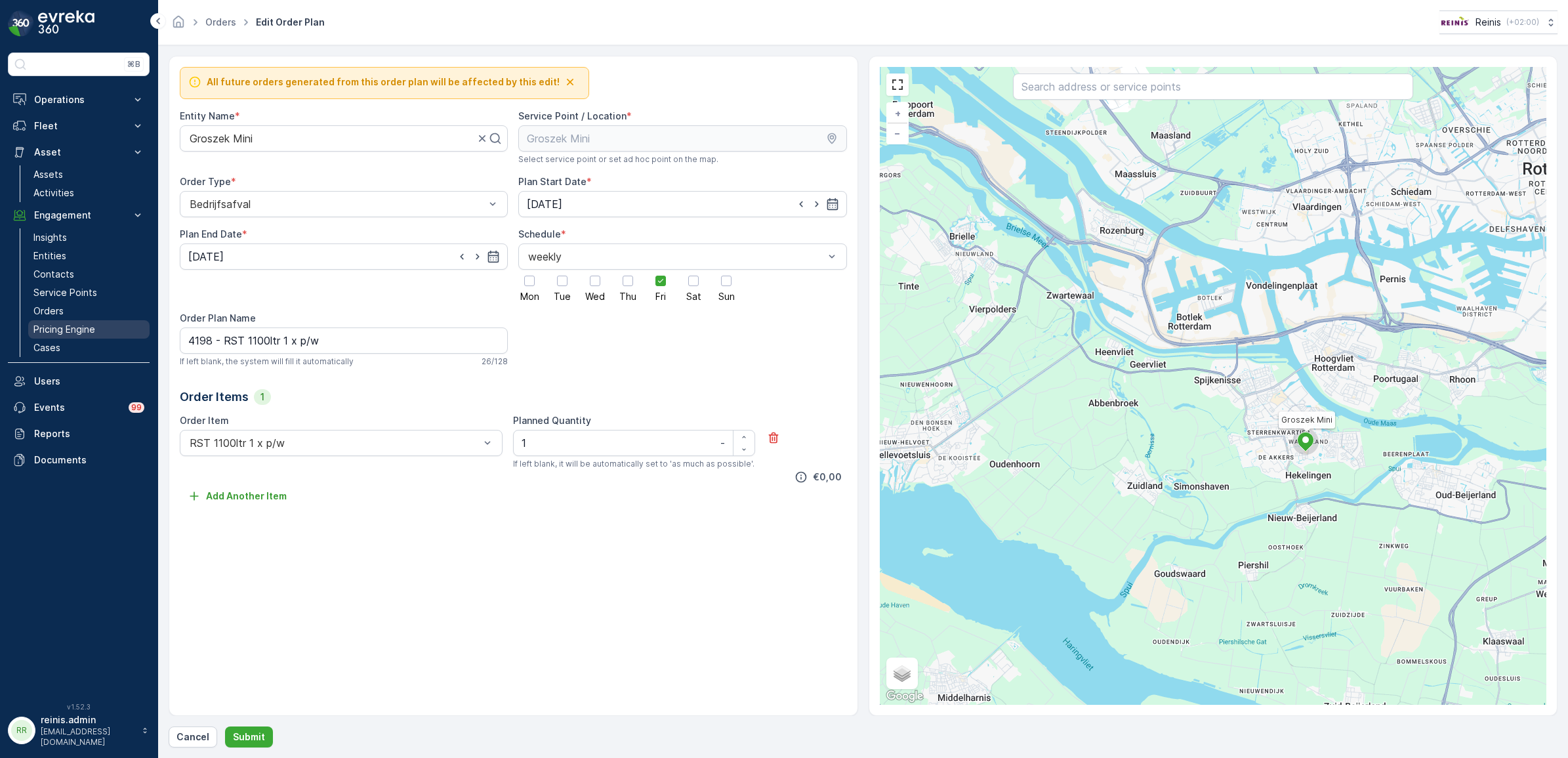
click at [71, 328] on p "Pricing Engine" at bounding box center [64, 329] width 62 height 13
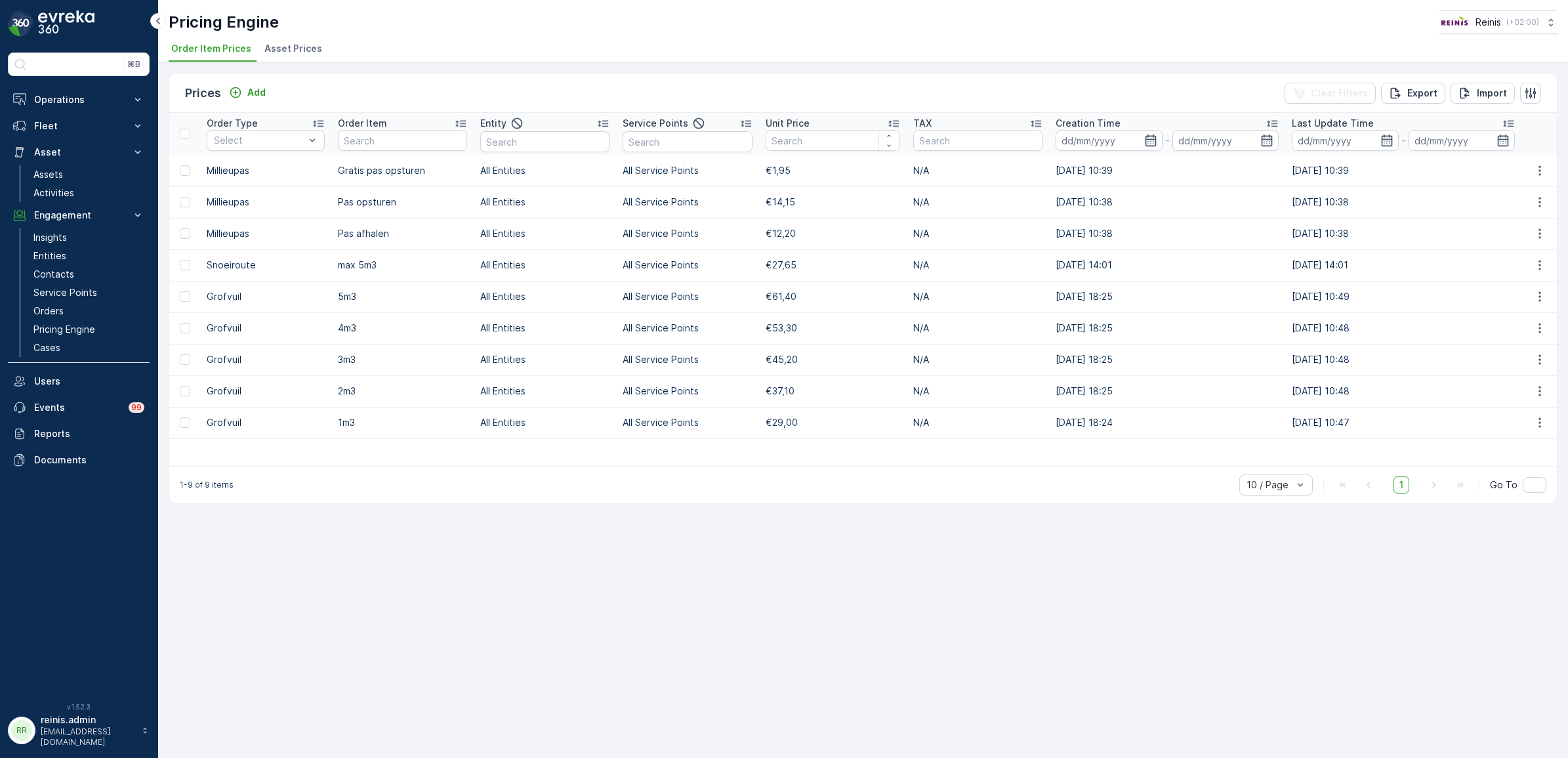
click at [295, 47] on span "Asset Prices" at bounding box center [293, 49] width 57 height 13
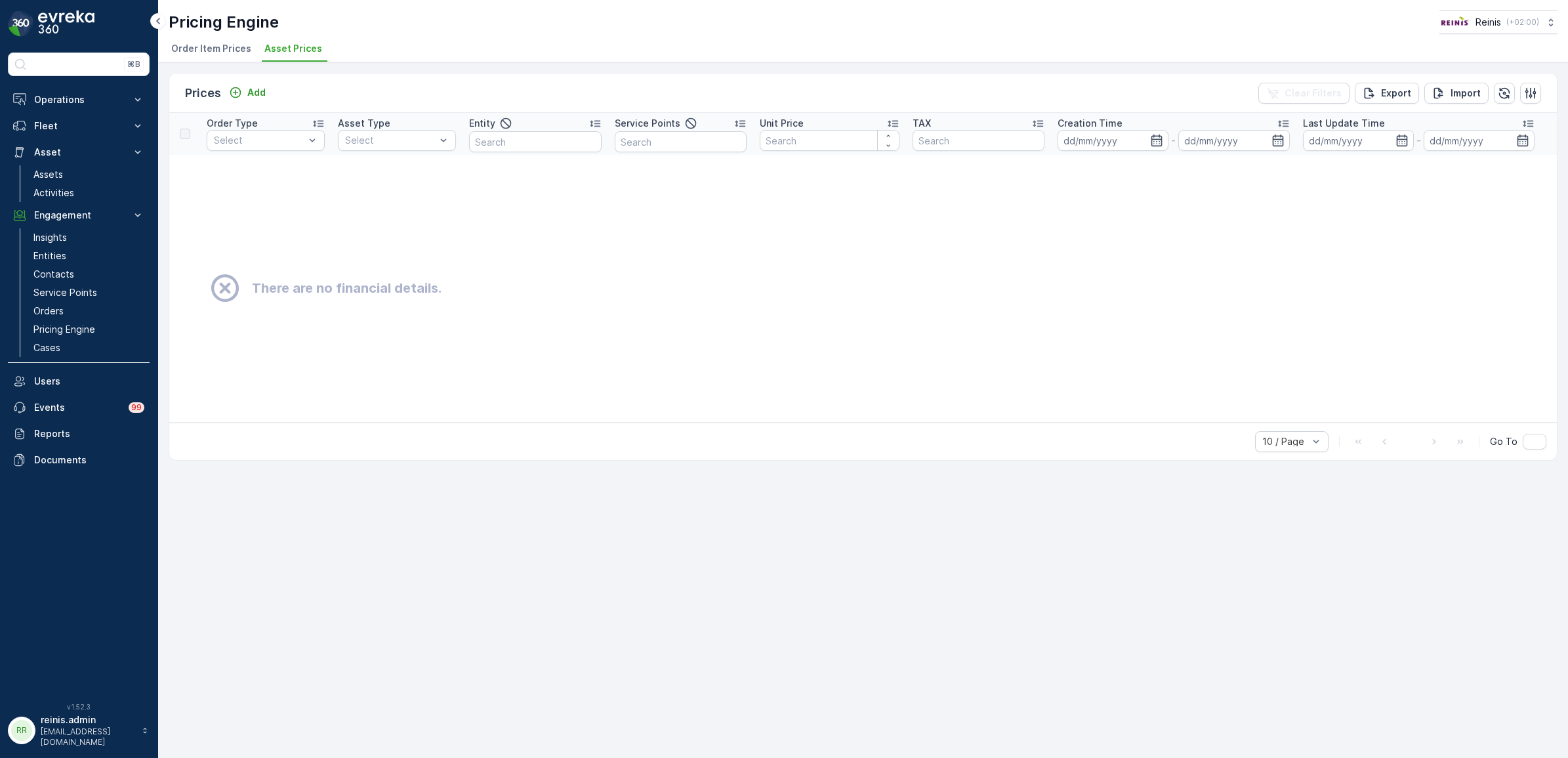
click at [212, 51] on span "Order Item Prices" at bounding box center [211, 49] width 80 height 13
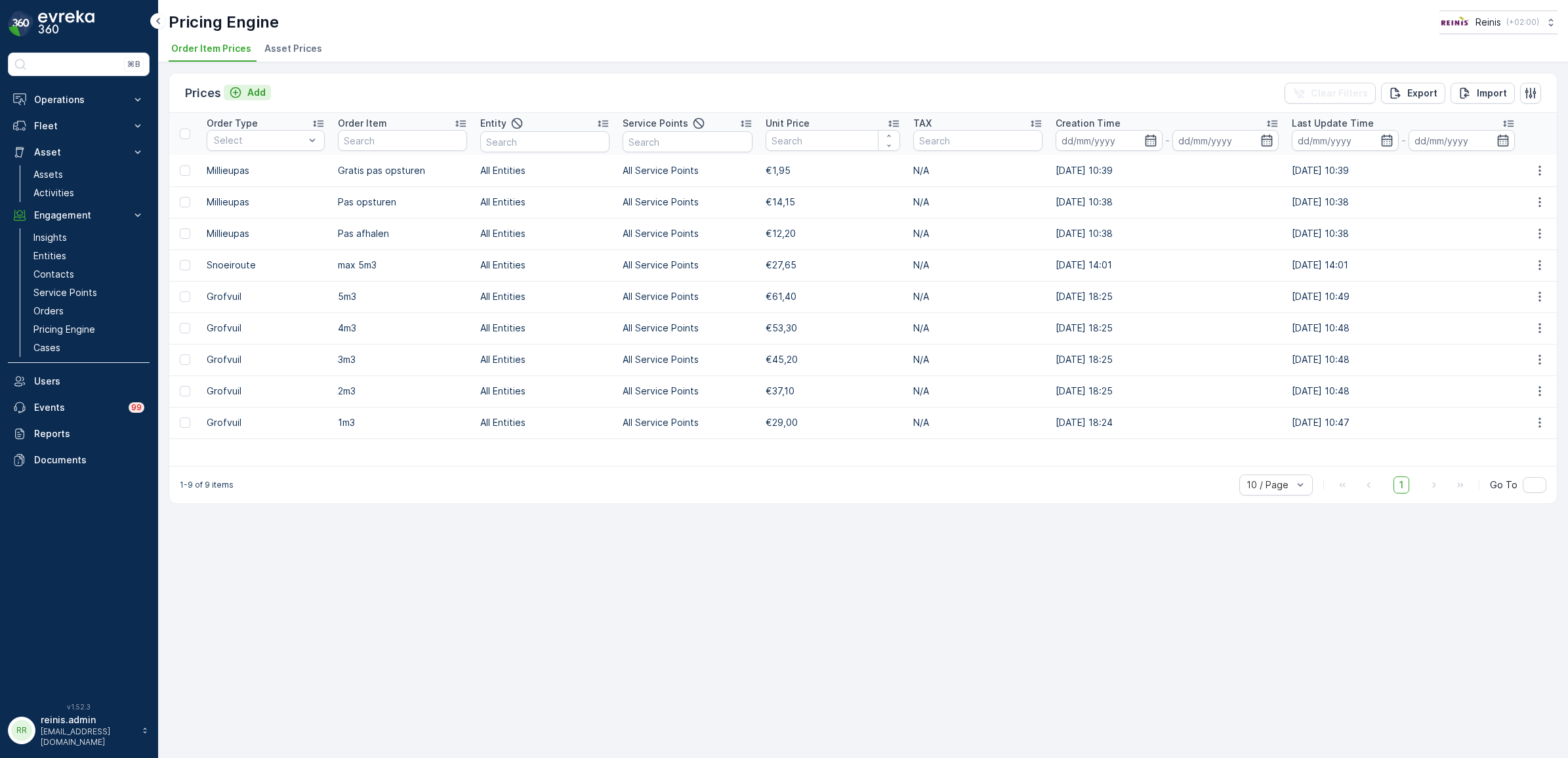
click at [243, 92] on div "Add" at bounding box center [247, 92] width 37 height 13
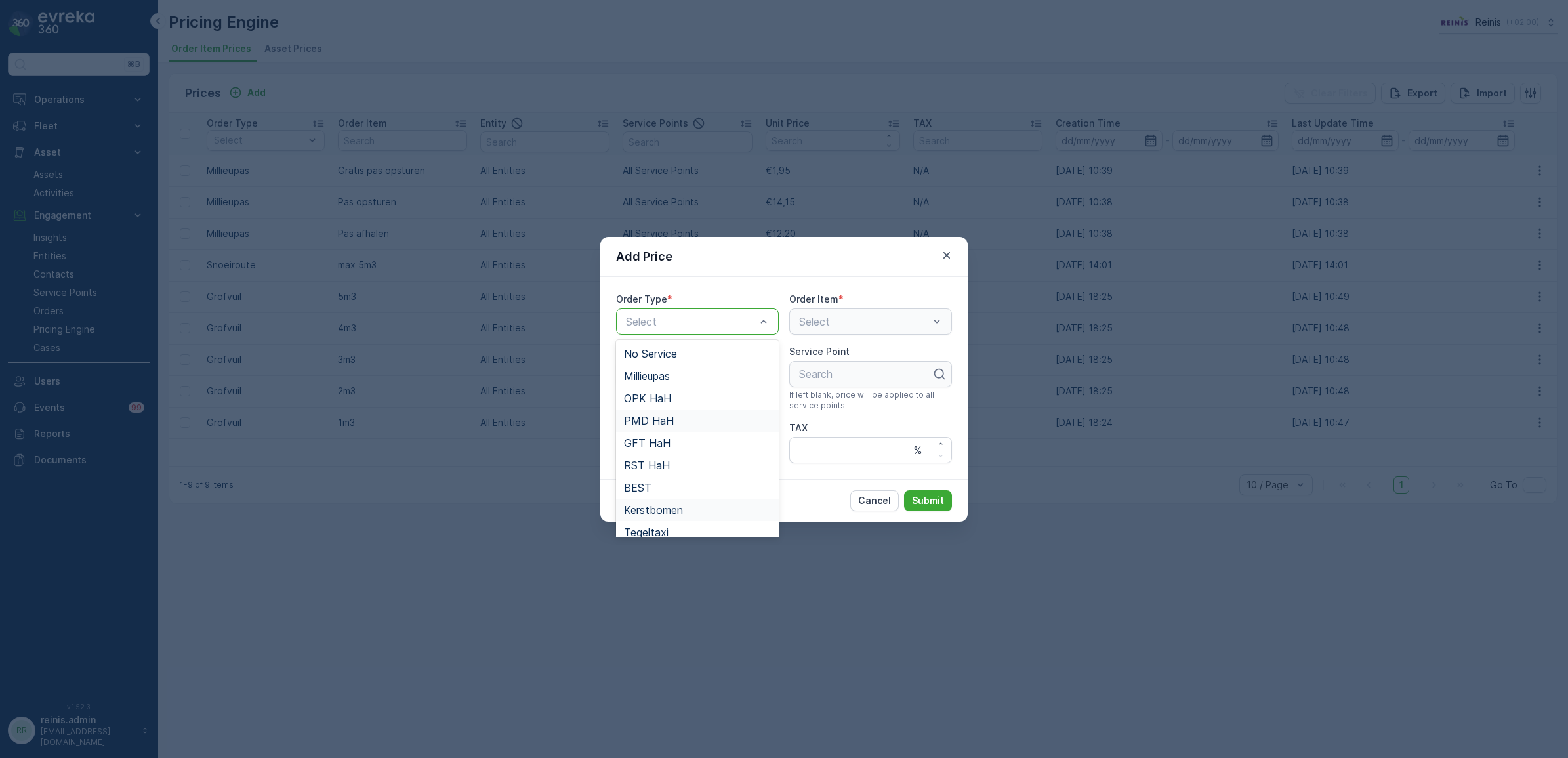
scroll to position [76, 0]
click at [658, 525] on span "Bedrijfsafval" at bounding box center [655, 523] width 61 height 12
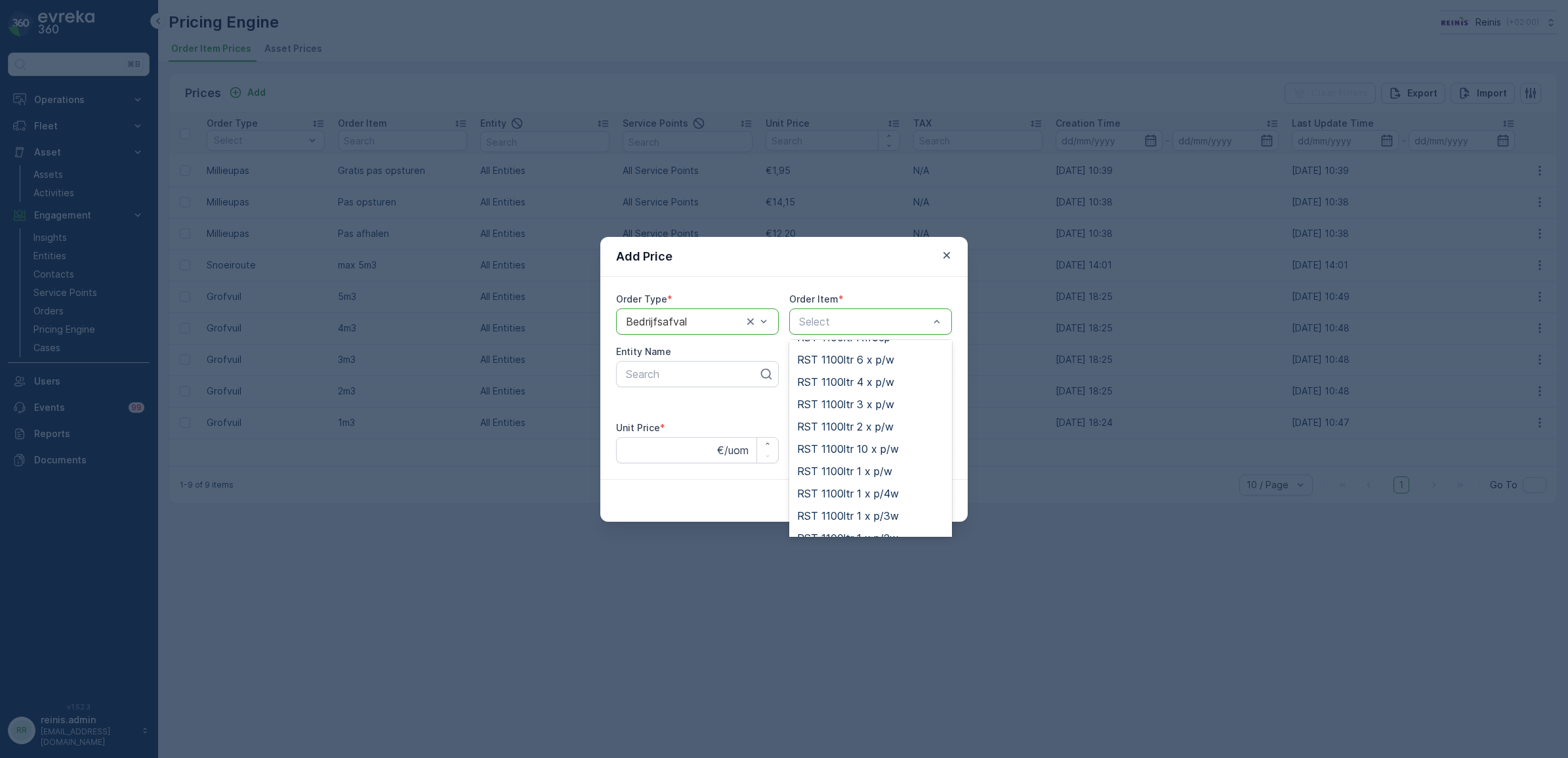
scroll to position [656, 0]
click at [844, 388] on span "RST 1100ltr 1 x p/w" at bounding box center [844, 389] width 95 height 12
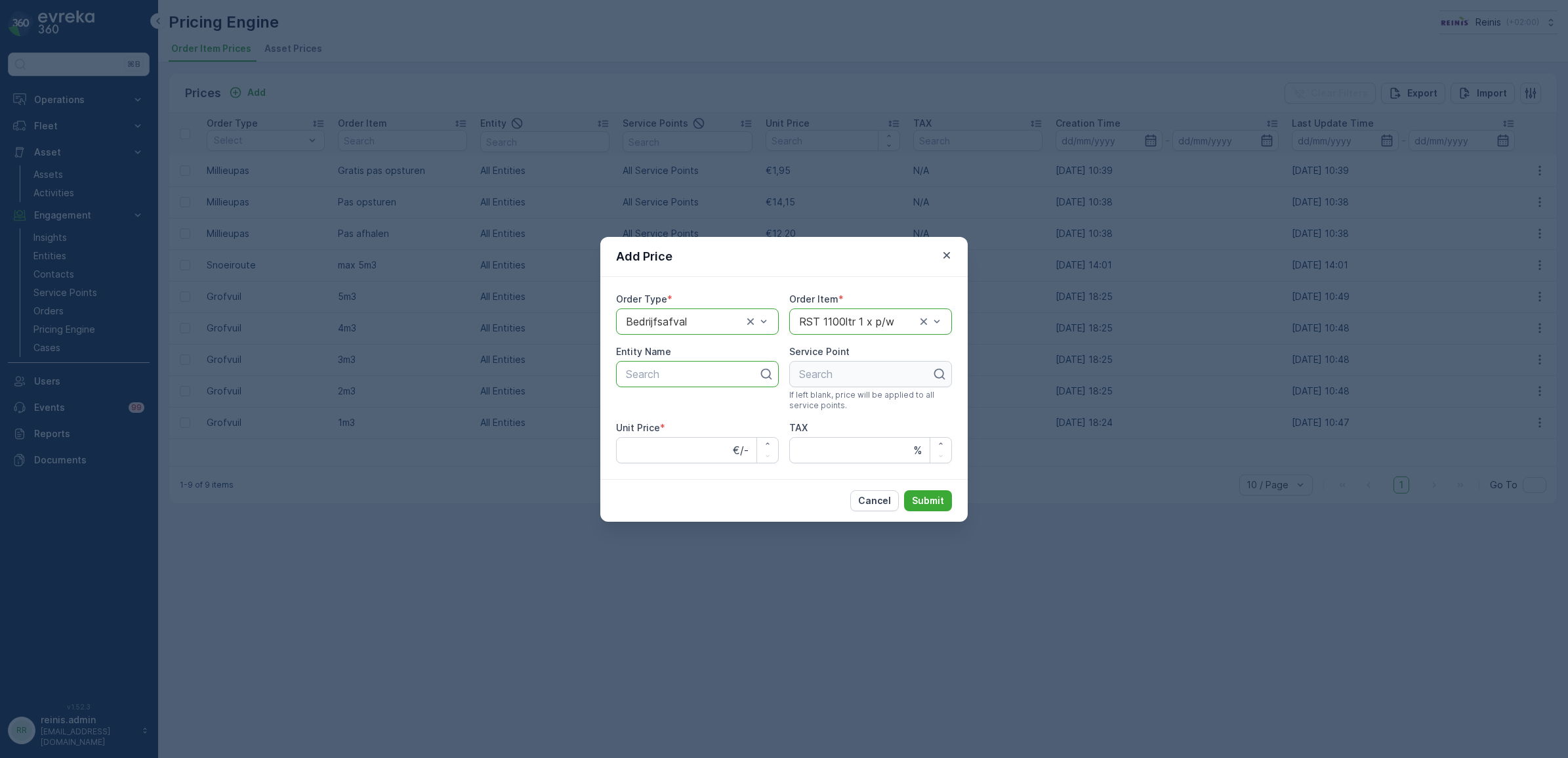
click at [730, 373] on div at bounding box center [692, 374] width 135 height 12
type input "gros"
click at [690, 408] on div "Groszek Mini" at bounding box center [698, 406] width 147 height 12
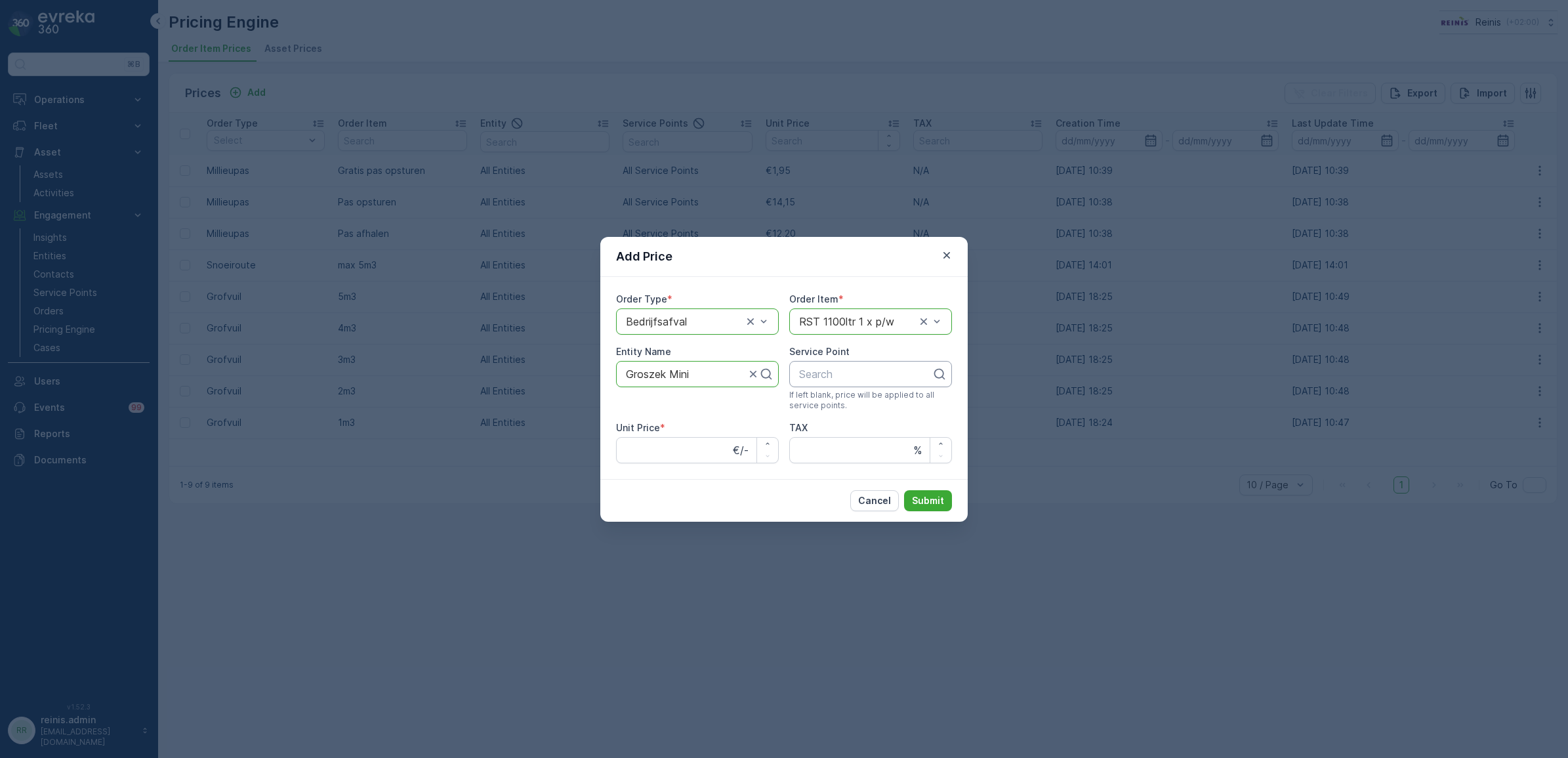
click at [845, 371] on div at bounding box center [865, 374] width 135 height 12
type input "gros"
click at [841, 412] on div "Groszek Mini" at bounding box center [870, 406] width 163 height 23
drag, startPoint x: 695, startPoint y: 371, endPoint x: 442, endPoint y: 342, distance: 254.7
click at [443, 342] on div "Add Price Order Type * option Bedrijfsafval, selected. Bedrijfsafval Order Item…" at bounding box center [784, 379] width 1568 height 758
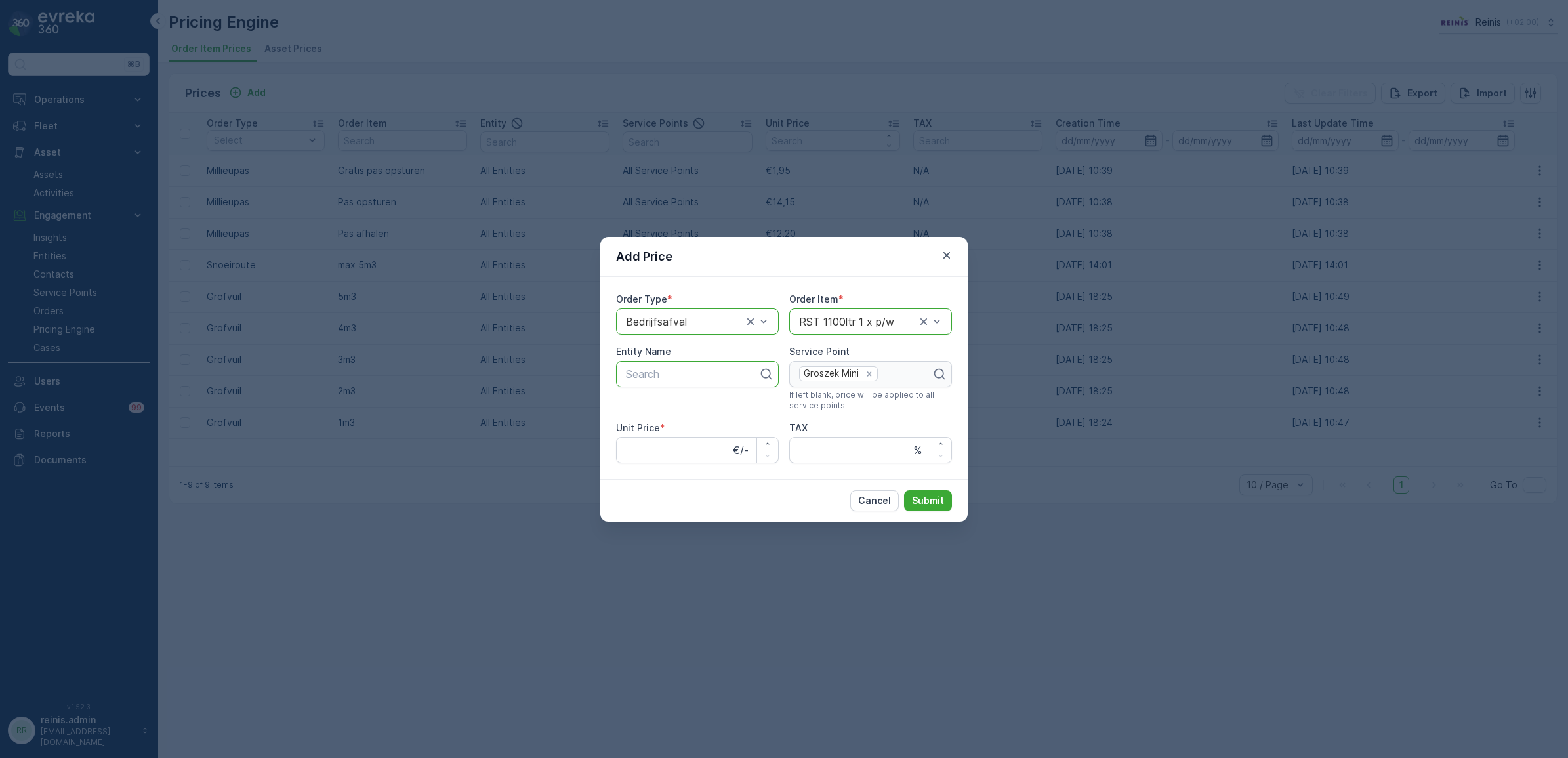
click at [867, 372] on div "Groszek Mini" at bounding box center [870, 374] width 163 height 26
click at [870, 373] on div "Groszek Mini" at bounding box center [870, 374] width 163 height 26
click at [869, 371] on div "Groszek Mini" at bounding box center [870, 374] width 163 height 26
drag, startPoint x: 869, startPoint y: 371, endPoint x: 871, endPoint y: 504, distance: 133.0
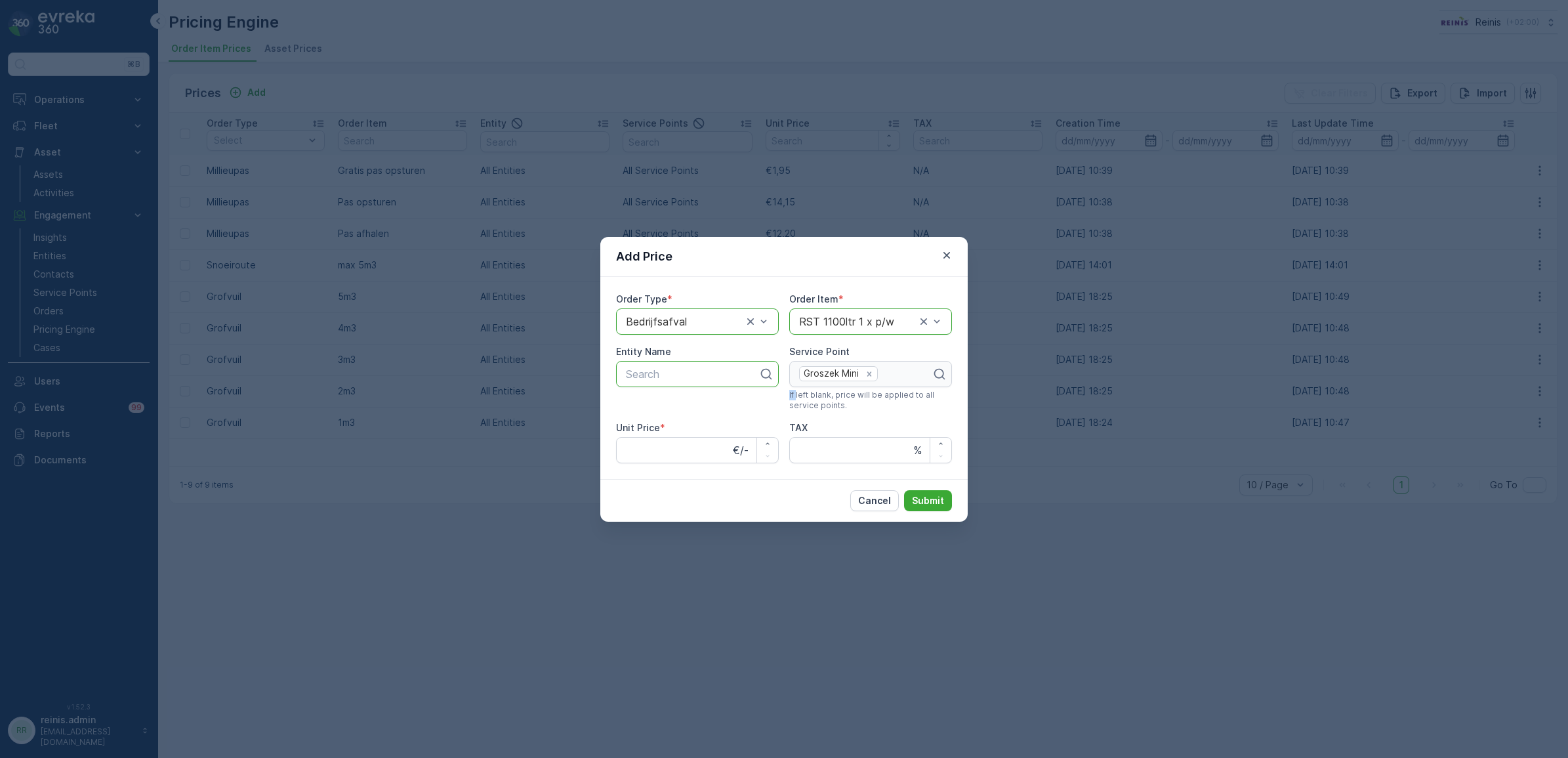
click at [870, 496] on p "Cancel" at bounding box center [874, 501] width 33 height 13
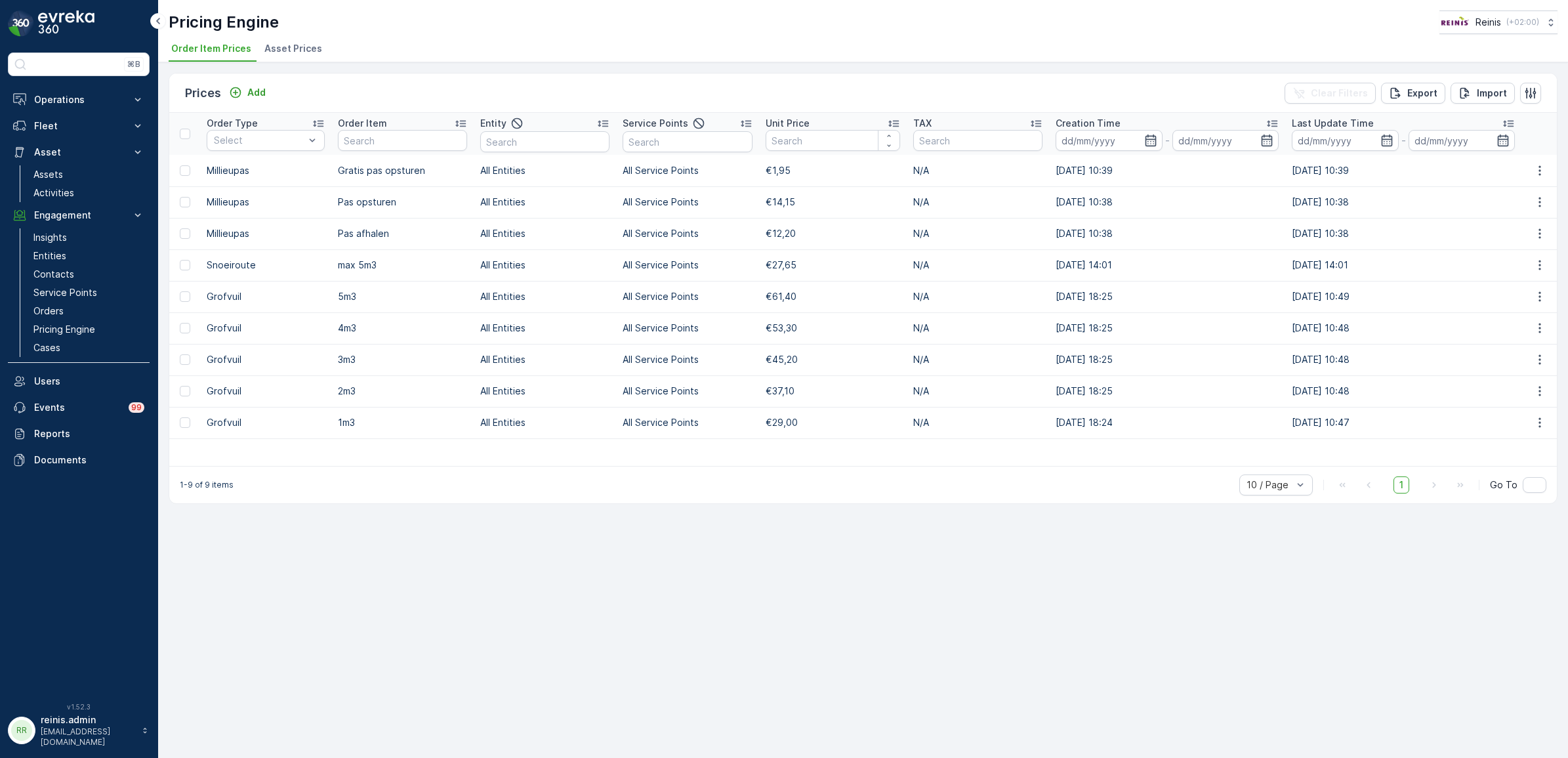
click at [889, 637] on div "Prices Add Clear Filters Export Import Order Type Select Order Item Entity Serv…" at bounding box center [863, 410] width 1410 height 695
click at [279, 51] on span "Asset Prices" at bounding box center [293, 49] width 57 height 13
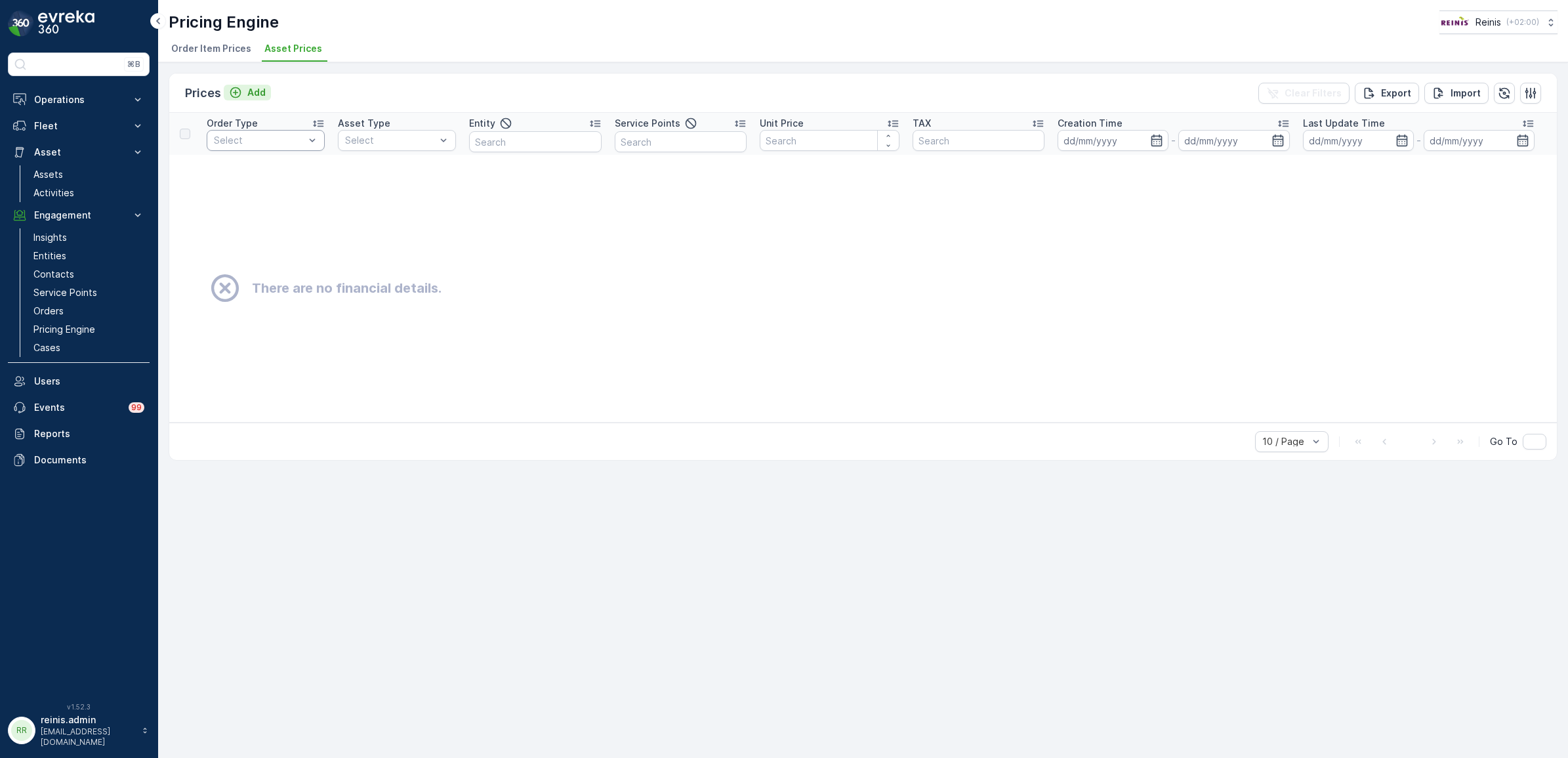
click at [254, 93] on p "Add" at bounding box center [256, 92] width 18 height 13
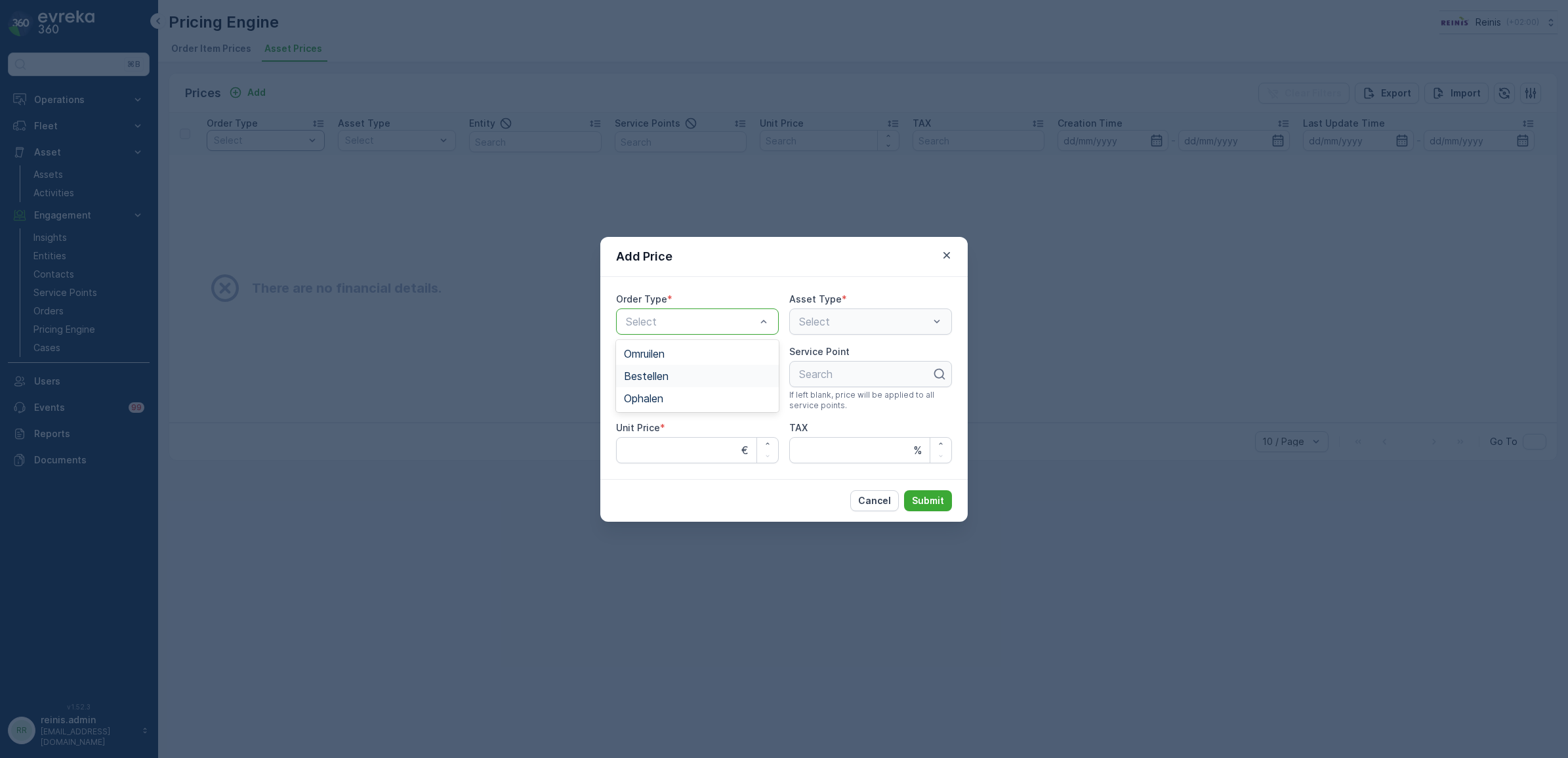
click at [867, 257] on div "Add Price" at bounding box center [784, 257] width 368 height 40
click at [881, 315] on div "Select" at bounding box center [870, 321] width 163 height 26
click at [663, 333] on div "Order Type * Select Asset Type * Select Entity Name Search Service Point Search…" at bounding box center [784, 378] width 336 height 171
click at [658, 379] on span "Bestellen" at bounding box center [646, 376] width 44 height 12
click at [849, 308] on div "Select" at bounding box center [870, 321] width 163 height 26
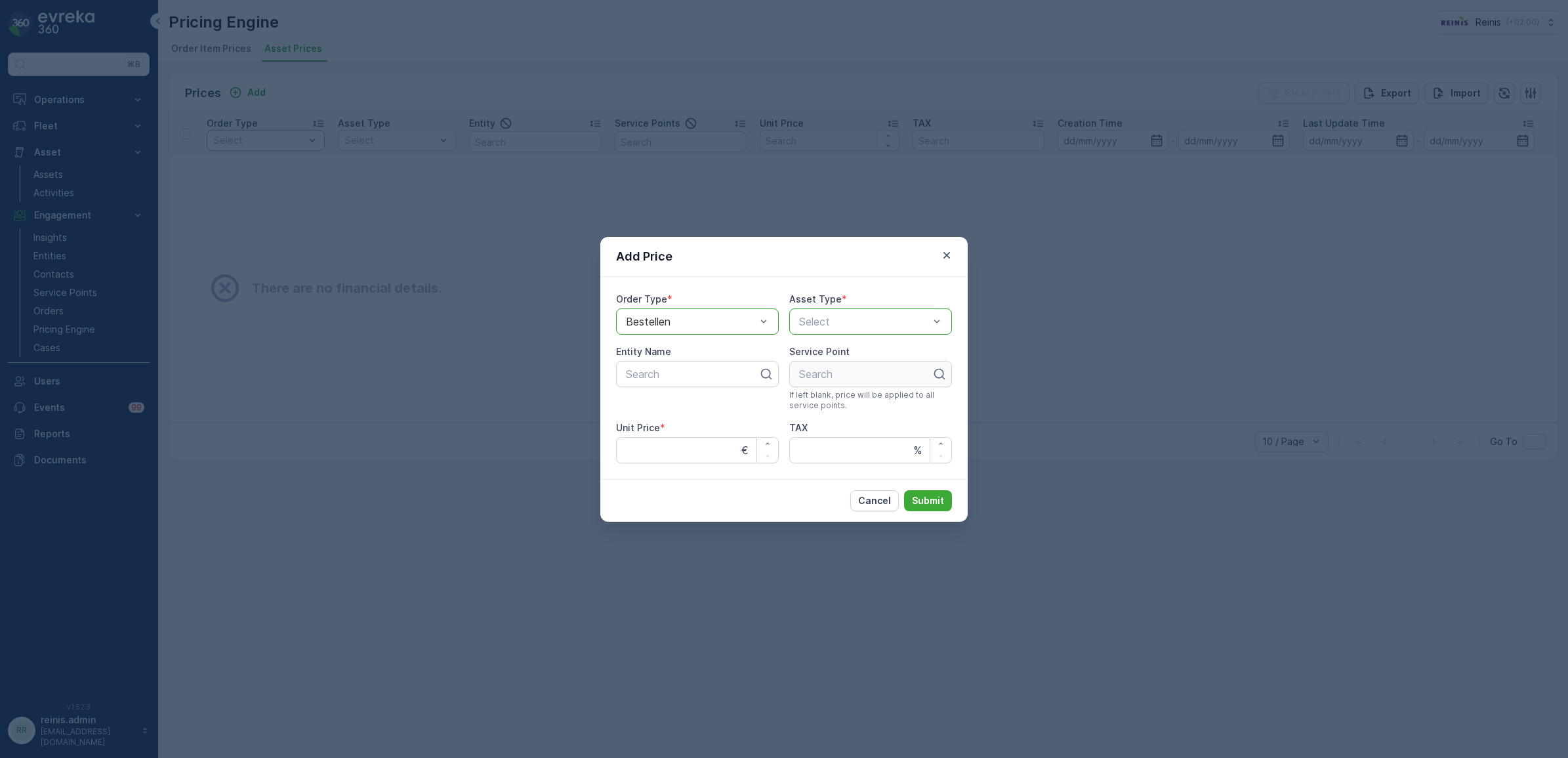
click at [858, 321] on div at bounding box center [864, 321] width 132 height 12
click at [700, 326] on div at bounding box center [691, 321] width 132 height 12
click at [673, 422] on div "Unit Price *" at bounding box center [698, 428] width 163 height 13
click at [875, 500] on p "Cancel" at bounding box center [874, 501] width 33 height 13
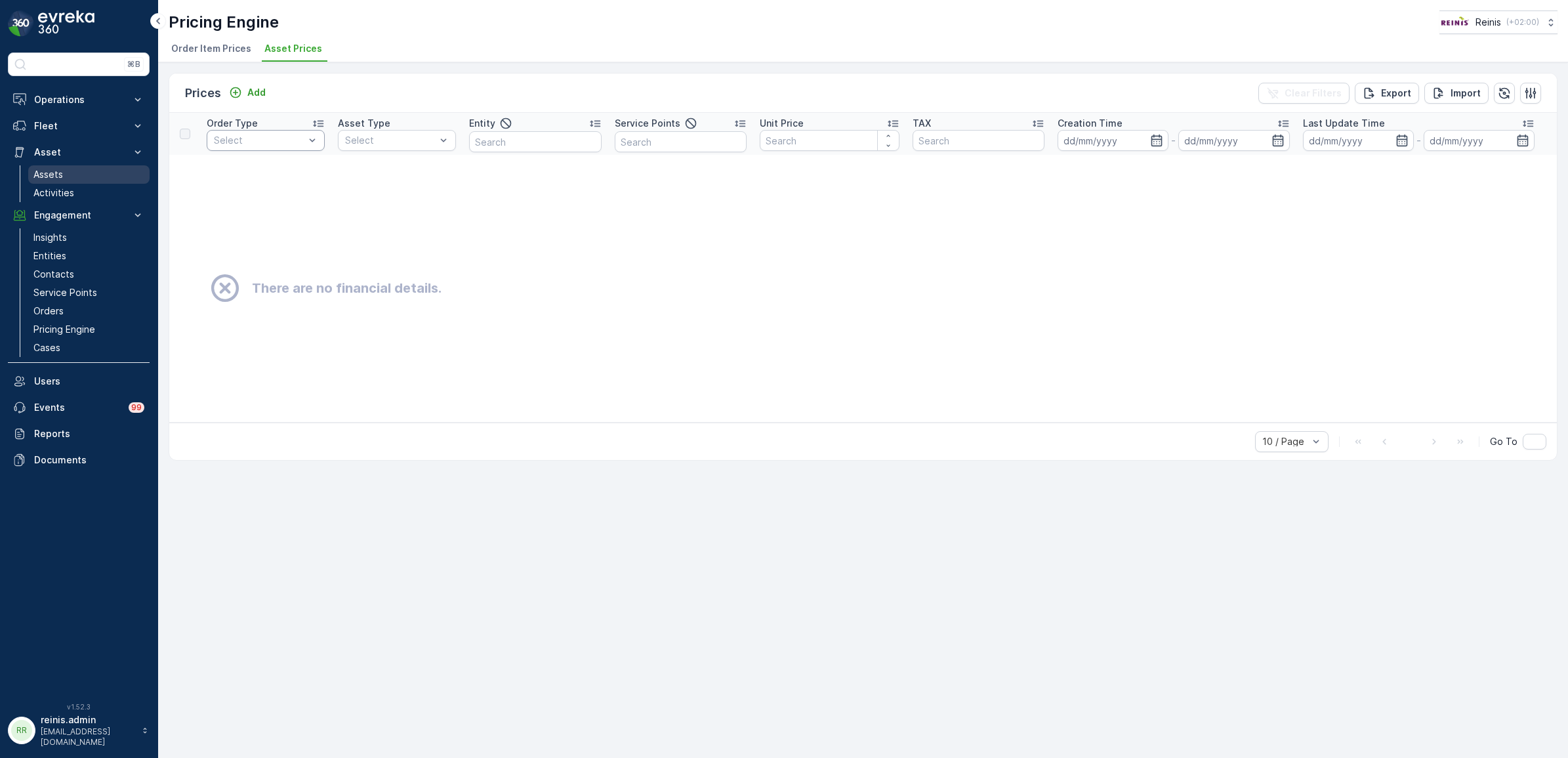
click at [69, 171] on link "Assets" at bounding box center [89, 174] width 121 height 18
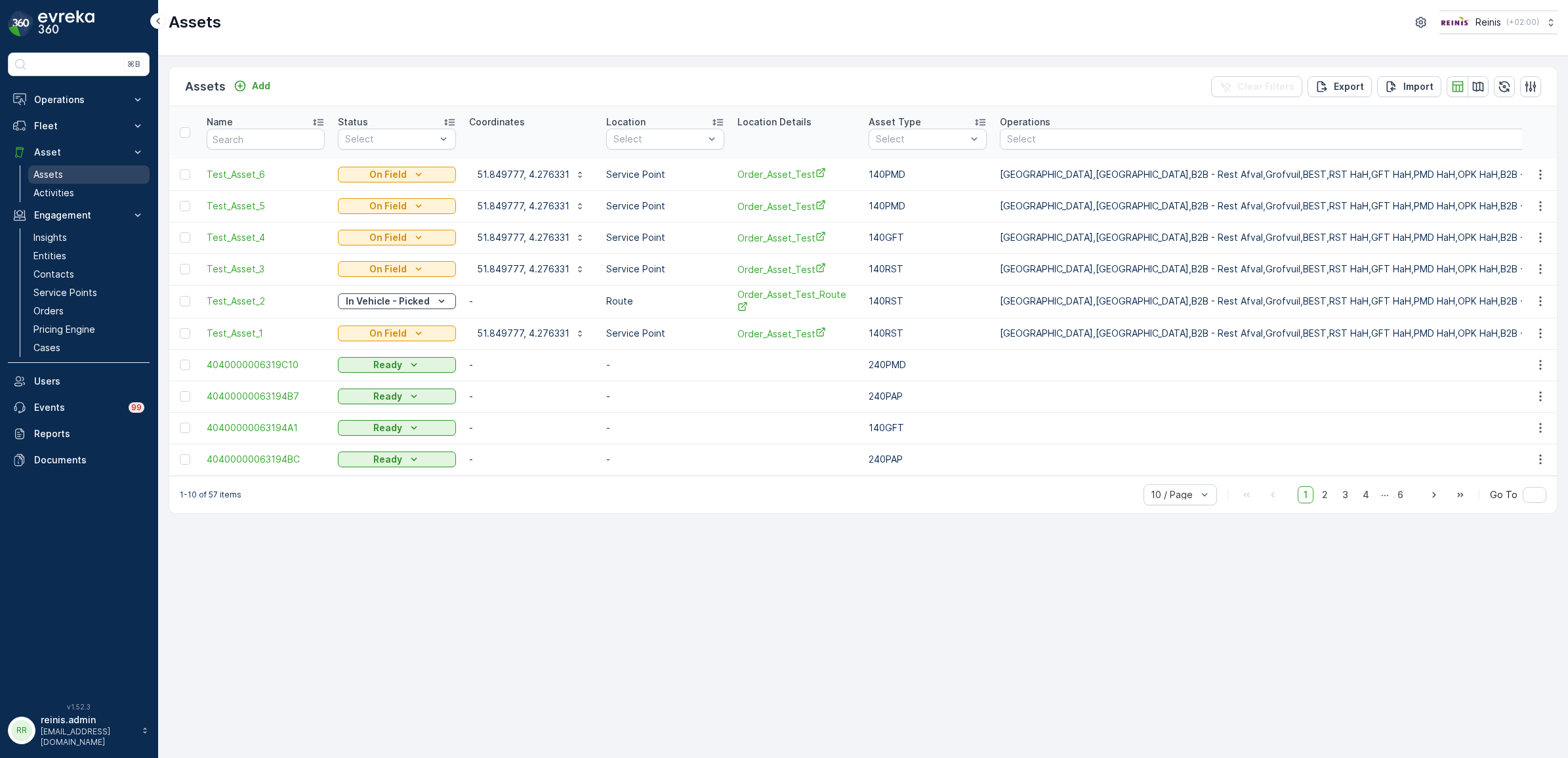
click at [65, 169] on link "Assets" at bounding box center [89, 174] width 121 height 18
click at [70, 256] on link "Entities" at bounding box center [89, 256] width 121 height 18
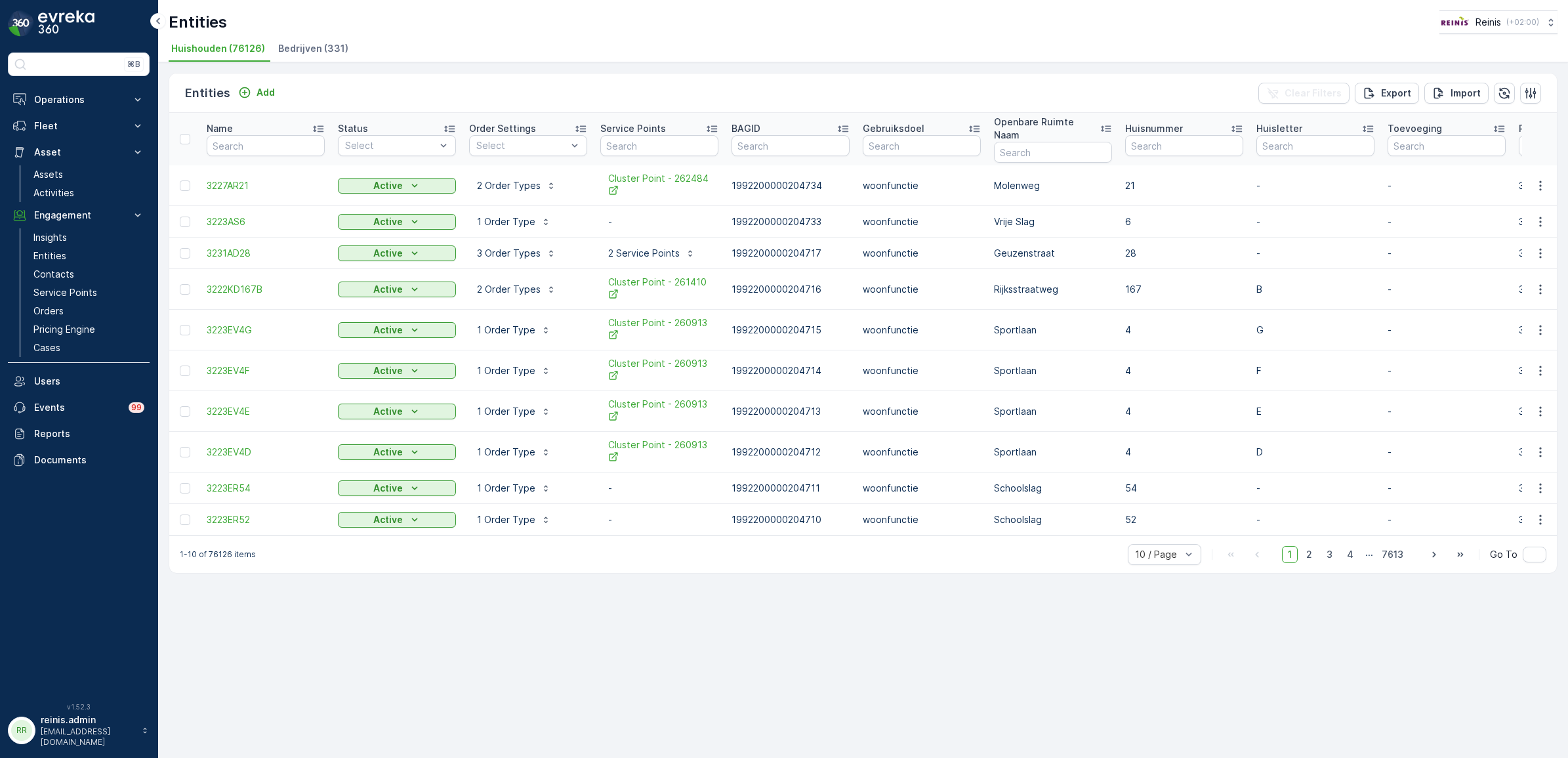
click at [312, 44] on span "Bedrijven (331)" at bounding box center [313, 49] width 70 height 13
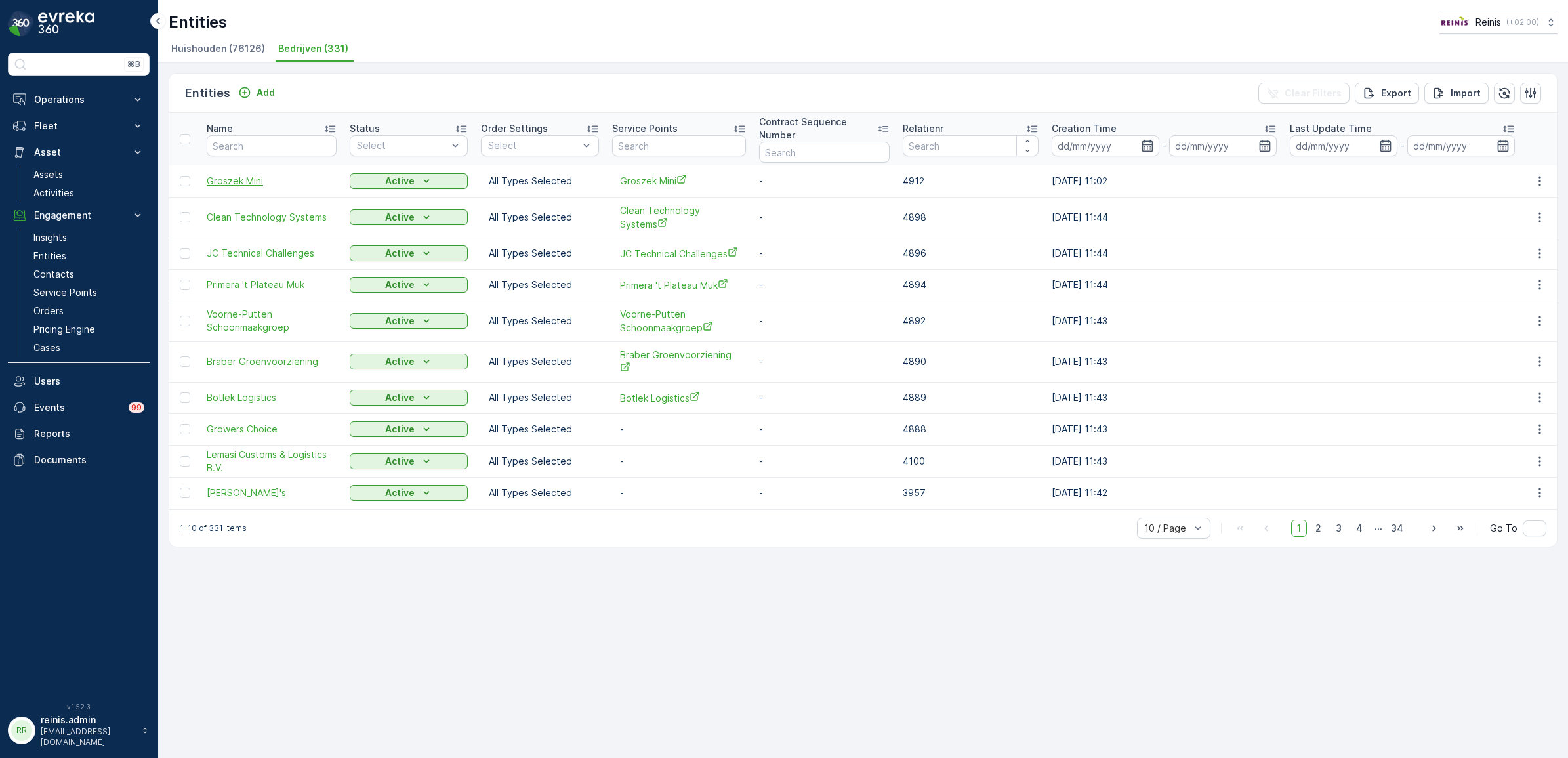
click at [233, 176] on span "Groszek Mini" at bounding box center [271, 181] width 130 height 13
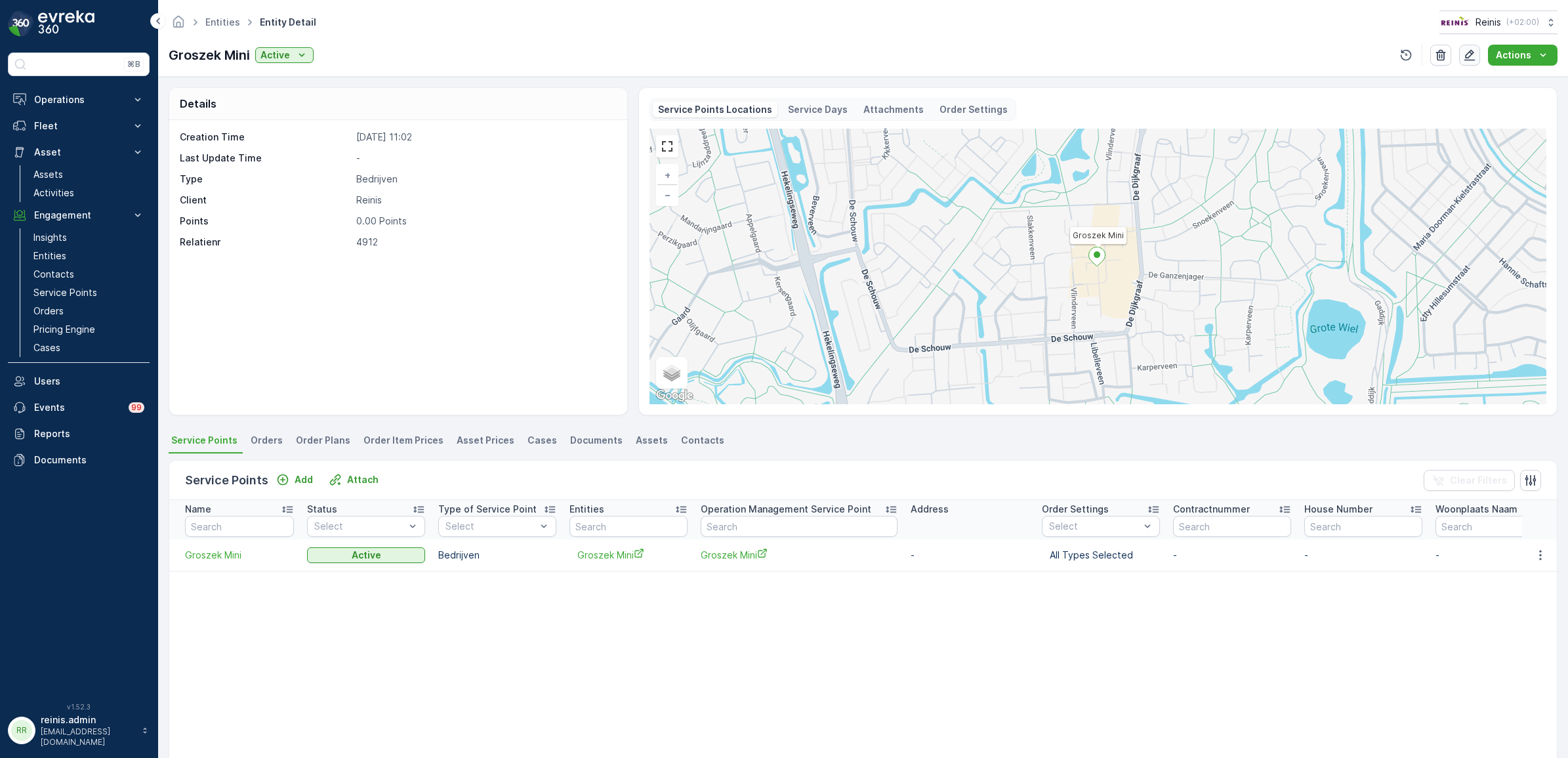
click at [1467, 54] on icon "button" at bounding box center [1470, 55] width 13 height 13
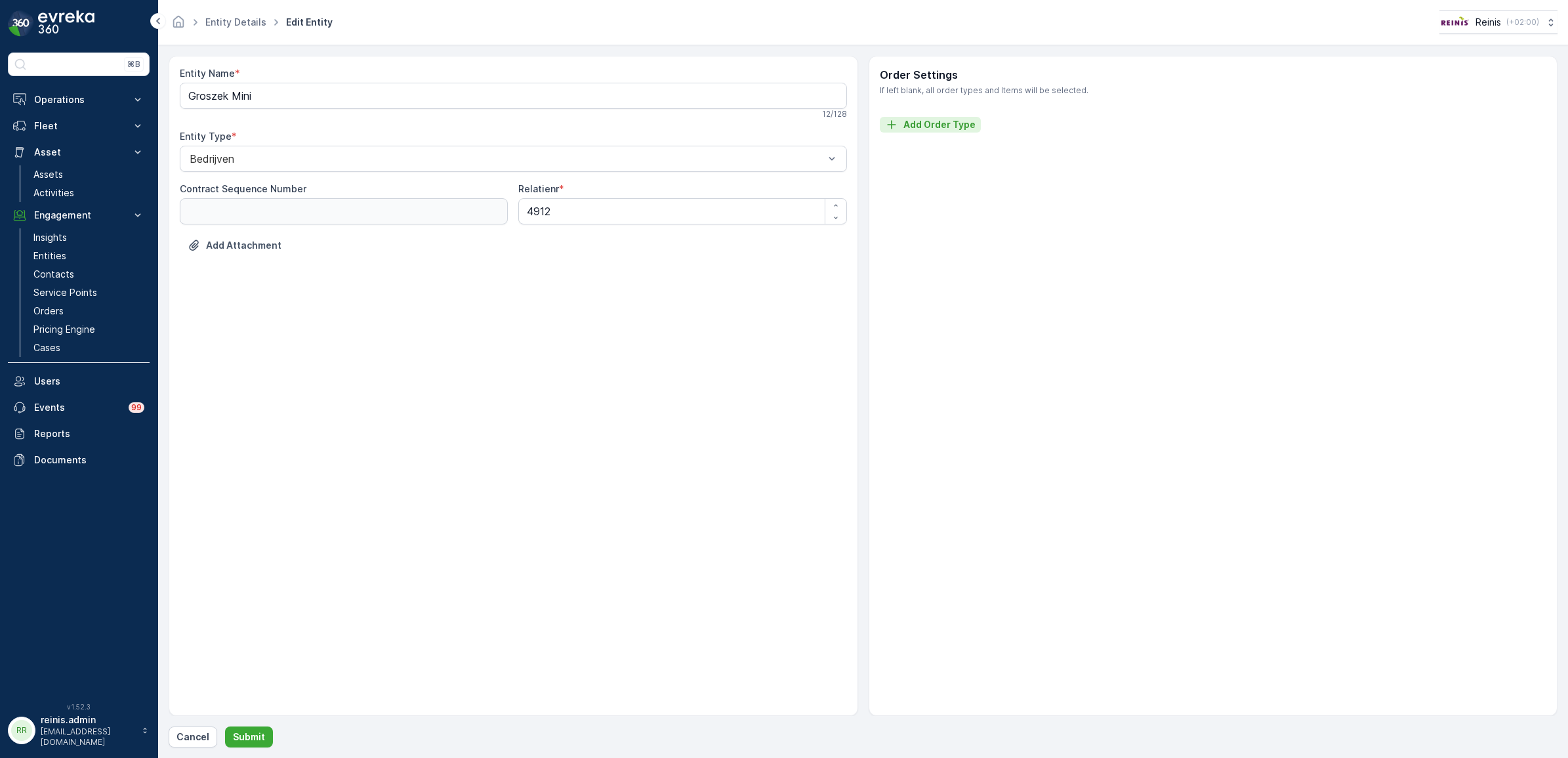
click at [948, 130] on p "Add Order Type" at bounding box center [939, 125] width 72 height 13
click at [949, 145] on div "Select" at bounding box center [1044, 135] width 328 height 26
click at [956, 137] on div at bounding box center [1038, 135] width 298 height 12
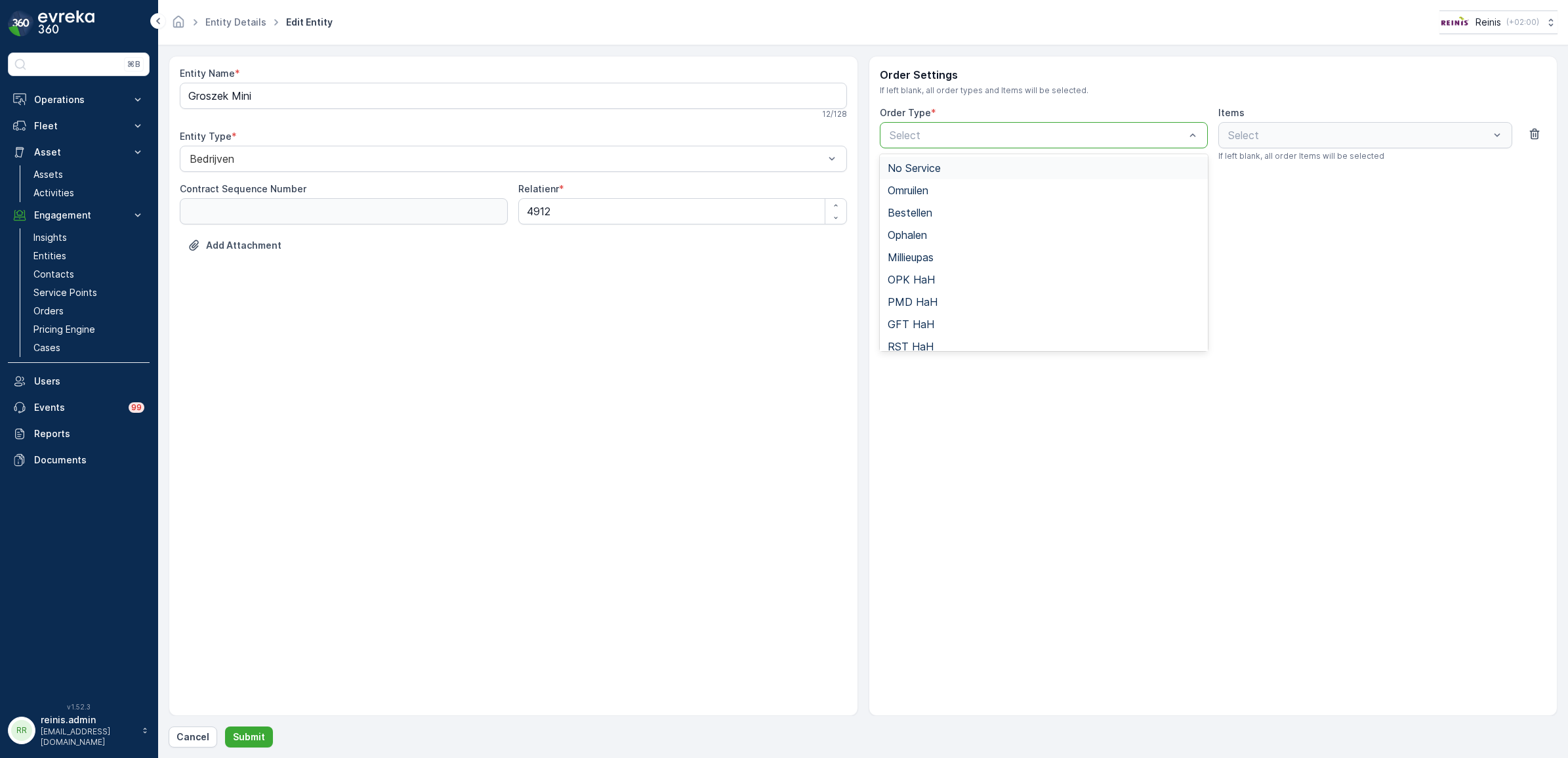
click at [956, 137] on div at bounding box center [1038, 135] width 298 height 12
click at [936, 333] on span "Bedrijfsafval" at bounding box center [918, 338] width 61 height 12
drag, startPoint x: 1303, startPoint y: 119, endPoint x: 1304, endPoint y: 133, distance: 14.0
click at [1304, 126] on div "Items Select If left blank, all order Items will be selected" at bounding box center [1365, 134] width 294 height 55
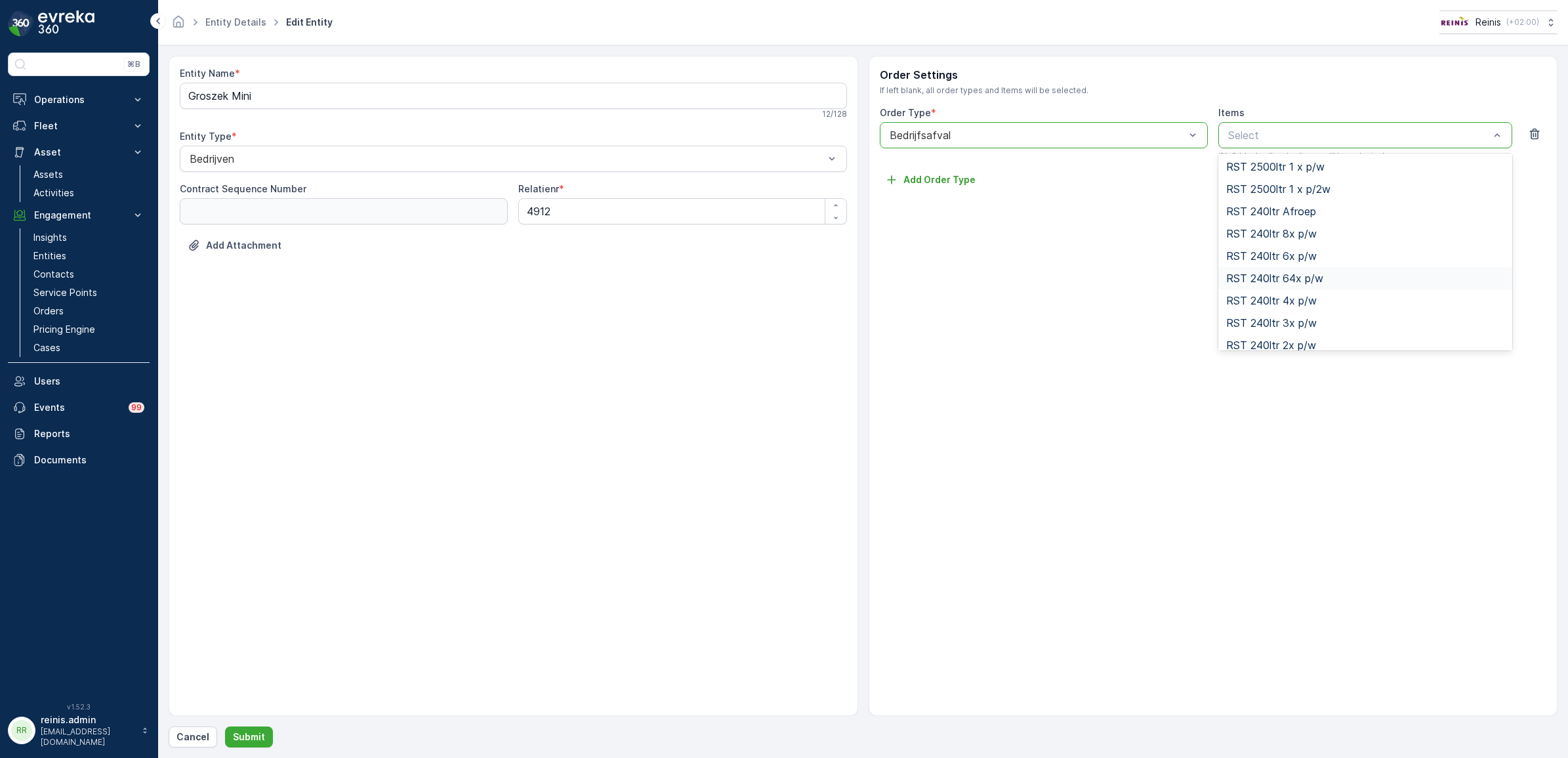
scroll to position [0, 0]
click at [57, 258] on p "Entities" at bounding box center [49, 256] width 33 height 13
click at [187, 739] on p "Cancel" at bounding box center [193, 737] width 33 height 13
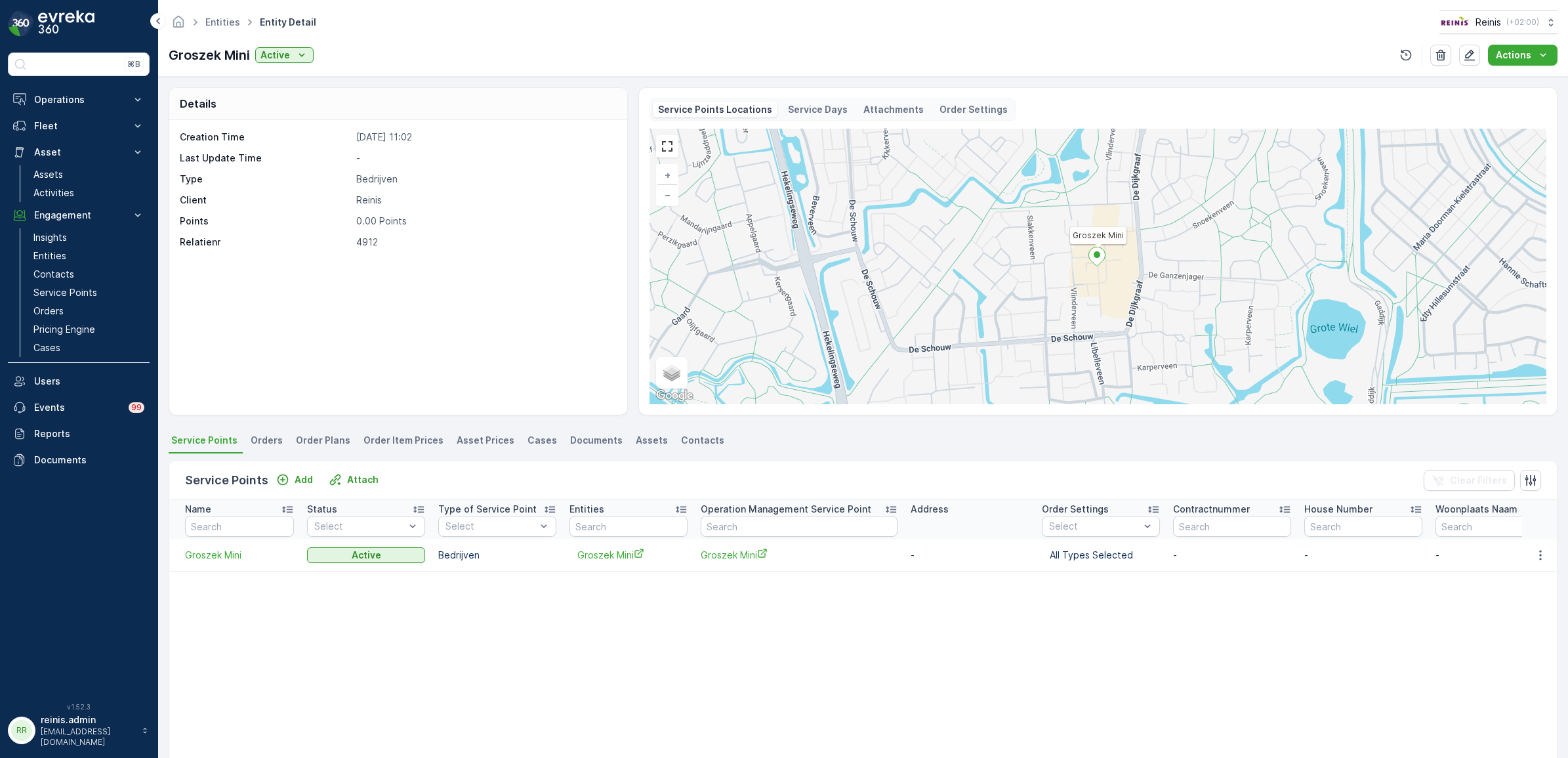
click at [313, 446] on span "Order Plans" at bounding box center [323, 440] width 54 height 13
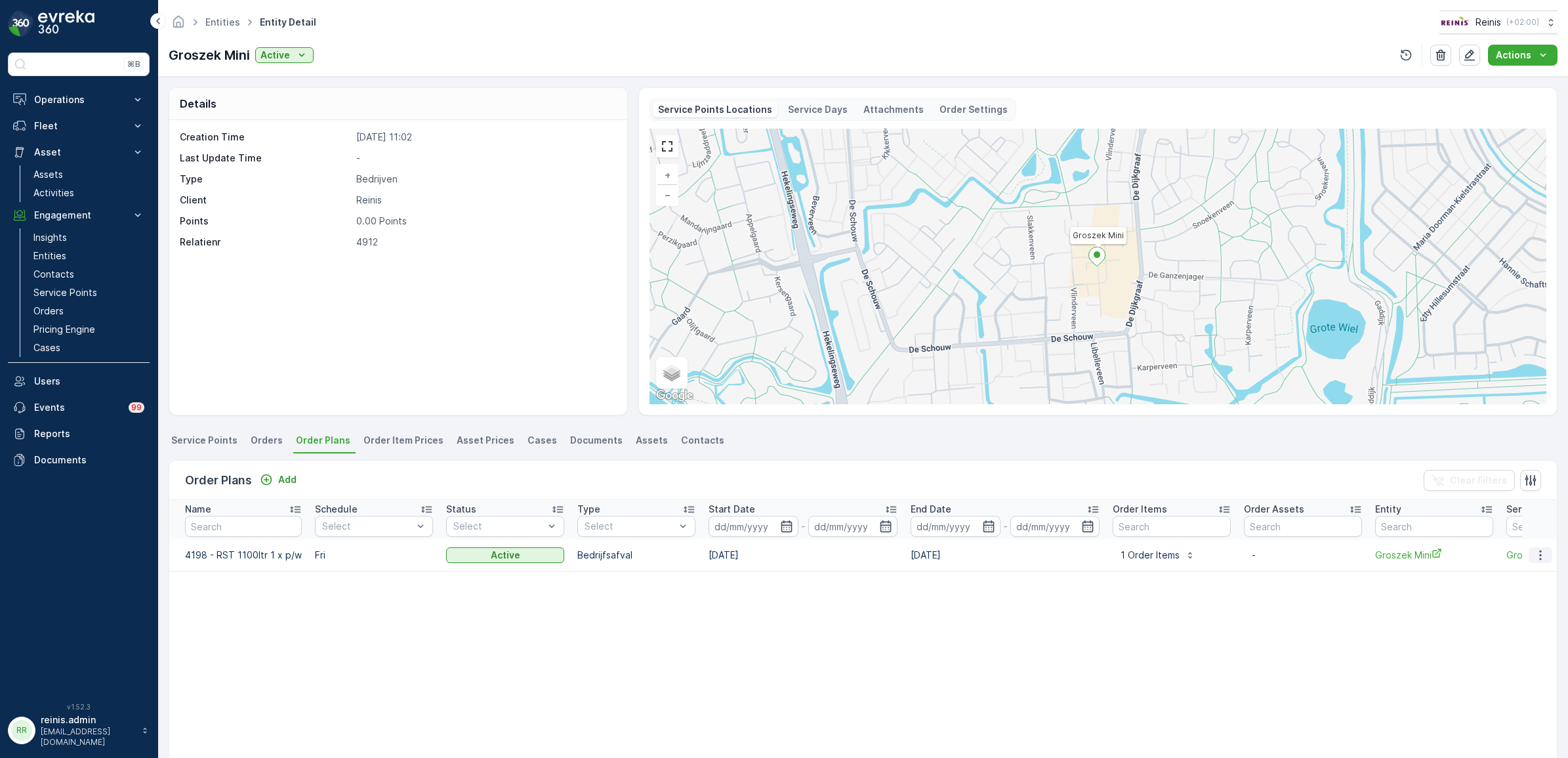
click at [1540, 556] on icon "button" at bounding box center [1540, 555] width 13 height 13
click at [1511, 592] on span "Edit Order Plan" at bounding box center [1516, 593] width 66 height 13
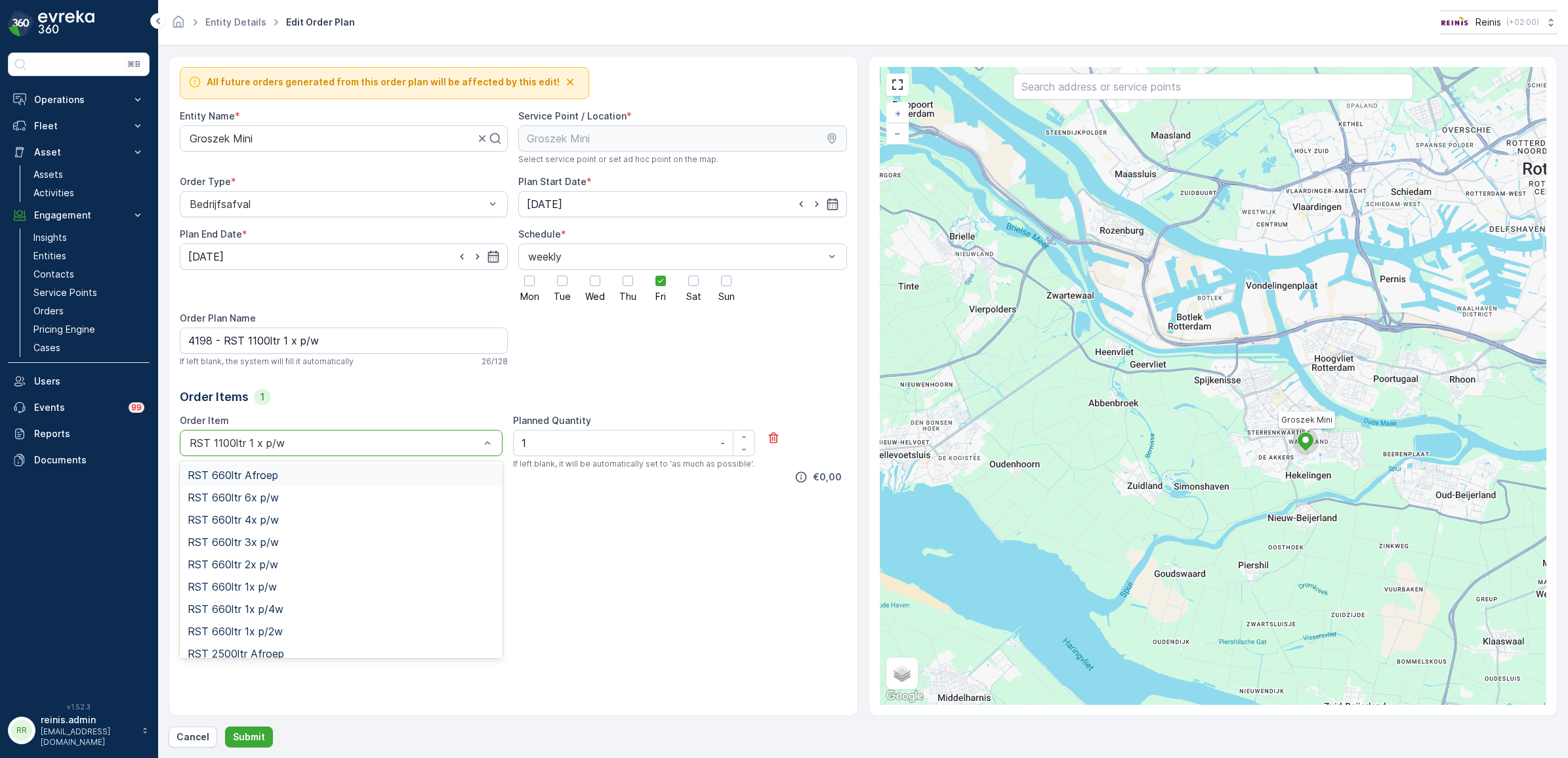
click at [498, 443] on div "RST 1100ltr 1 x p/w" at bounding box center [341, 443] width 323 height 26
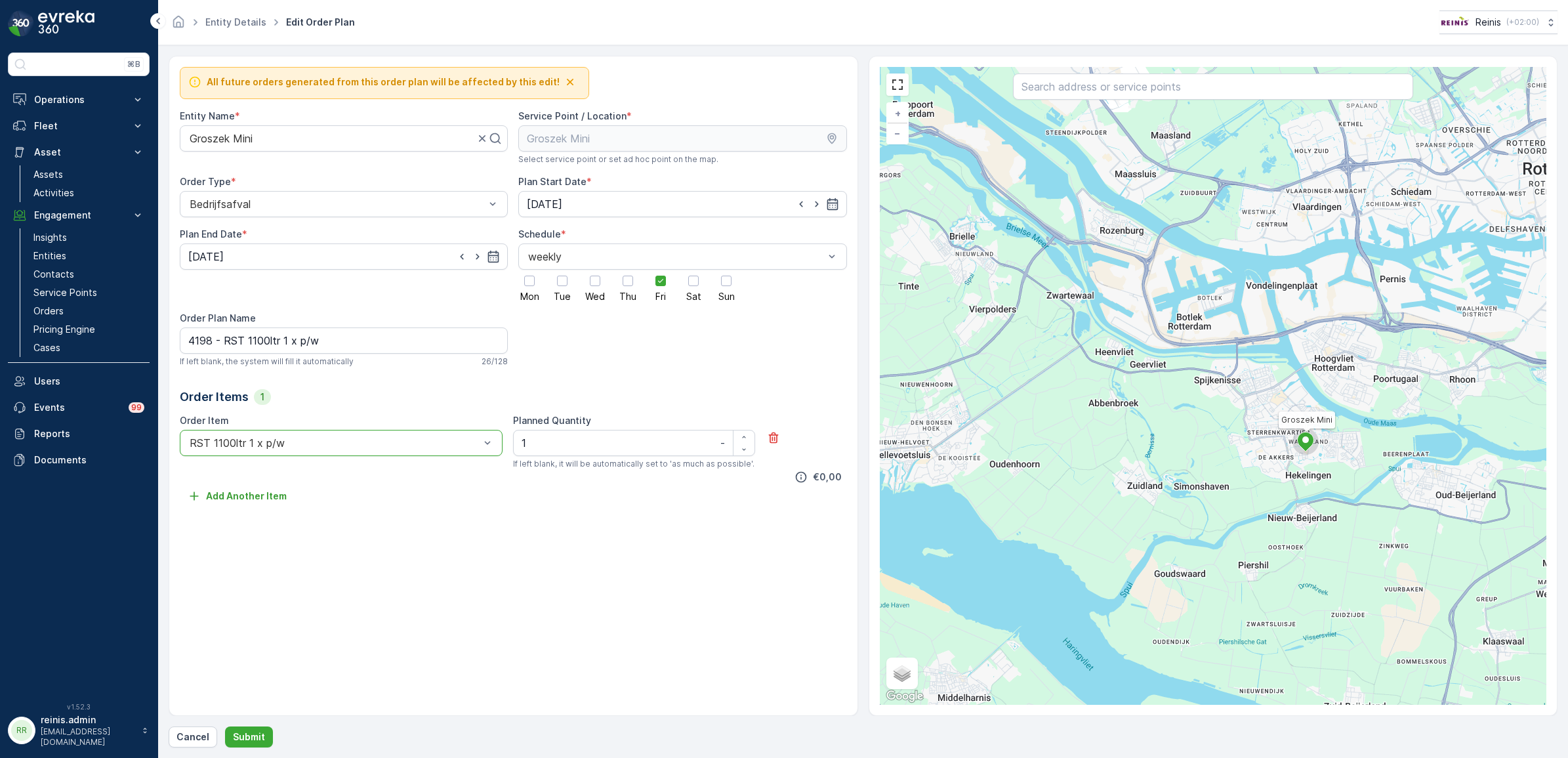
click at [498, 443] on div "RST 1100ltr 1 x p/w" at bounding box center [341, 443] width 323 height 26
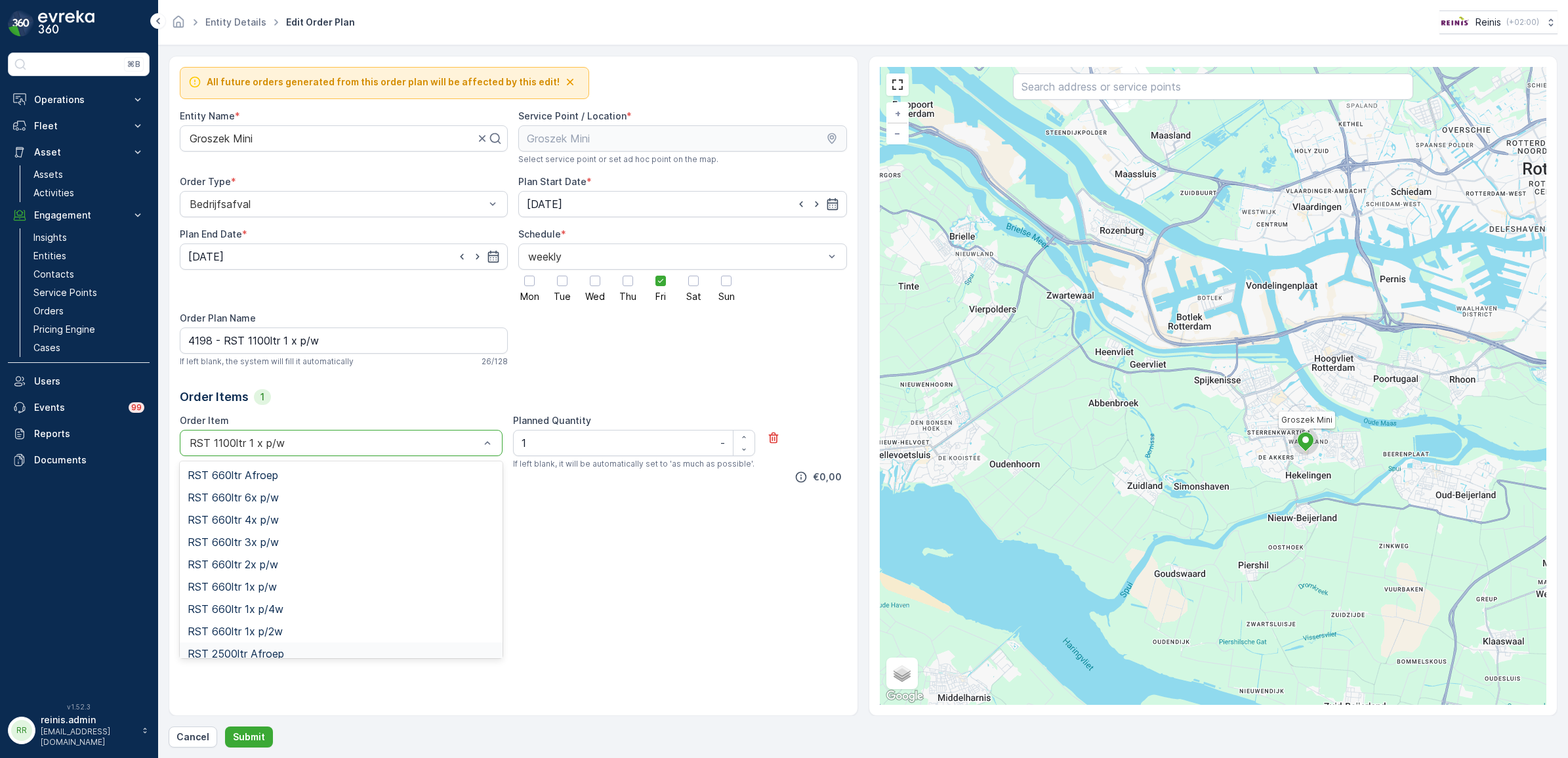
click at [660, 633] on div "All future orders generated from this order plan will be affected by this edit!…" at bounding box center [513, 386] width 690 height 660
click at [626, 677] on div "All future orders generated from this order plan will be affected by this edit!…" at bounding box center [513, 386] width 690 height 660
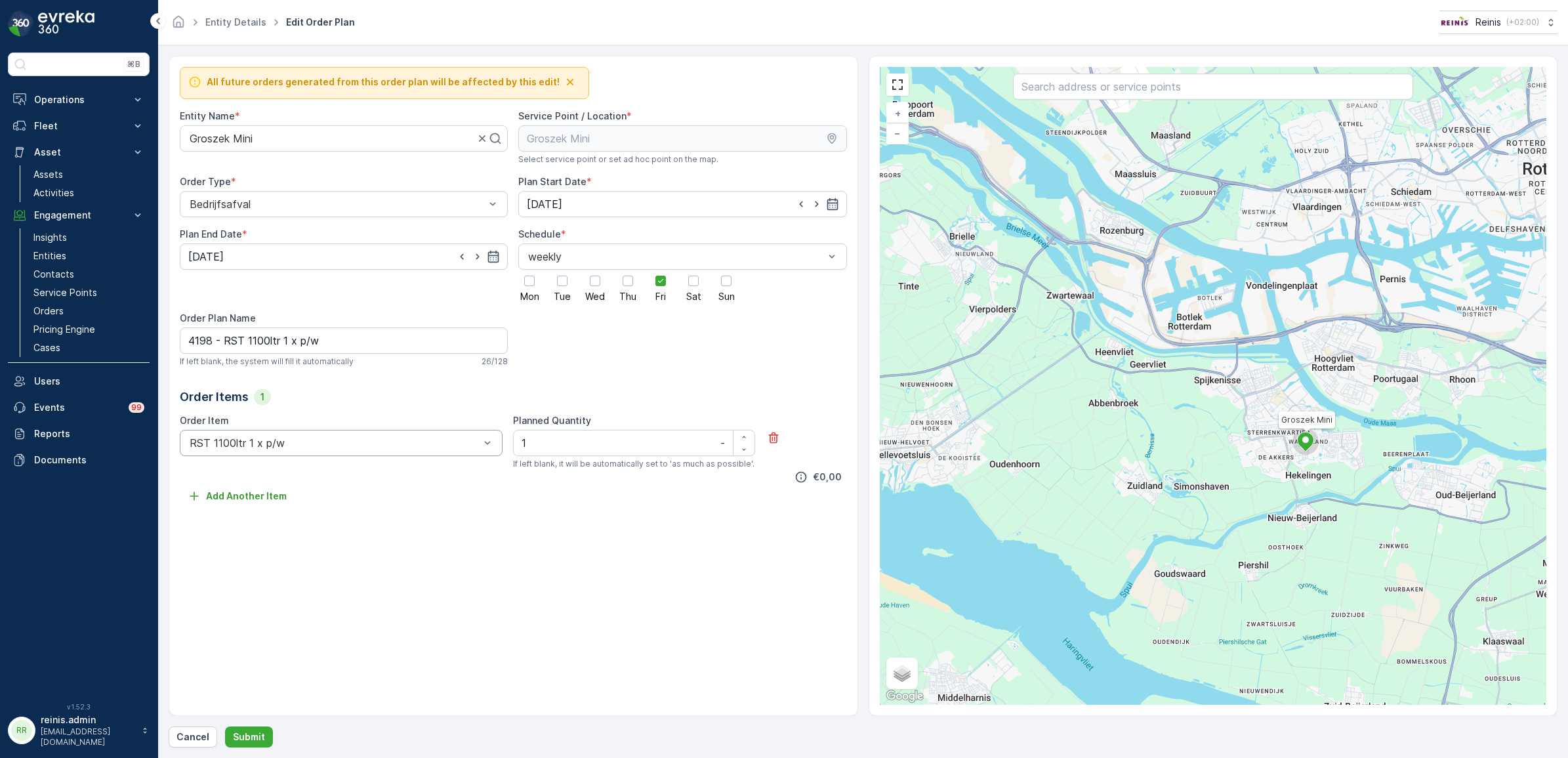
click at [378, 552] on div "All future orders generated from this order plan will be affected by this edit!…" at bounding box center [513, 386] width 690 height 660
click at [200, 734] on p "Cancel" at bounding box center [193, 737] width 33 height 13
click at [243, 23] on link "Entity Details" at bounding box center [236, 22] width 61 height 11
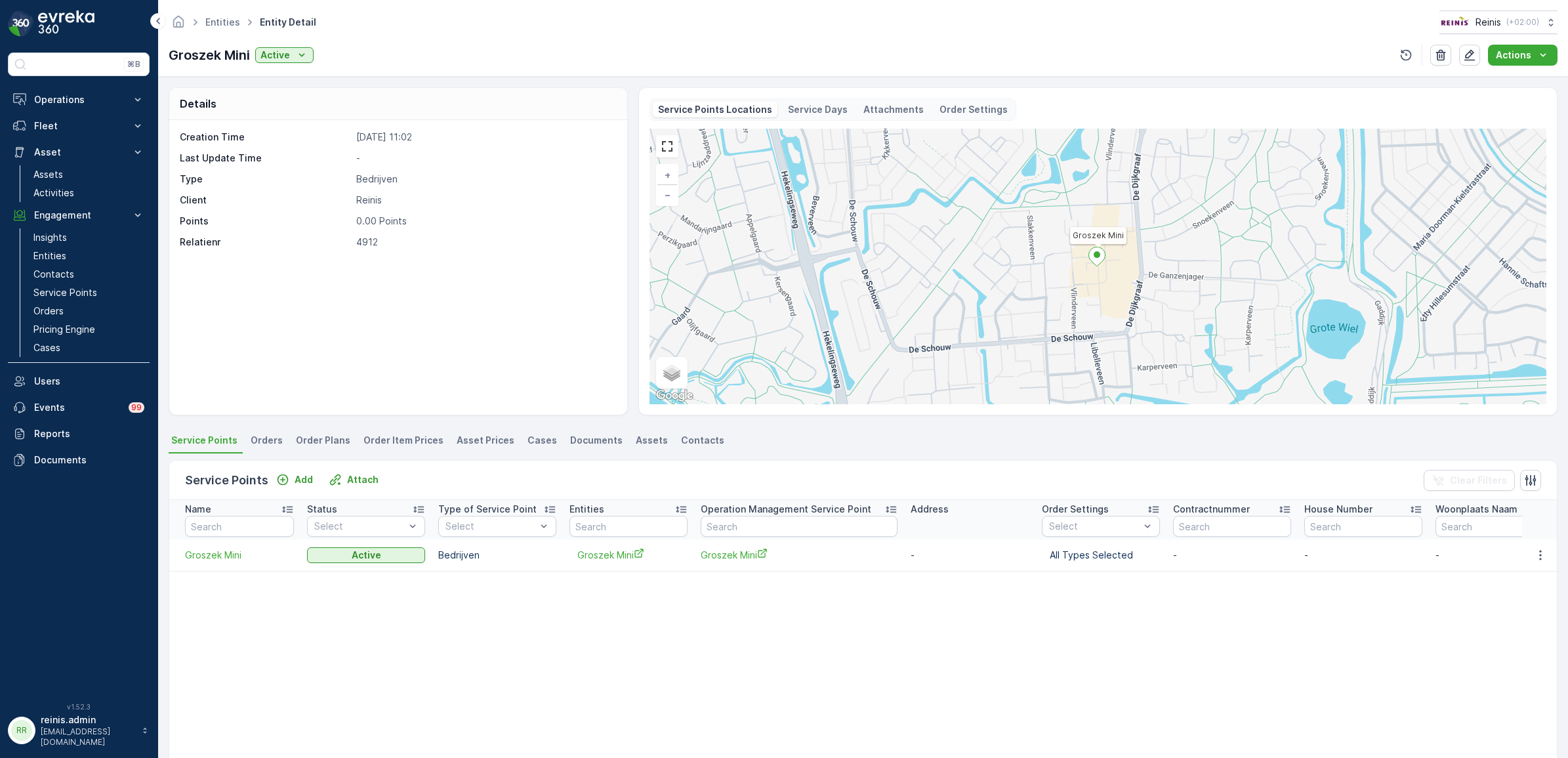
click at [310, 441] on span "Order Plans" at bounding box center [323, 440] width 54 height 13
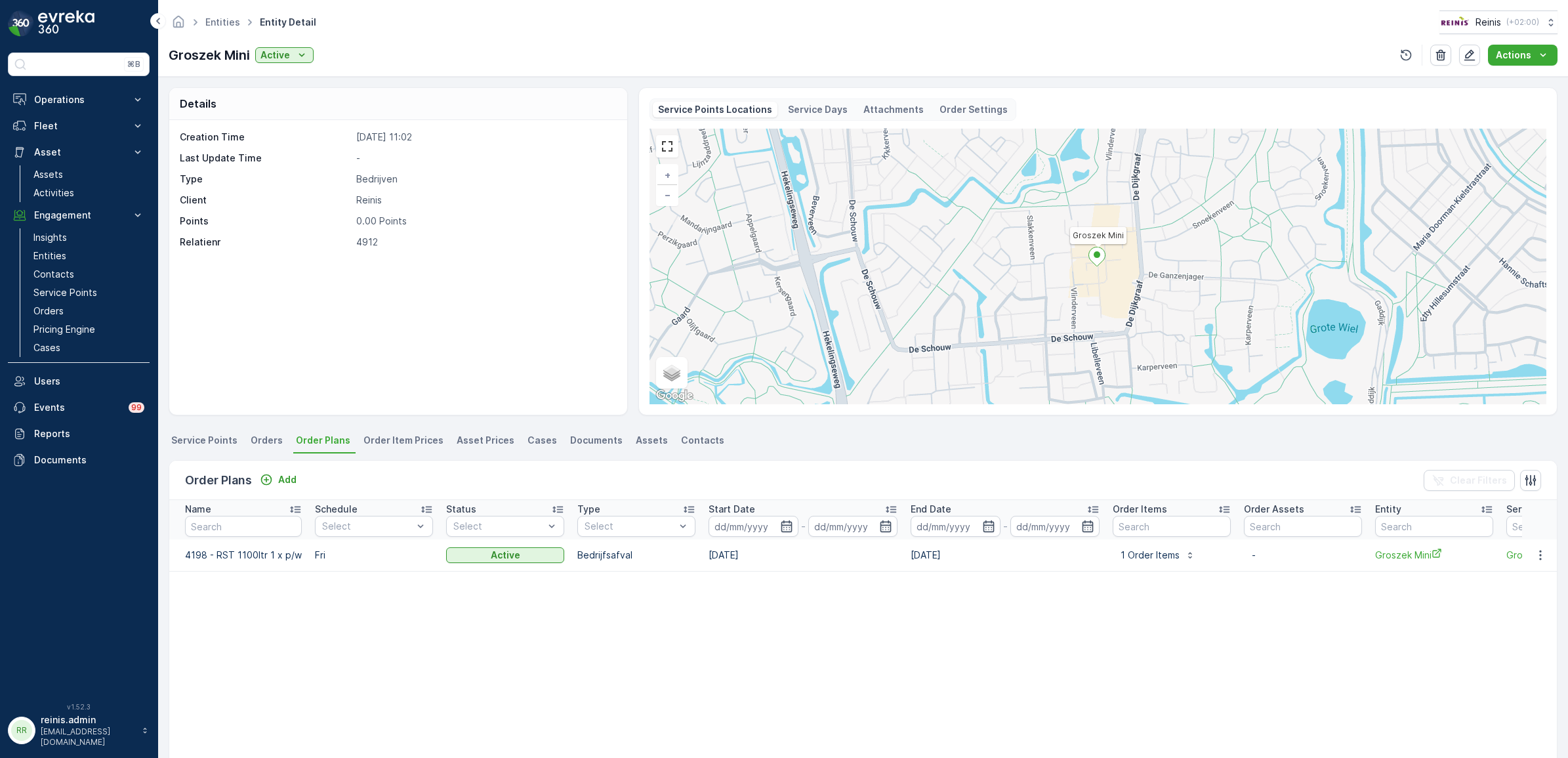
click at [669, 638] on table "Name Schedule Select Status Select Type Select Start Date - End Date - Order It…" at bounding box center [1115, 659] width 1891 height 319
click at [1544, 558] on button "button" at bounding box center [1540, 555] width 24 height 16
click at [1519, 594] on span "Edit Order Plan" at bounding box center [1516, 593] width 66 height 13
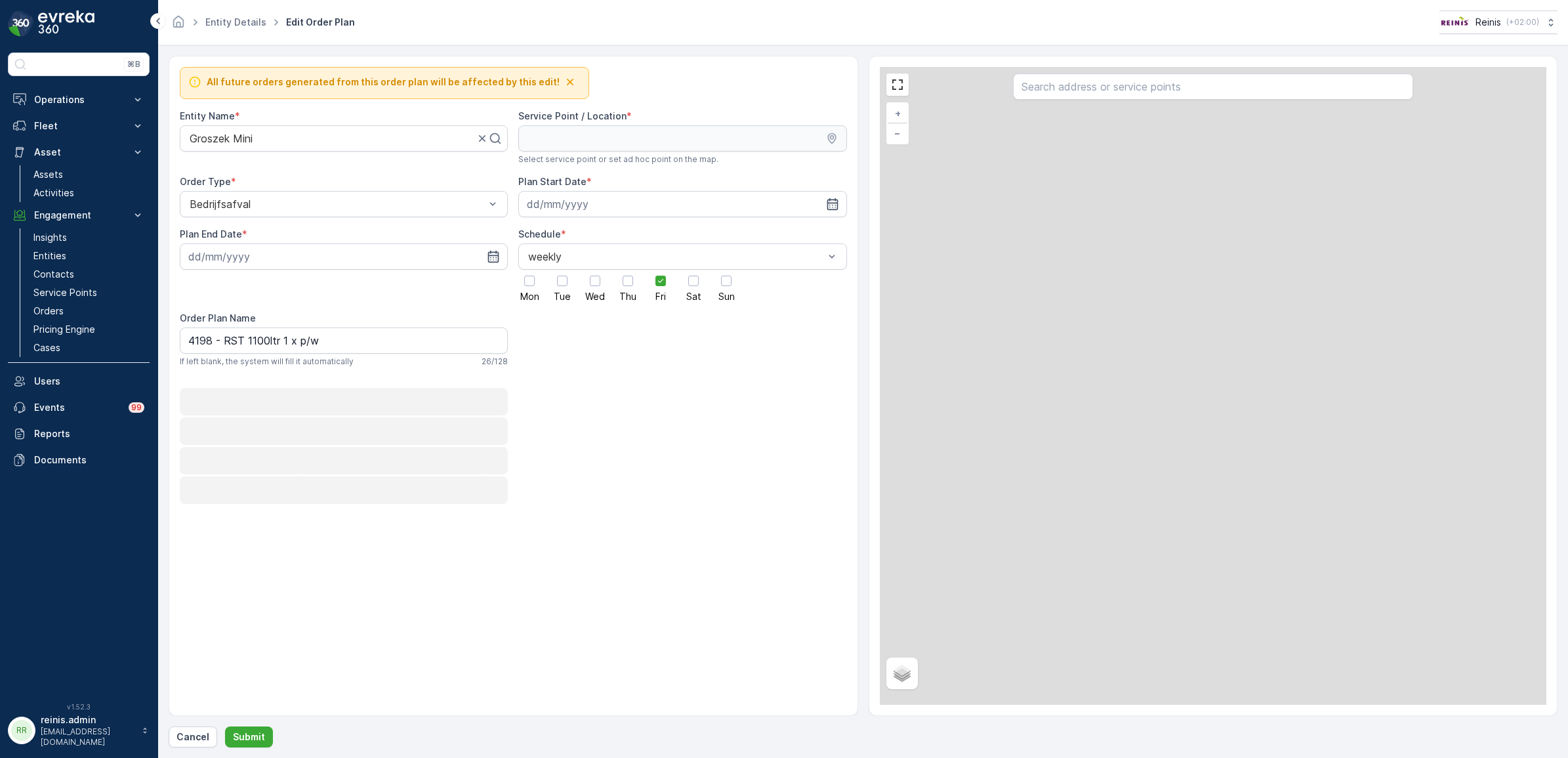
type input "[DATE]"
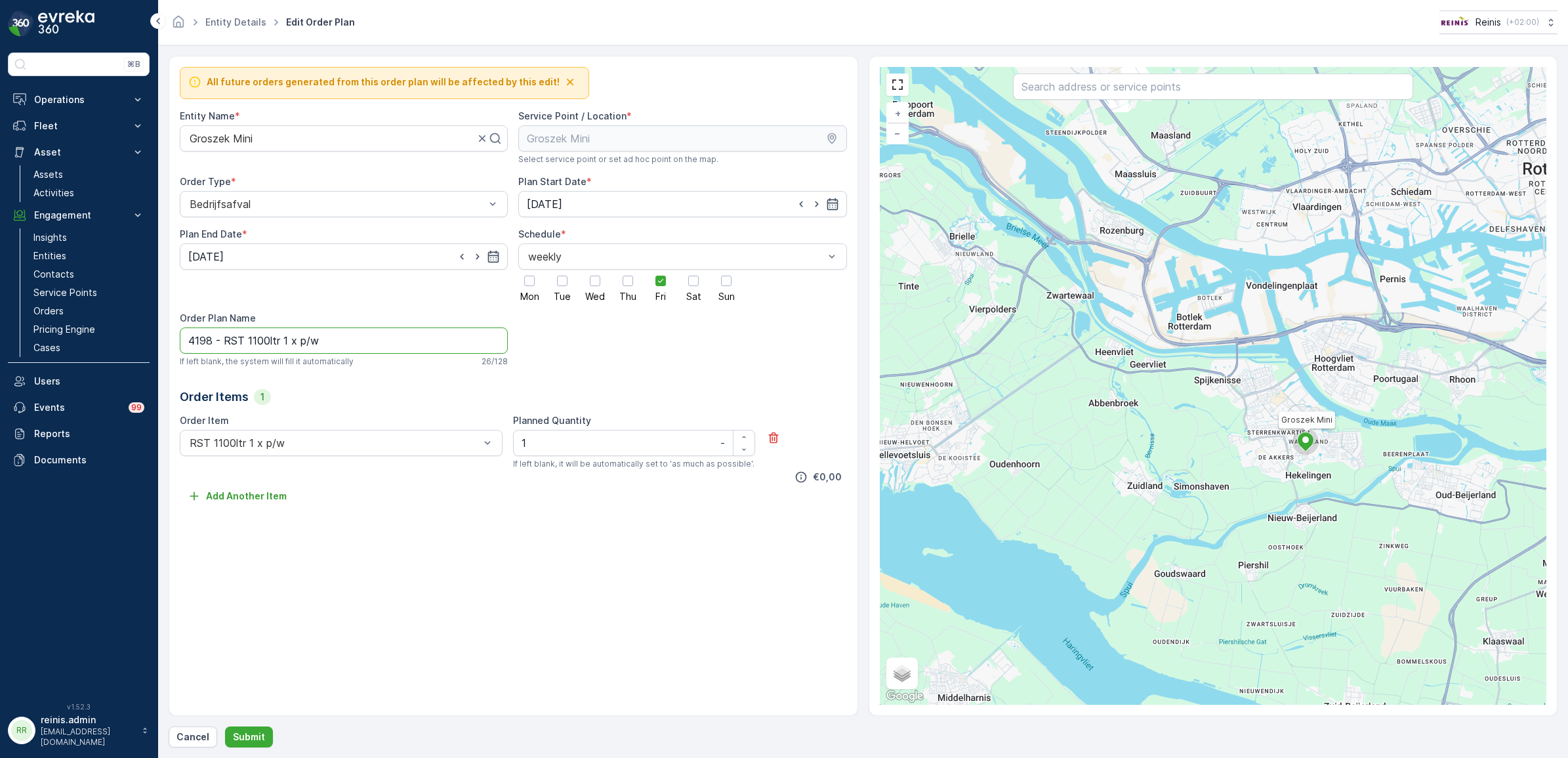
drag, startPoint x: 355, startPoint y: 348, endPoint x: -4, endPoint y: 326, distance: 359.7
click at [0, 326] on html "⌘B Operations Insights Planning Routes & Tasks Cockpit Settings Fleet Live Trac…" at bounding box center [784, 379] width 1568 height 758
drag, startPoint x: 295, startPoint y: 154, endPoint x: 231, endPoint y: 146, distance: 64.5
click at [231, 146] on div "Entity Name * Groszek Mini" at bounding box center [344, 137] width 328 height 55
drag, startPoint x: 231, startPoint y: 146, endPoint x: 248, endPoint y: 138, distance: 18.8
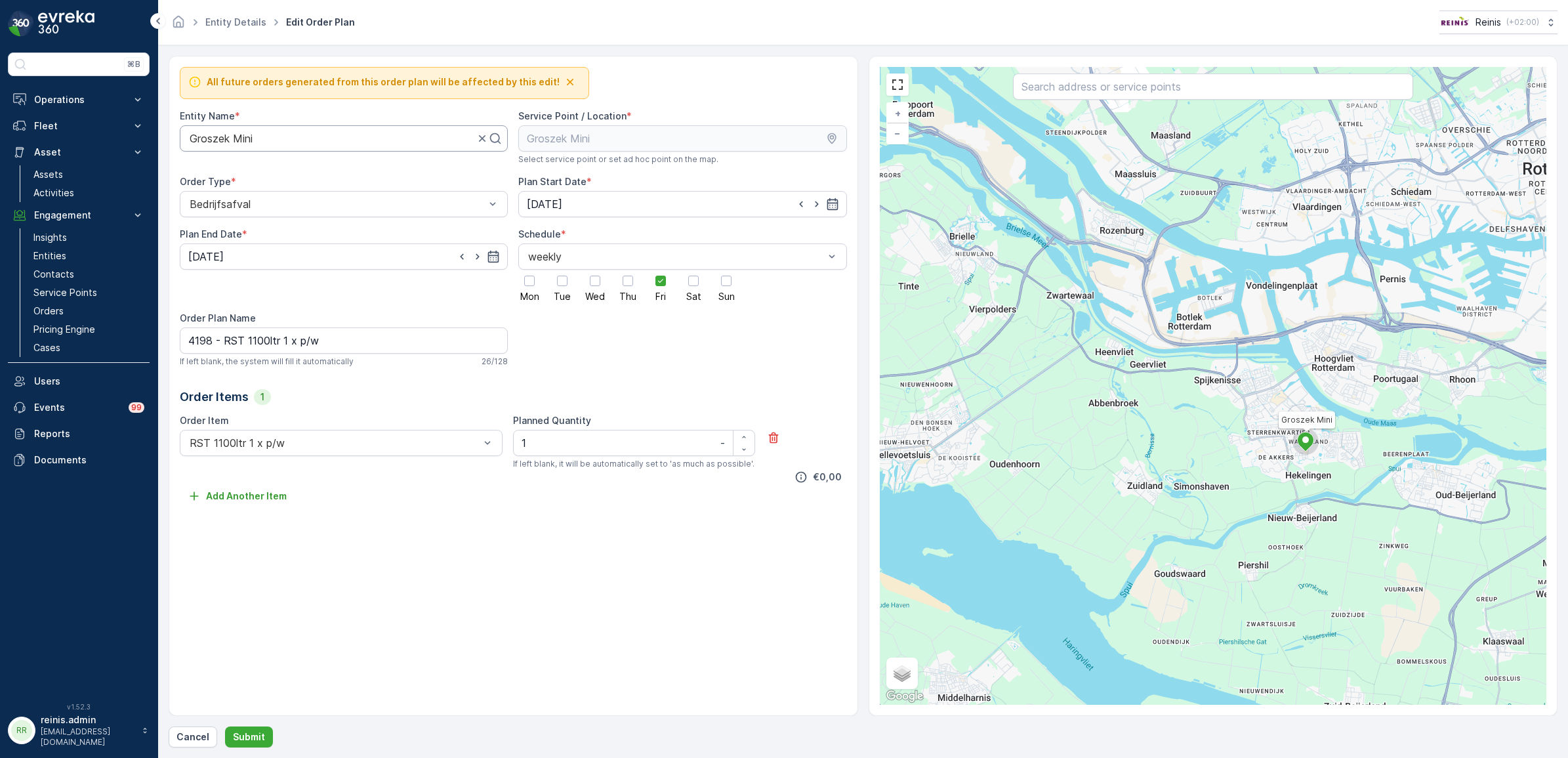
click at [280, 145] on div at bounding box center [332, 138] width 288 height 12
click at [47, 149] on div "⌘B Operations Insights Planning Routes & Tasks Cockpit Settings Fleet Live Trac…" at bounding box center [784, 379] width 1568 height 758
drag, startPoint x: 269, startPoint y: 136, endPoint x: 135, endPoint y: 143, distance: 134.2
click at [135, 143] on div "⌘B Operations Insights Planning Routes & Tasks Cockpit Settings Fleet Live Trac…" at bounding box center [784, 379] width 1568 height 758
drag, startPoint x: 187, startPoint y: 139, endPoint x: 294, endPoint y: 140, distance: 107.0
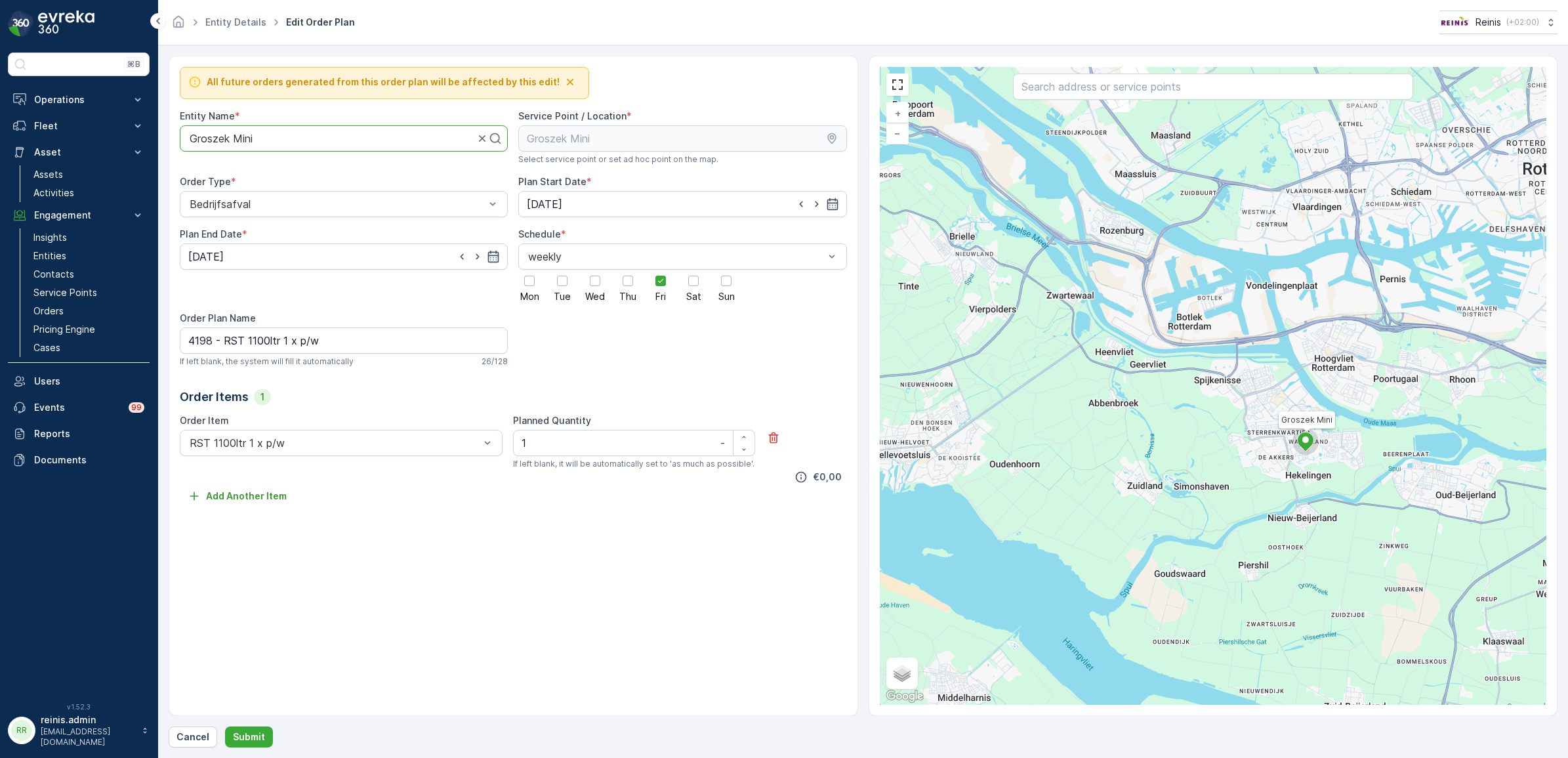
click at [294, 140] on div at bounding box center [332, 138] width 288 height 12
click at [256, 139] on div at bounding box center [332, 138] width 288 height 12
drag, startPoint x: 256, startPoint y: 139, endPoint x: 189, endPoint y: 149, distance: 67.7
click at [185, 143] on div "Groszek Mini" at bounding box center [344, 138] width 328 height 26
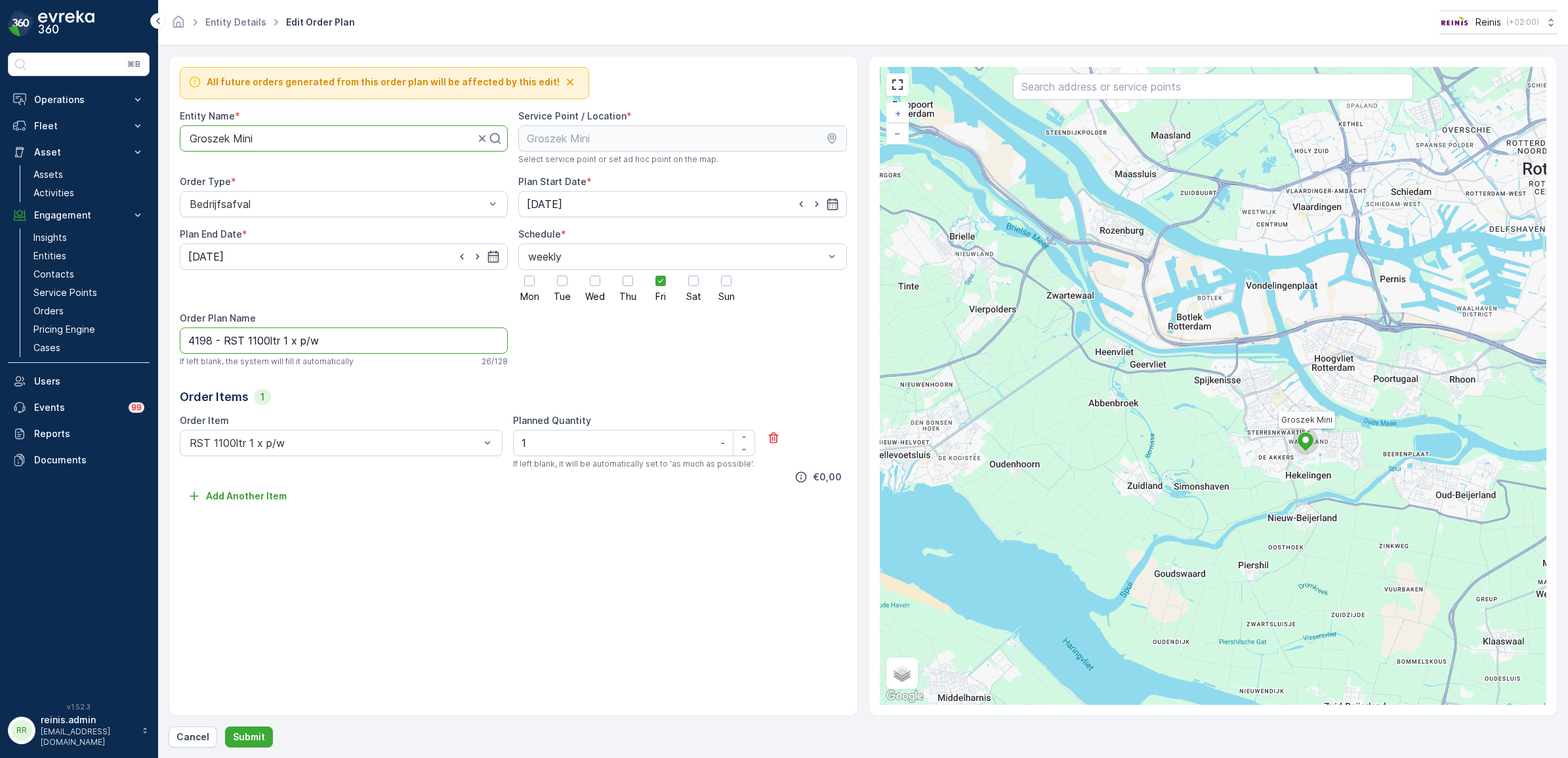
drag, startPoint x: 351, startPoint y: 345, endPoint x: 234, endPoint y: 348, distance: 117.0
click at [86, 332] on div "⌘B Operations Insights Planning Routes & Tasks Cockpit Settings Fleet Live Trac…" at bounding box center [784, 379] width 1568 height 758
type Name "Groszek Mini"
click at [253, 729] on button "Submit" at bounding box center [249, 737] width 48 height 21
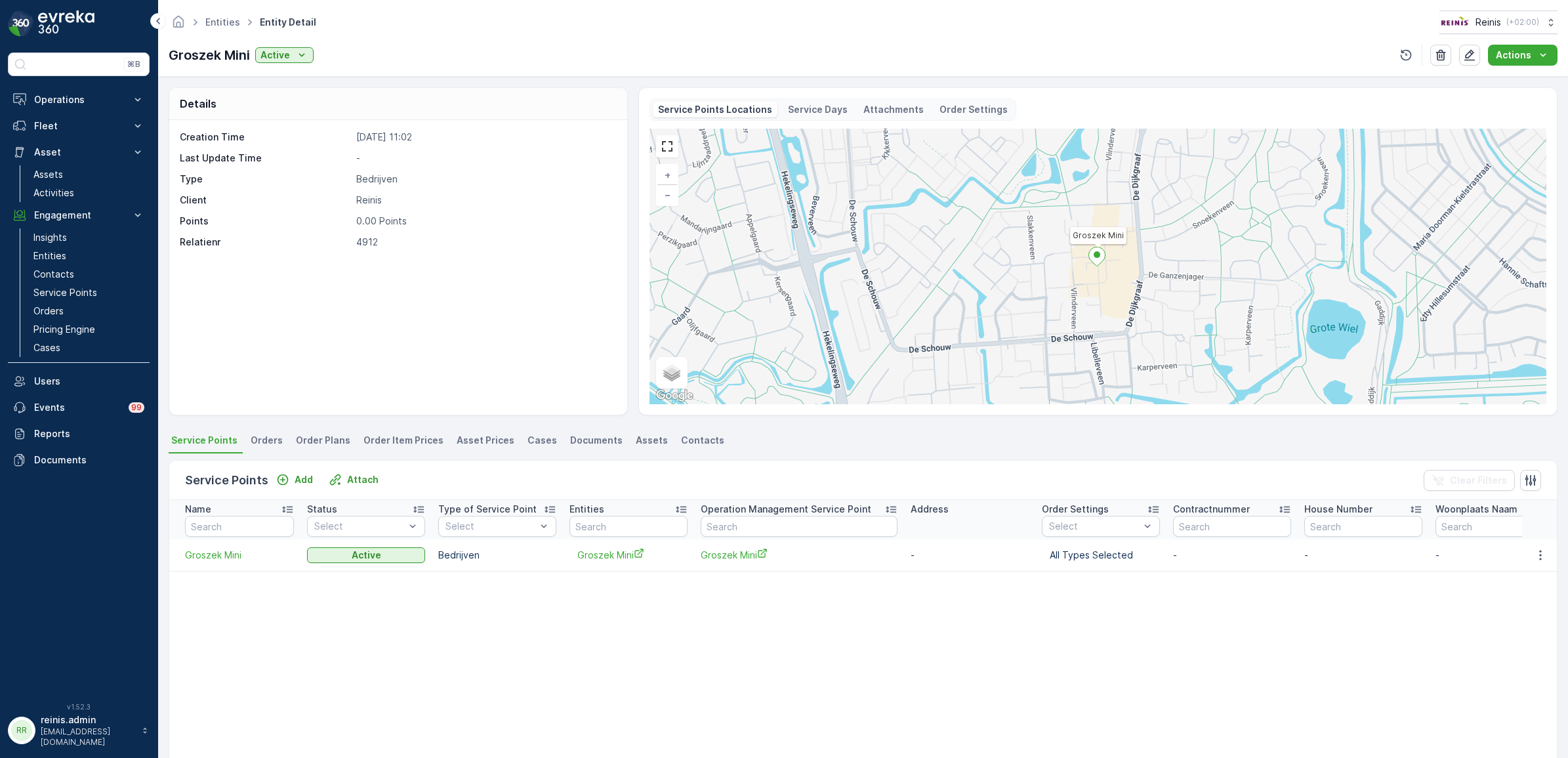
click at [587, 441] on span "Documents" at bounding box center [597, 440] width 52 height 13
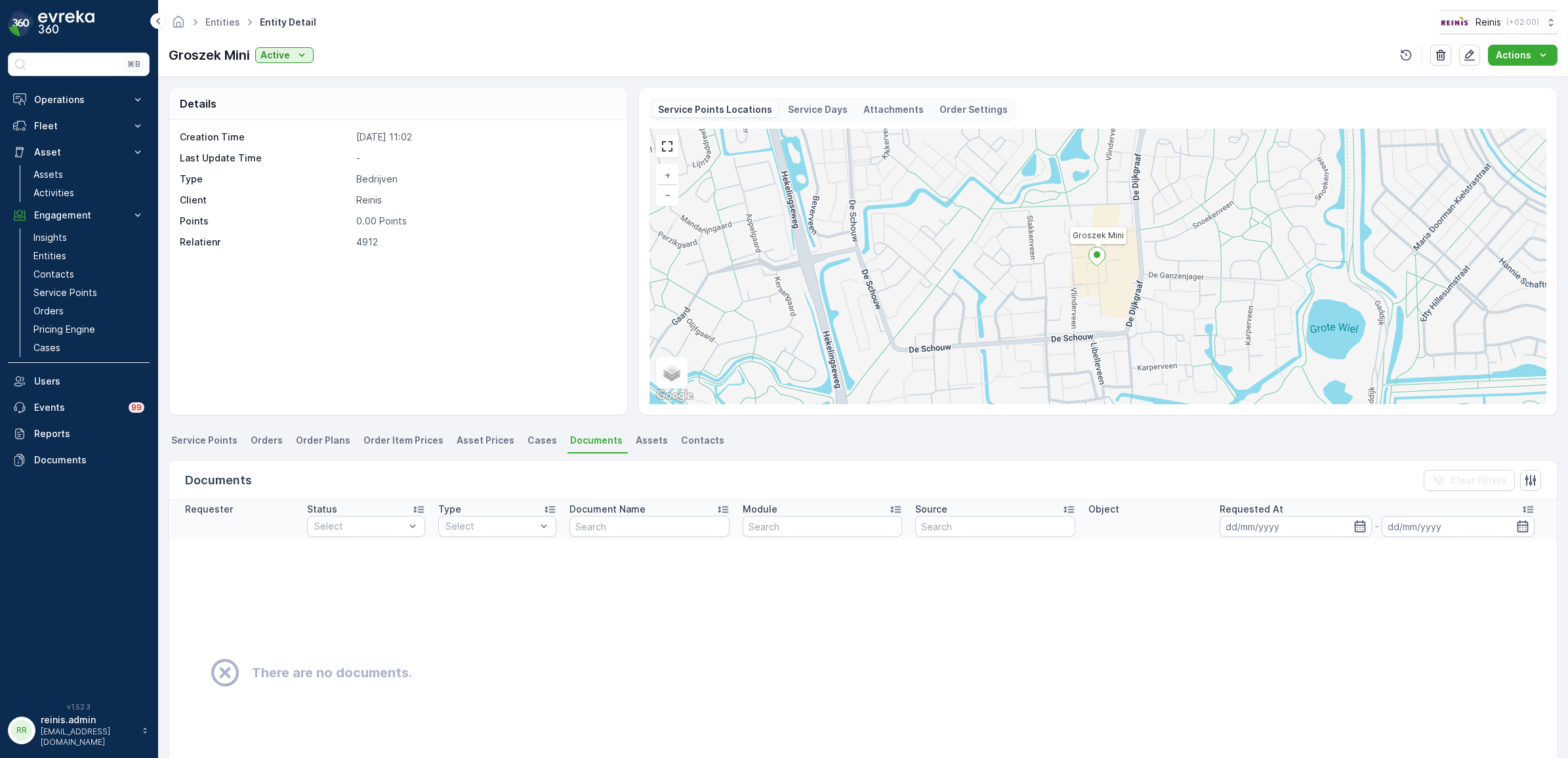
click at [330, 474] on div "Documents Clear Filters" at bounding box center [863, 480] width 1388 height 39
click at [237, 575] on td "There are no documents." at bounding box center [863, 673] width 1388 height 267
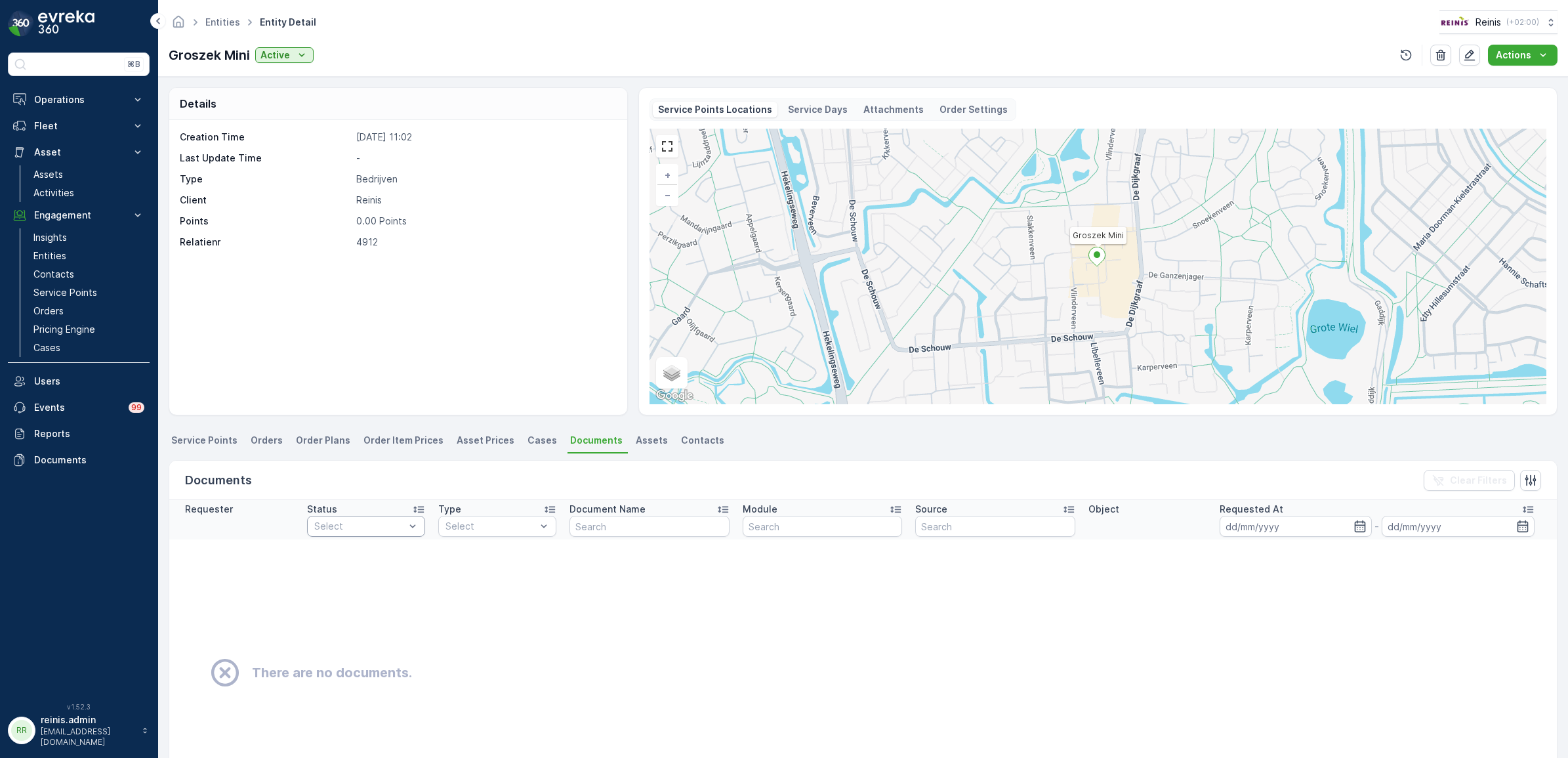
click at [210, 518] on th "Requester" at bounding box center [235, 520] width 132 height 39
click at [267, 574] on td "There are no documents." at bounding box center [863, 673] width 1388 height 267
click at [235, 543] on td "There are no documents." at bounding box center [863, 673] width 1388 height 267
click at [243, 561] on td "There are no documents." at bounding box center [863, 673] width 1388 height 267
click at [300, 61] on icon "Active" at bounding box center [302, 55] width 13 height 13
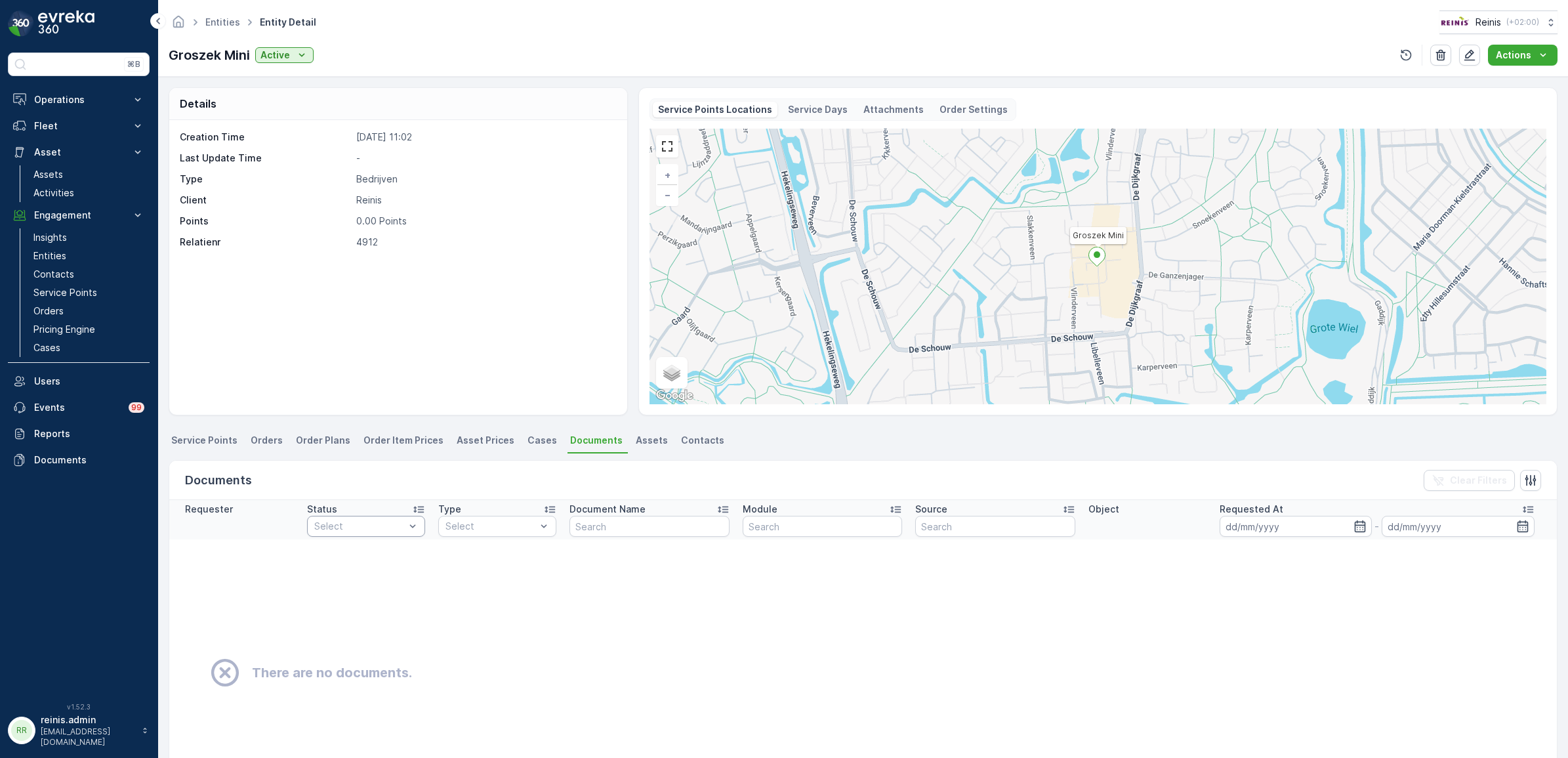
click at [307, 276] on div "Creation Time 24.09.2025 11:02 Last Update Time - Type Bedrijven Client Reinis …" at bounding box center [398, 267] width 458 height 294
click at [296, 52] on icon "Active" at bounding box center [302, 55] width 13 height 13
click at [373, 60] on div "Groszek Mini Active Actions" at bounding box center [863, 55] width 1389 height 21
click at [191, 443] on span "Service Points" at bounding box center [204, 440] width 66 height 13
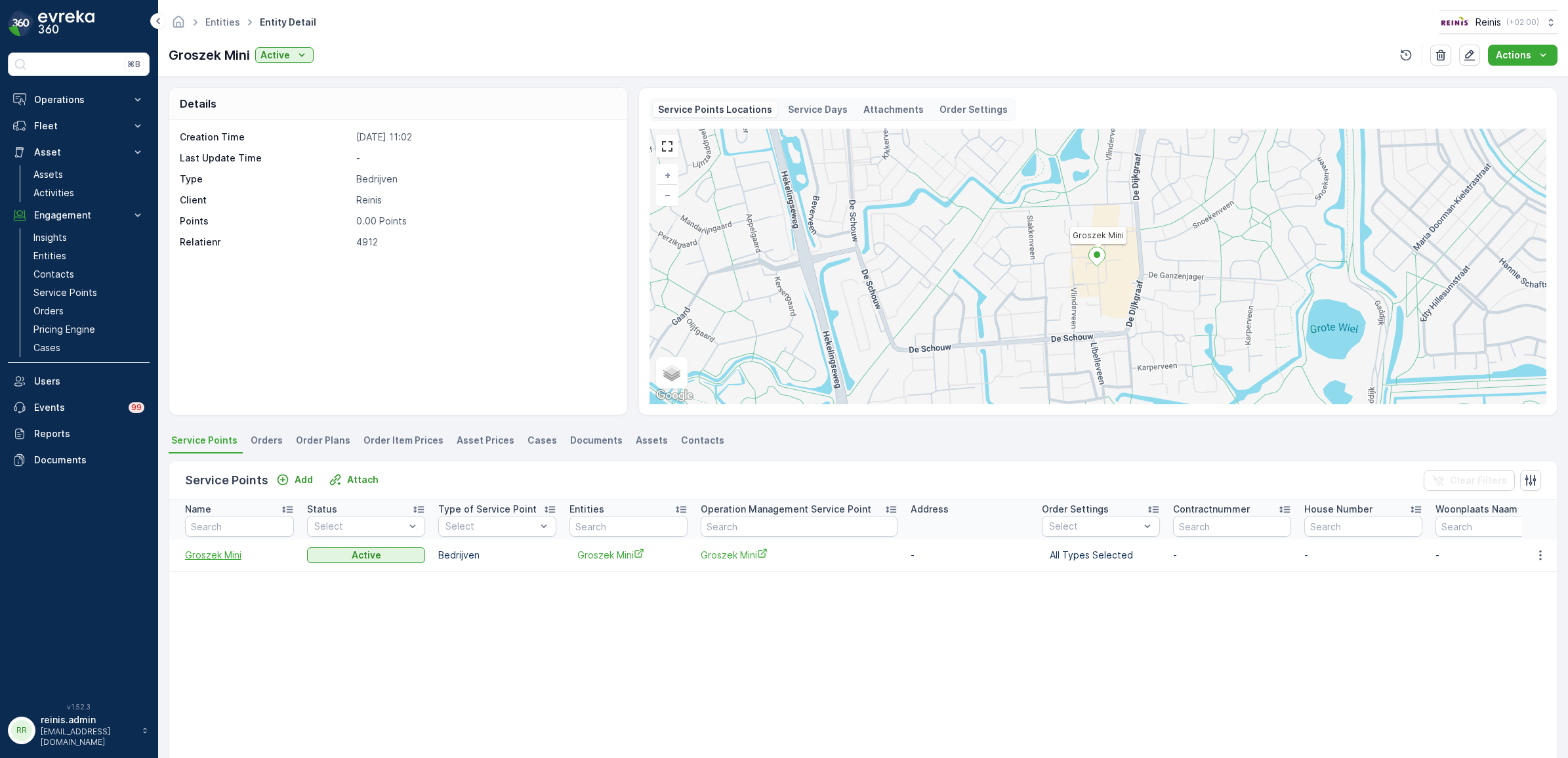
click at [220, 558] on span "Groszek Mini" at bounding box center [240, 555] width 109 height 13
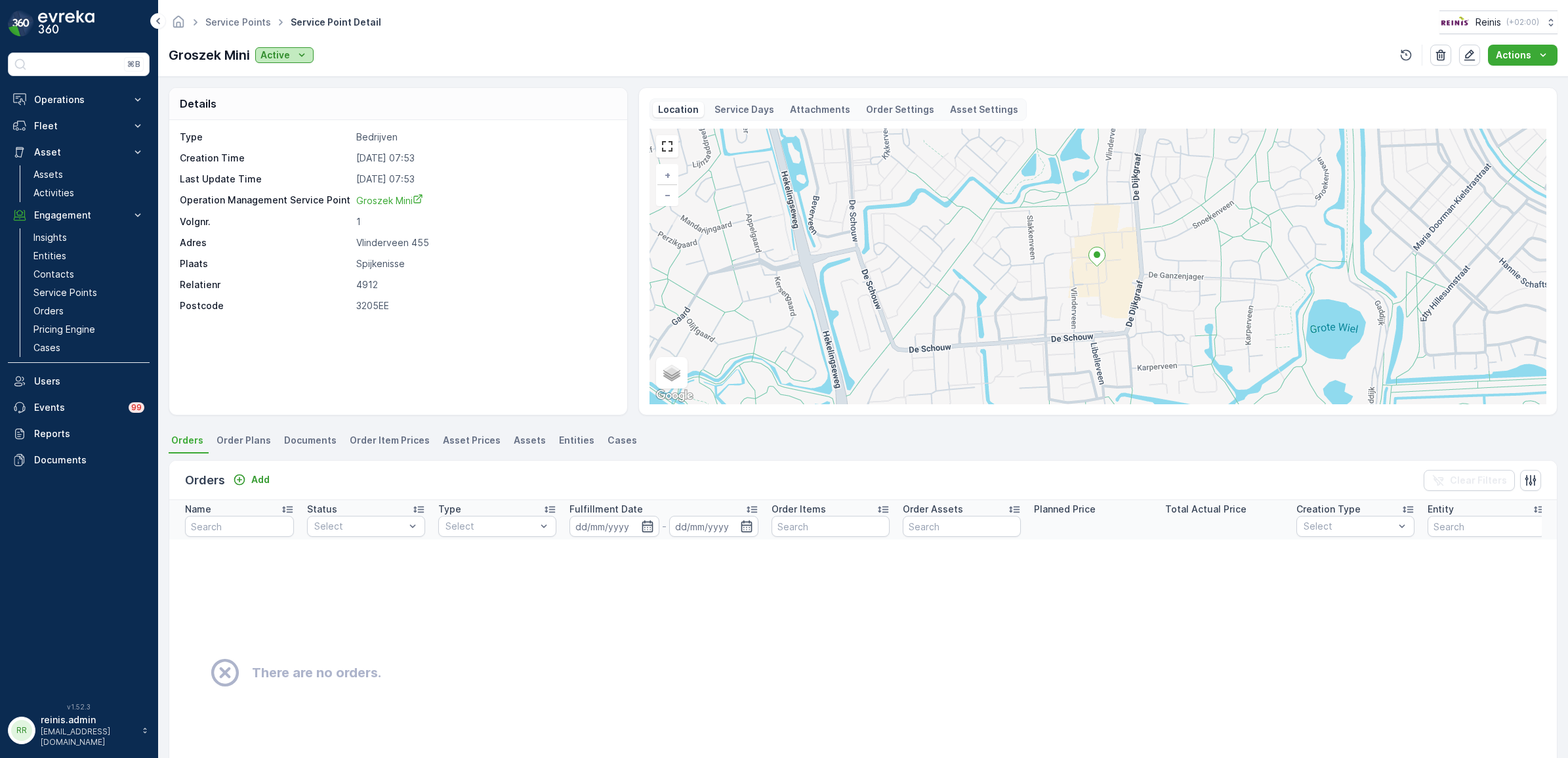
click at [299, 59] on icon "Active" at bounding box center [302, 55] width 13 height 13
click at [455, 73] on div "Service Points Service Point Detail Reinis ( +02:00 ) Groszek Mini Active Actio…" at bounding box center [863, 39] width 1410 height 77
click at [240, 447] on span "Order Plans" at bounding box center [243, 440] width 54 height 13
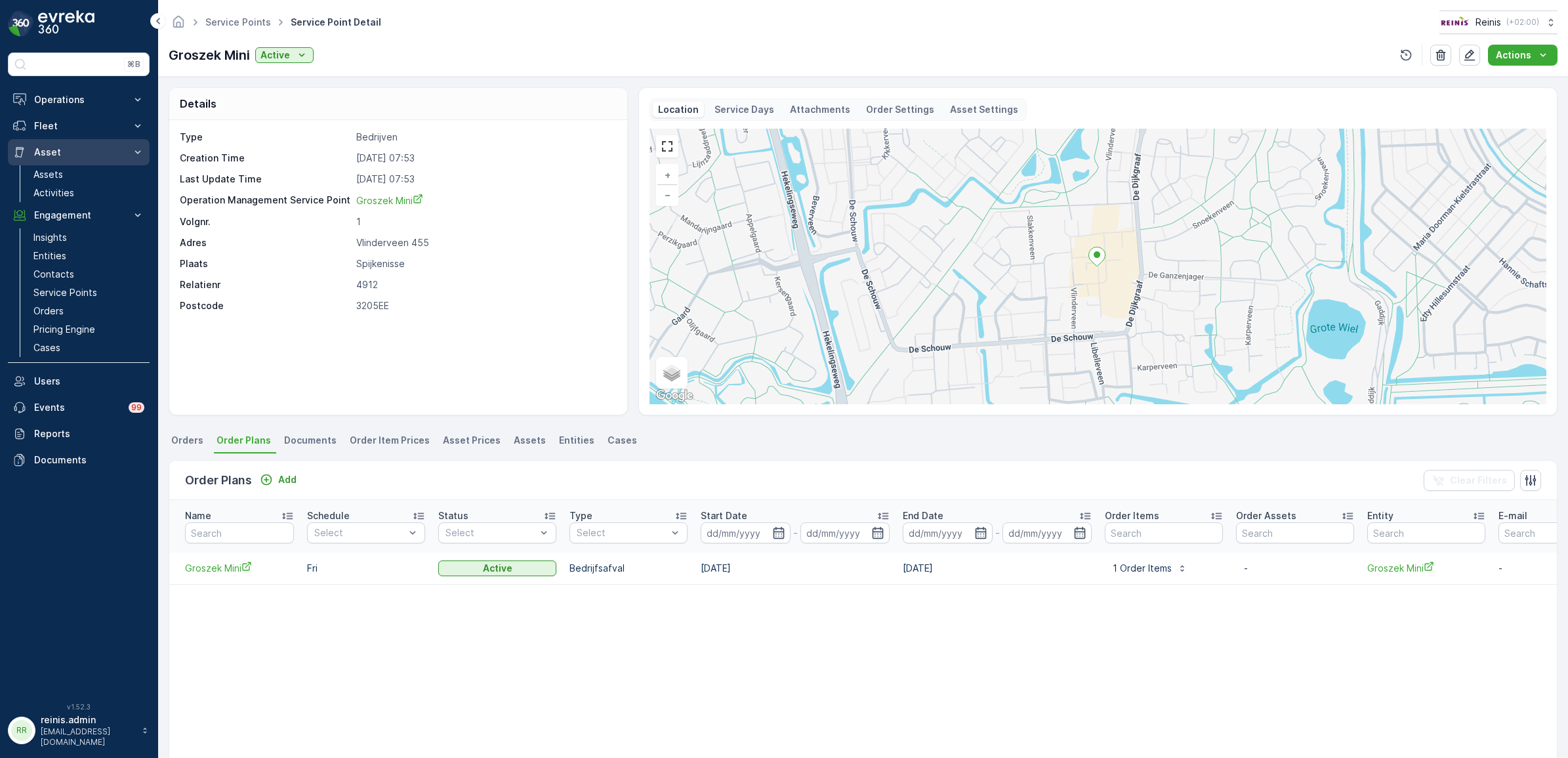
click at [140, 148] on icon at bounding box center [138, 152] width 13 height 13
click at [139, 148] on icon at bounding box center [138, 152] width 13 height 13
click at [140, 211] on icon at bounding box center [138, 215] width 13 height 13
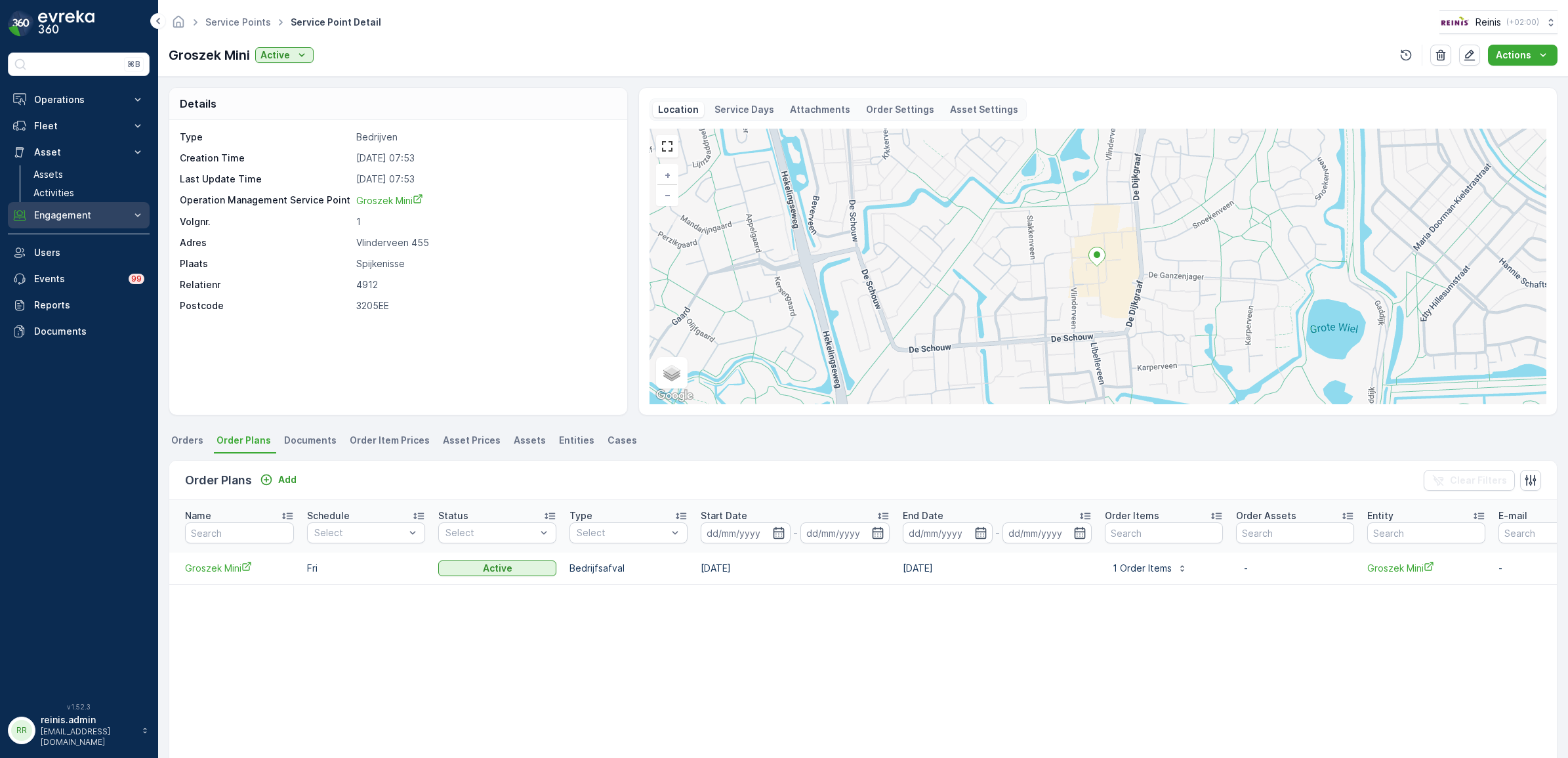
click at [140, 211] on icon at bounding box center [138, 215] width 13 height 13
